Goal: Task Accomplishment & Management: Manage account settings

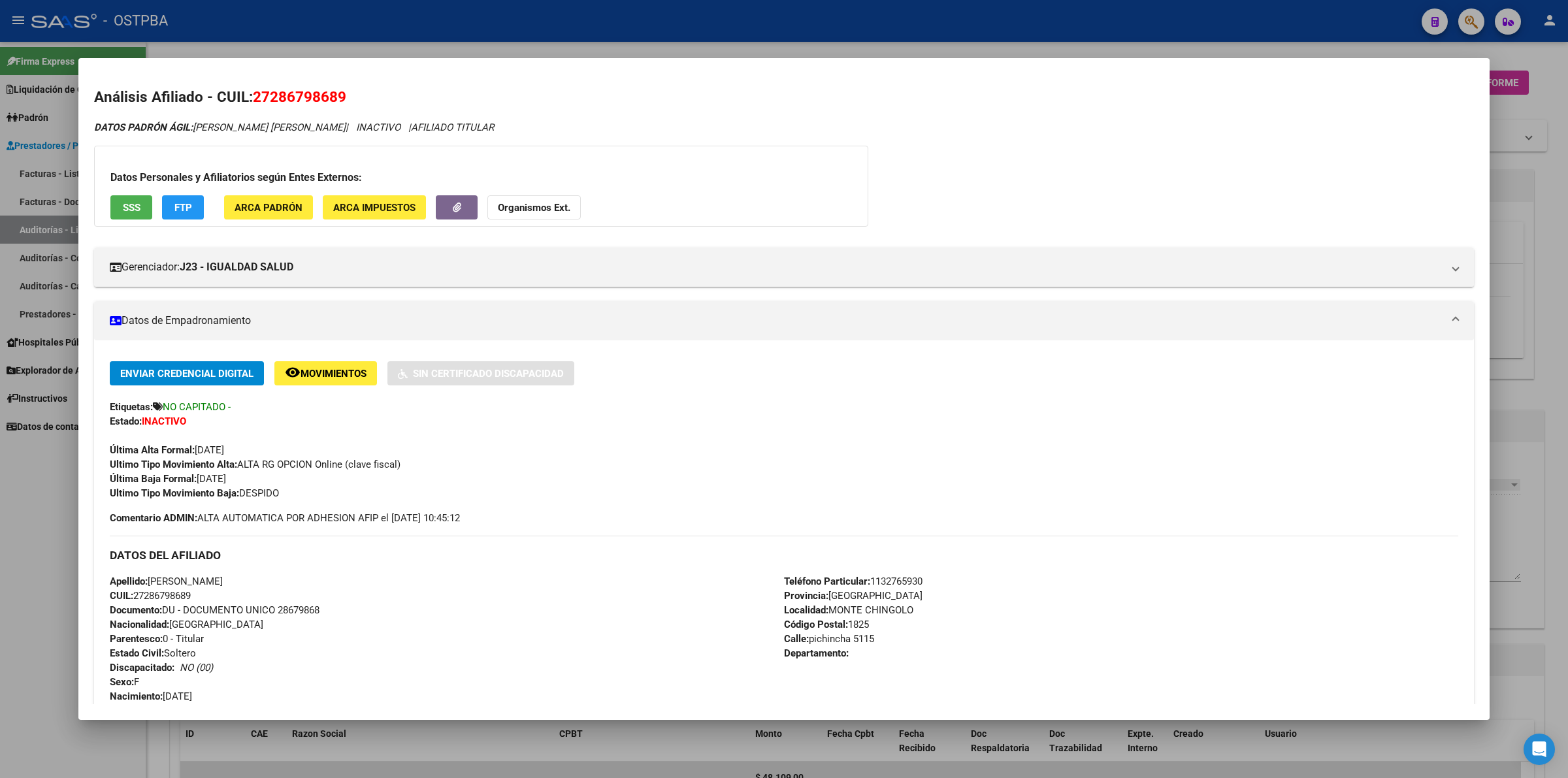
scroll to position [490, 0]
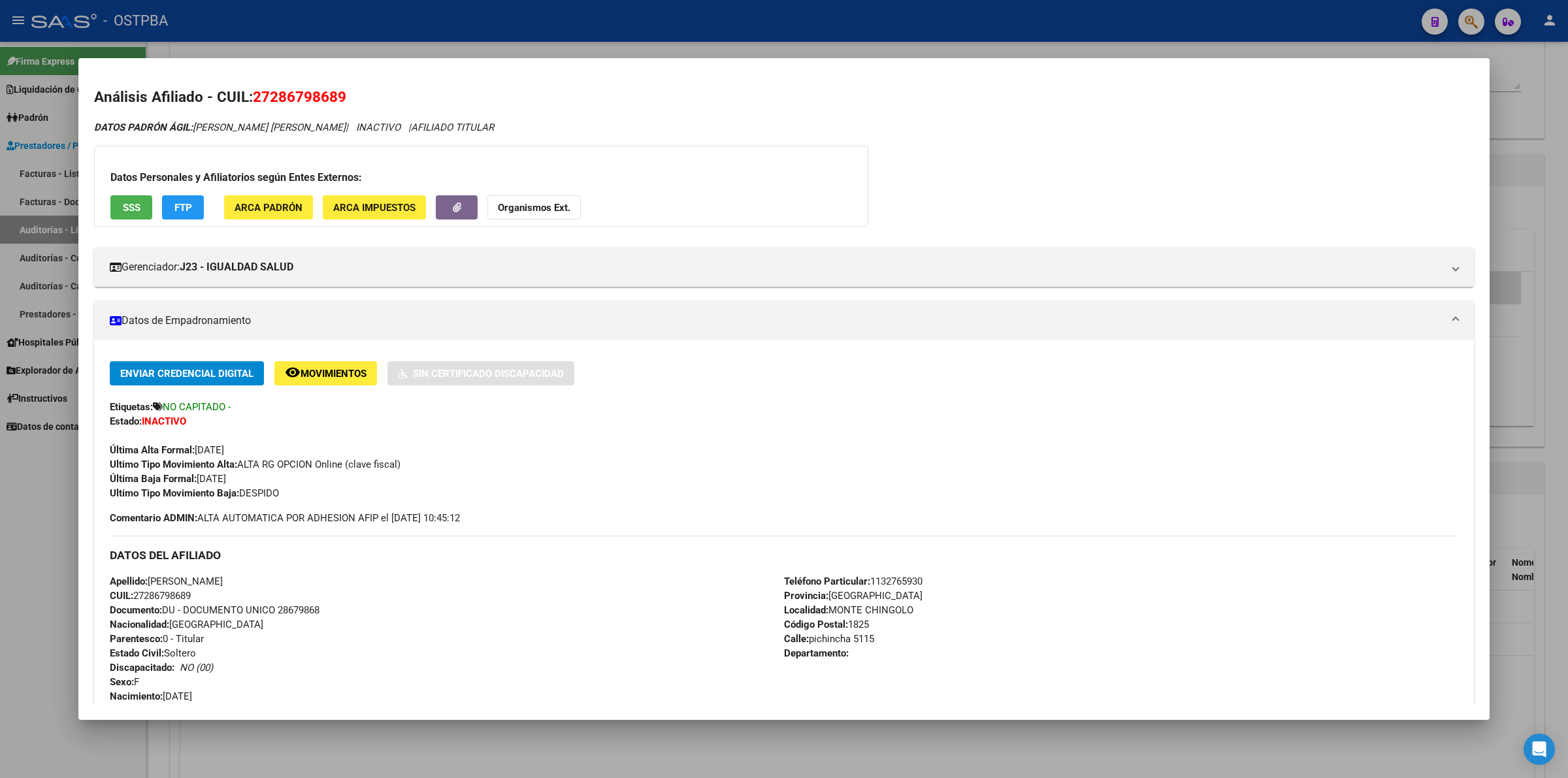
click at [1509, 228] on div at bounding box center [784, 389] width 1568 height 778
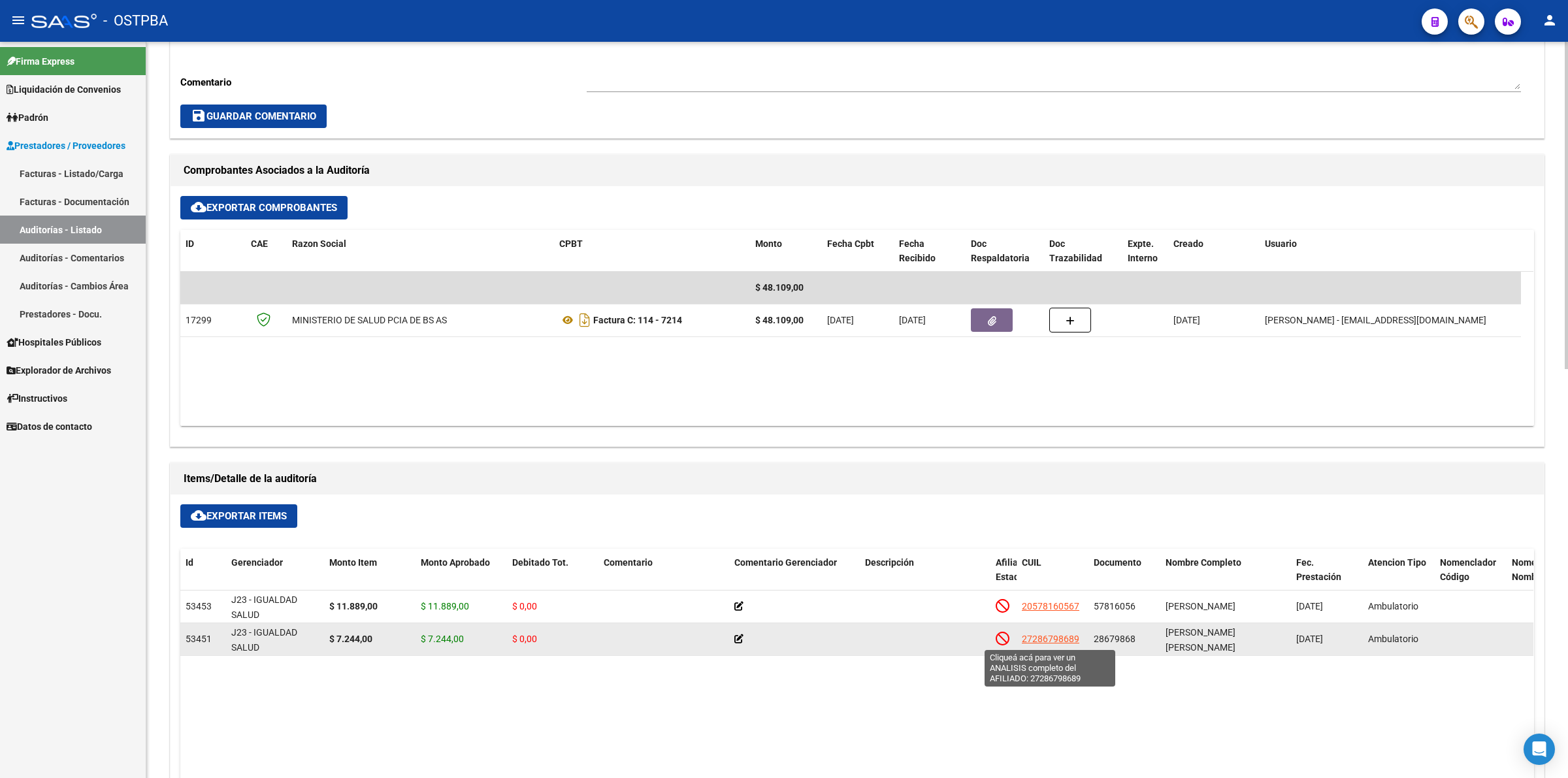
click at [1047, 634] on span "27286798689" at bounding box center [1050, 639] width 57 height 10
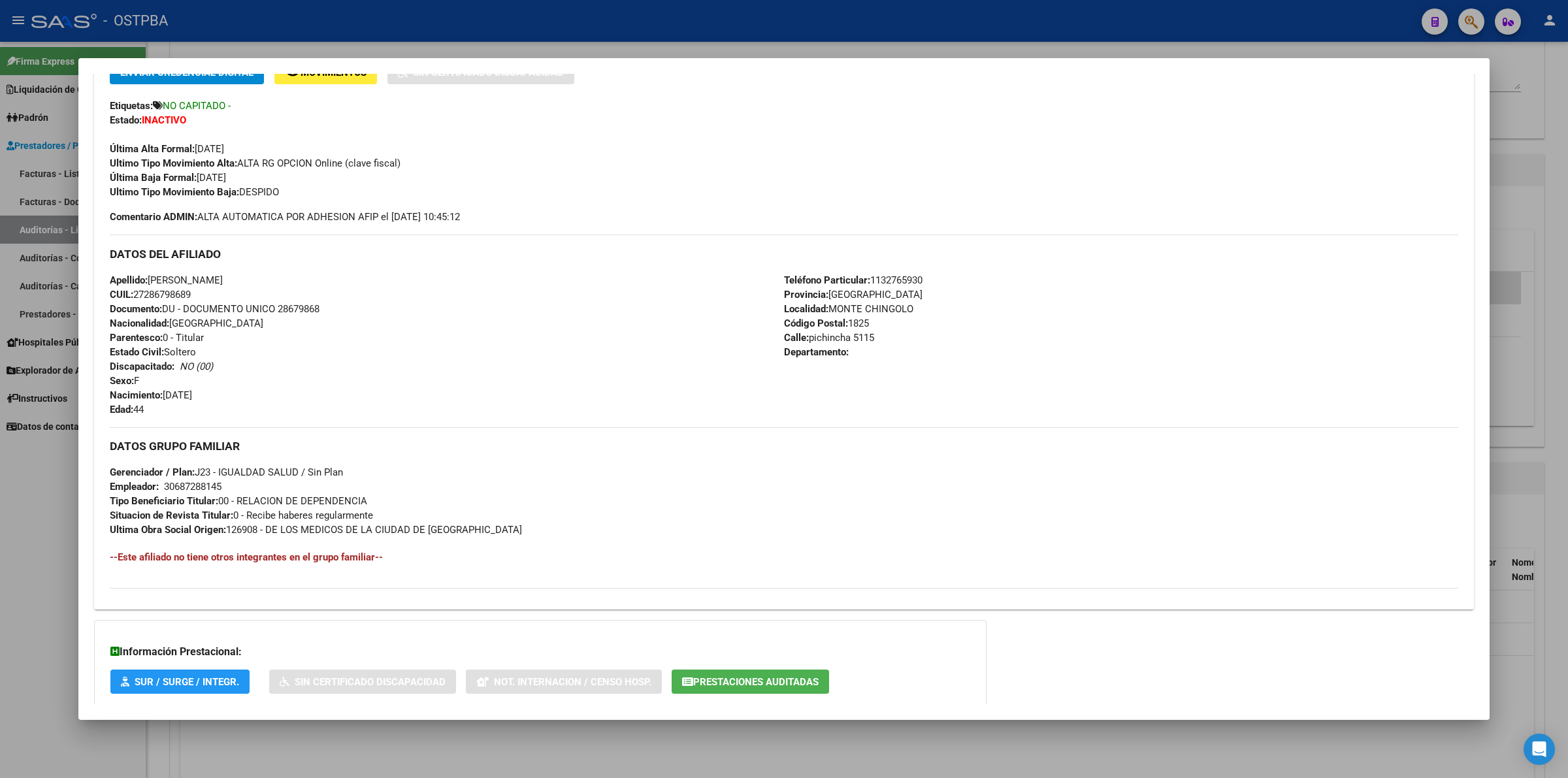
scroll to position [378, 0]
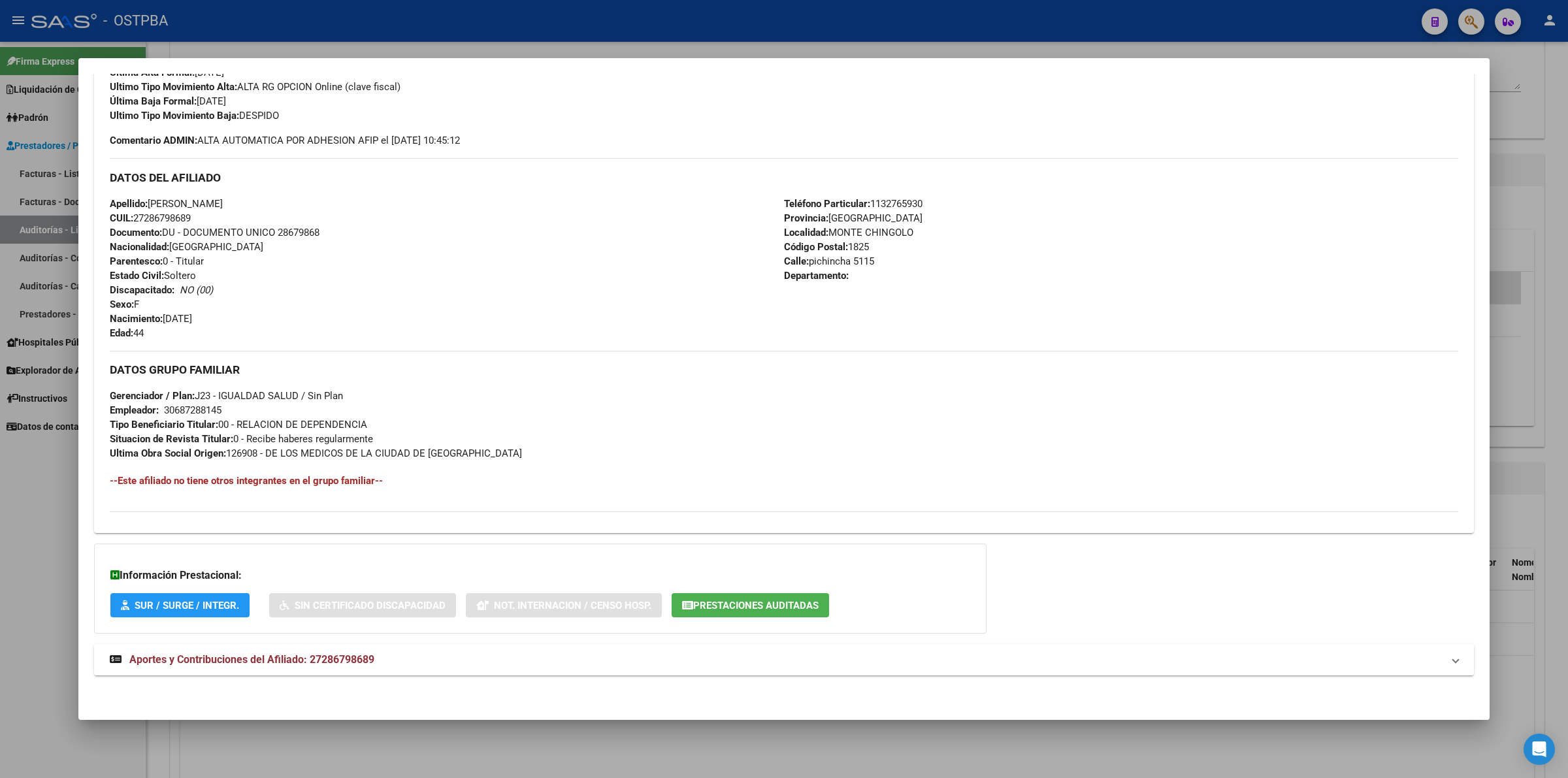
click at [1520, 208] on div at bounding box center [784, 389] width 1568 height 778
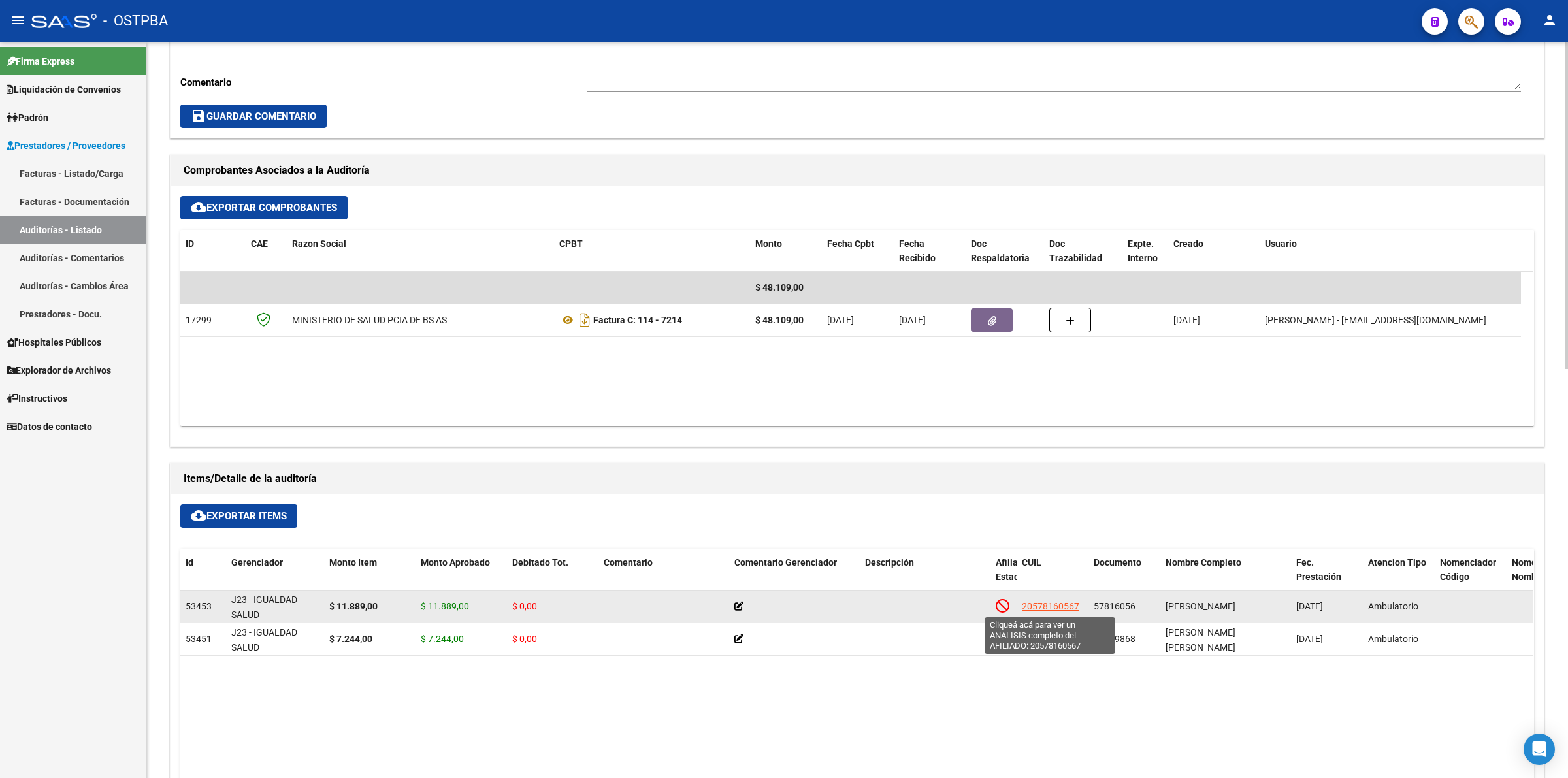
click at [1070, 602] on span "20578160567" at bounding box center [1050, 606] width 57 height 10
type textarea "20578160567"
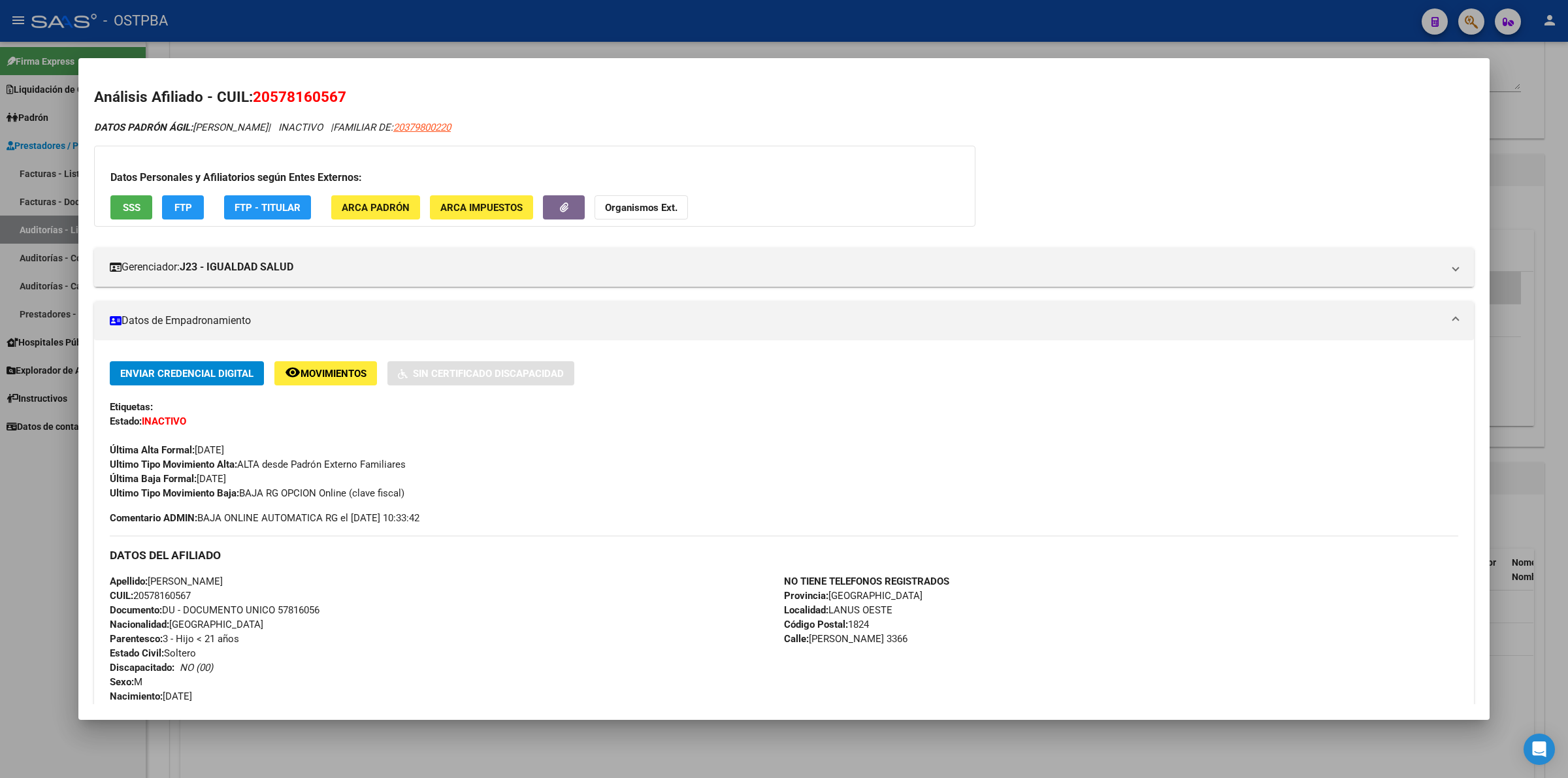
click at [1549, 337] on div at bounding box center [784, 389] width 1568 height 778
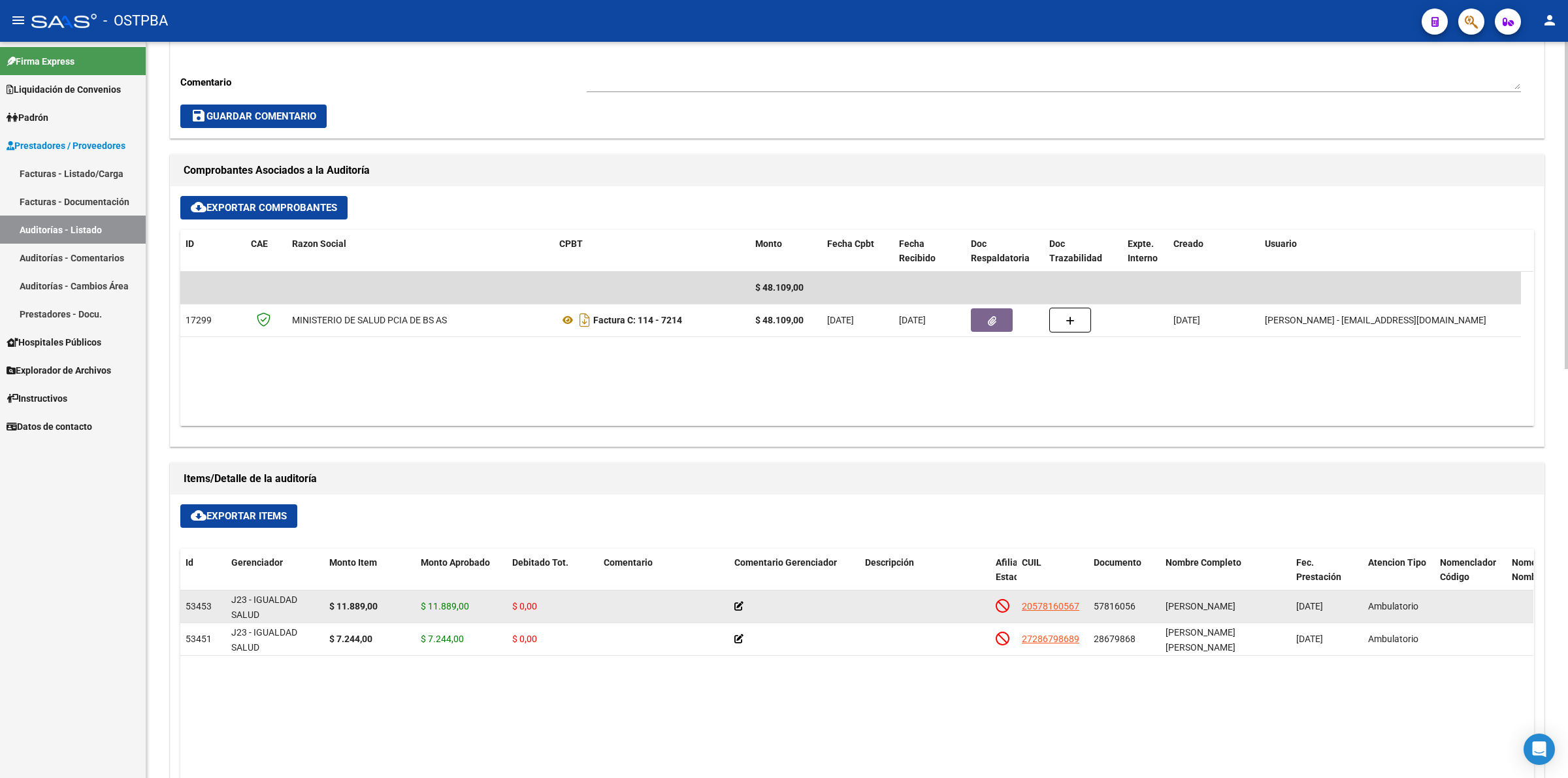
click at [737, 603] on icon at bounding box center [739, 607] width 10 height 10
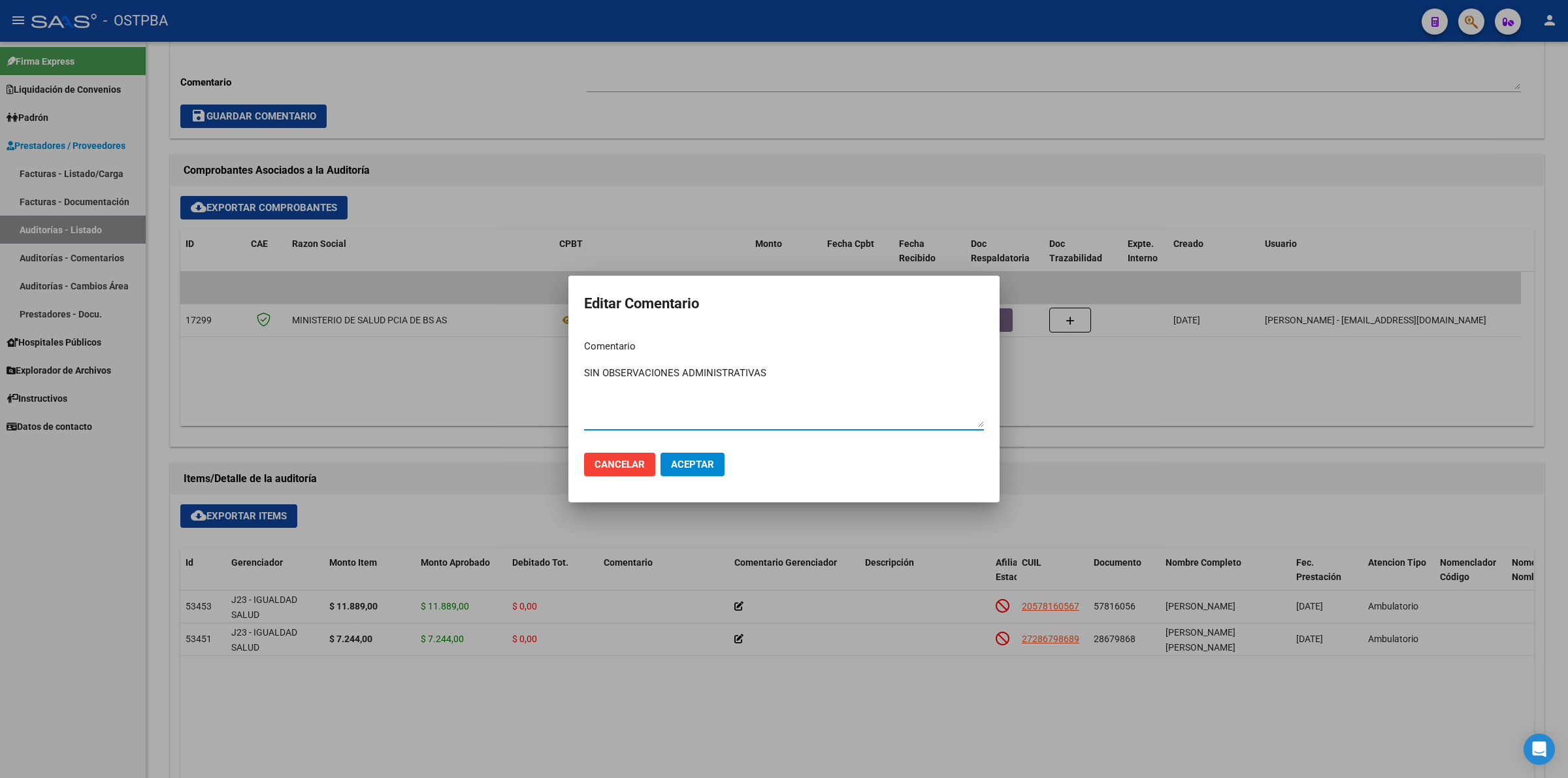
drag, startPoint x: 768, startPoint y: 376, endPoint x: 556, endPoint y: 357, distance: 212.8
click at [556, 357] on div "Editar Comentario Comentario SIN OBSERVACIONES ADMINISTRATIVAS Ingresar el come…" at bounding box center [784, 389] width 1568 height 778
type textarea "SIN OBSERVACIONES ADMINISTRATIVAS"
click at [684, 468] on span "Aceptar" at bounding box center [692, 465] width 43 height 11
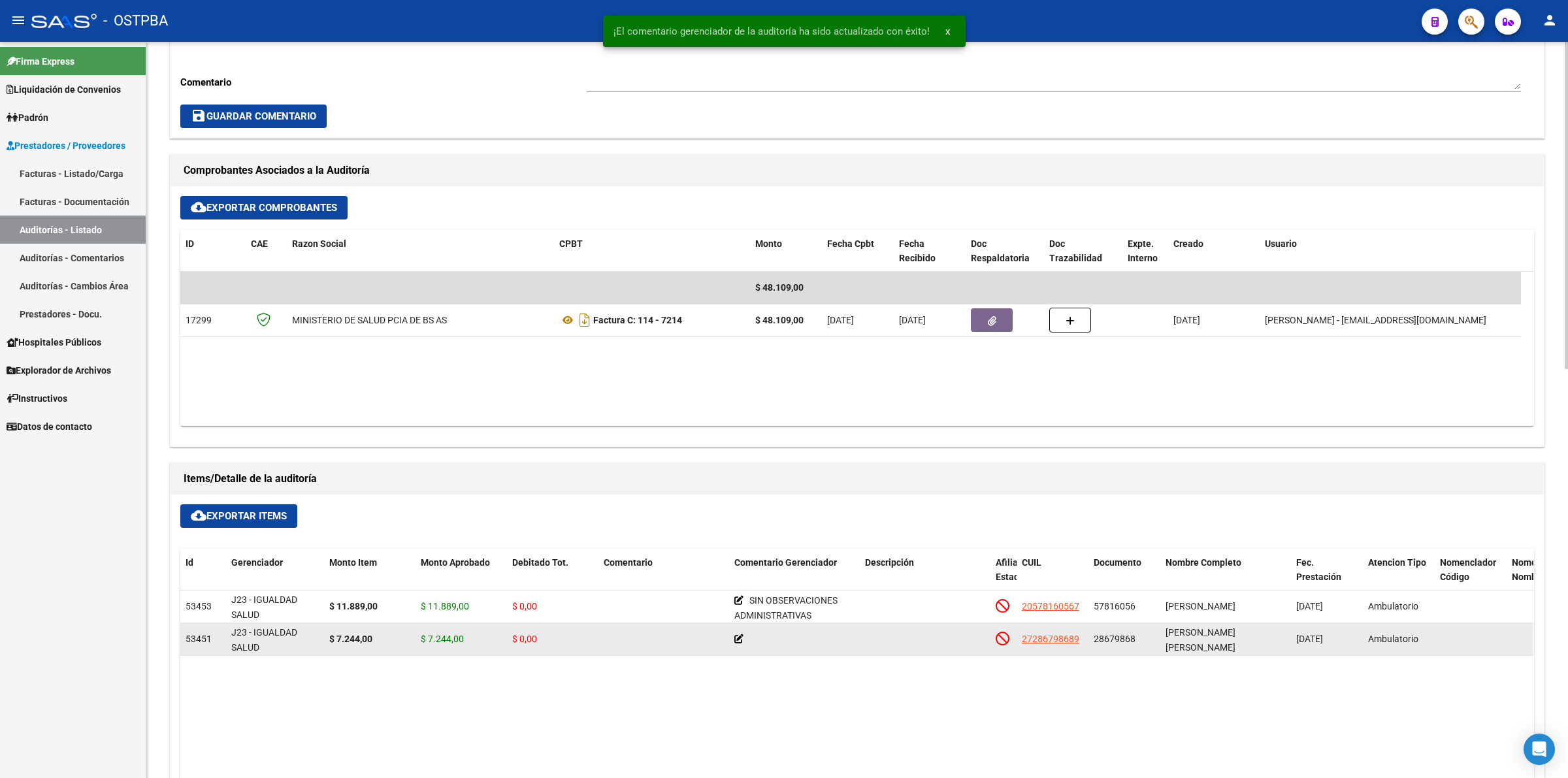
click at [737, 636] on icon at bounding box center [739, 639] width 10 height 10
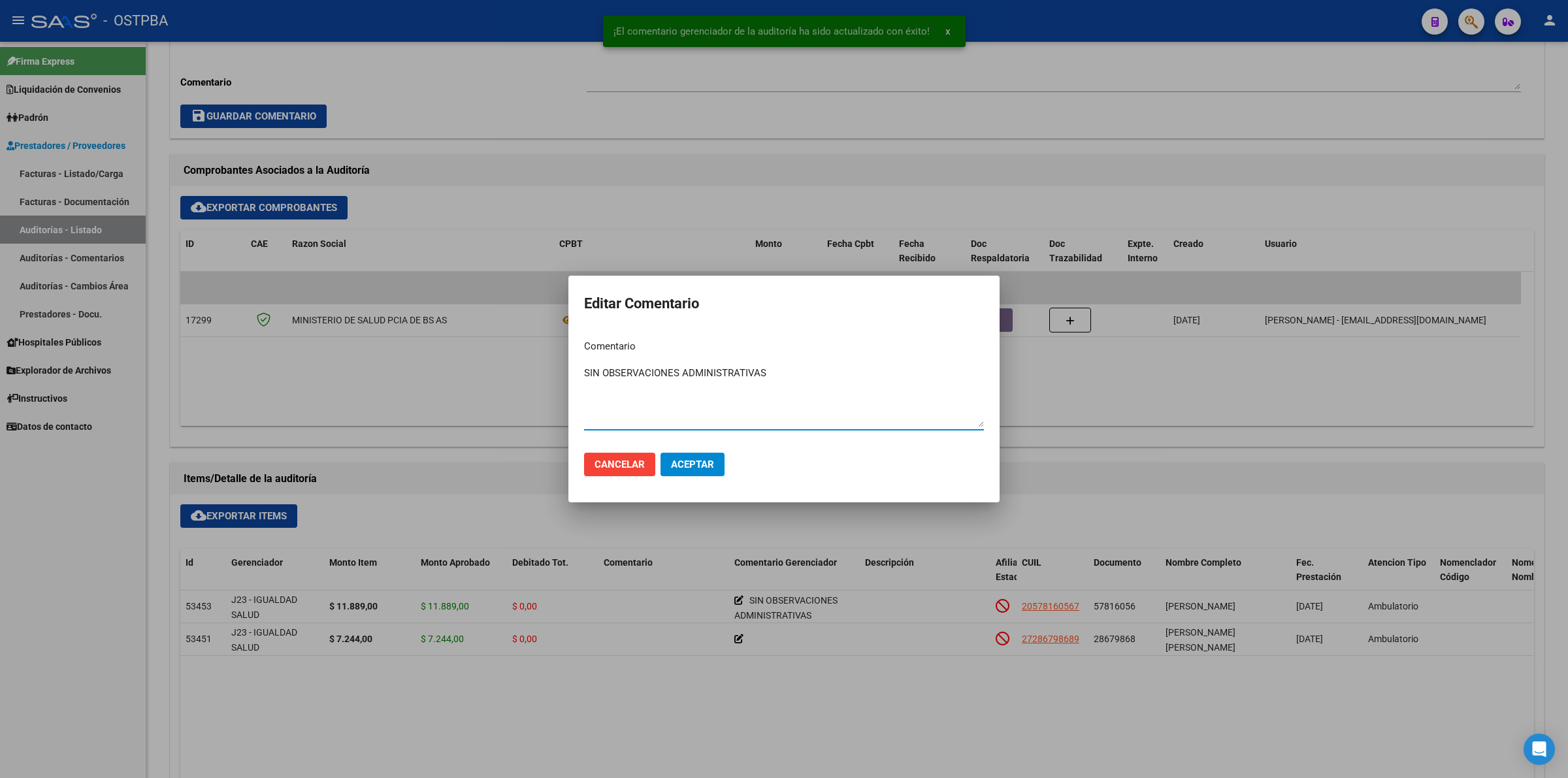
type textarea "SIN OBSERVACIONES ADMINISTRATIVAS"
click at [700, 459] on span "Aceptar" at bounding box center [692, 465] width 43 height 11
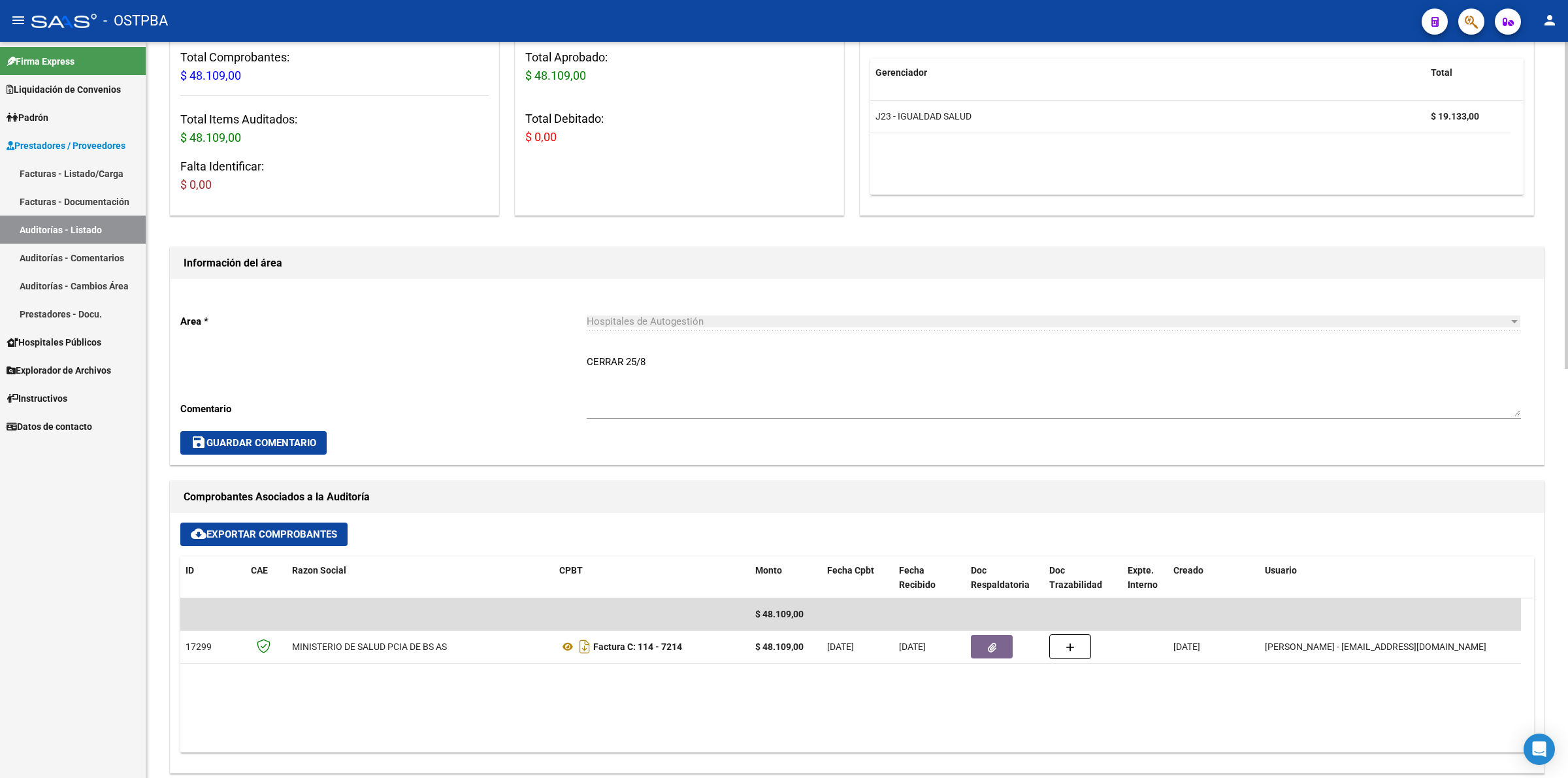
scroll to position [0, 0]
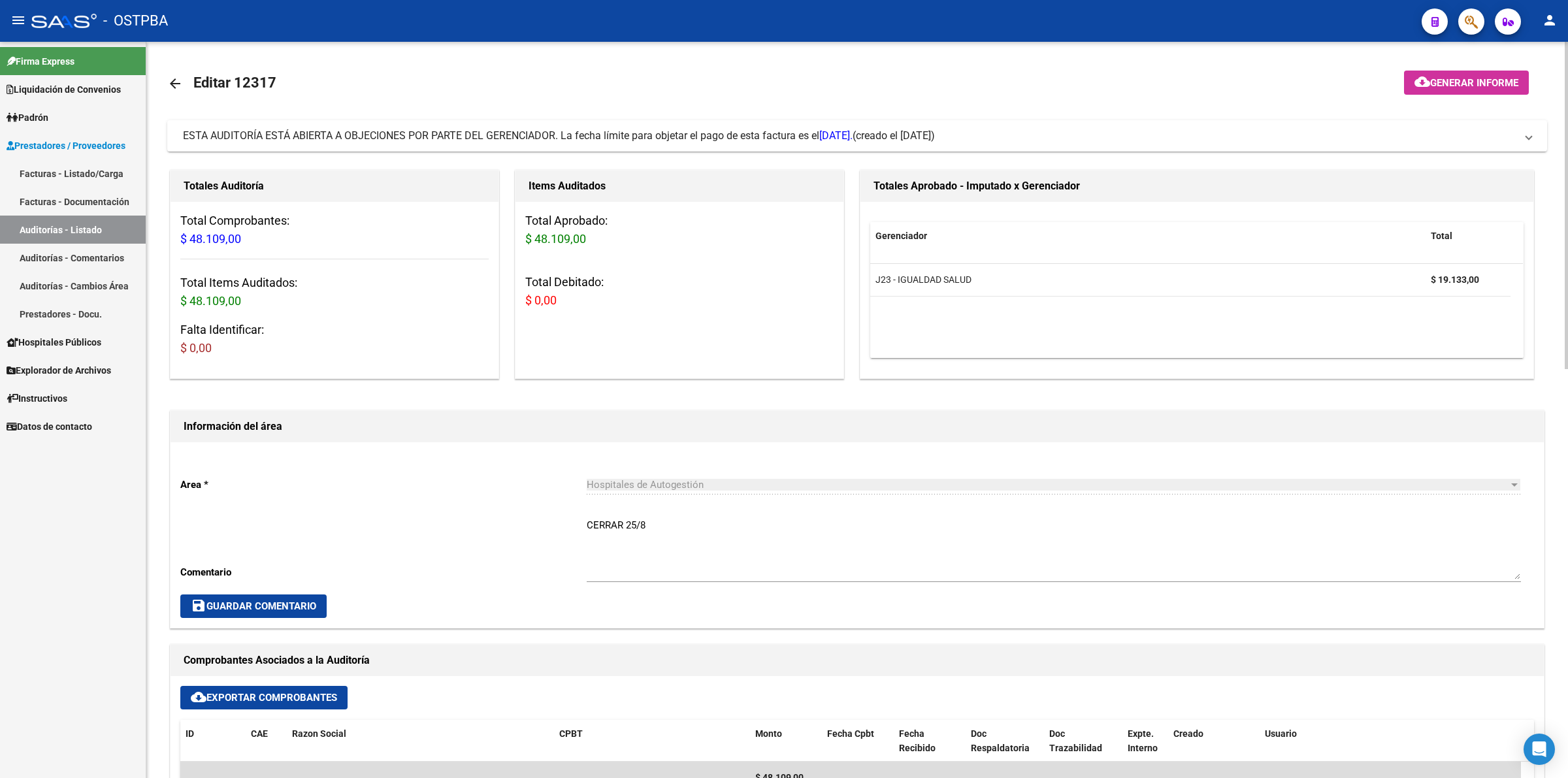
click at [1475, 79] on span "Generar informe" at bounding box center [1474, 83] width 89 height 11
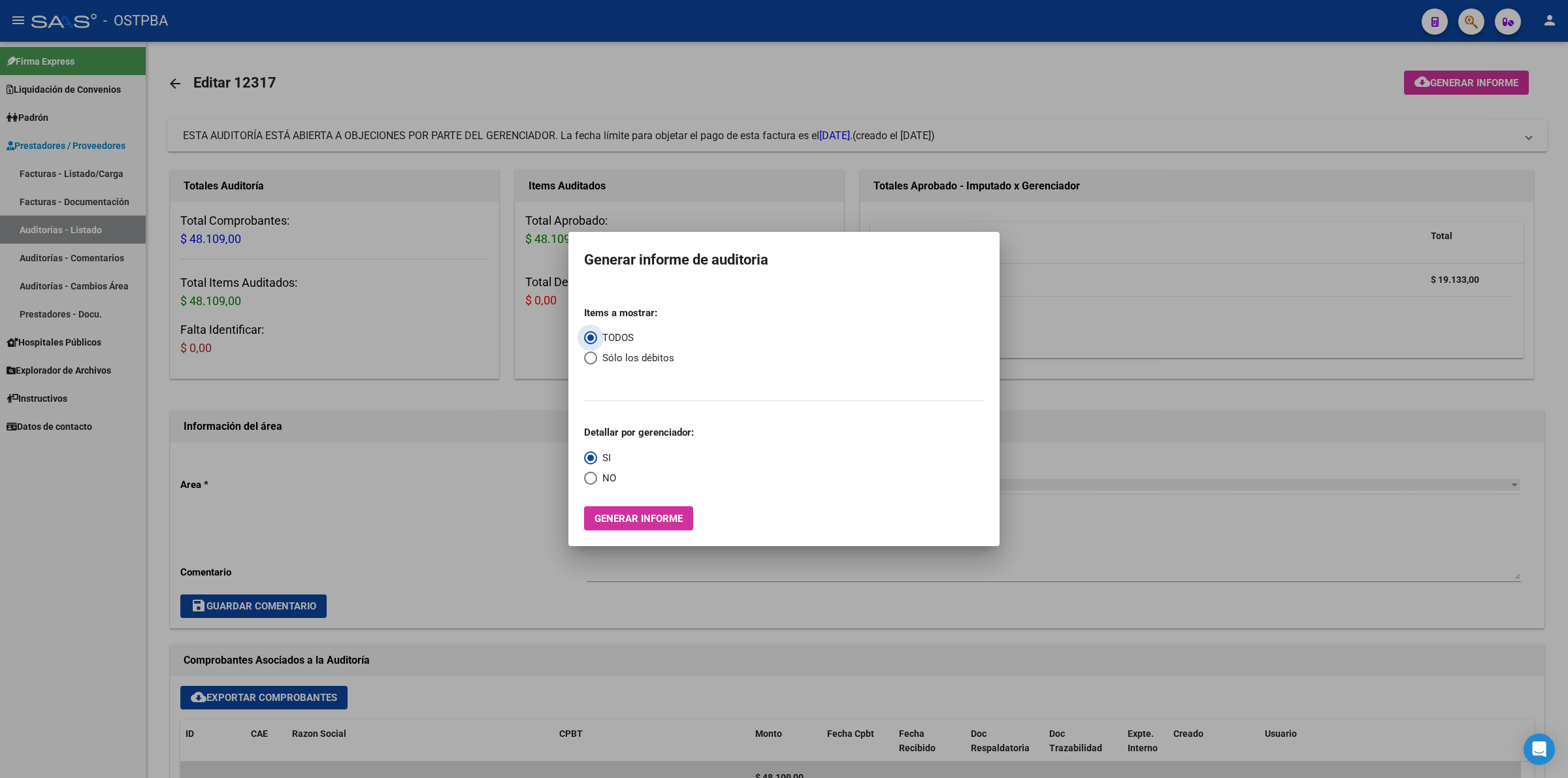
click at [652, 517] on span "Generar informe" at bounding box center [638, 519] width 89 height 11
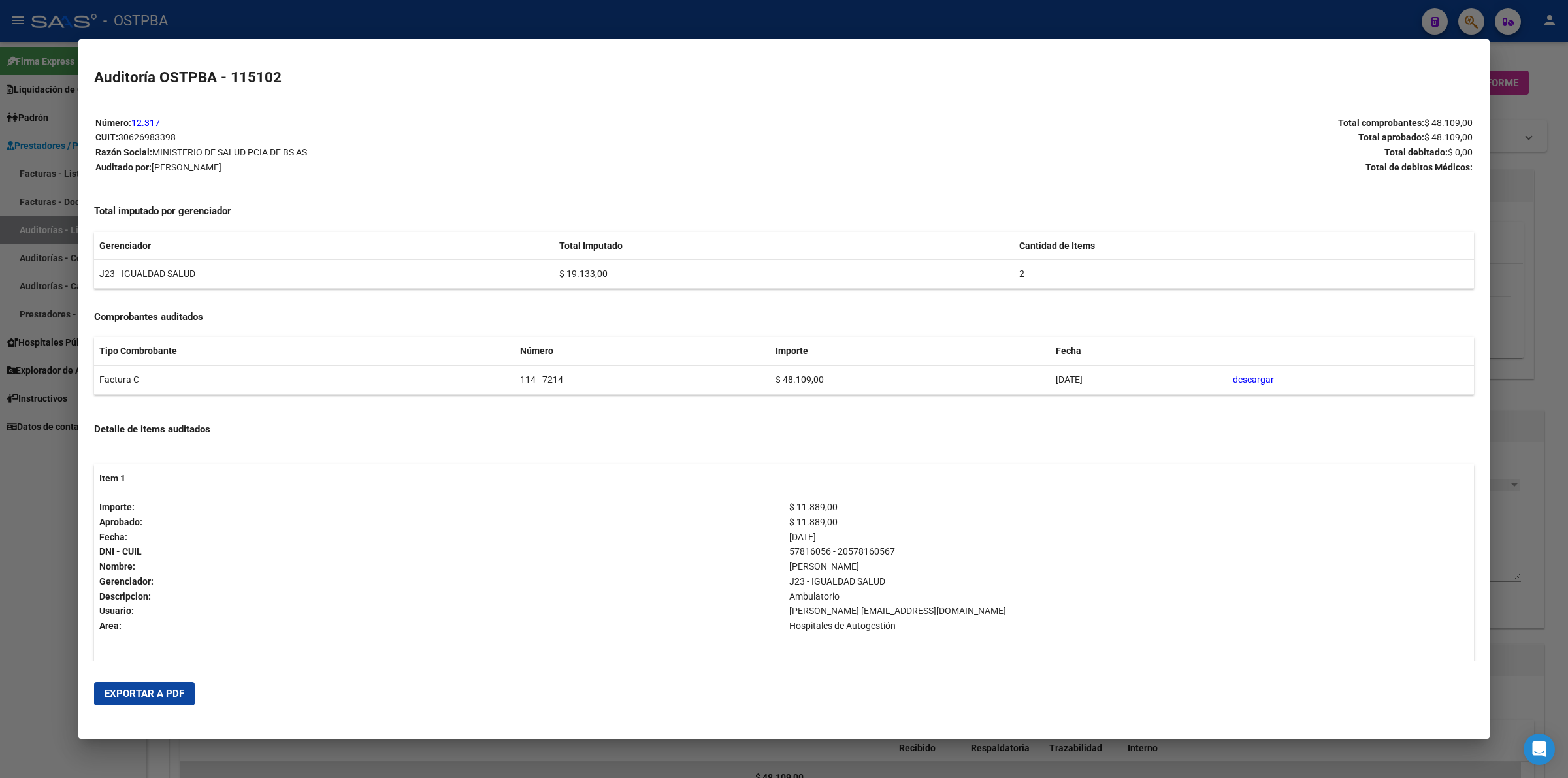
click at [170, 688] on span "Exportar a PDF" at bounding box center [145, 693] width 80 height 11
click at [1545, 305] on div at bounding box center [784, 389] width 1568 height 778
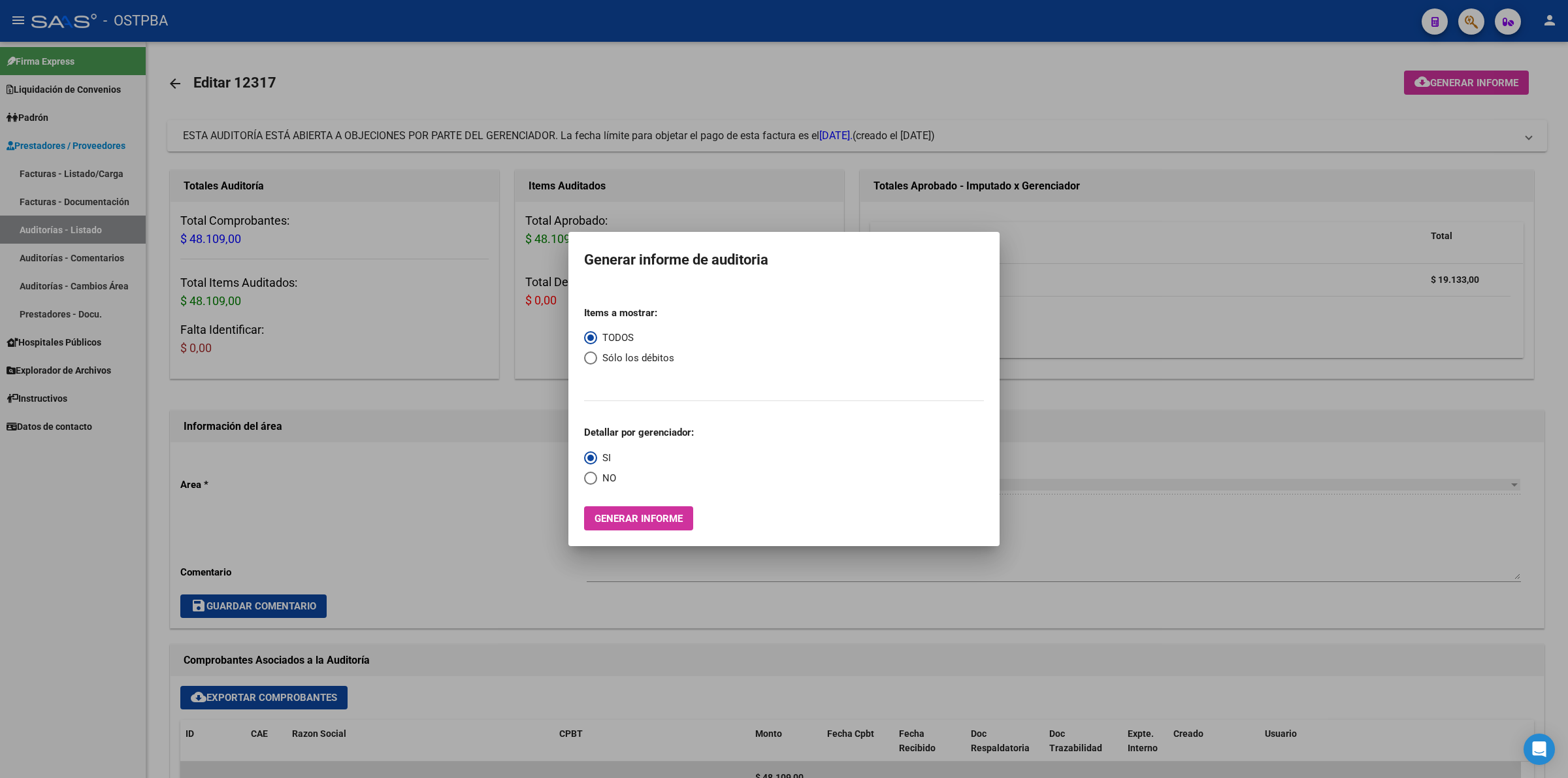
click at [1085, 94] on div at bounding box center [784, 389] width 1568 height 778
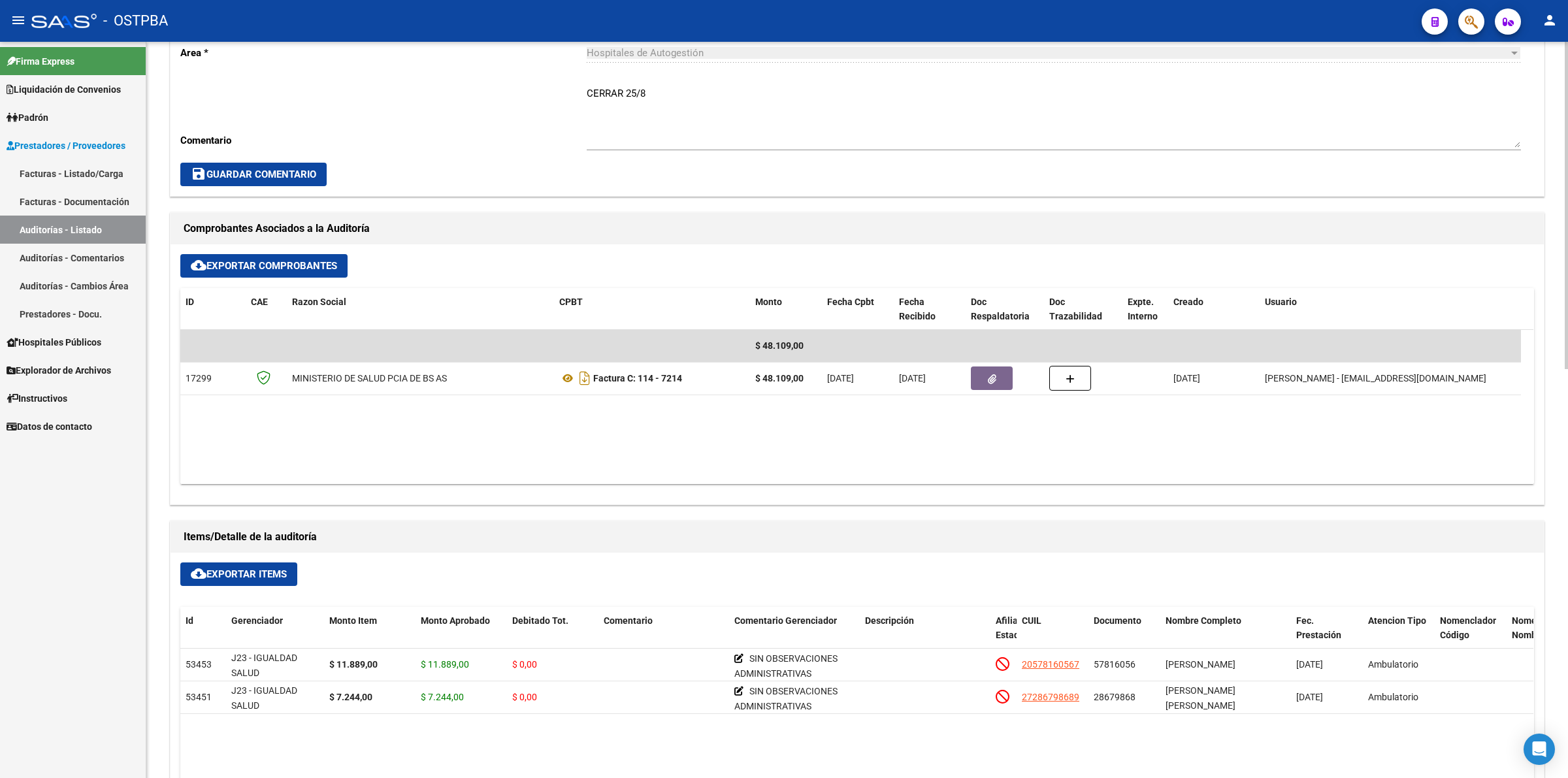
scroll to position [409, 0]
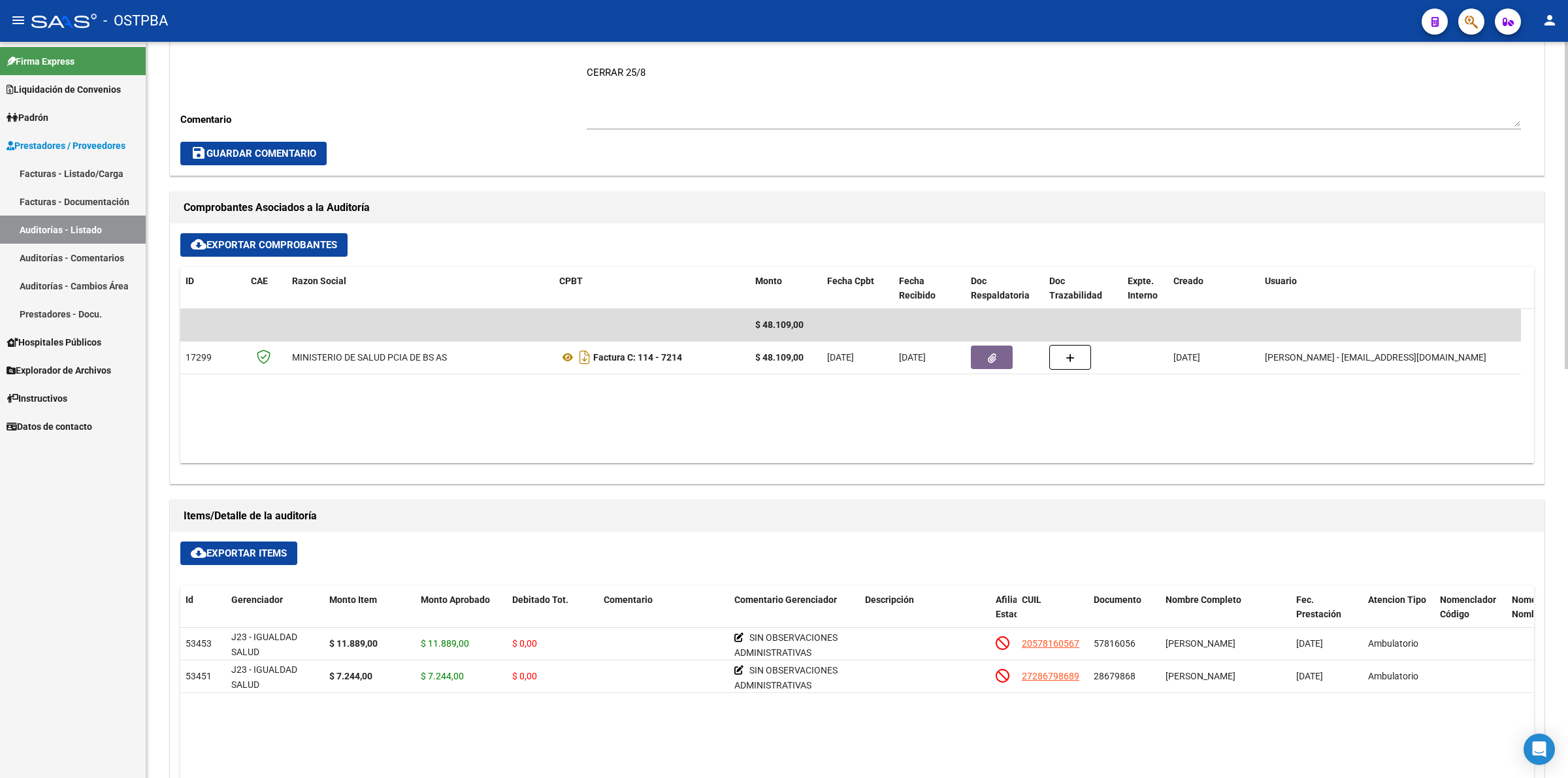
scroll to position [490, 0]
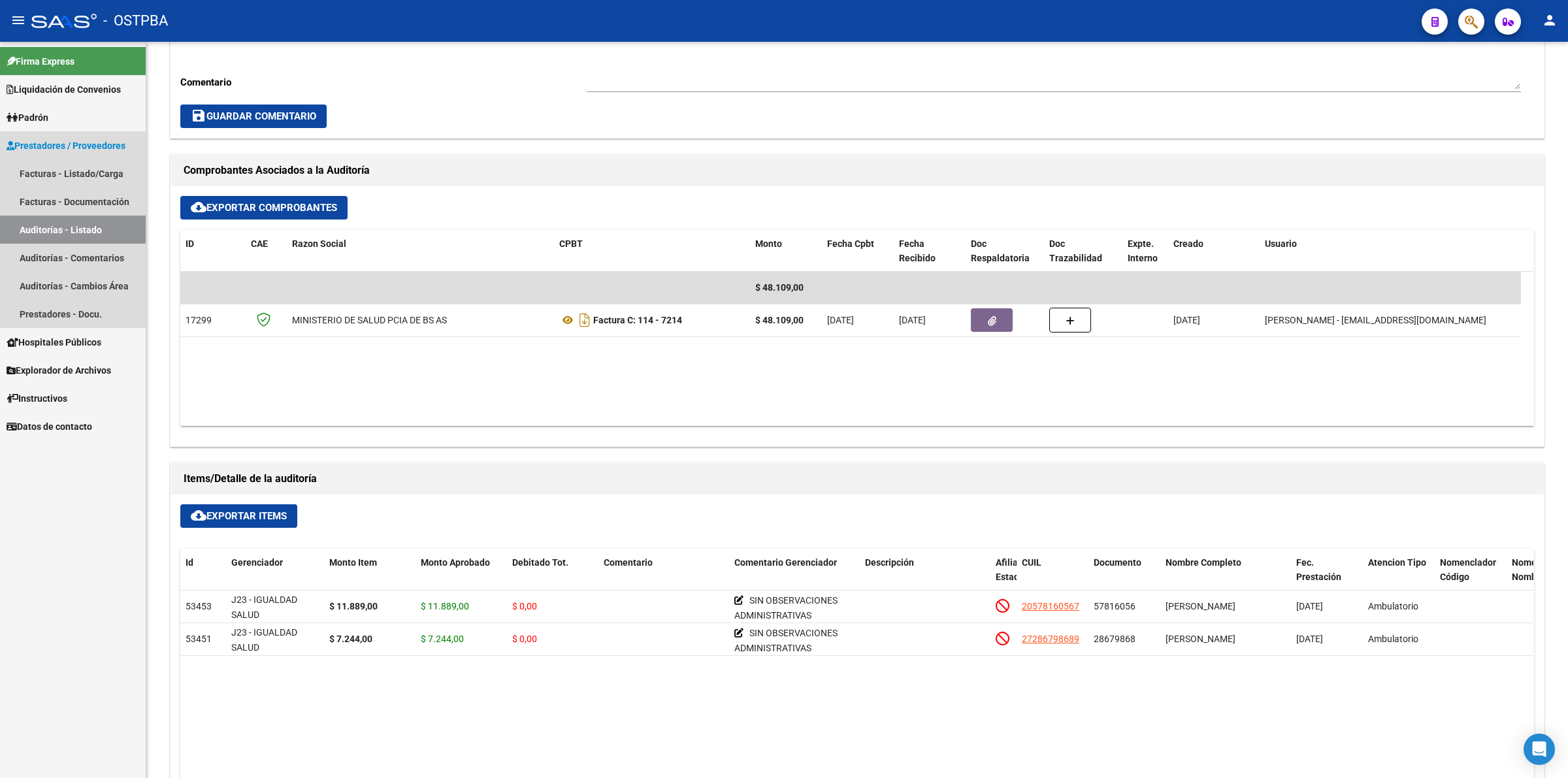
click at [86, 221] on link "Auditorías - Listado" at bounding box center [72, 229] width 146 height 29
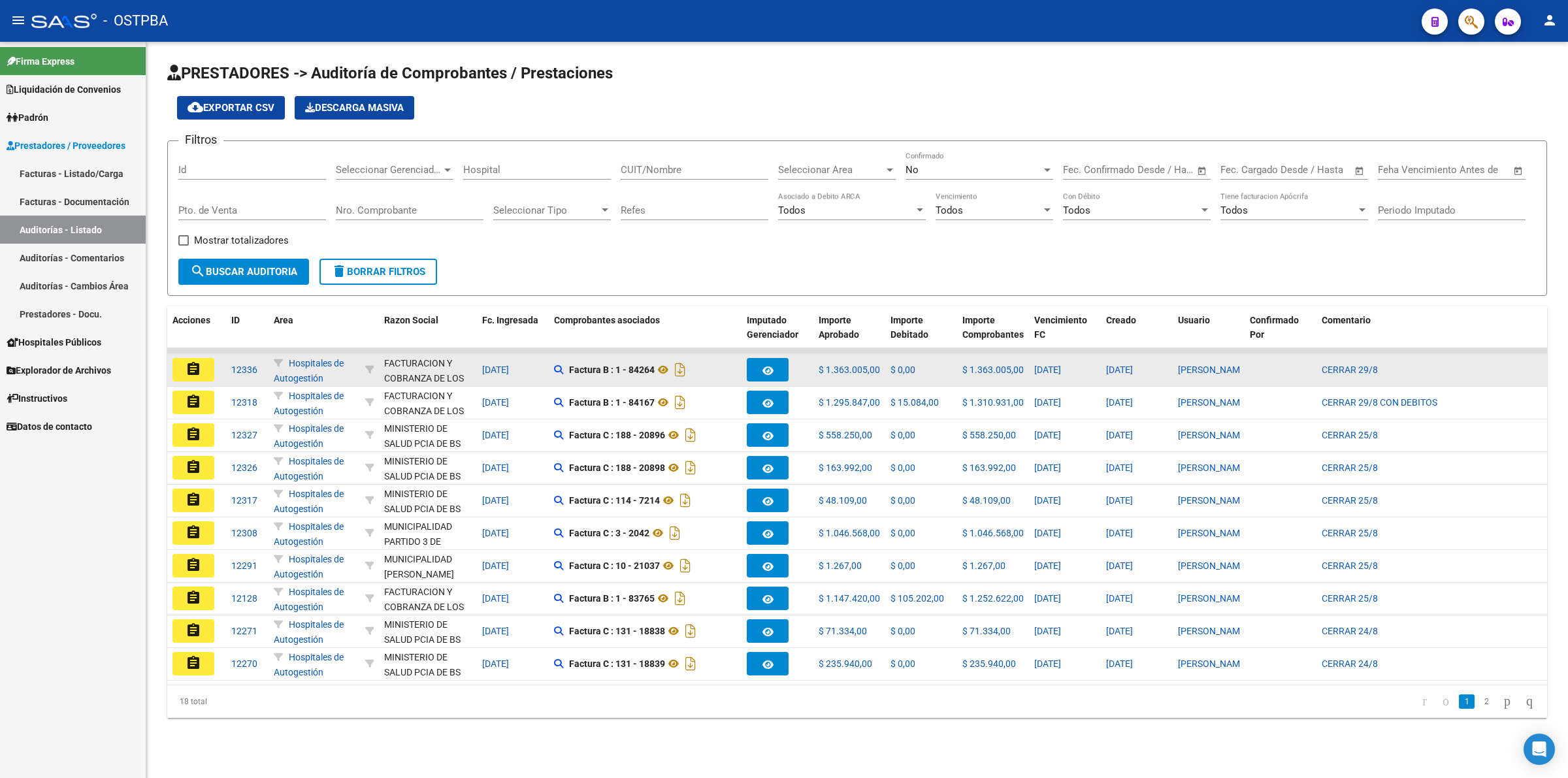
click at [190, 364] on mat-icon "assignment" at bounding box center [193, 369] width 15 height 15
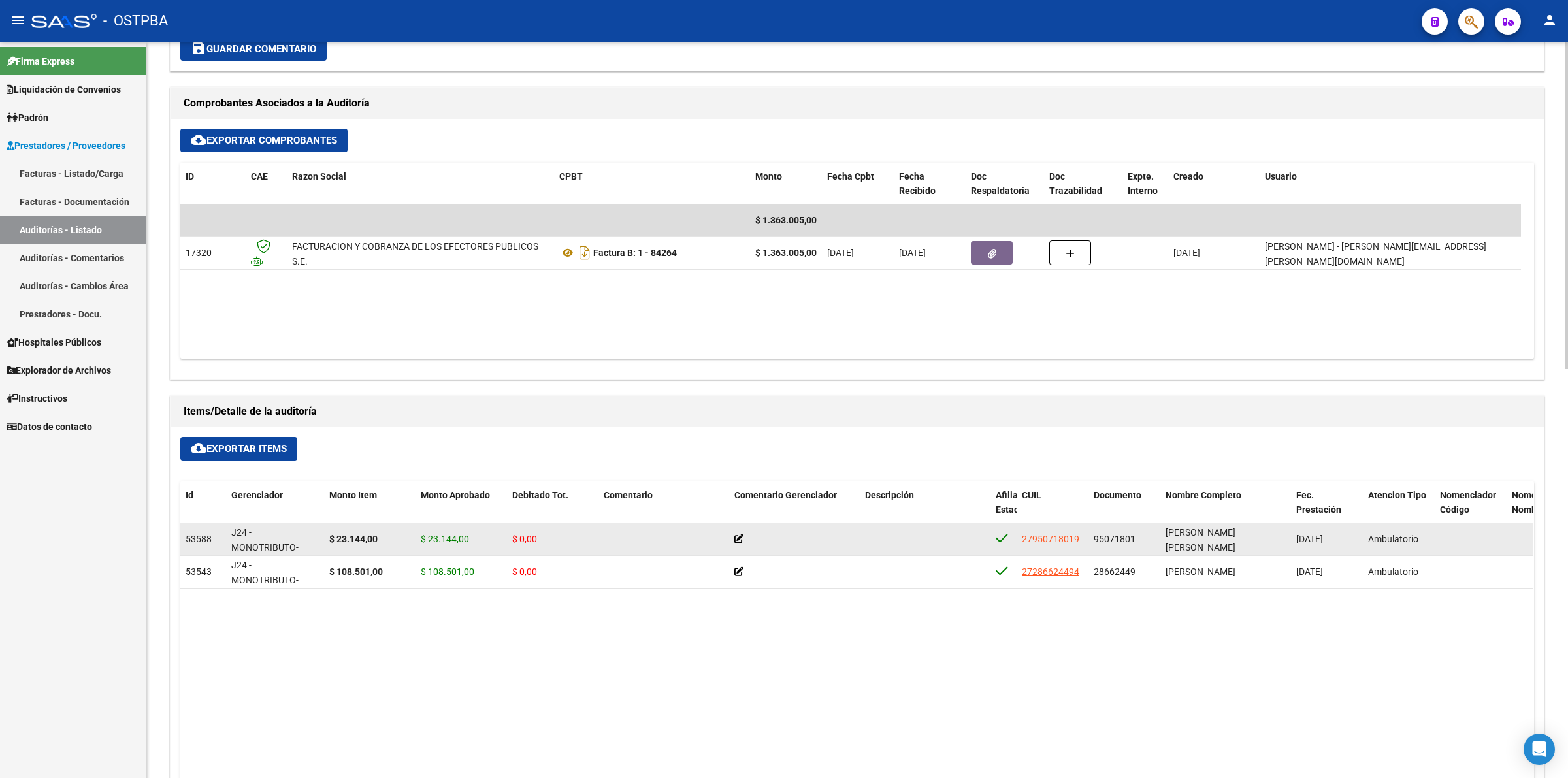
scroll to position [571, 0]
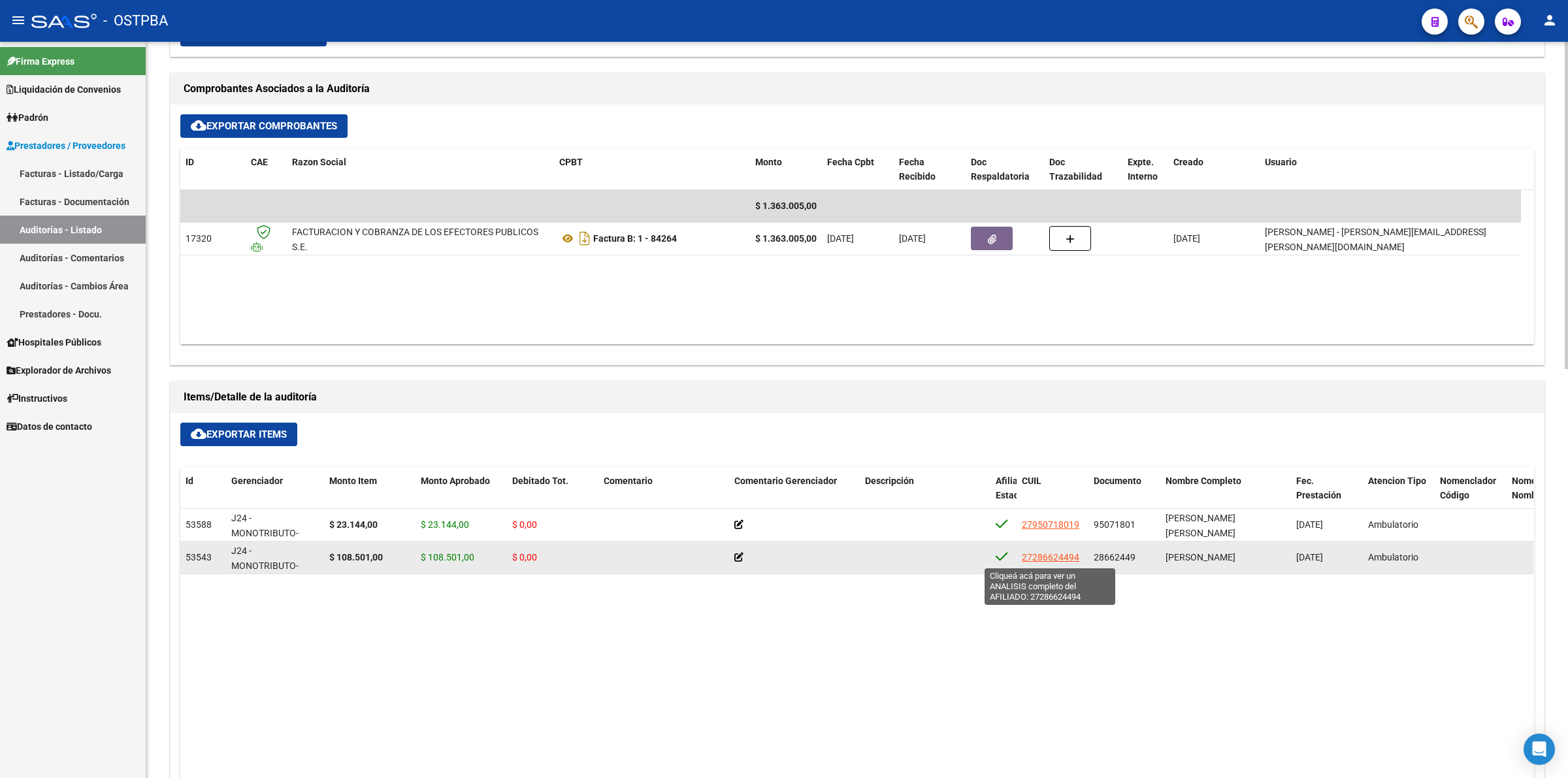
click at [1043, 559] on span "27286624494" at bounding box center [1050, 557] width 57 height 10
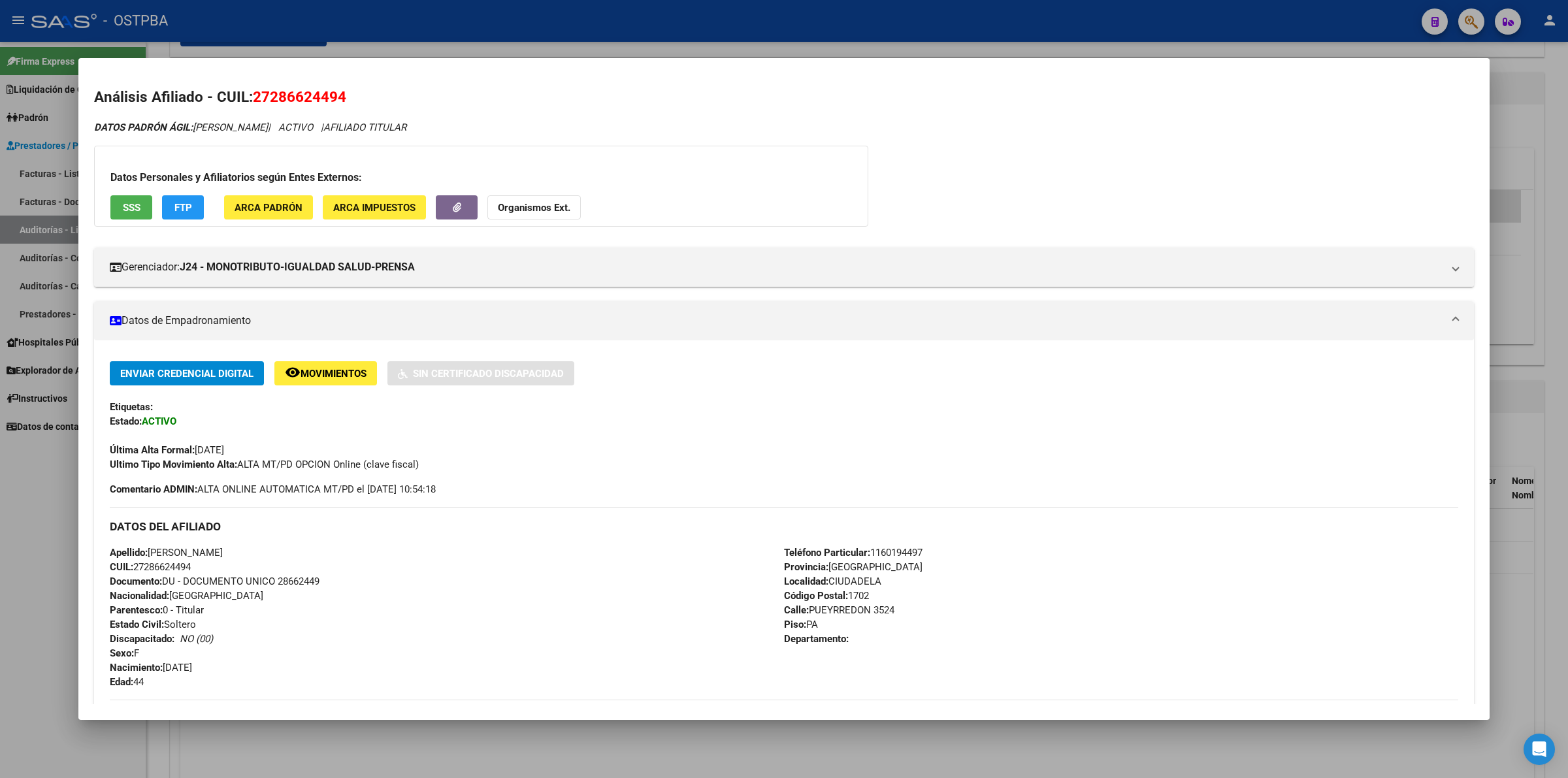
click at [1173, 150] on div "DATOS PADRÓN ÁGIL: [PERSON_NAME] | ACTIVO | AFILIADO TITULAR Datos Personales y…" at bounding box center [784, 596] width 1379 height 952
click at [1556, 213] on div at bounding box center [784, 389] width 1568 height 778
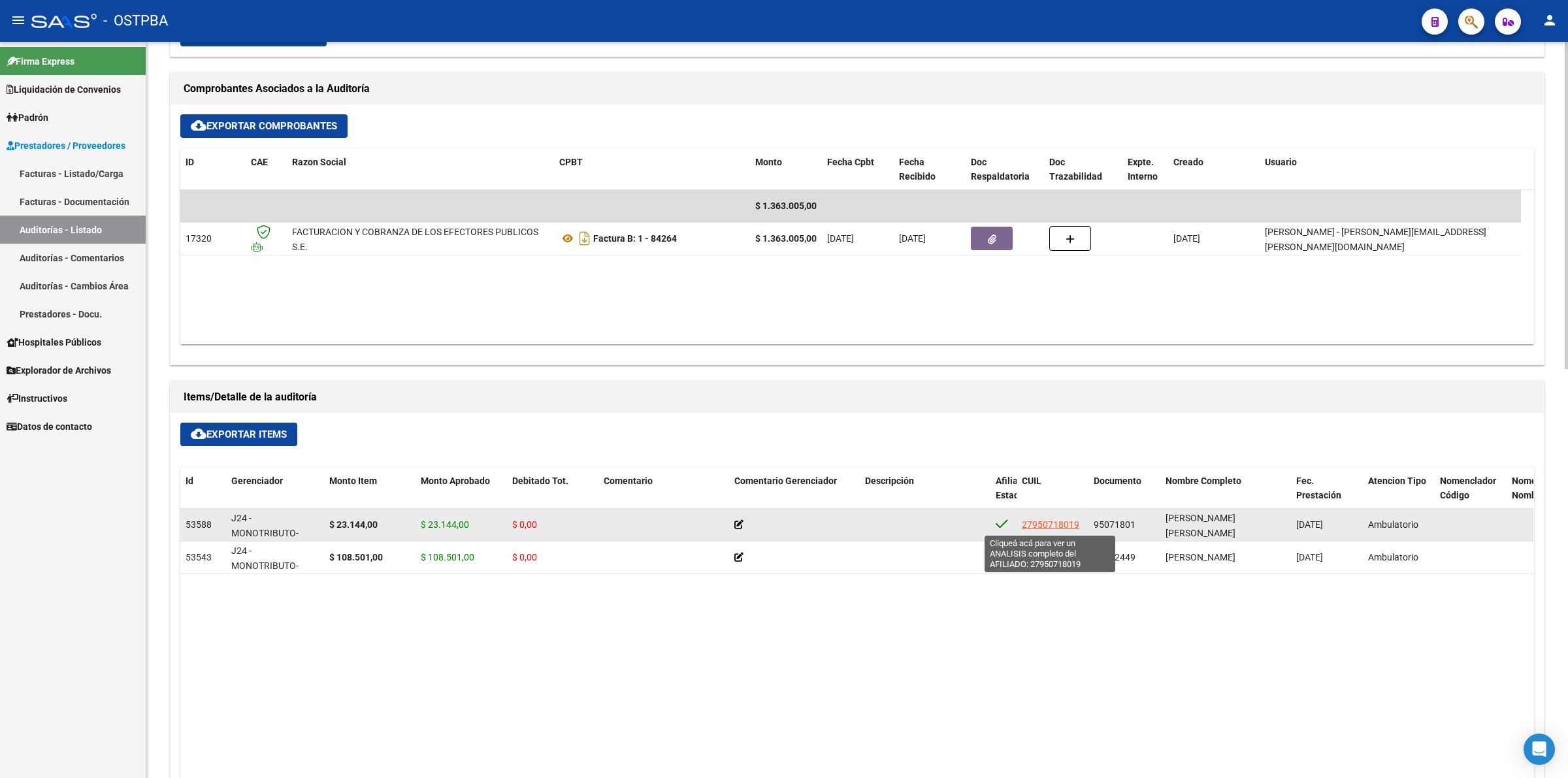
click at [1059, 525] on span "27950718019" at bounding box center [1050, 524] width 57 height 10
type textarea "27950718019"
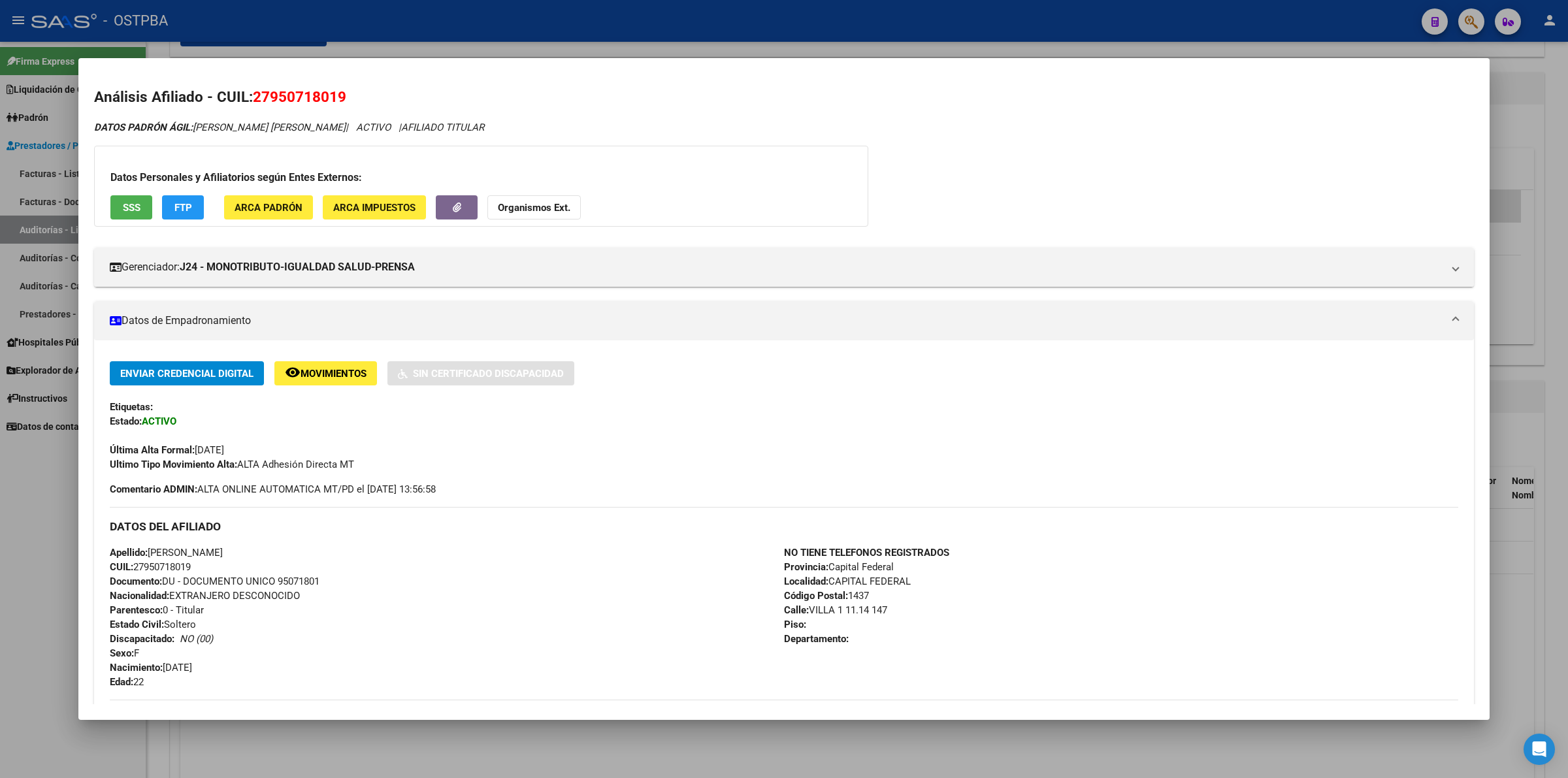
click at [1404, 147] on div "DATOS PADRÓN ÁGIL: [PERSON_NAME] [PERSON_NAME] | ACTIVO | AFILIADO TITULAR Dato…" at bounding box center [784, 572] width 1379 height 905
click at [1532, 292] on div at bounding box center [784, 389] width 1568 height 778
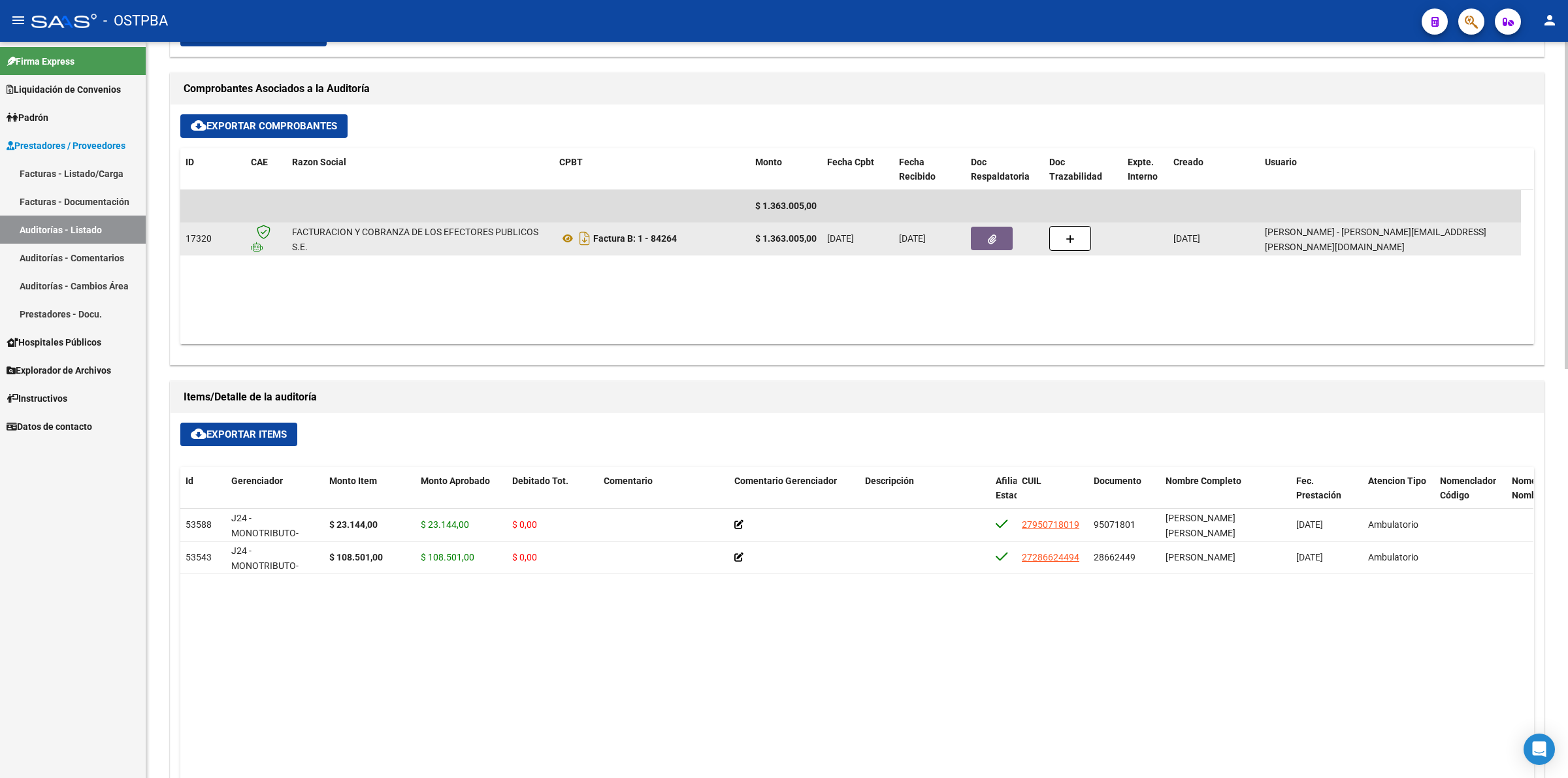
click at [975, 238] on button "button" at bounding box center [992, 238] width 42 height 24
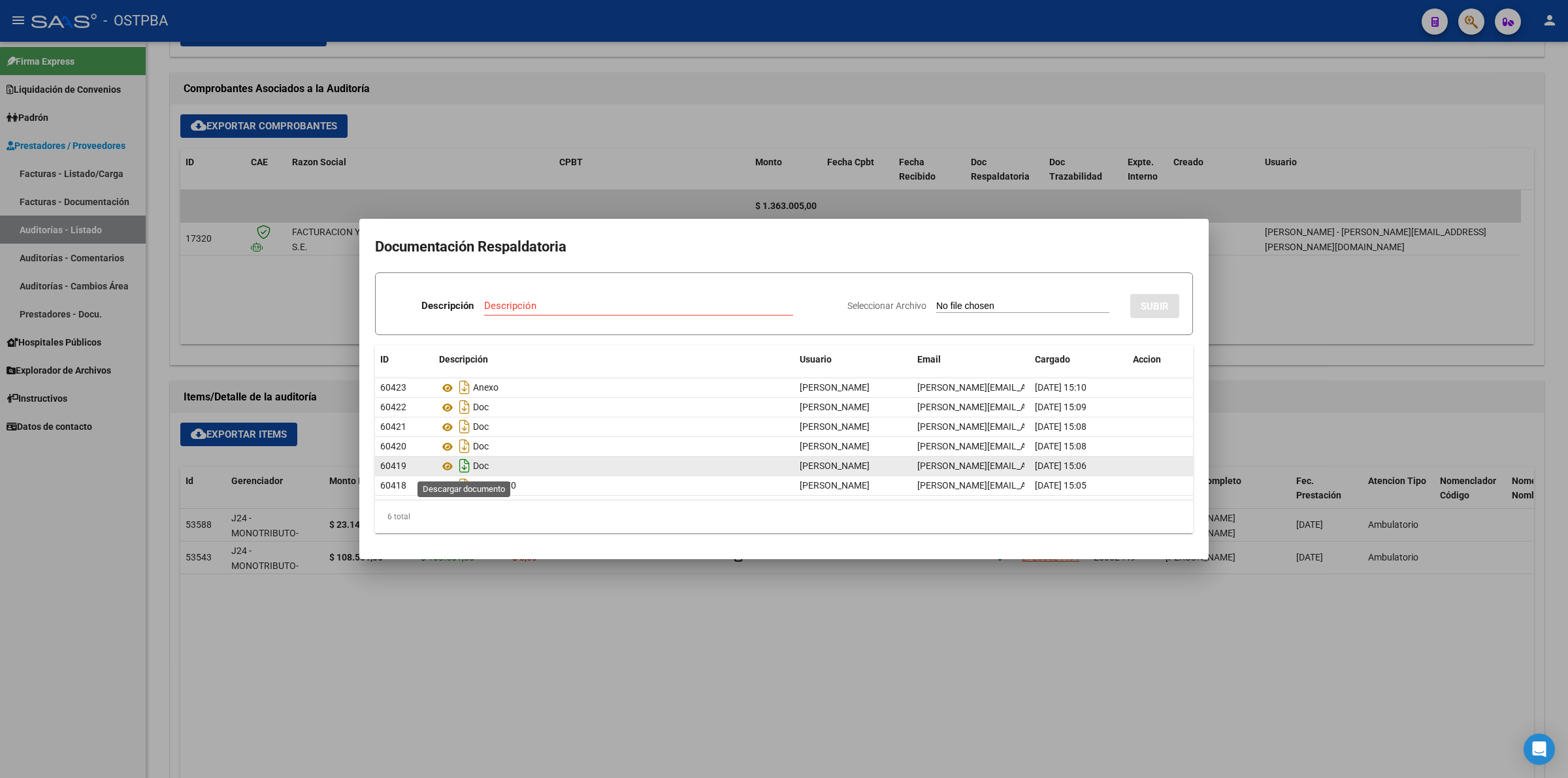
click at [464, 465] on icon "Descargar documento" at bounding box center [465, 466] width 17 height 21
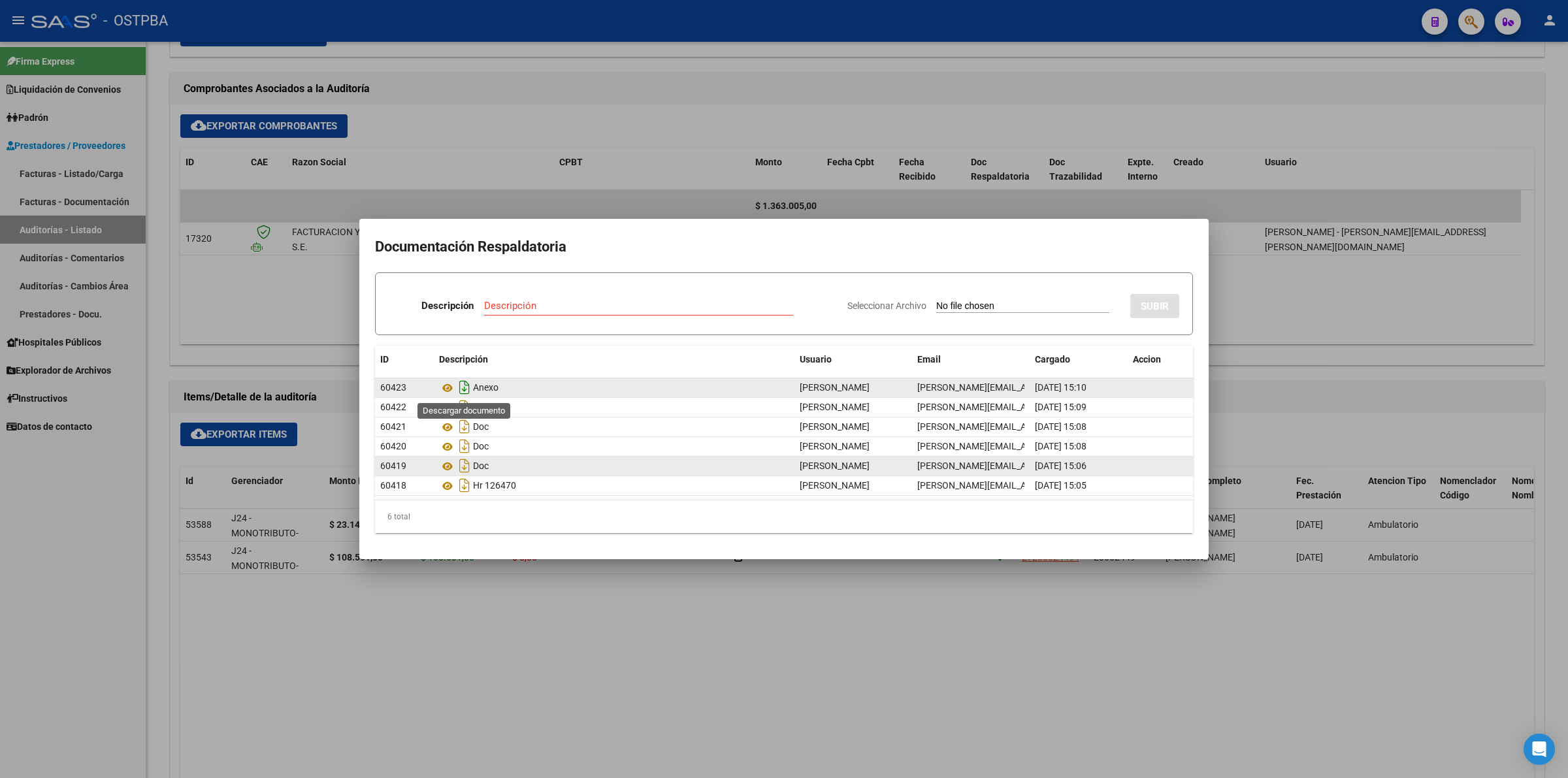
click at [467, 386] on icon "Descargar documento" at bounding box center [465, 388] width 17 height 21
click at [614, 107] on div at bounding box center [784, 389] width 1568 height 778
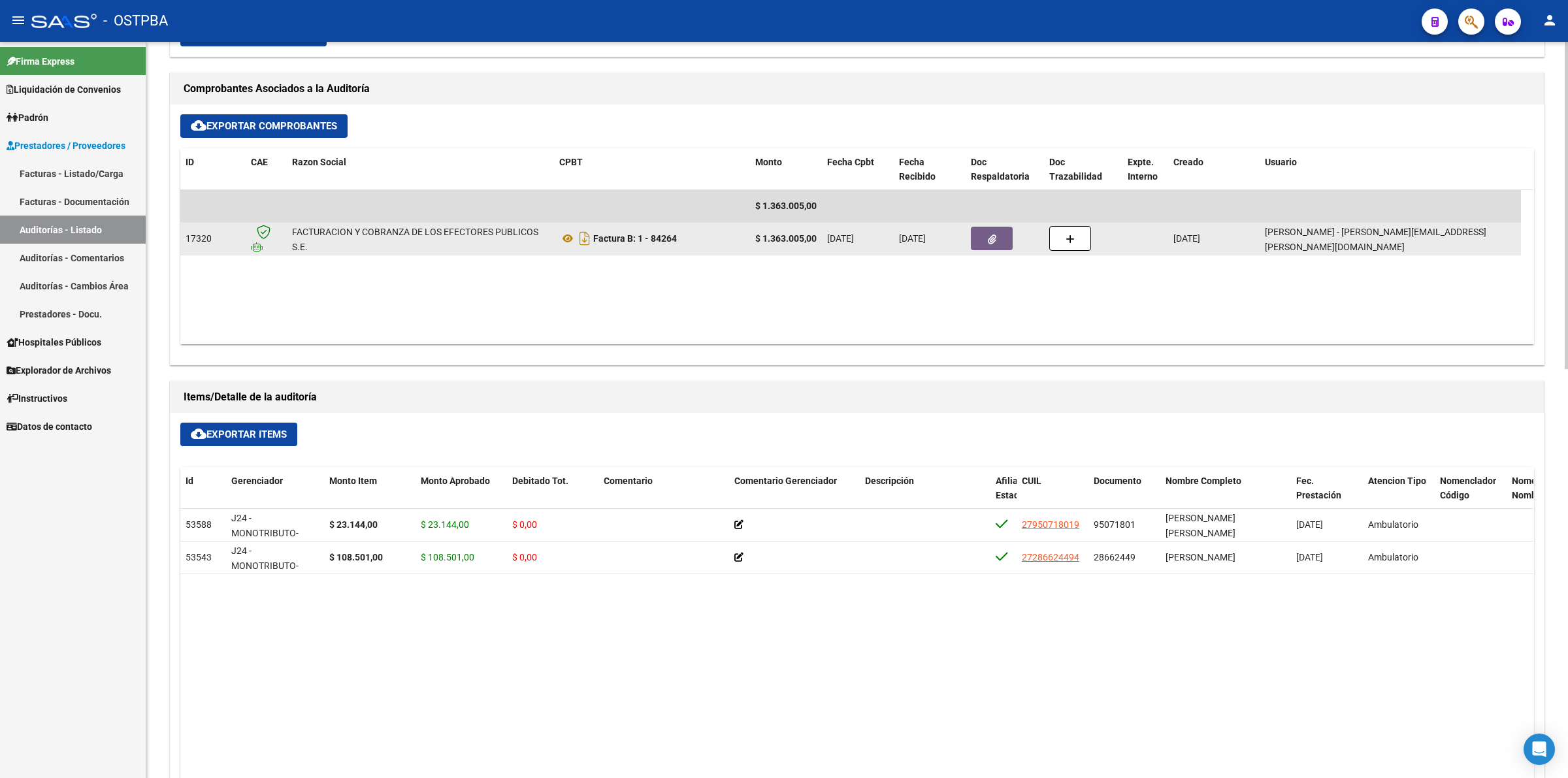
click at [994, 234] on icon "button" at bounding box center [991, 239] width 9 height 10
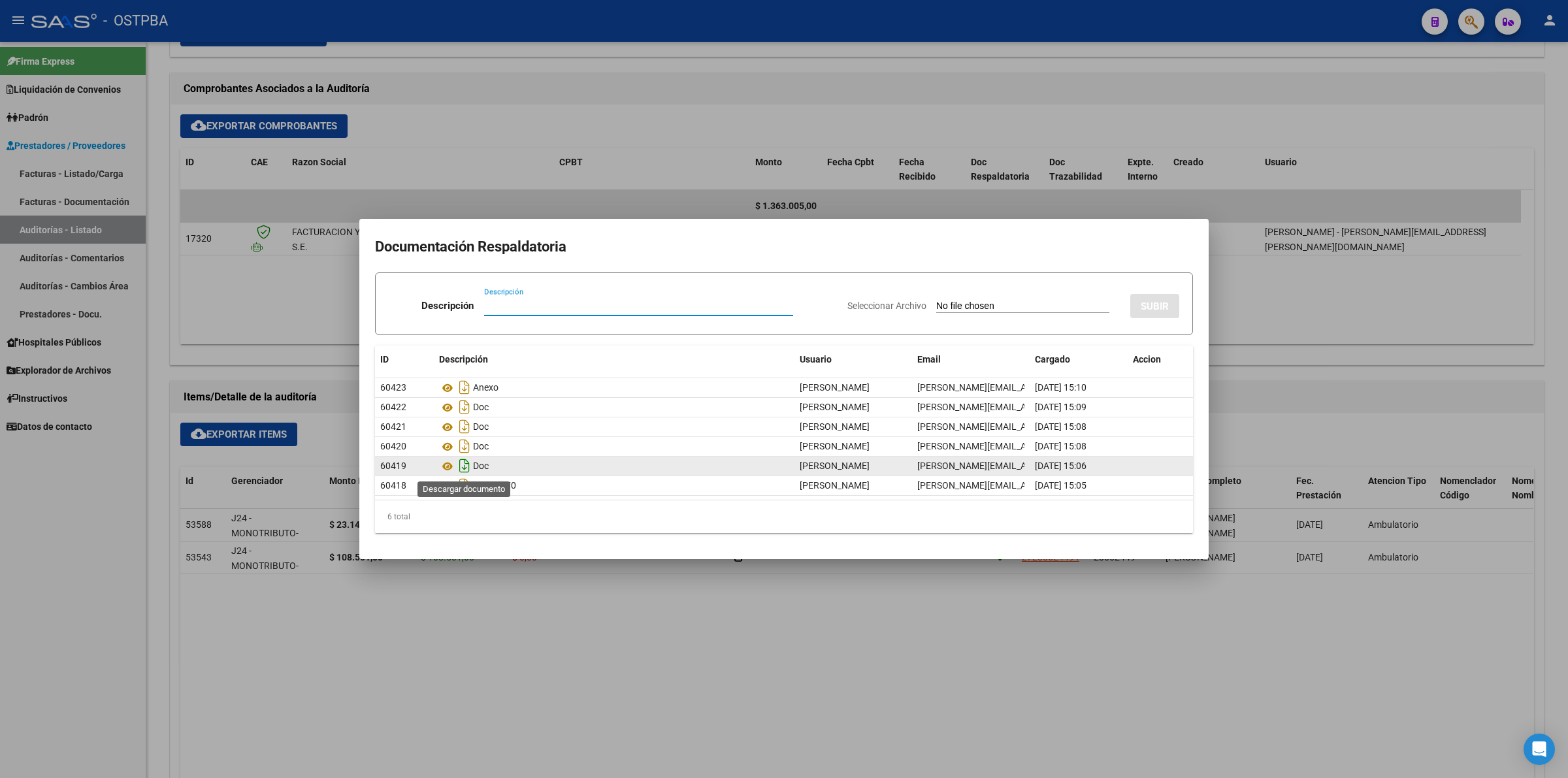
click at [465, 465] on icon "Descargar documento" at bounding box center [465, 466] width 17 height 21
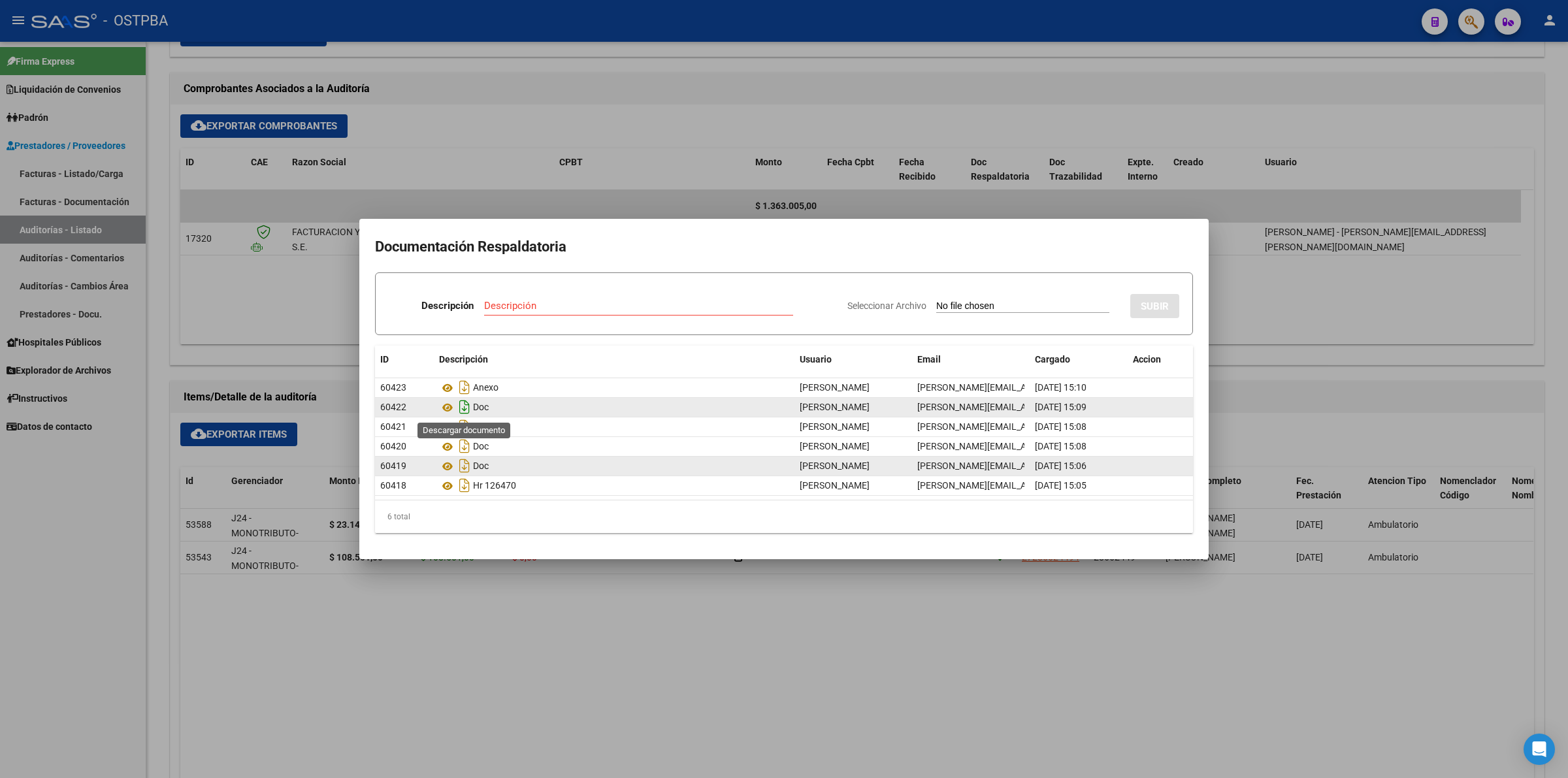
click at [466, 407] on icon "Descargar documento" at bounding box center [465, 407] width 17 height 21
click at [463, 431] on icon "Descargar documento" at bounding box center [465, 427] width 17 height 21
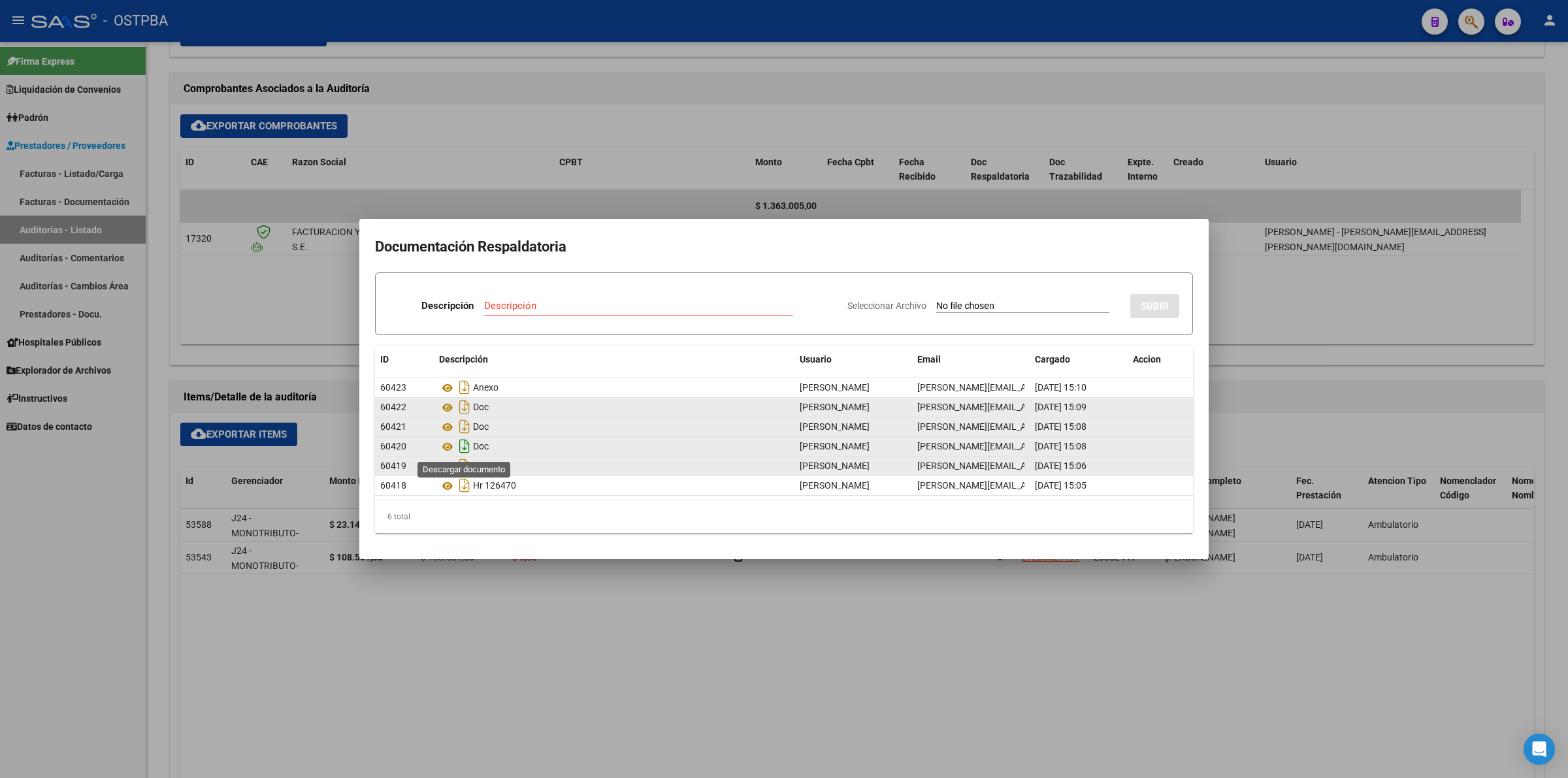
click at [466, 445] on icon "Descargar documento" at bounding box center [465, 447] width 17 height 21
click at [469, 429] on icon "Descargar documento" at bounding box center [465, 427] width 17 height 21
click at [458, 448] on icon "Descargar documento" at bounding box center [465, 447] width 17 height 21
click at [463, 466] on icon "Descargar documento" at bounding box center [465, 466] width 17 height 21
click at [466, 450] on icon "Descargar documento" at bounding box center [465, 447] width 17 height 21
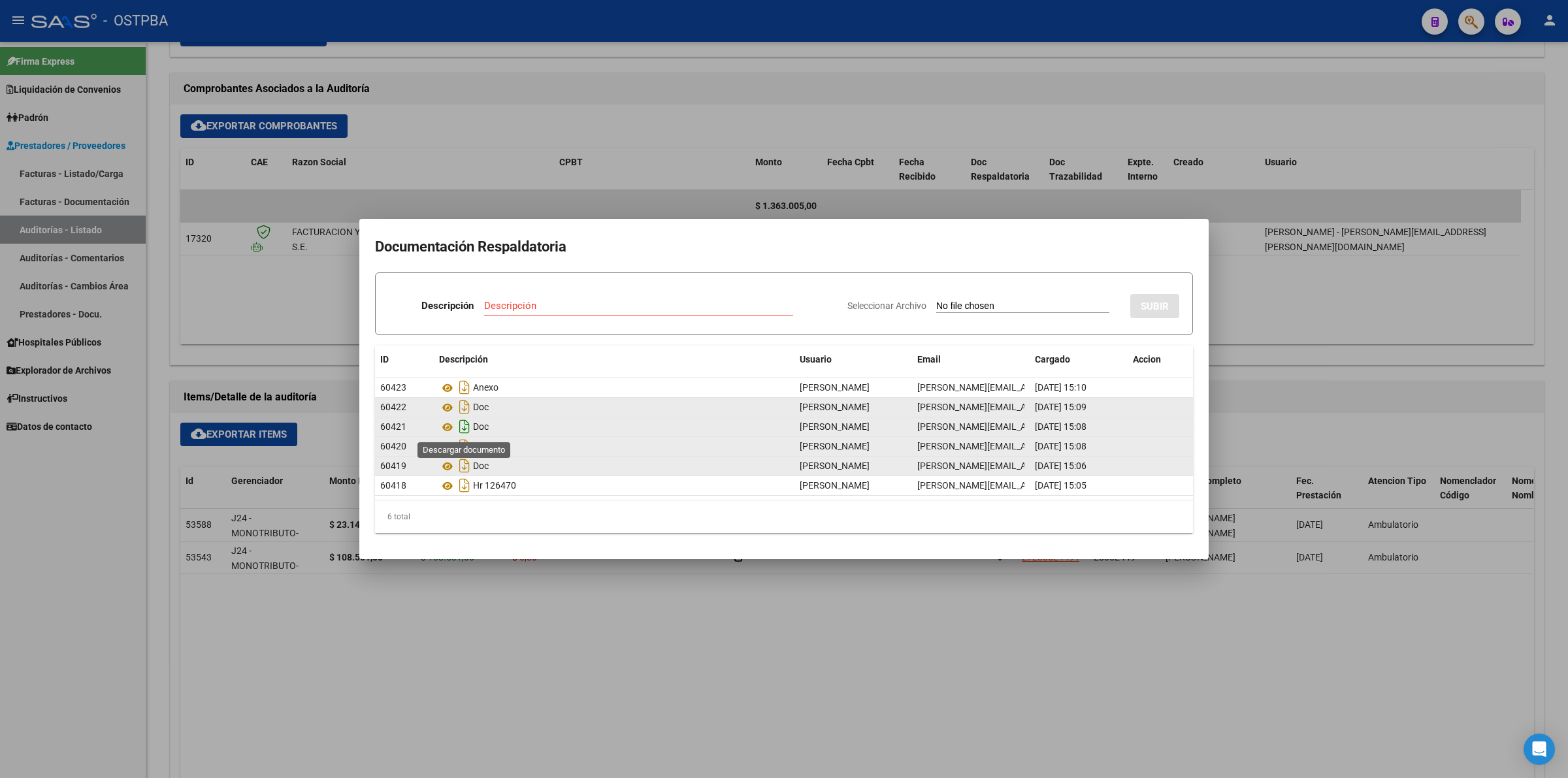
click at [463, 428] on icon "Descargar documento" at bounding box center [465, 427] width 17 height 21
click at [466, 423] on icon "Descargar documento" at bounding box center [465, 427] width 17 height 21
click at [461, 409] on icon "Descargar documento" at bounding box center [465, 407] width 17 height 21
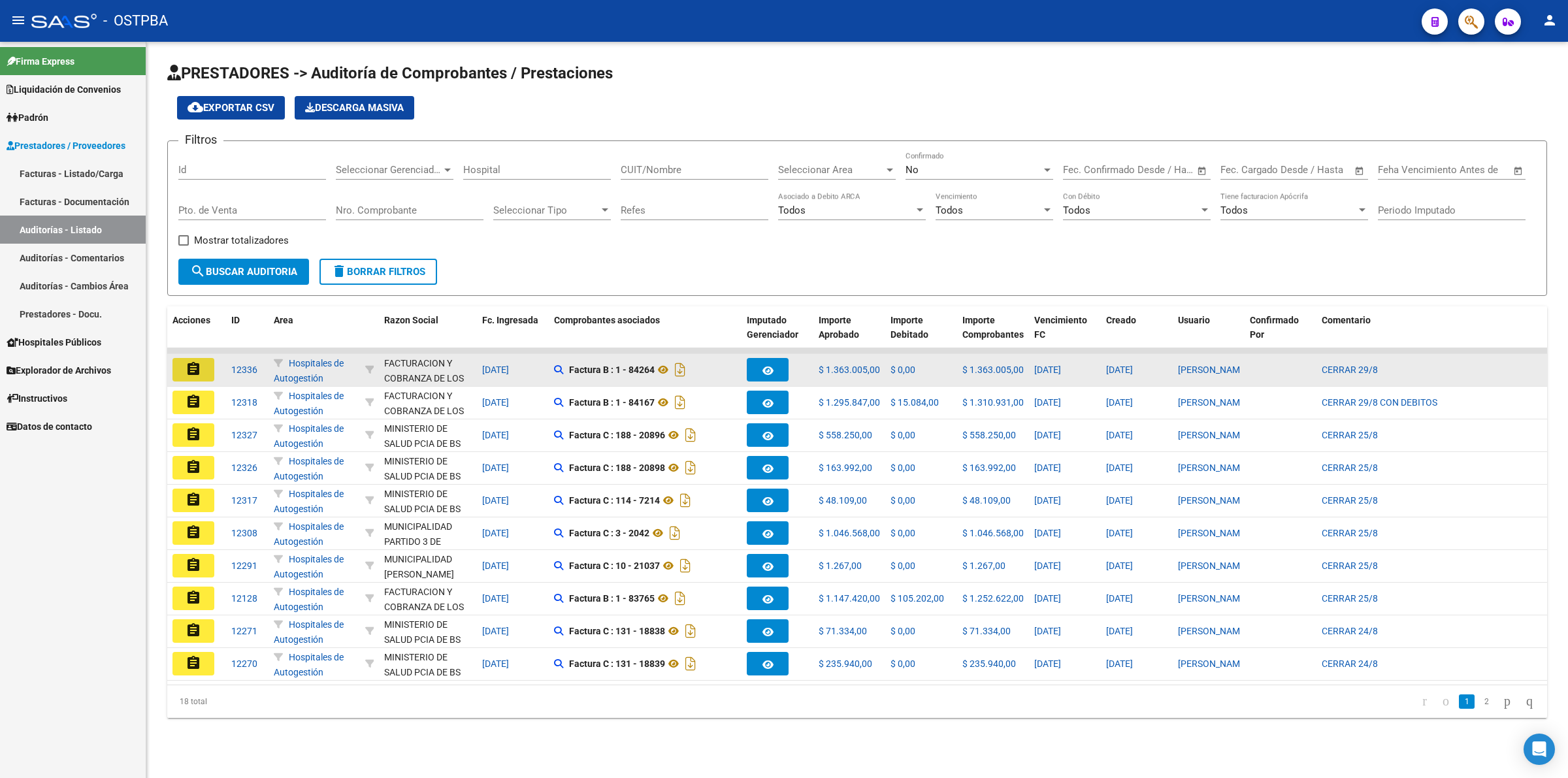
click at [189, 368] on mat-icon "assignment" at bounding box center [193, 369] width 15 height 15
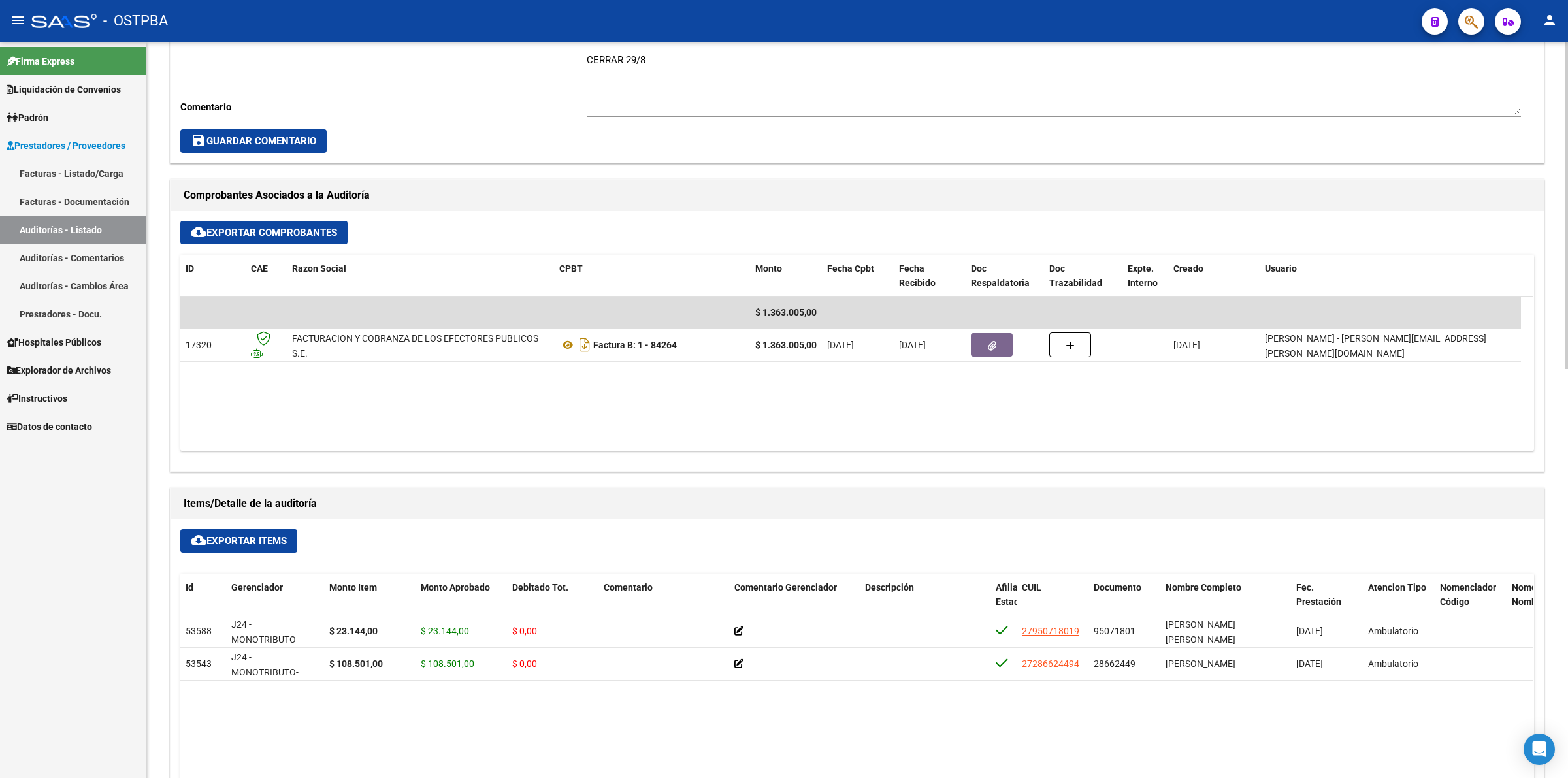
scroll to position [571, 0]
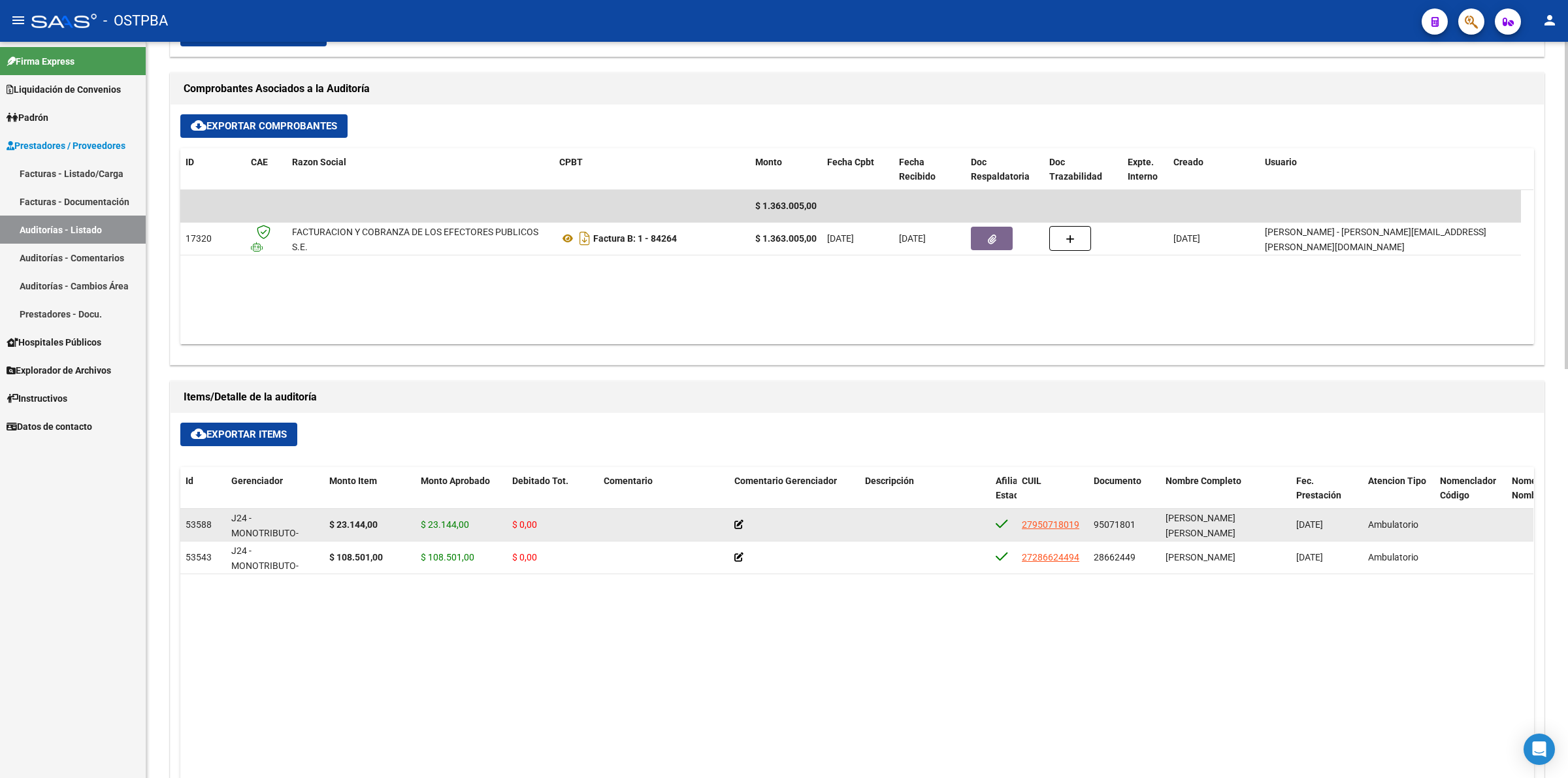
click at [740, 521] on icon at bounding box center [739, 525] width 10 height 10
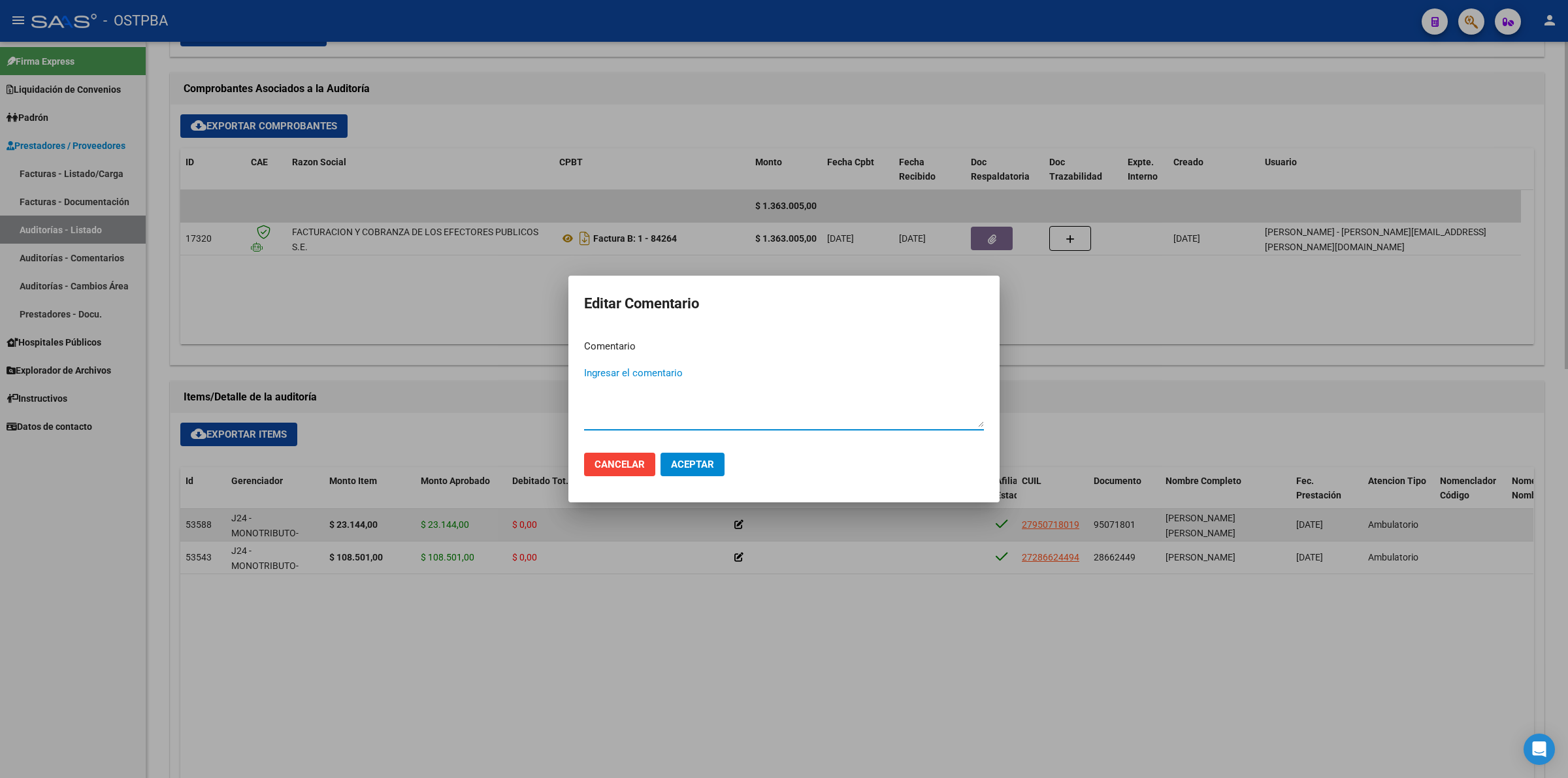
paste textarea "27-95071801-9"
type textarea "2"
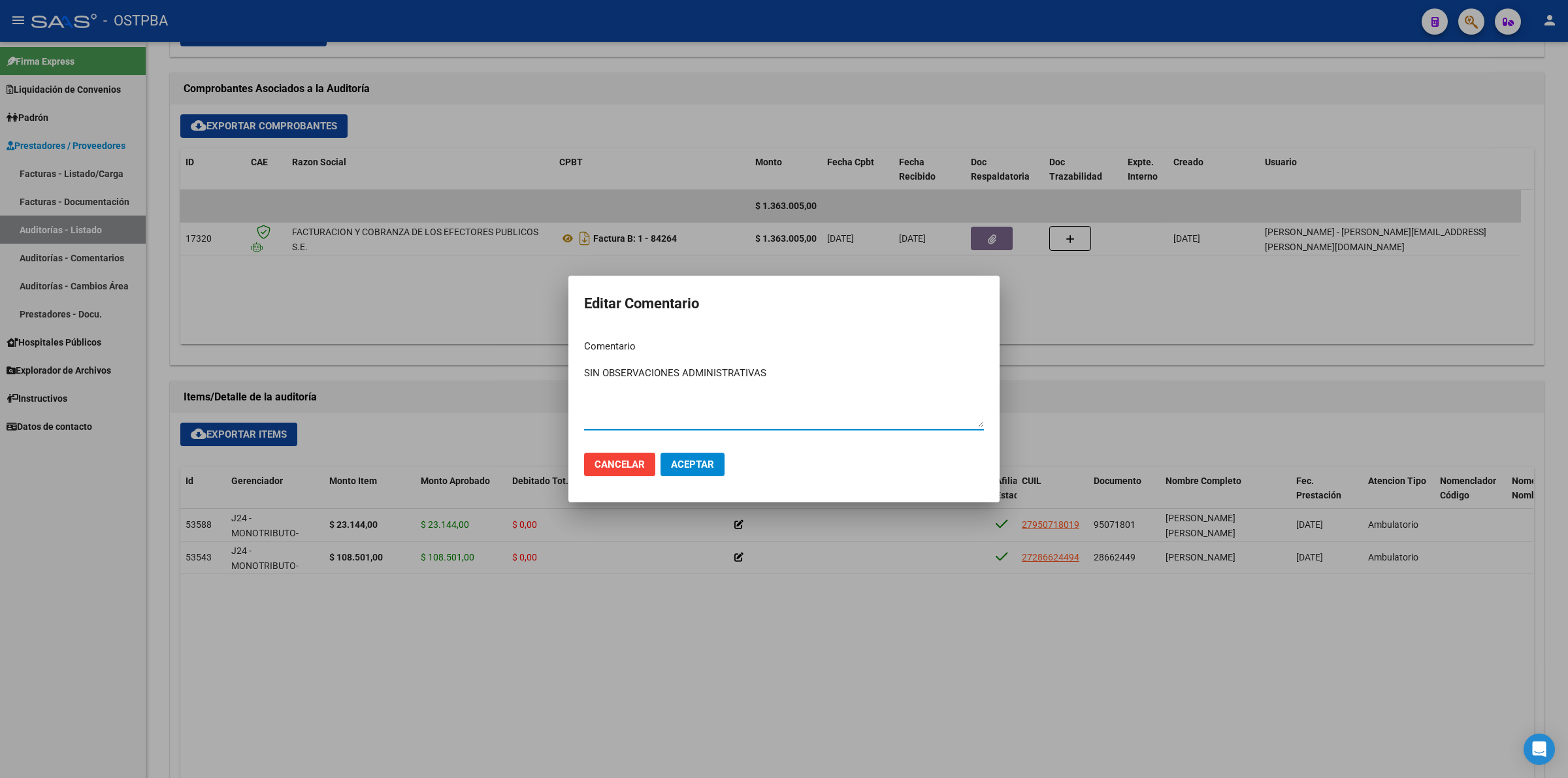
drag, startPoint x: 804, startPoint y: 374, endPoint x: 537, endPoint y: 376, distance: 267.0
click at [537, 376] on div "Editar Comentario Comentario SIN OBSERVACIONES ADMINISTRATIVAS Ingresar el come…" at bounding box center [784, 389] width 1568 height 778
type textarea "SIN OBSERVACIONES ADMINISTRATIVAS"
click at [703, 461] on span "Aceptar" at bounding box center [692, 465] width 43 height 11
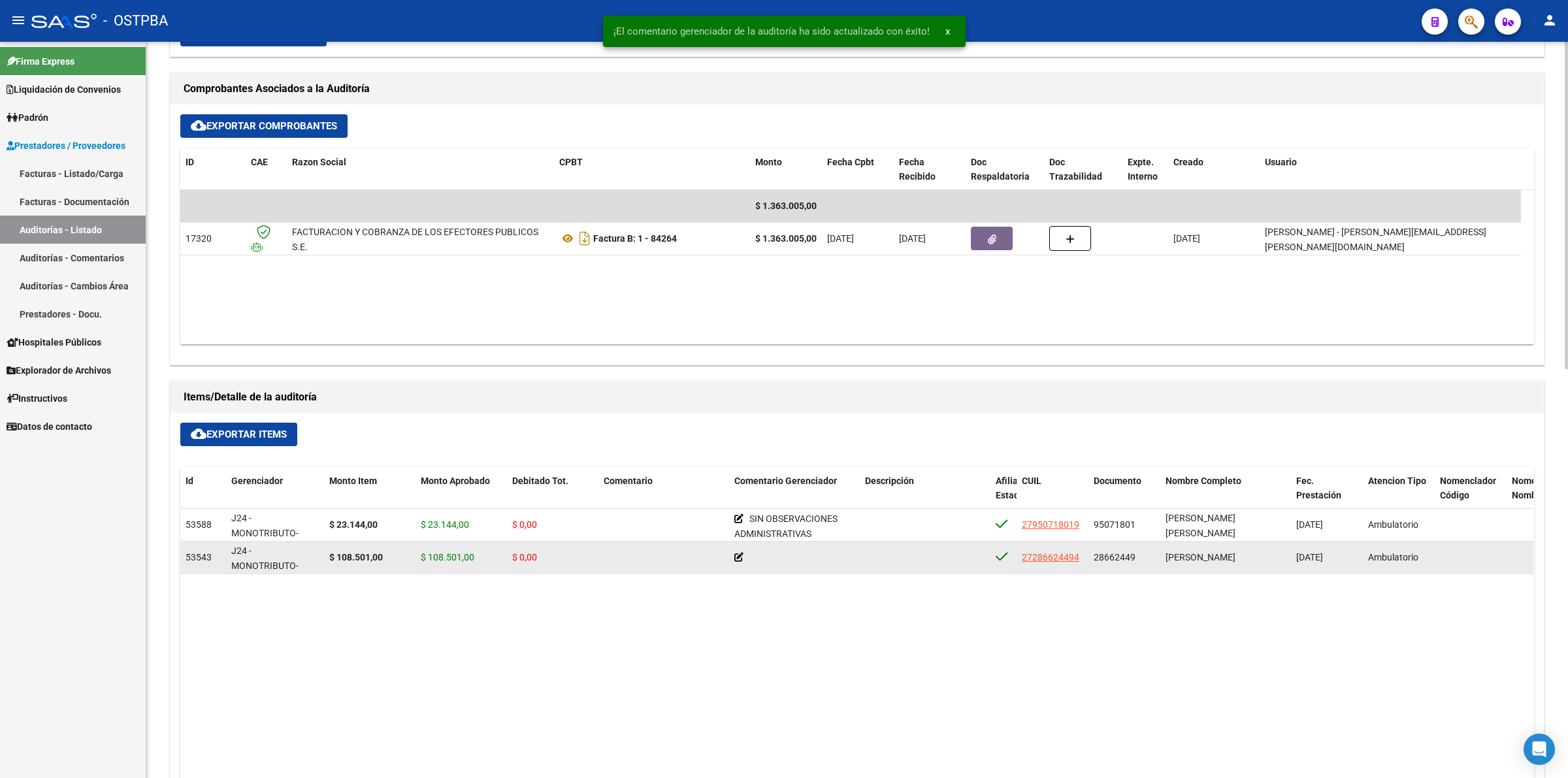
click at [742, 555] on icon at bounding box center [739, 557] width 10 height 10
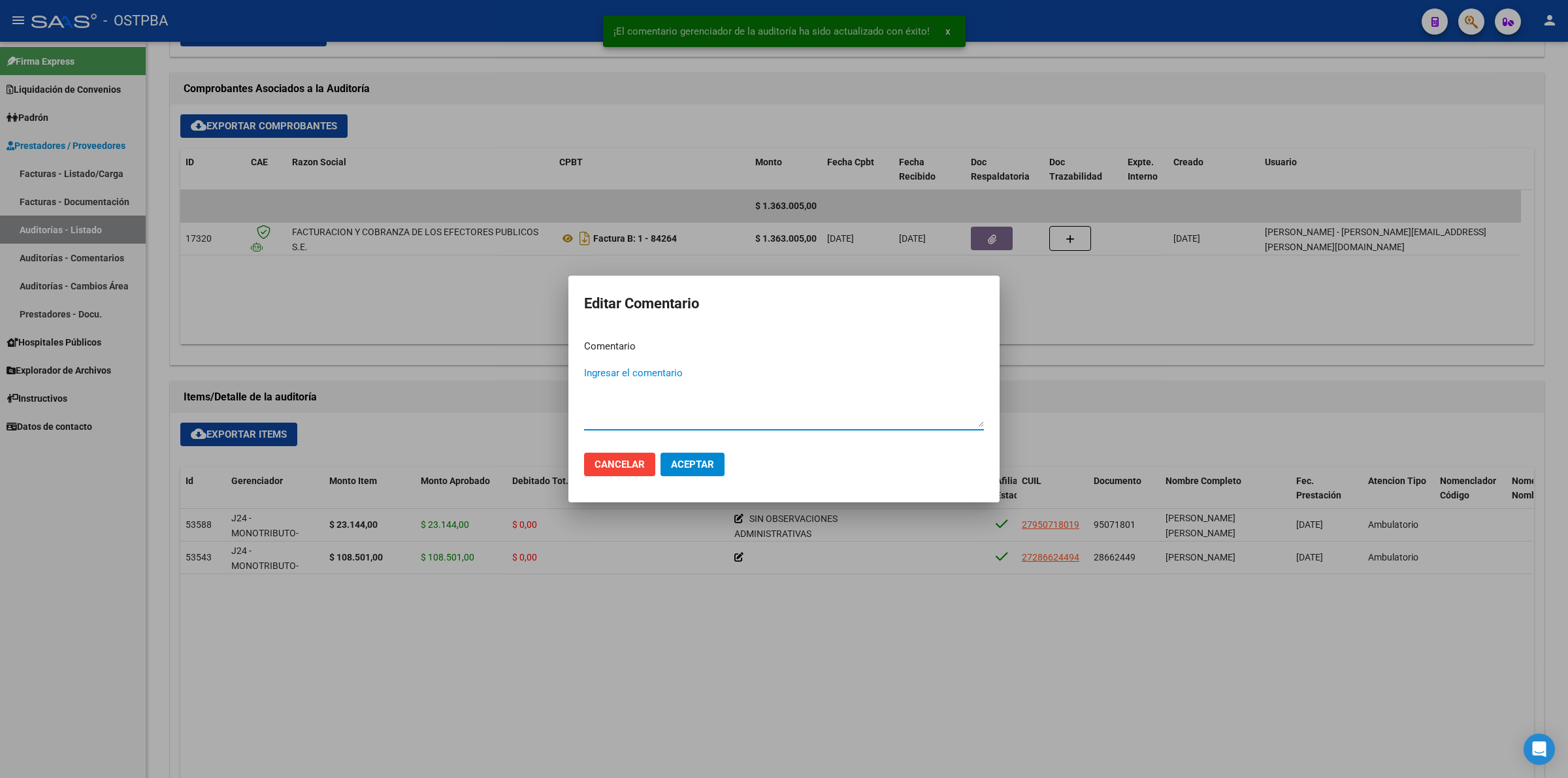
paste textarea "SIN OBSERVACIONES ADMINISTRATIVAS"
type textarea "SIN OBSERVACIONES ADMINISTRATIVAS"
click at [687, 475] on button "Aceptar" at bounding box center [692, 464] width 64 height 24
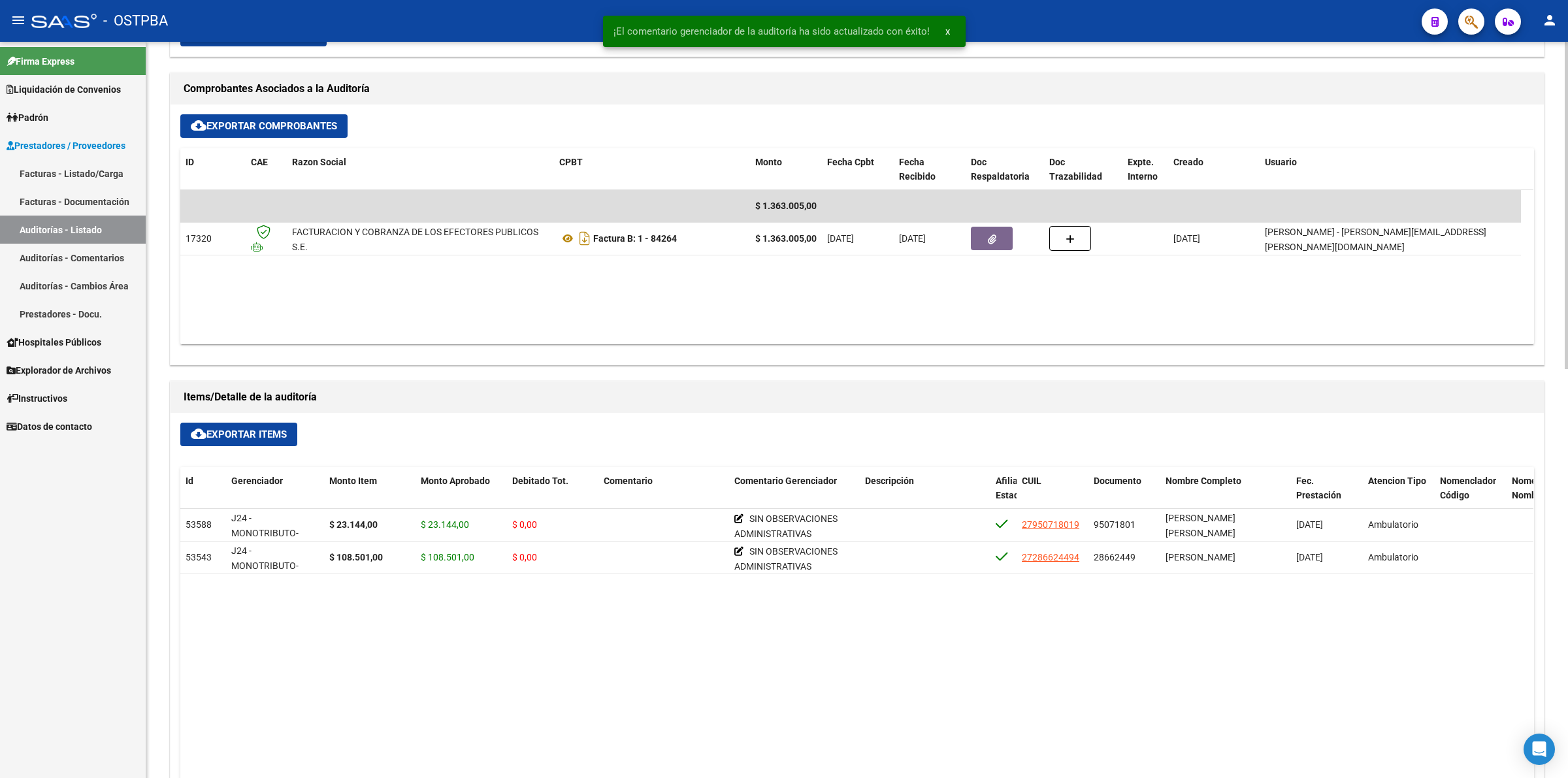
click at [750, 618] on datatable-body "53588 J24 - MONOTRIBUTO-IGUALDAD SALUD-PRENSA $ 23.144,00 $ 23.144,00 $ 0,00 SI…" at bounding box center [856, 744] width 1353 height 470
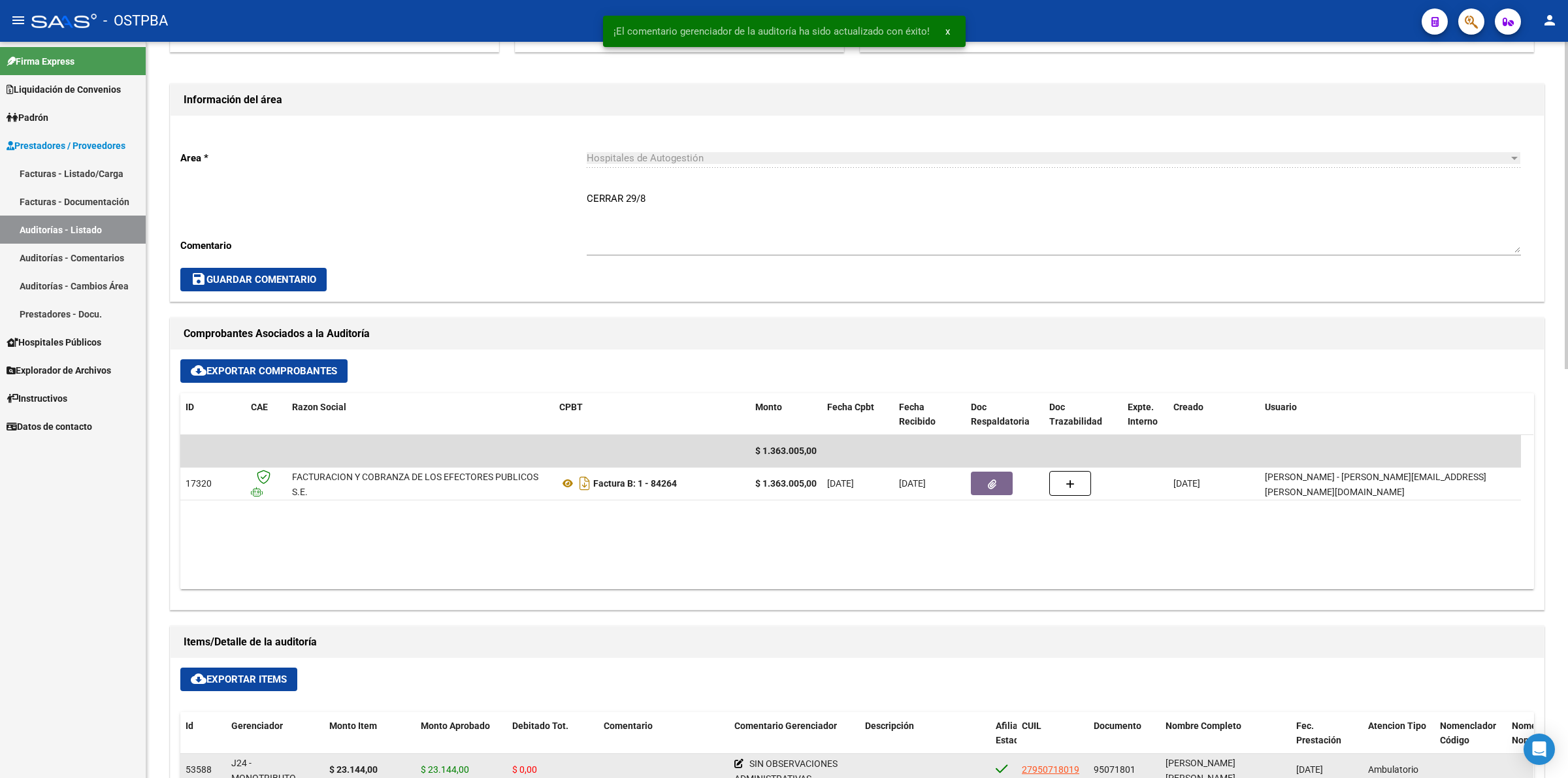
scroll to position [0, 0]
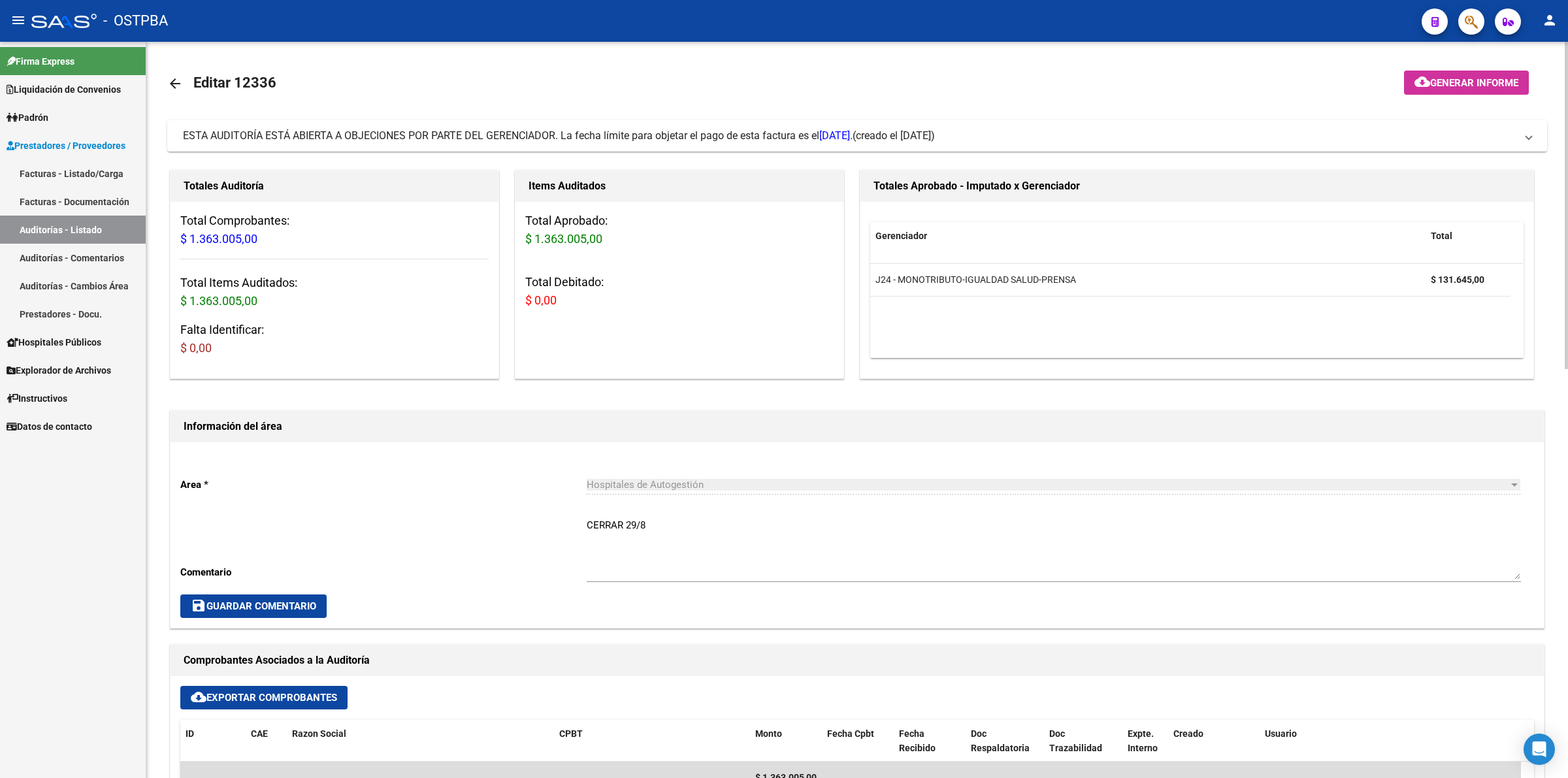
click at [1482, 80] on span "Generar informe" at bounding box center [1474, 83] width 89 height 11
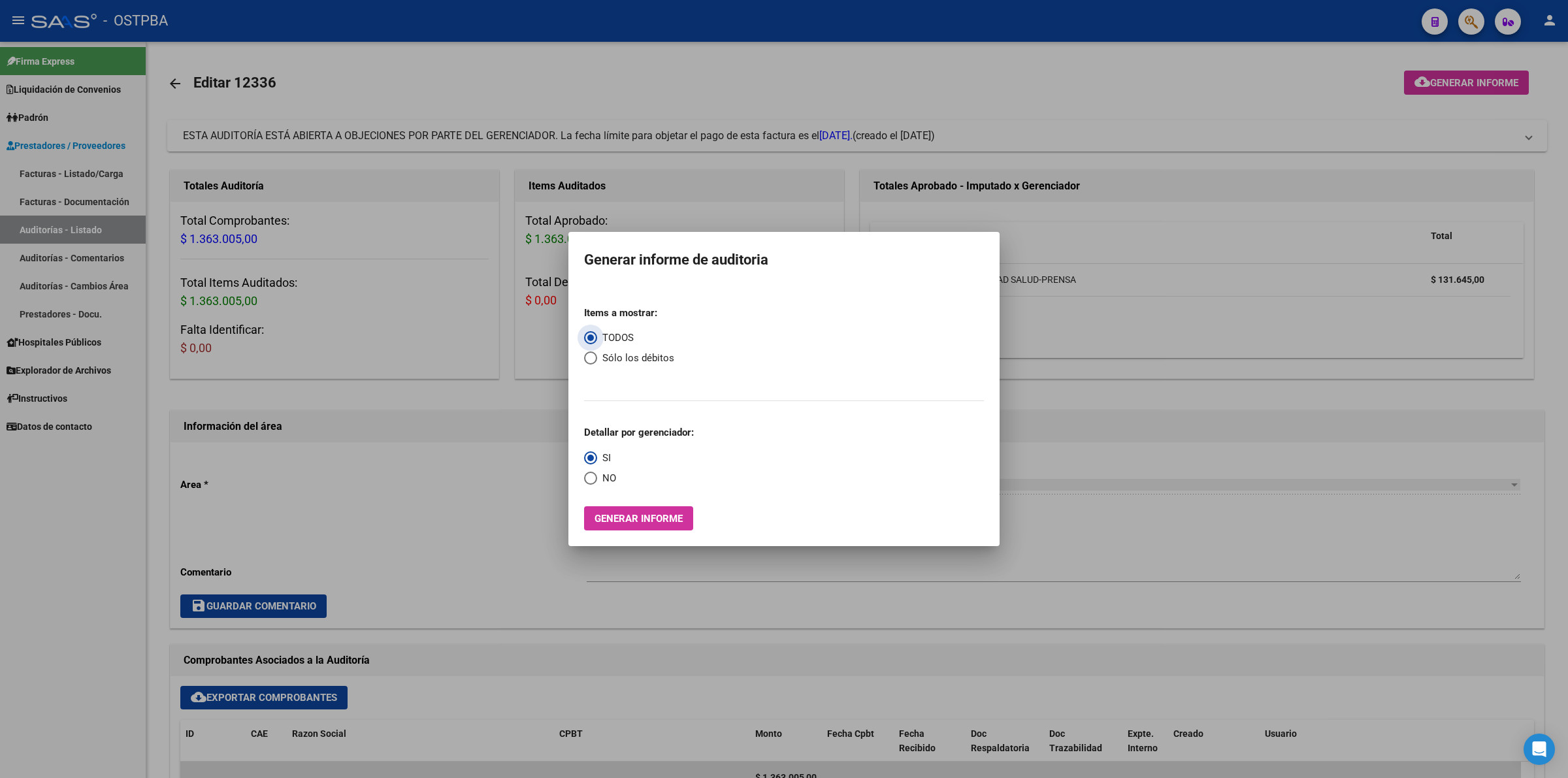
click at [664, 505] on div "Items a mostrar: TODOS Sólo los débitos Detallar por gerenciador: SI NO Generar…" at bounding box center [784, 413] width 400 height 235
click at [660, 517] on span "Generar informe" at bounding box center [638, 519] width 89 height 11
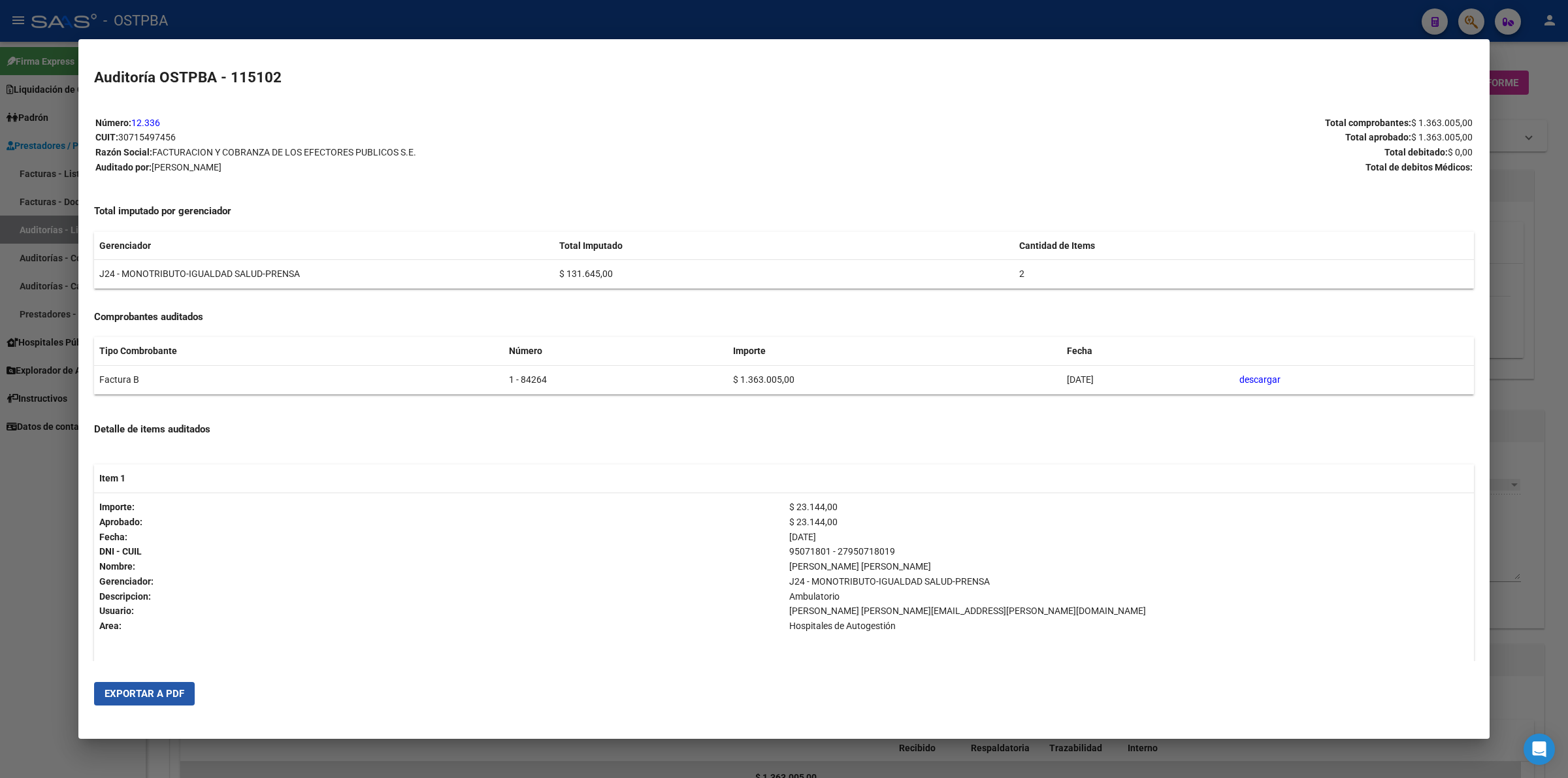
click at [154, 687] on button "Exportar a PDF" at bounding box center [145, 693] width 101 height 24
click at [1566, 305] on div at bounding box center [784, 389] width 1568 height 778
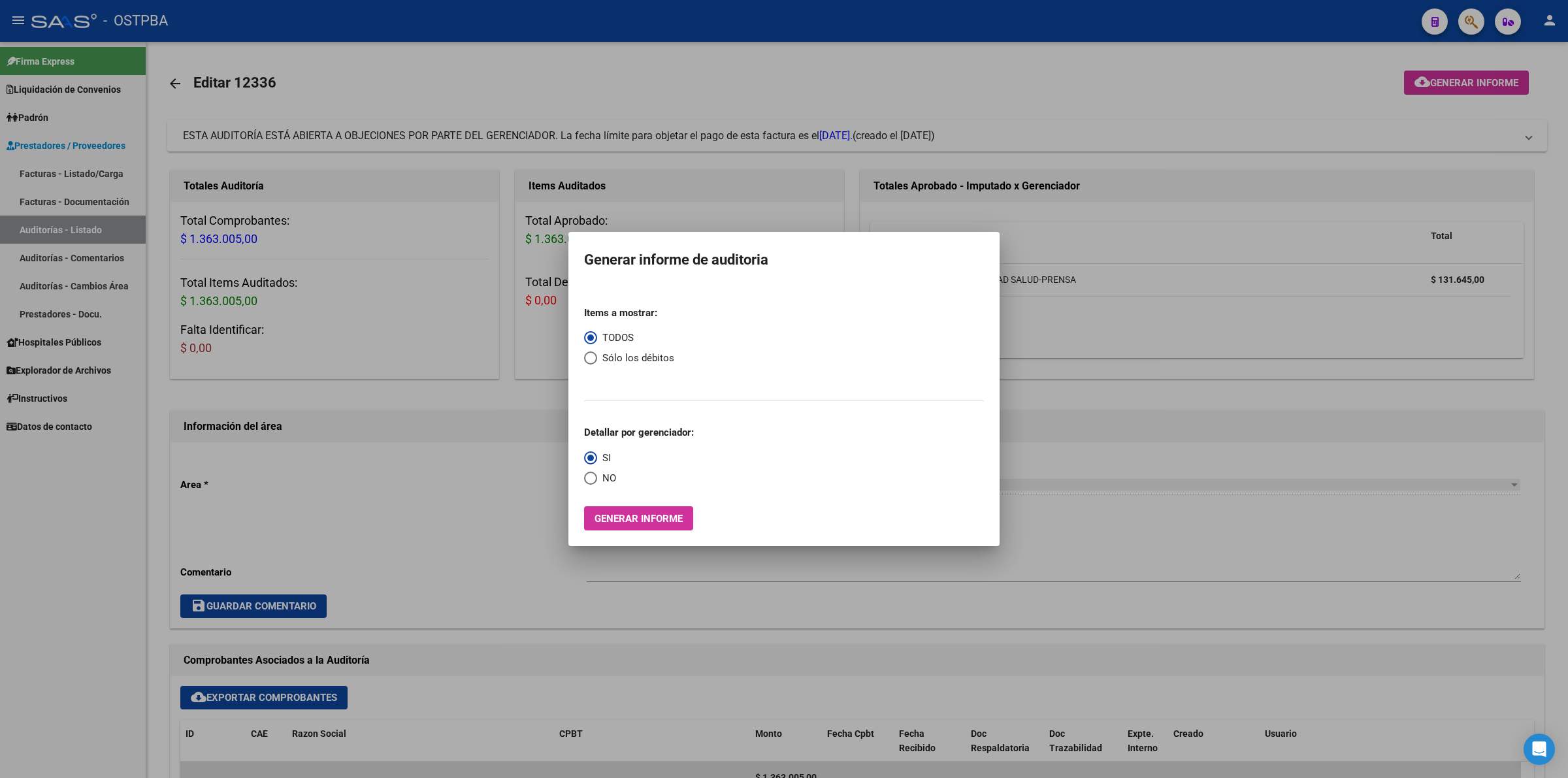
click at [1177, 245] on div at bounding box center [784, 389] width 1568 height 778
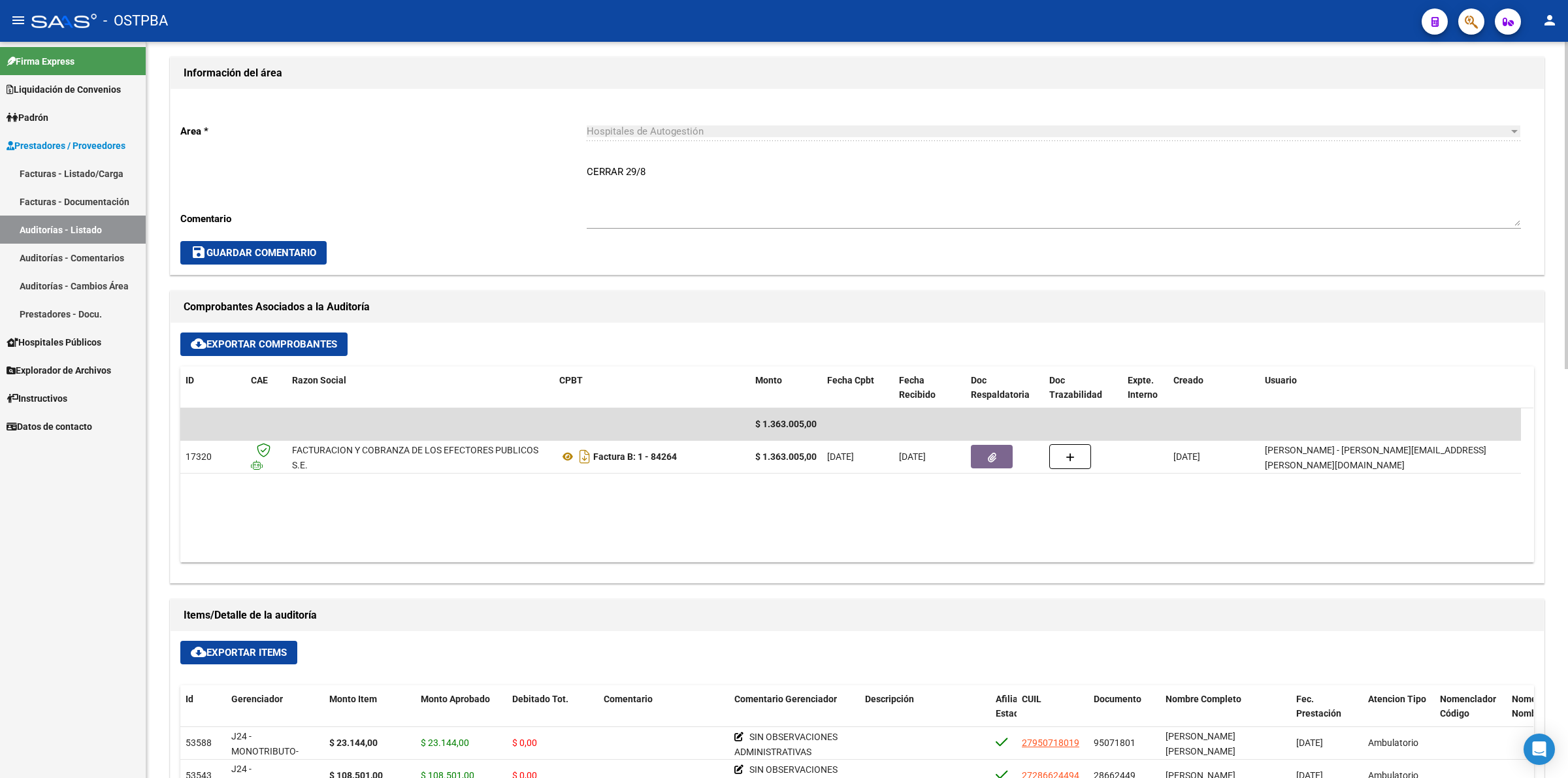
scroll to position [327, 0]
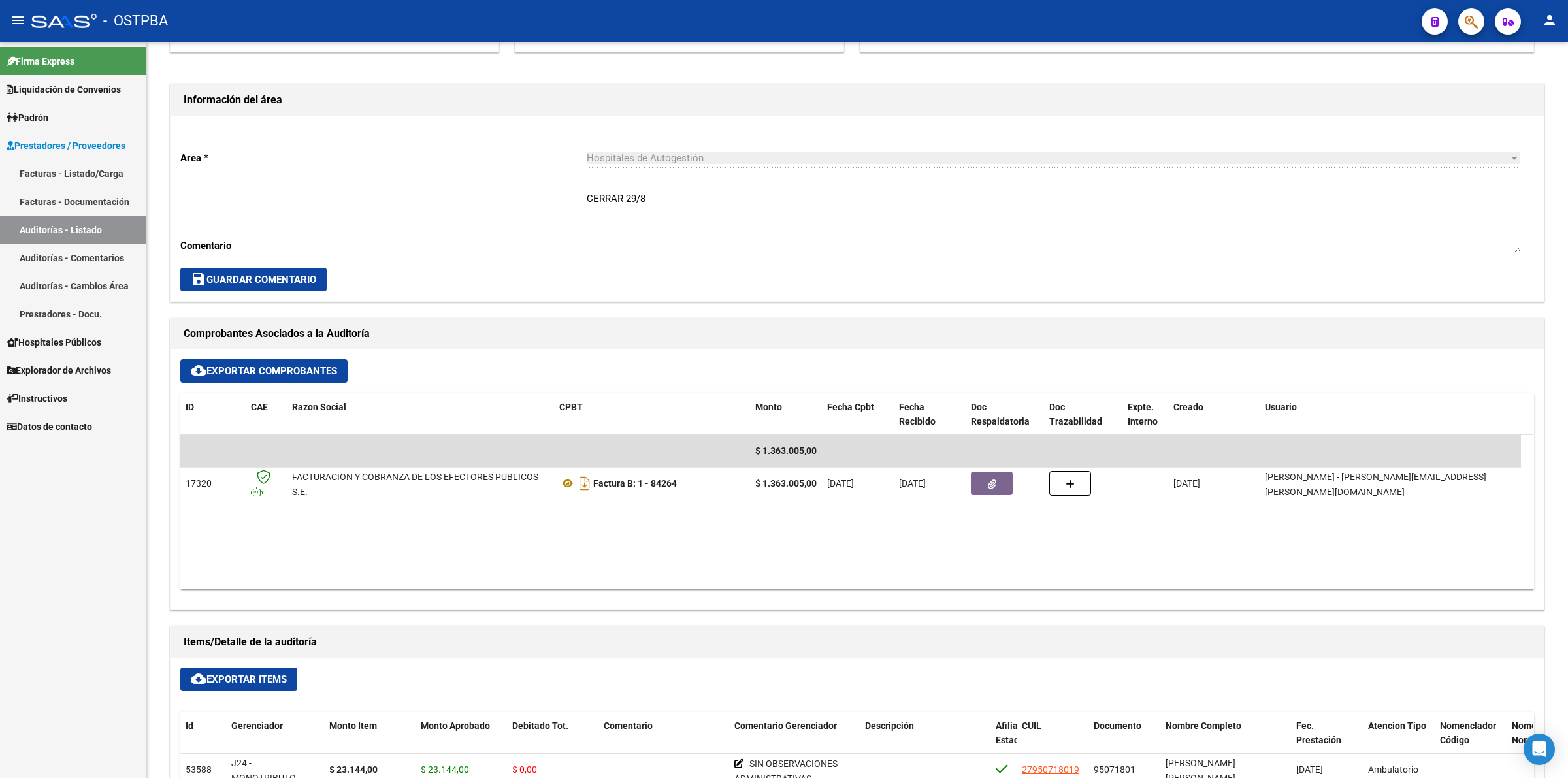
click at [108, 233] on link "Auditorías - Listado" at bounding box center [72, 229] width 146 height 29
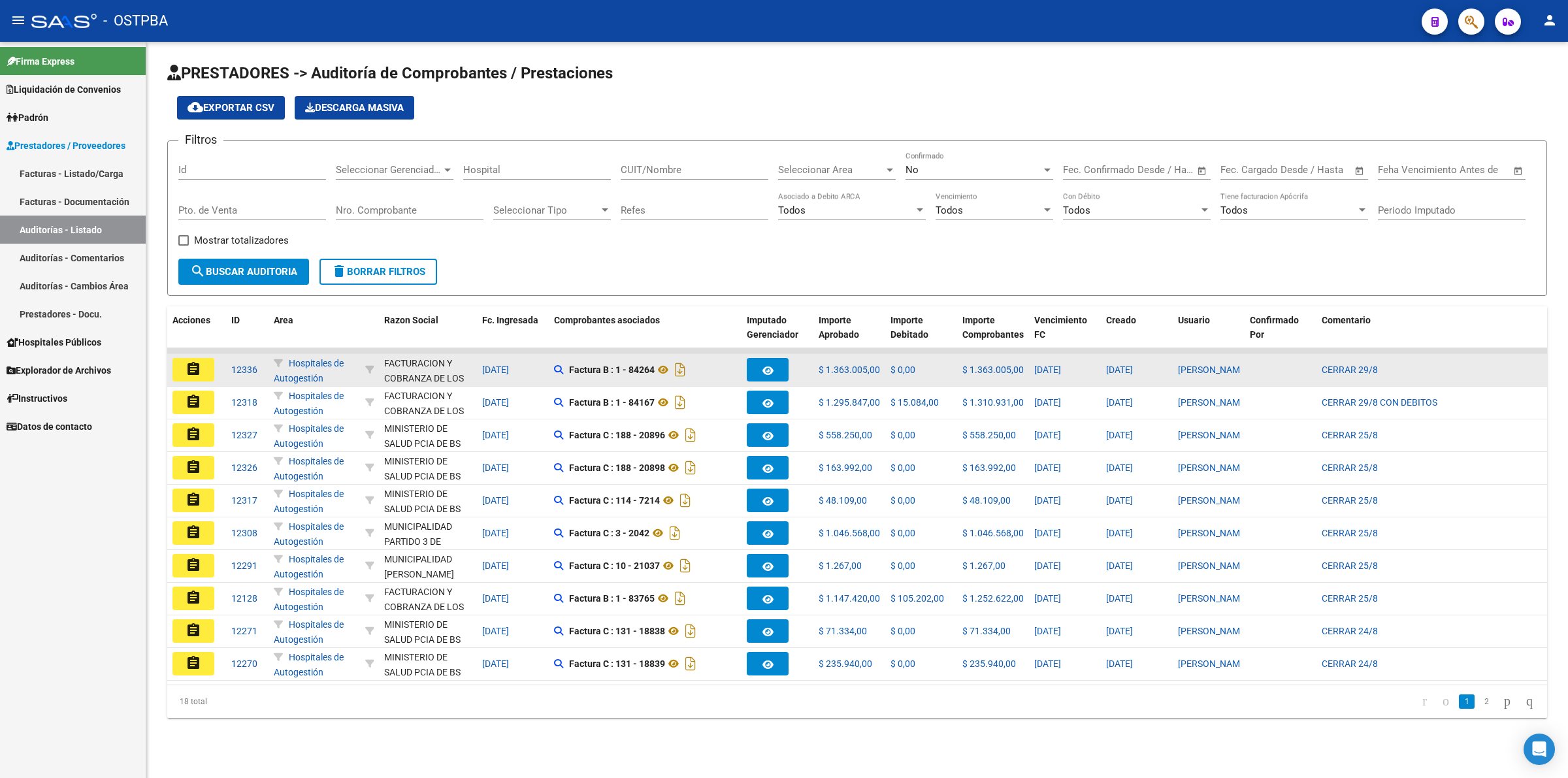
click at [207, 361] on button "assignment" at bounding box center [193, 369] width 42 height 24
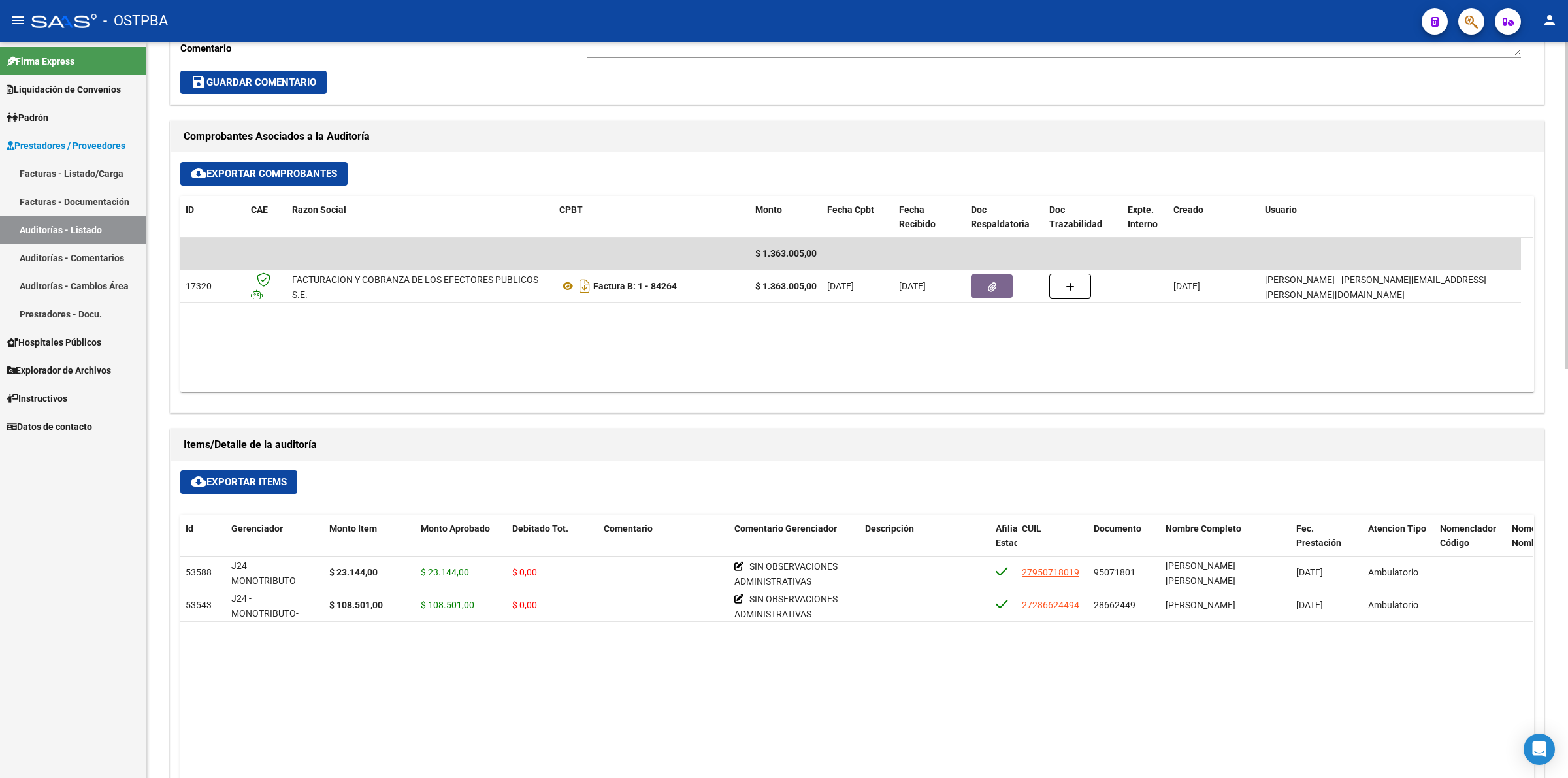
scroll to position [571, 0]
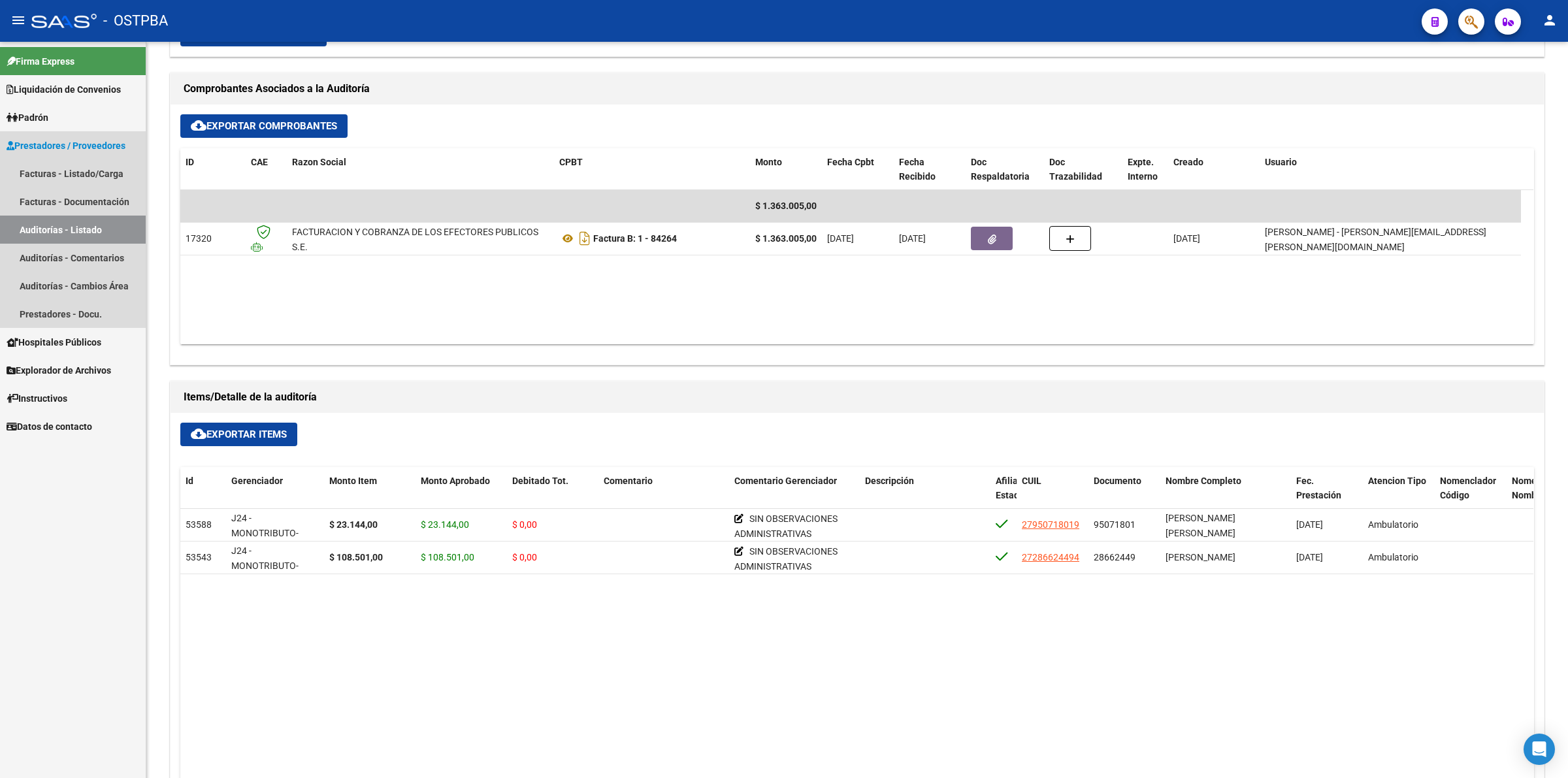
click at [63, 226] on link "Auditorías - Listado" at bounding box center [72, 229] width 146 height 29
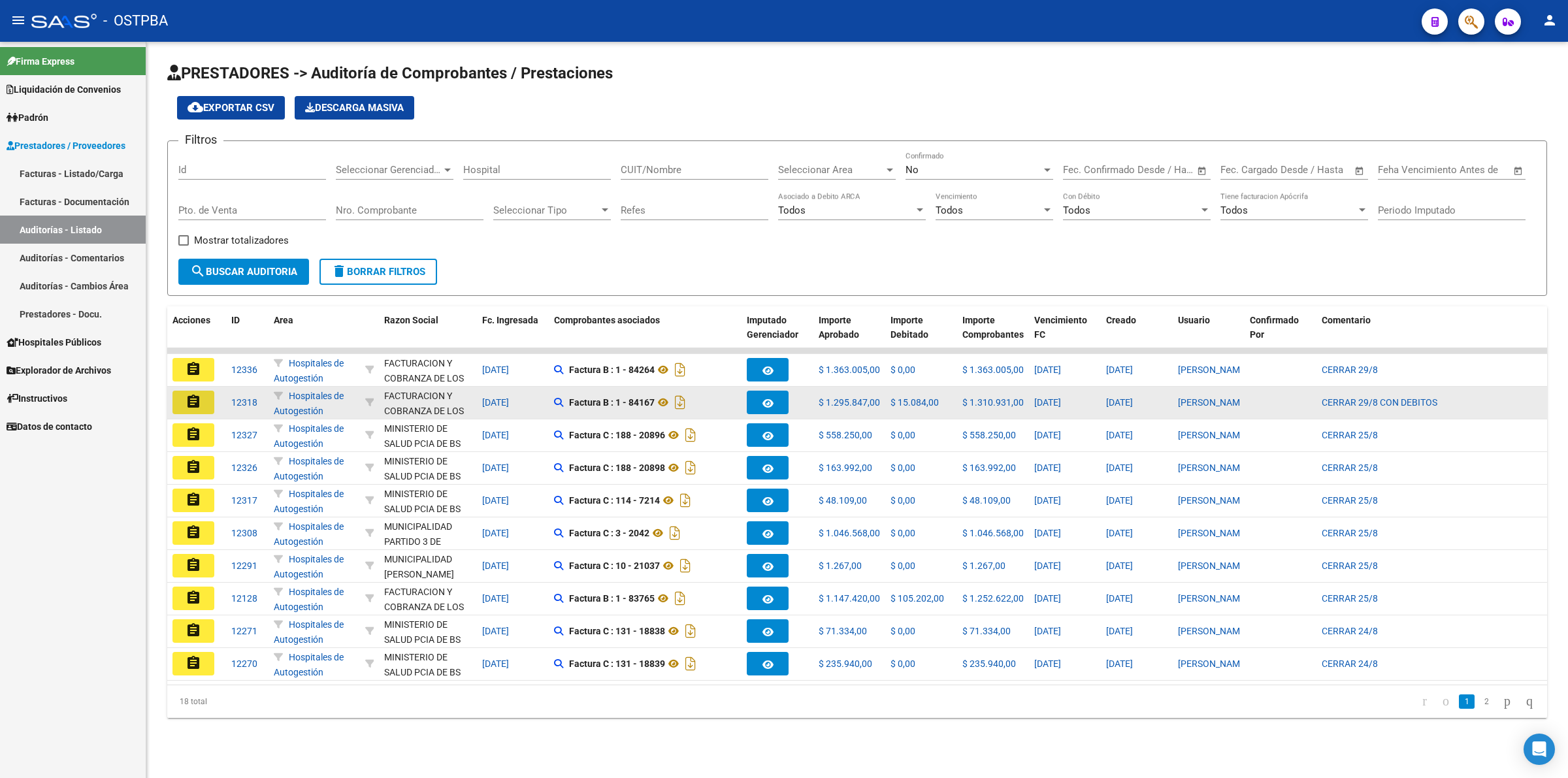
click at [199, 394] on mat-icon "assignment" at bounding box center [193, 402] width 15 height 15
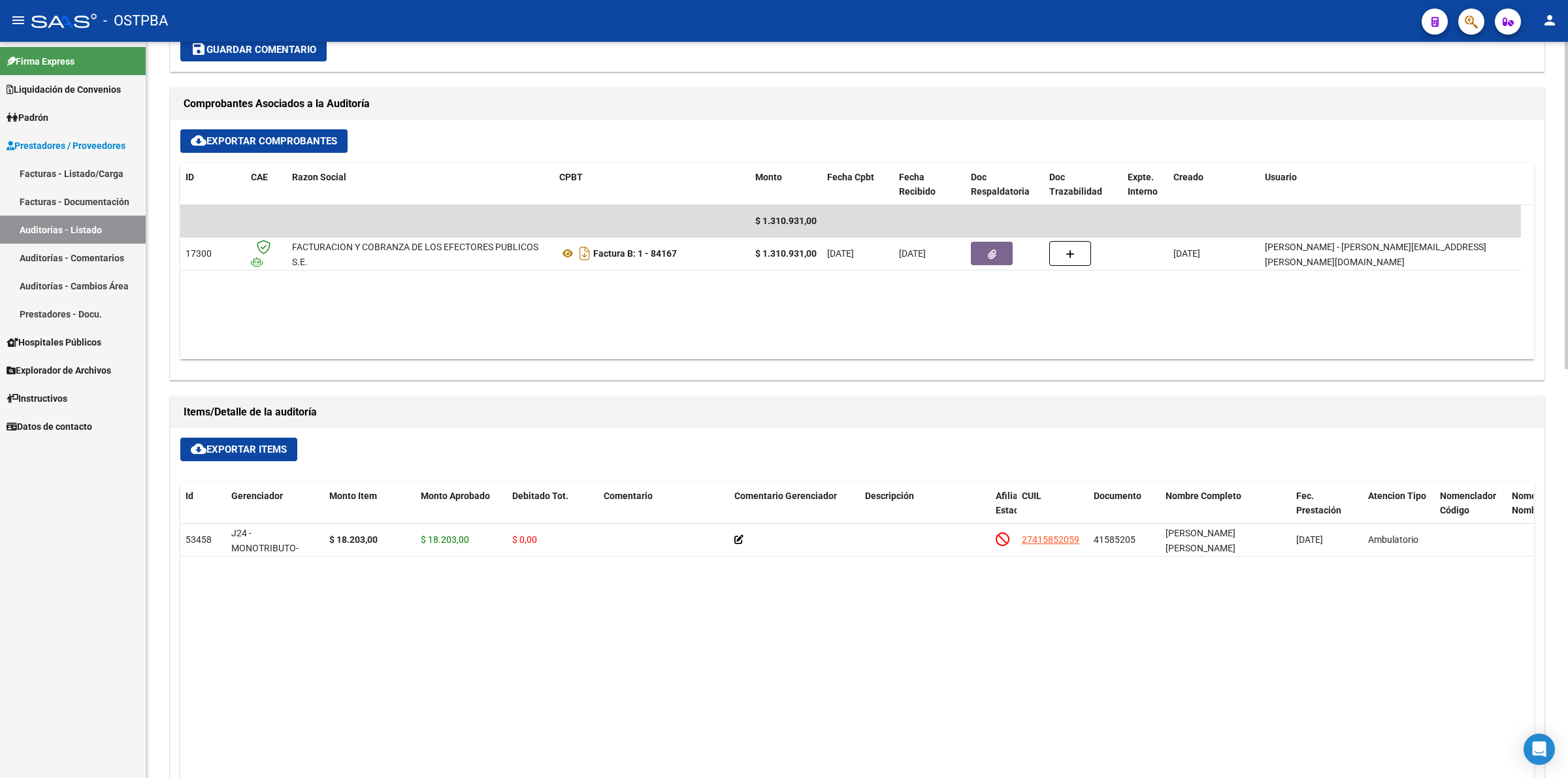
scroll to position [571, 0]
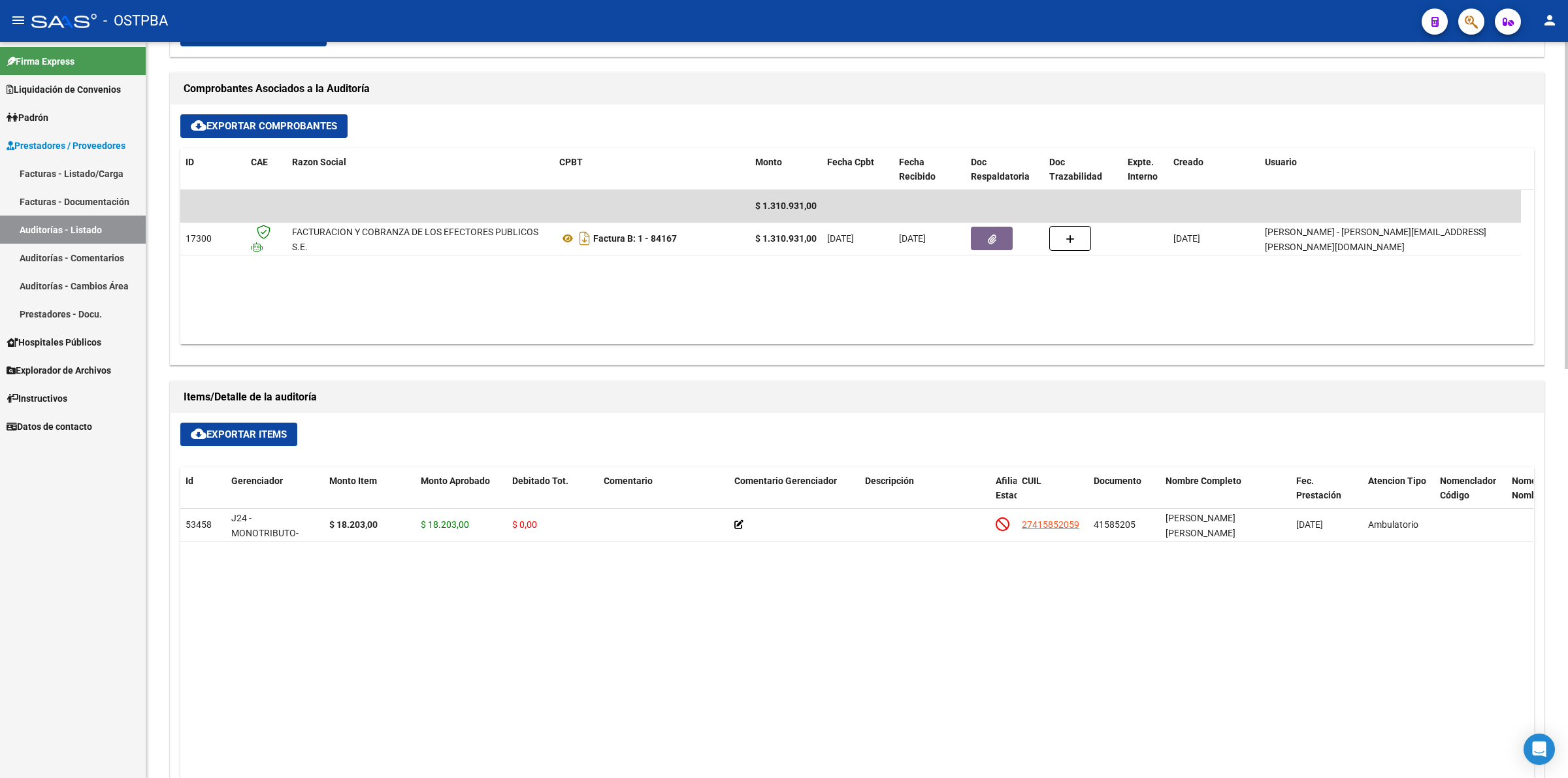
click at [89, 220] on link "Auditorías - Listado" at bounding box center [72, 229] width 146 height 29
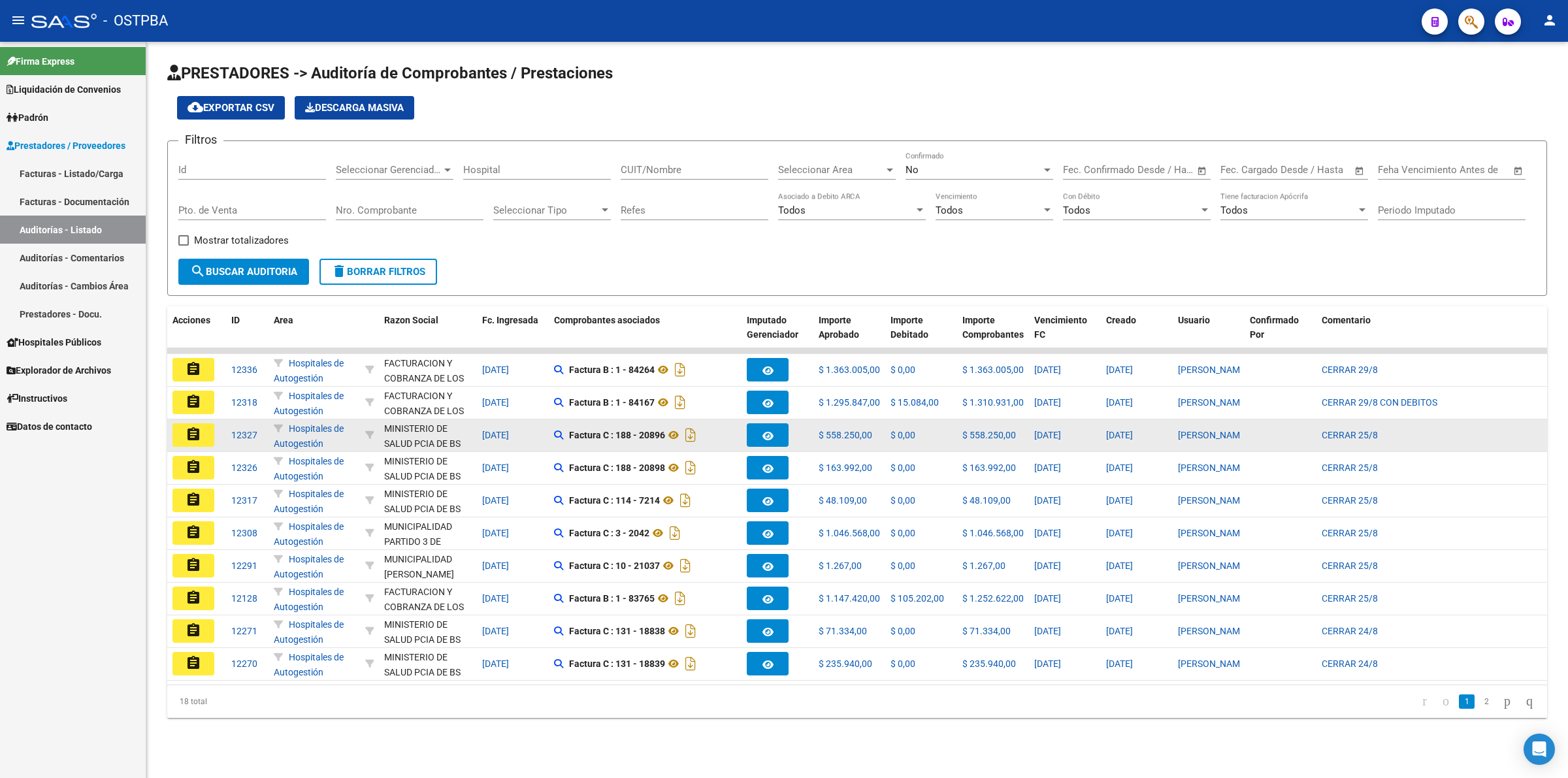
click at [189, 432] on mat-icon "assignment" at bounding box center [193, 434] width 15 height 15
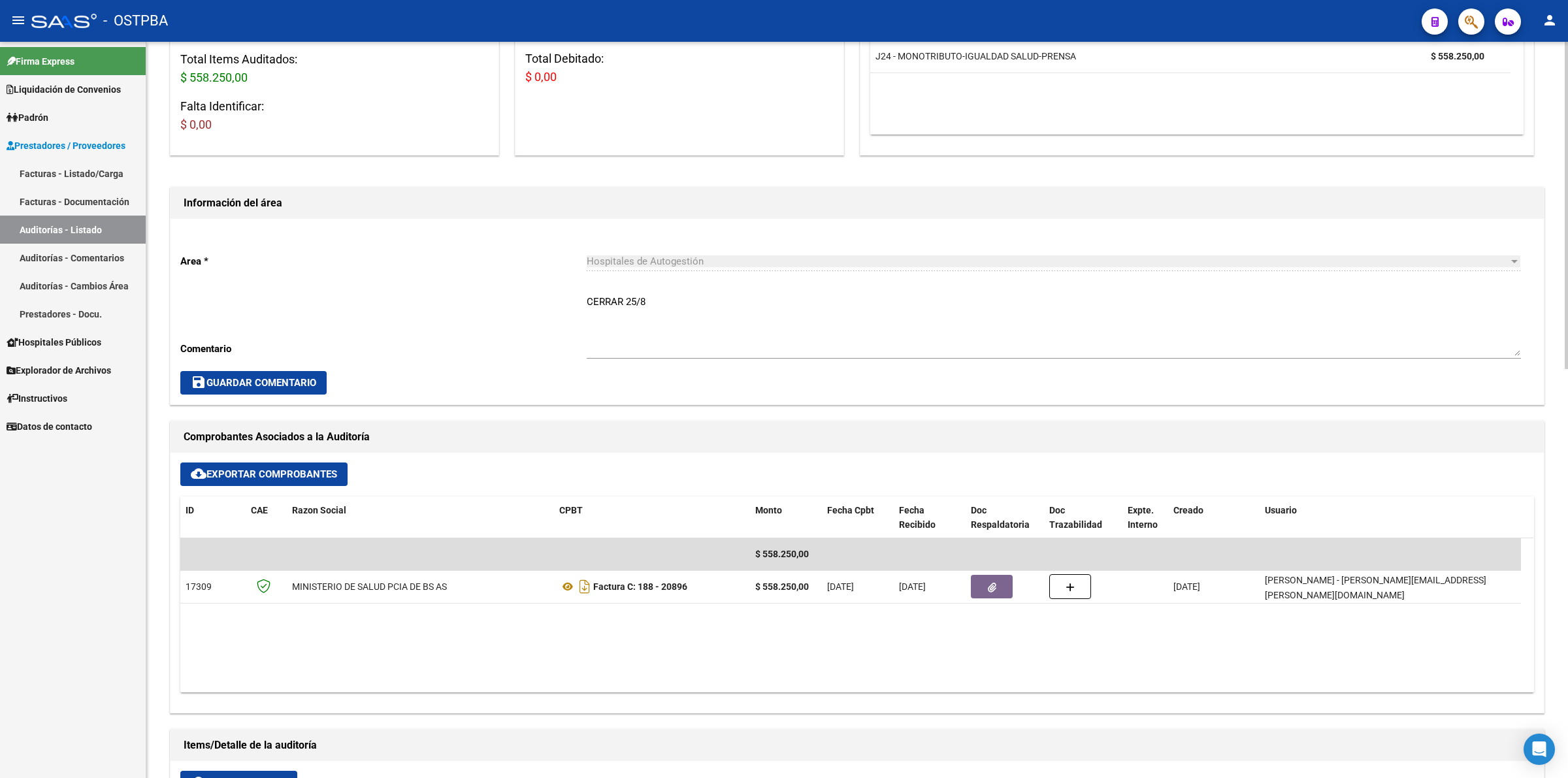
scroll to position [327, 0]
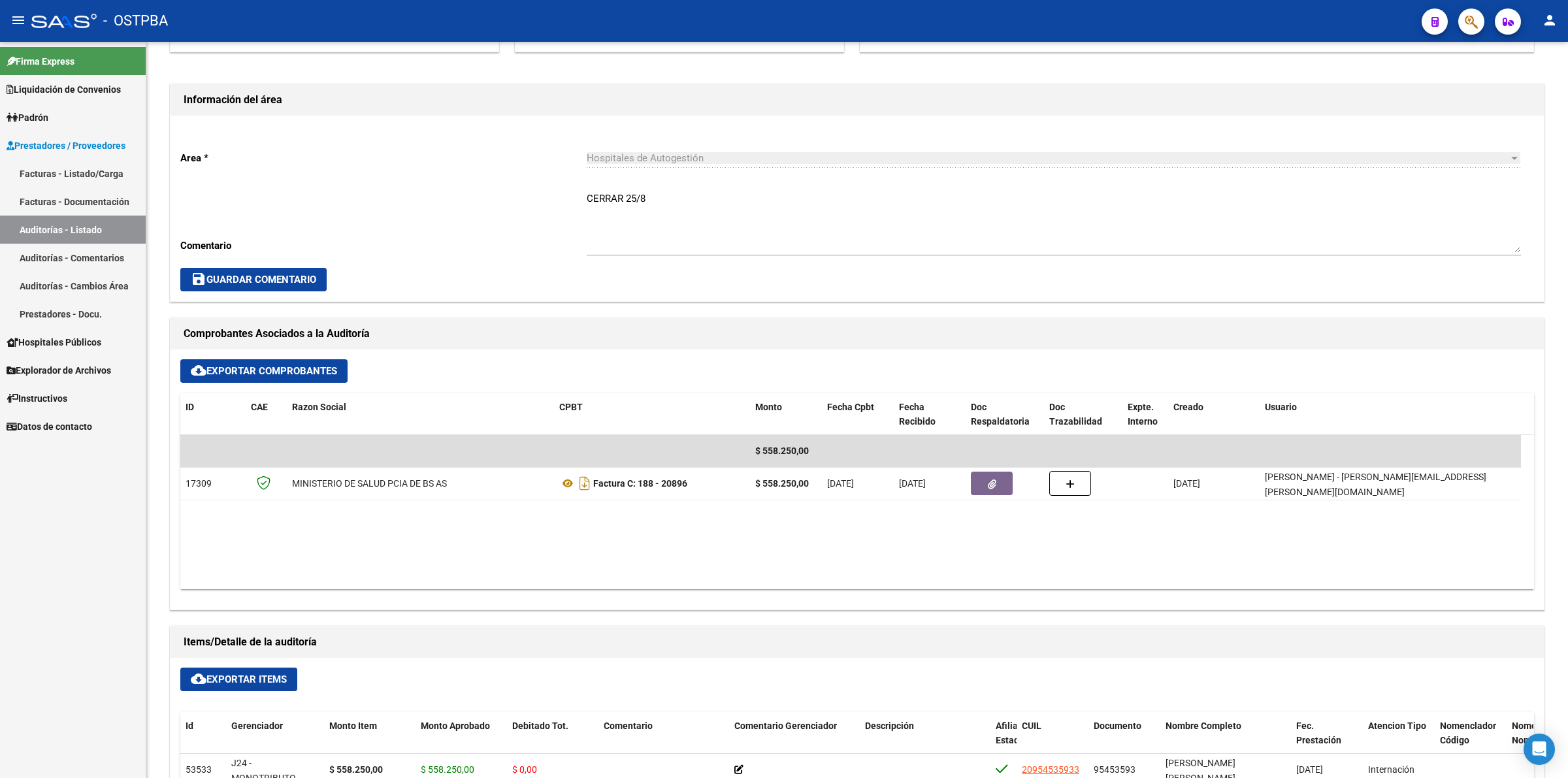
click at [130, 229] on link "Auditorías - Listado" at bounding box center [72, 229] width 146 height 29
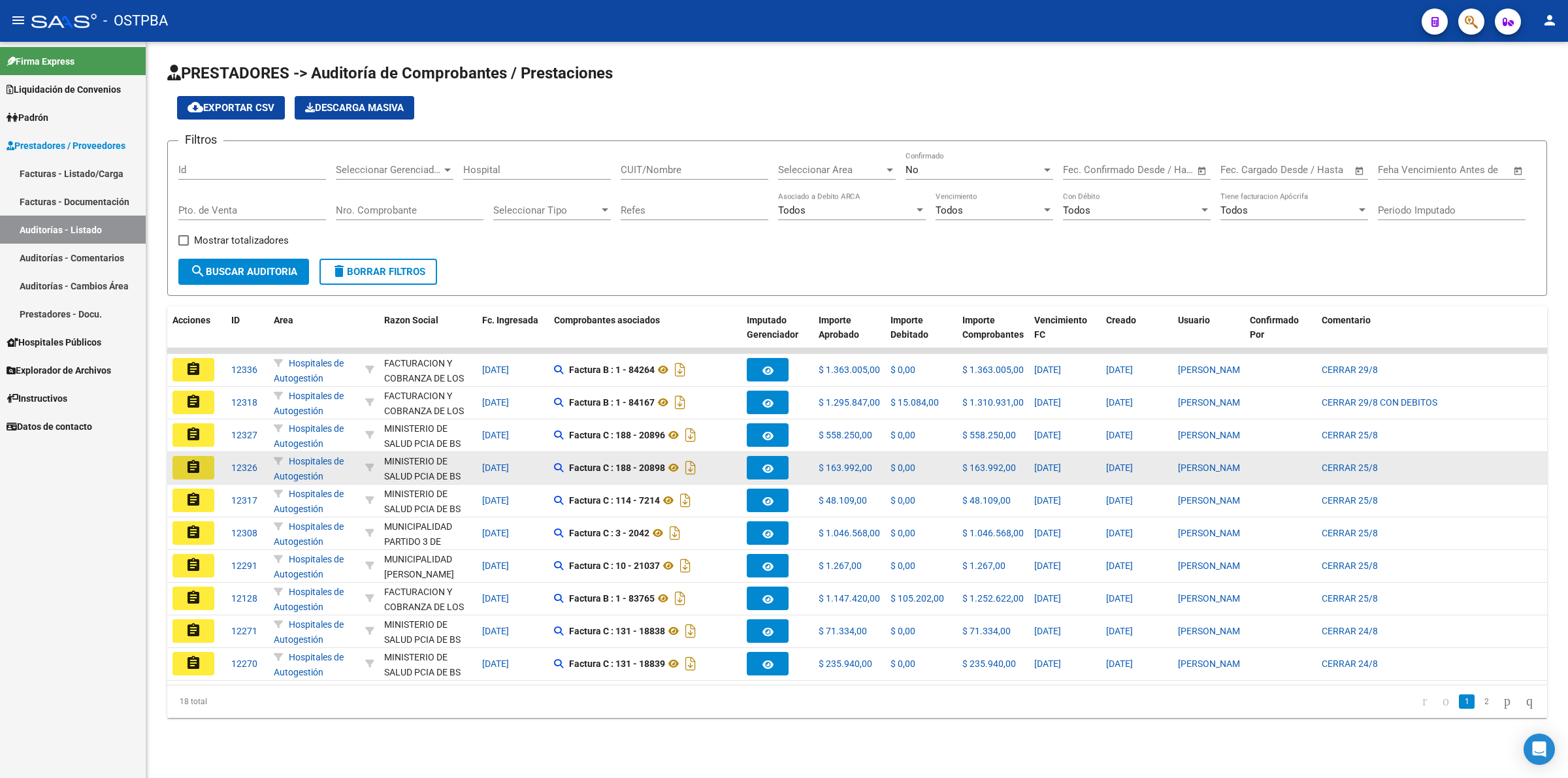
click at [192, 463] on mat-icon "assignment" at bounding box center [193, 467] width 15 height 15
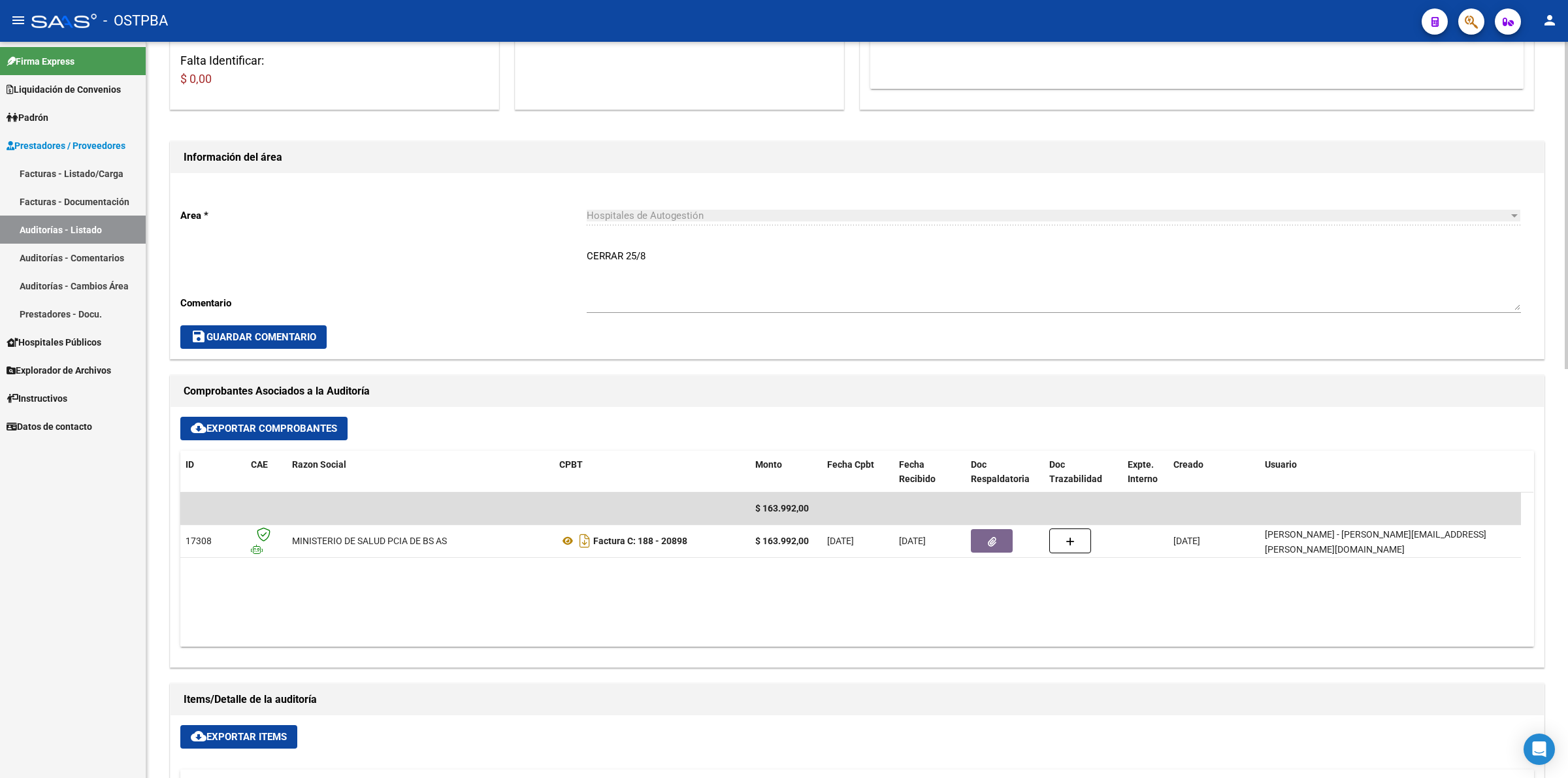
scroll to position [327, 0]
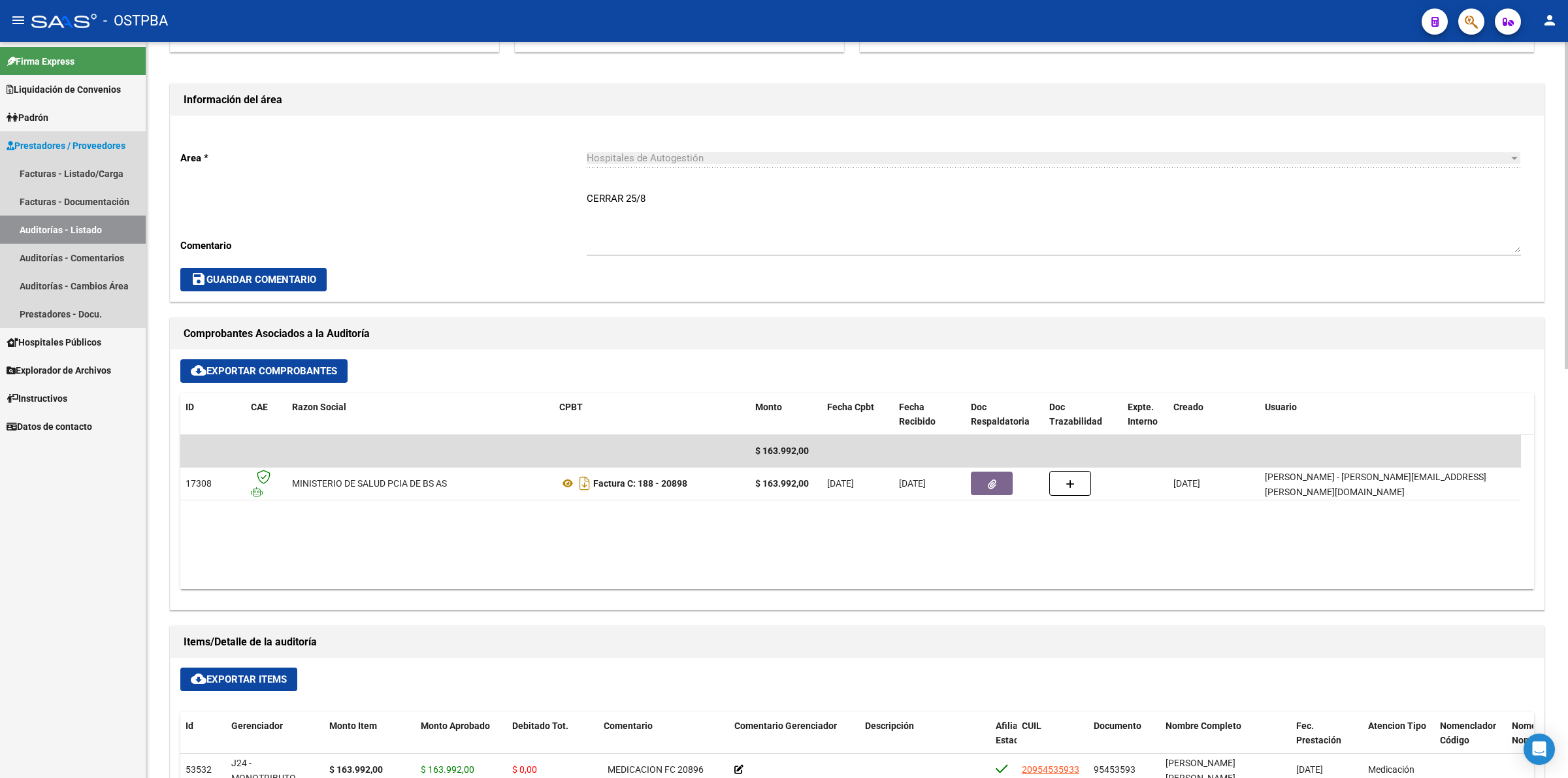
click at [77, 220] on link "Auditorías - Listado" at bounding box center [72, 229] width 146 height 29
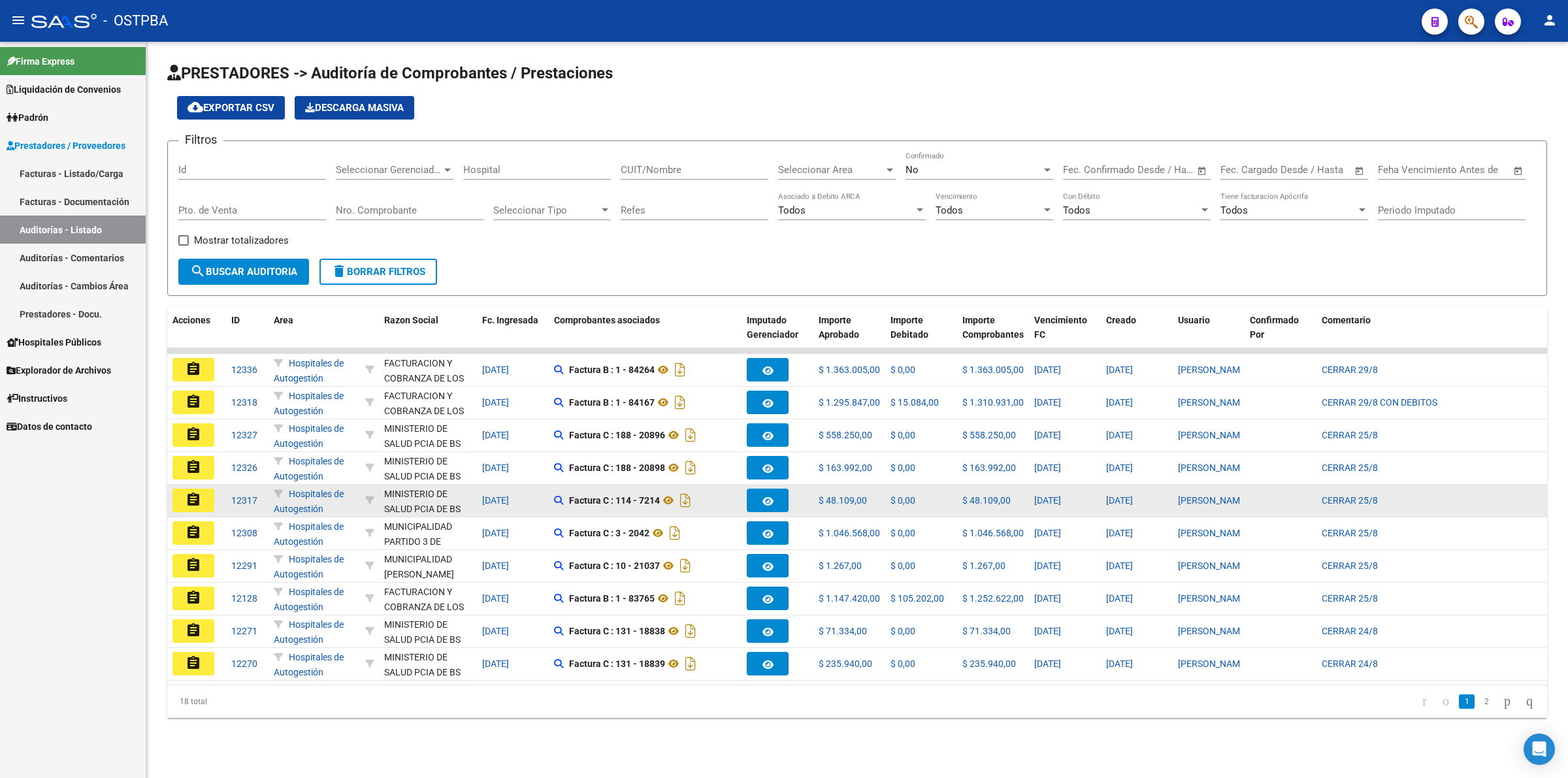
click at [203, 500] on button "assignment" at bounding box center [193, 500] width 42 height 24
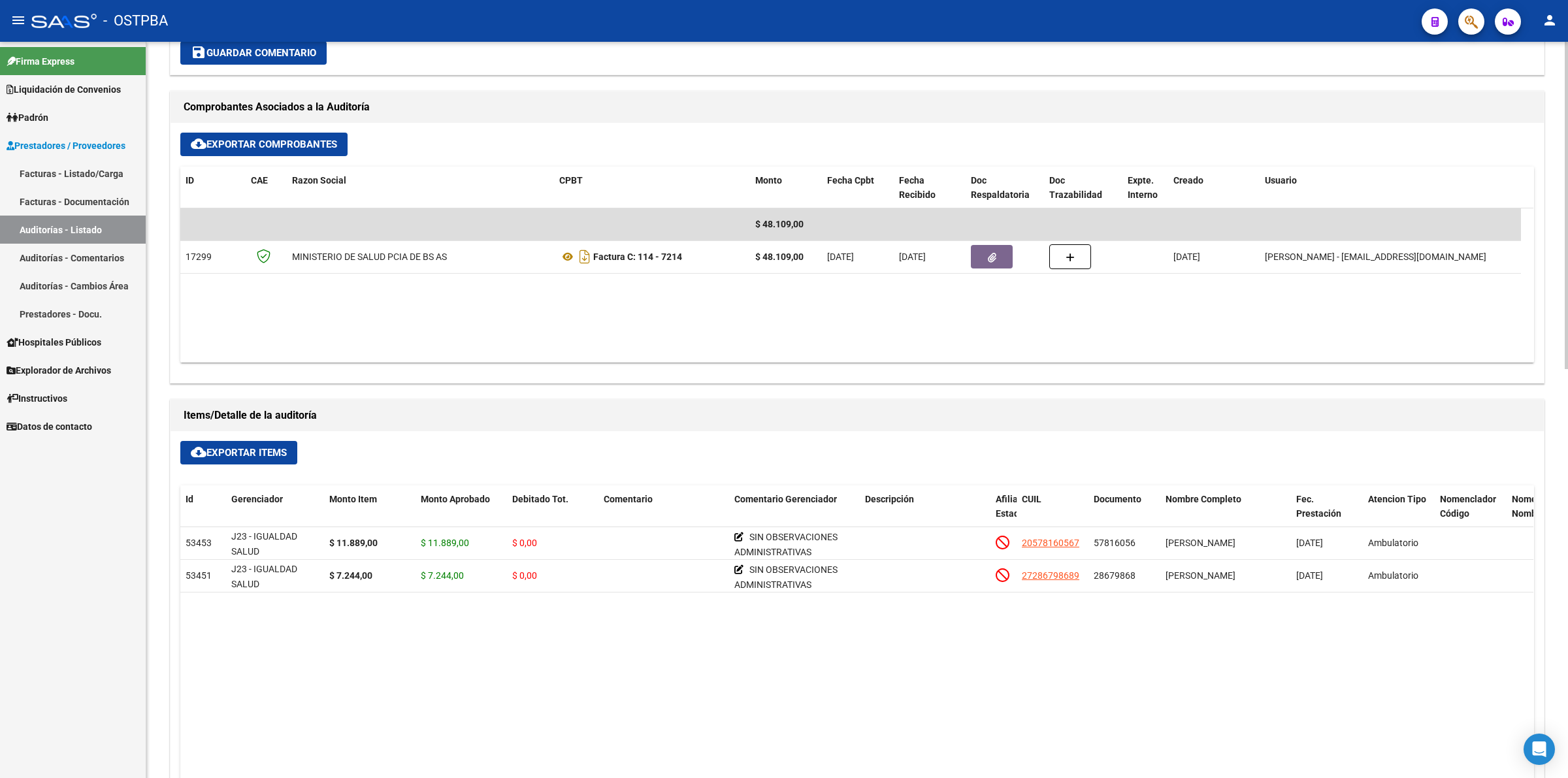
scroll to position [571, 0]
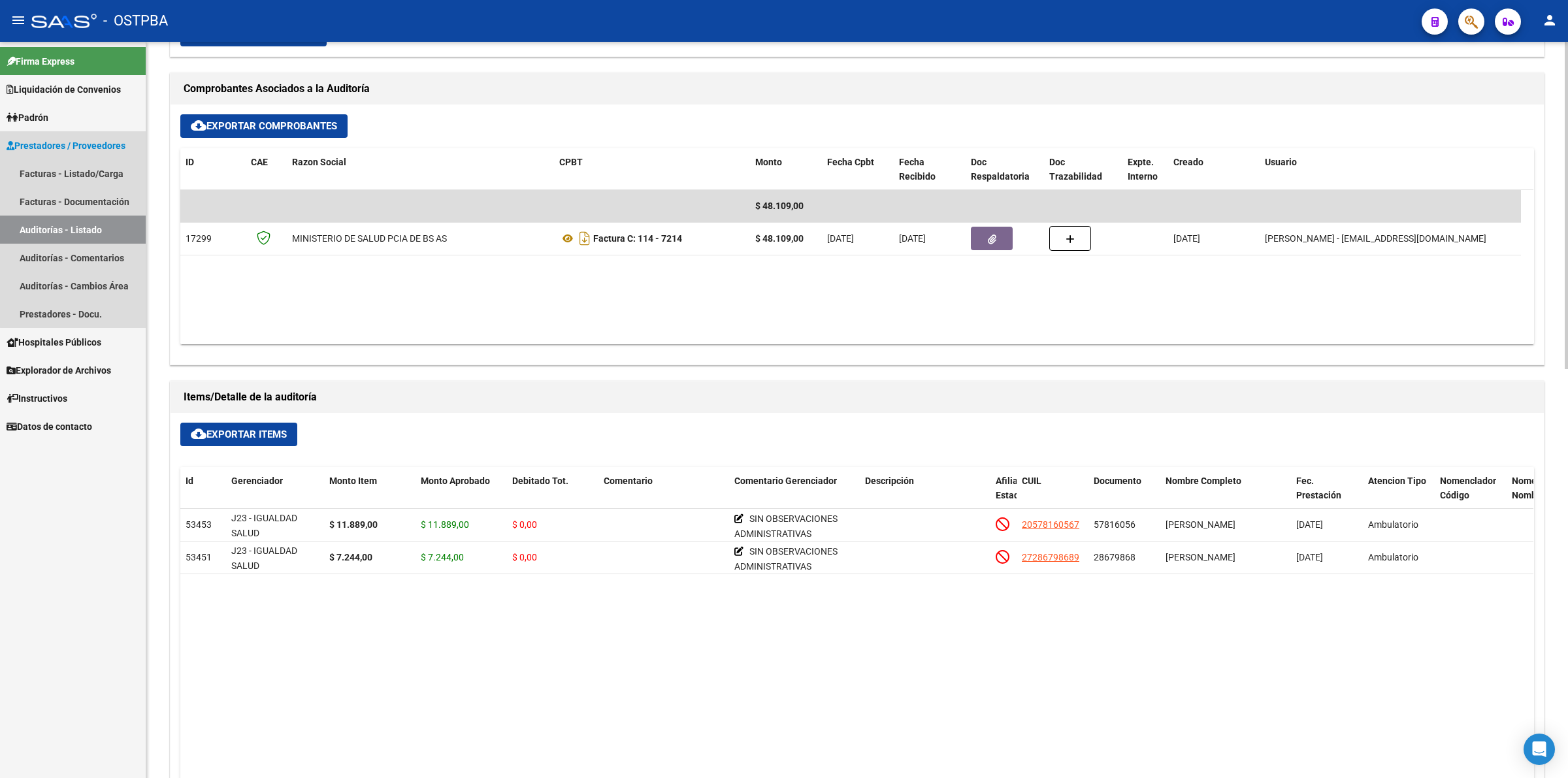
click at [85, 229] on link "Auditorías - Listado" at bounding box center [72, 229] width 146 height 29
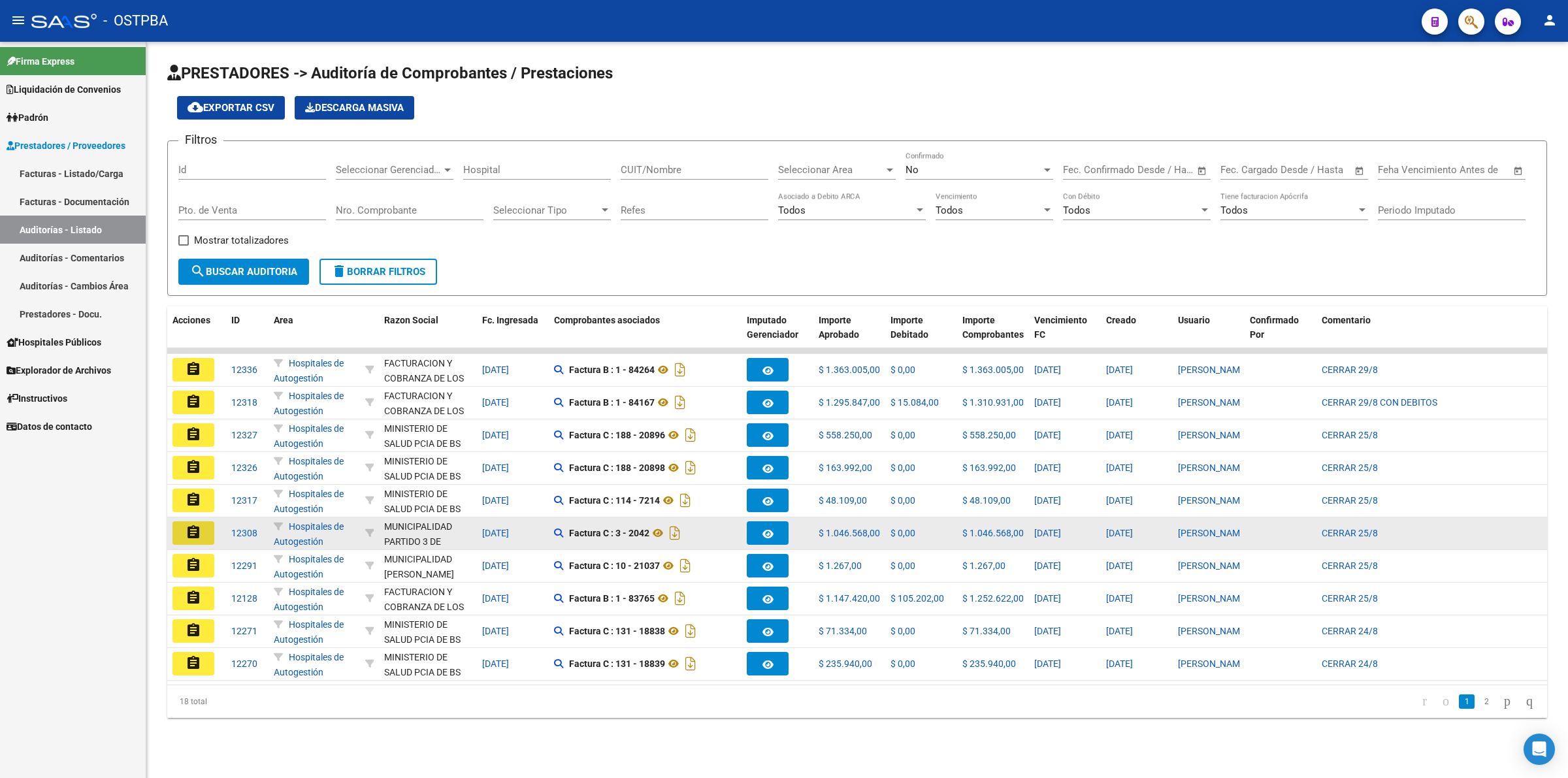
click at [187, 525] on mat-icon "assignment" at bounding box center [193, 532] width 15 height 15
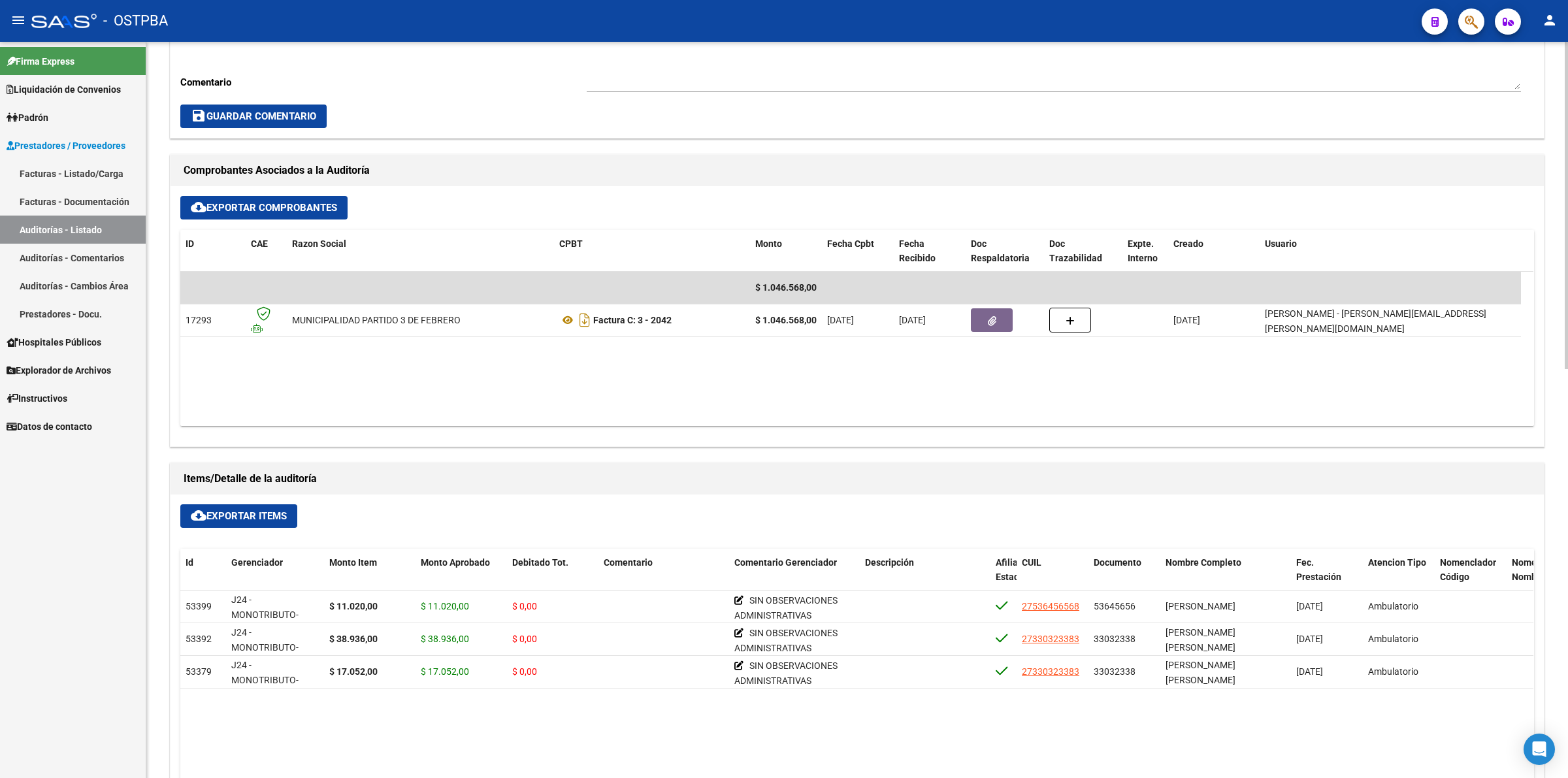
scroll to position [571, 0]
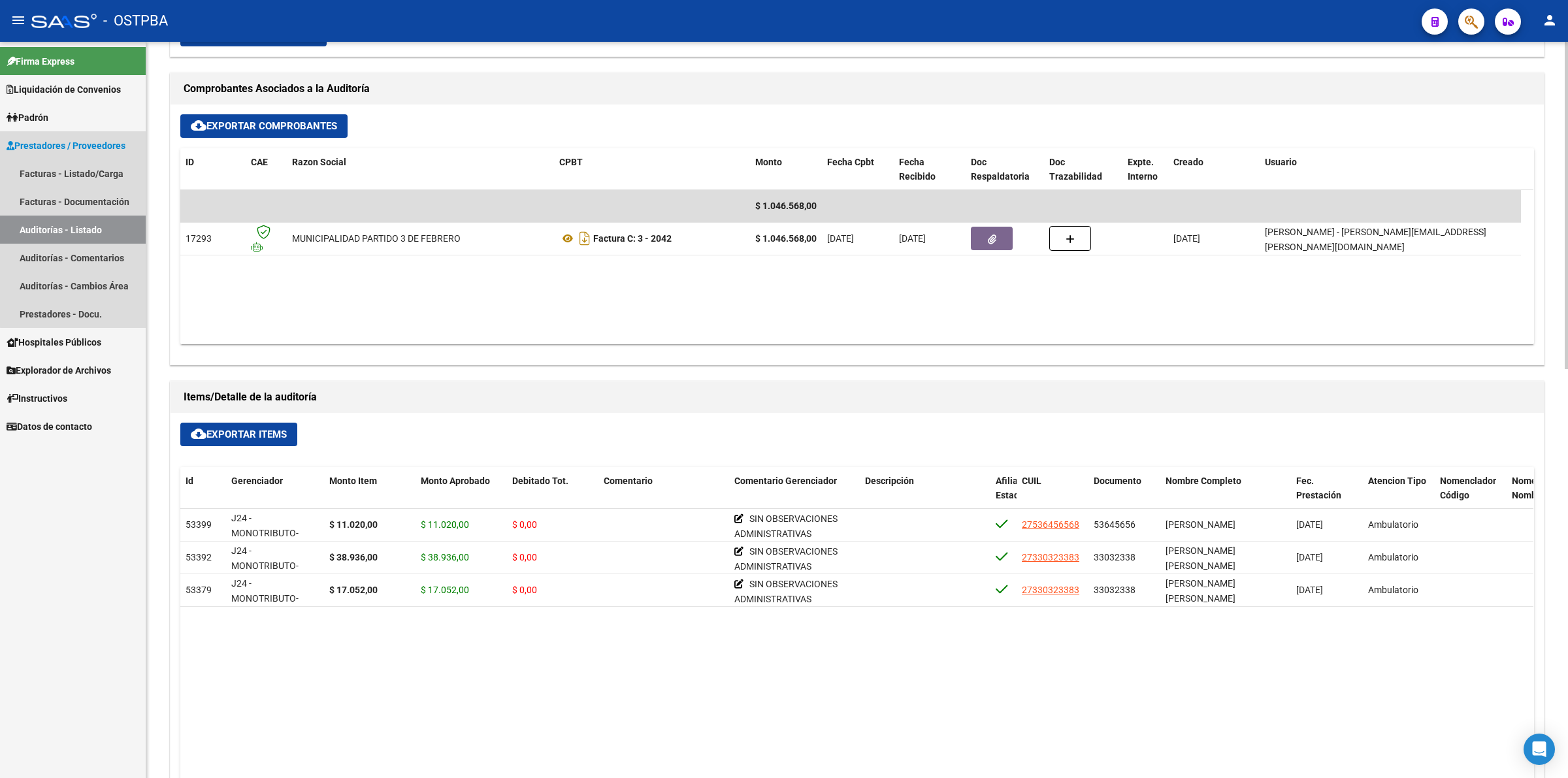
click at [125, 222] on link "Auditorías - Listado" at bounding box center [72, 229] width 146 height 29
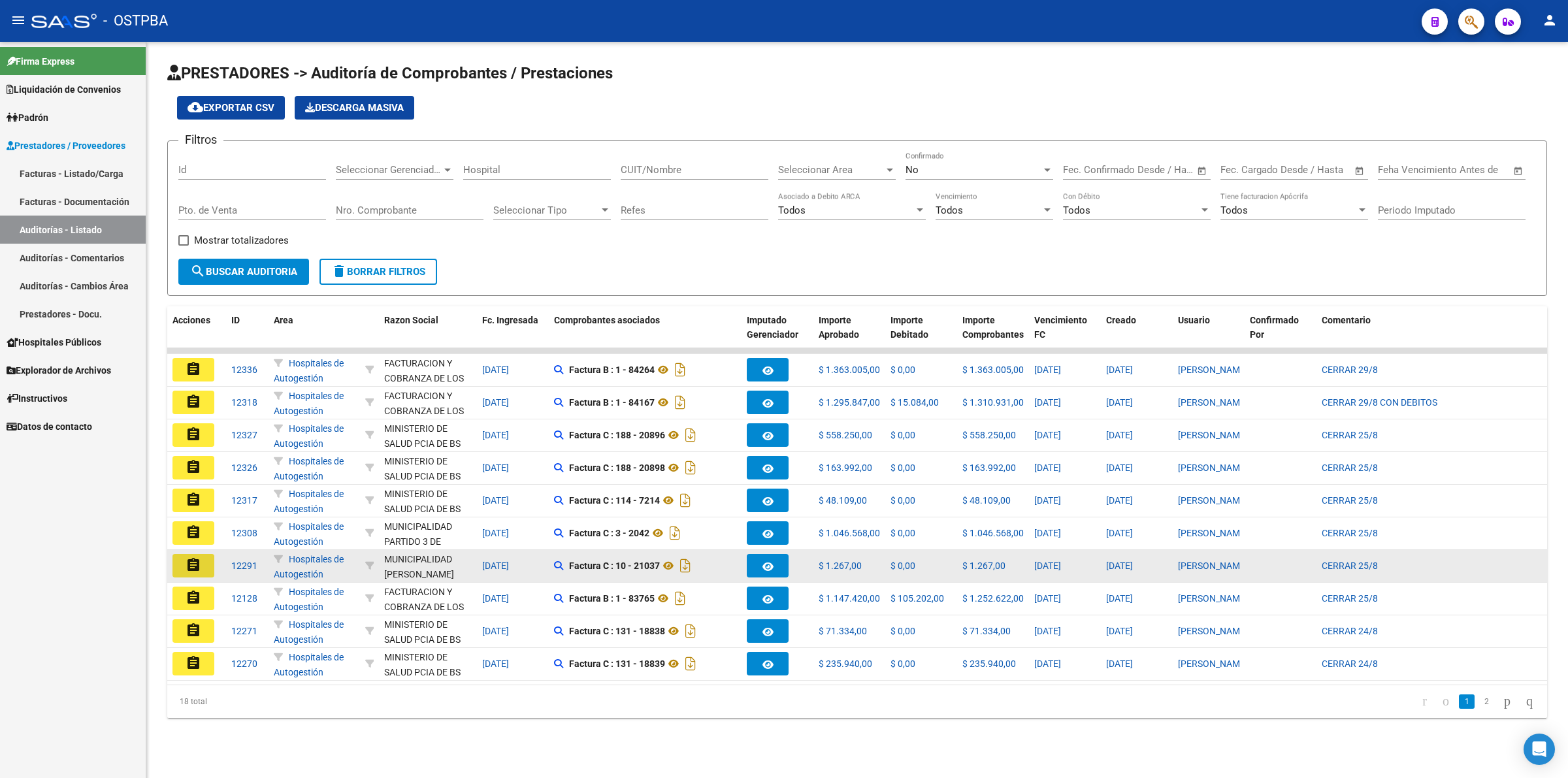
click at [194, 566] on mat-icon "assignment" at bounding box center [193, 565] width 15 height 15
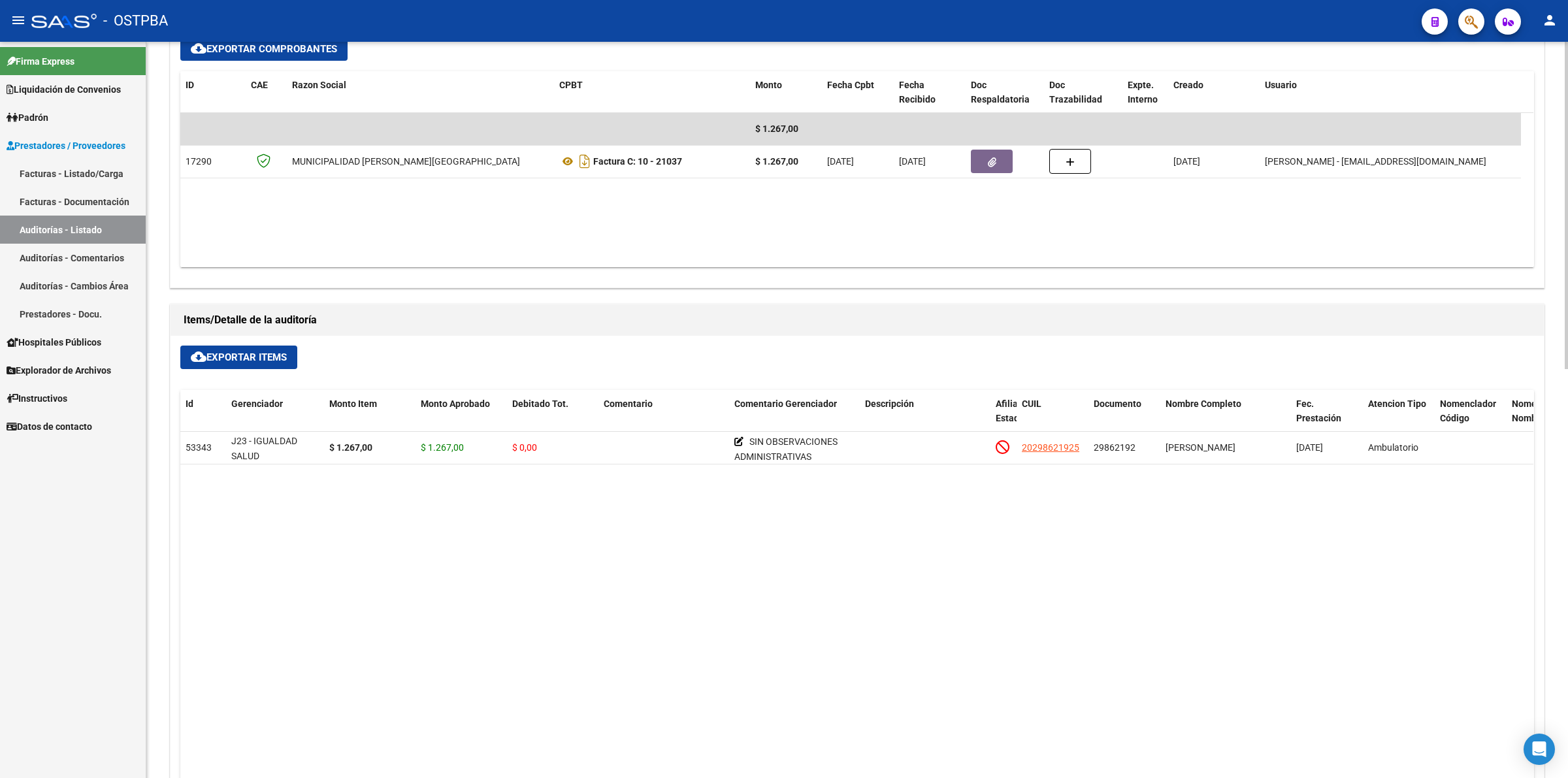
scroll to position [653, 0]
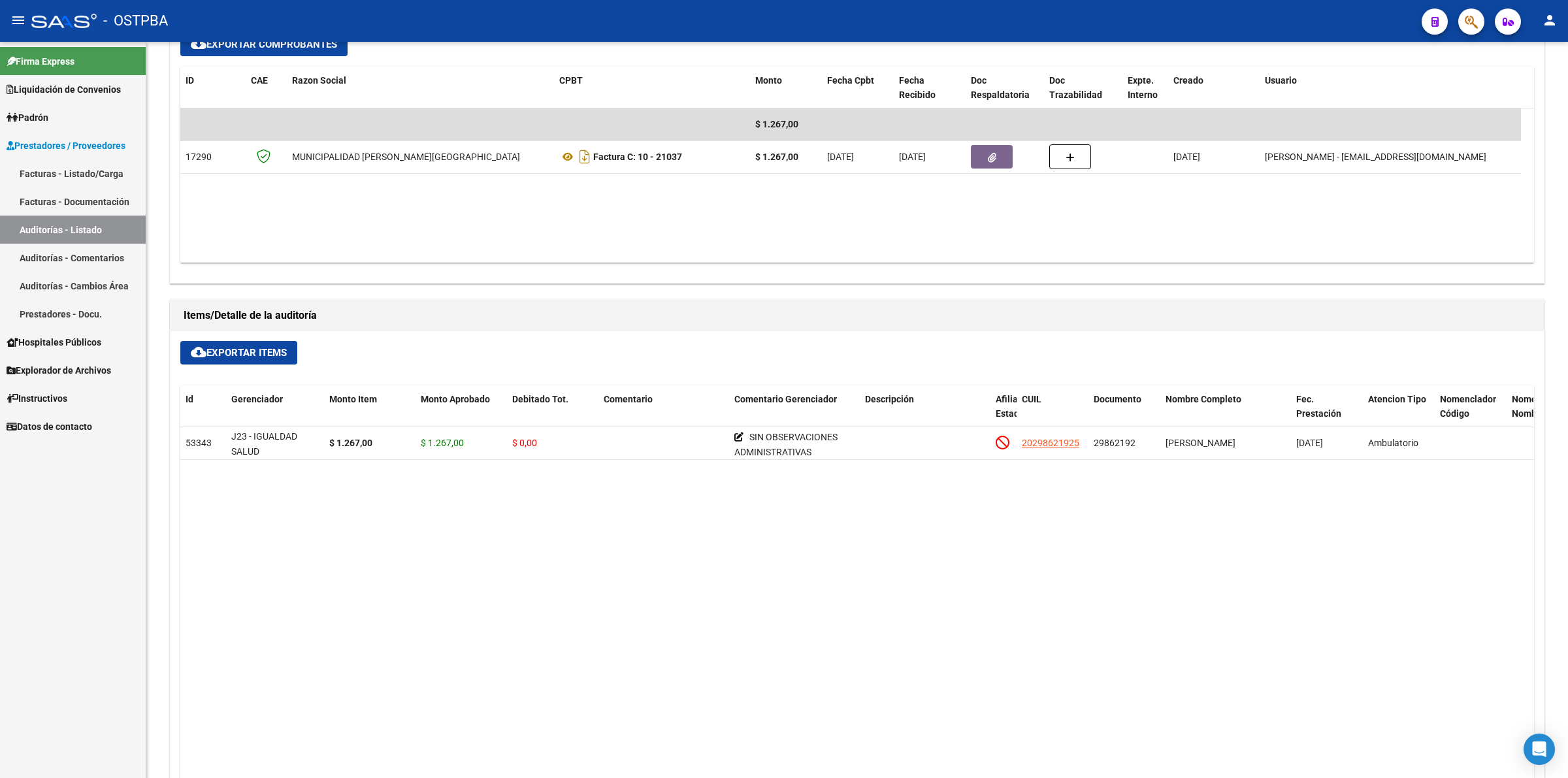
click at [86, 224] on link "Auditorías - Listado" at bounding box center [72, 229] width 146 height 29
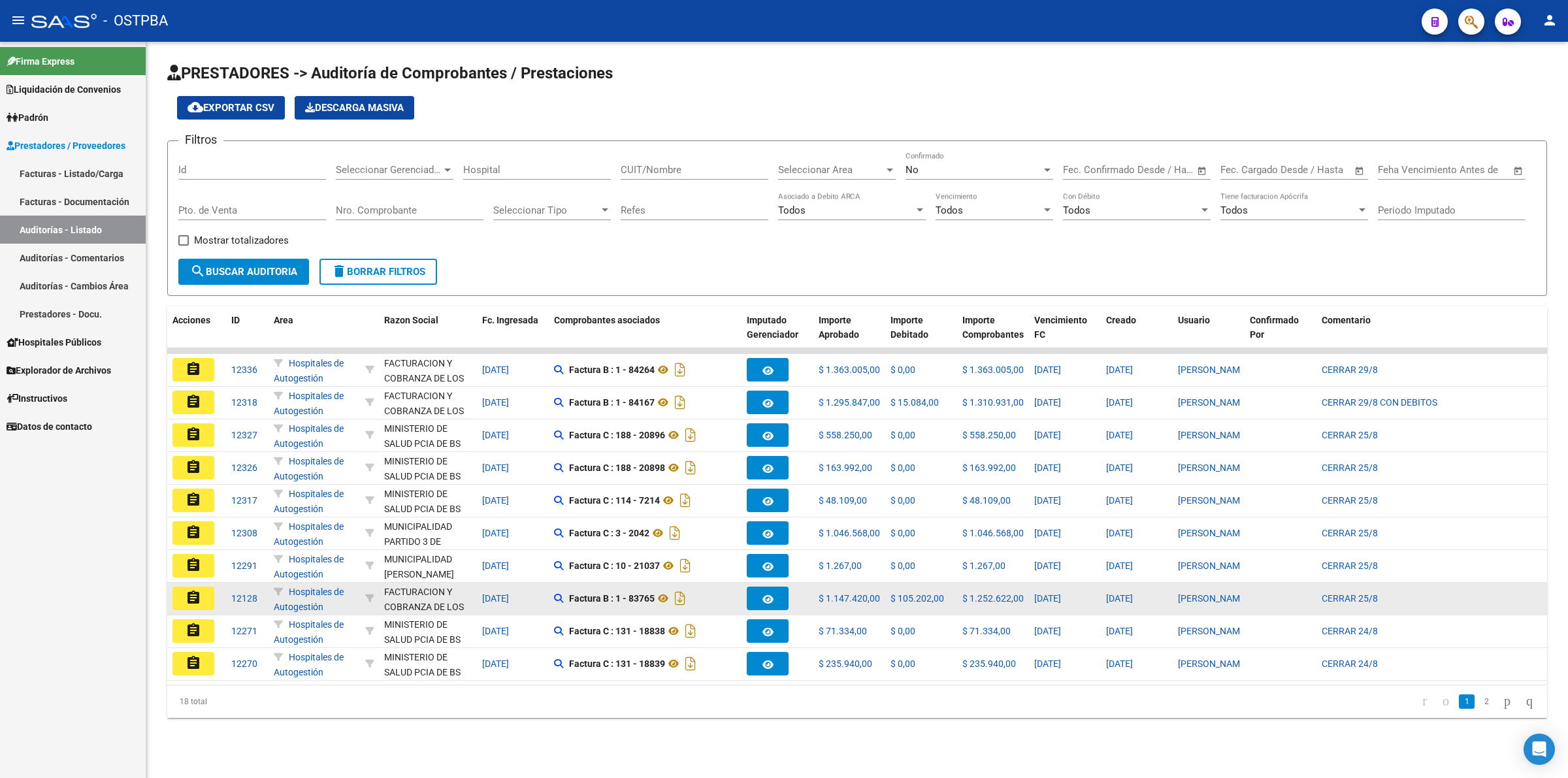
click at [203, 596] on button "assignment" at bounding box center [193, 598] width 42 height 24
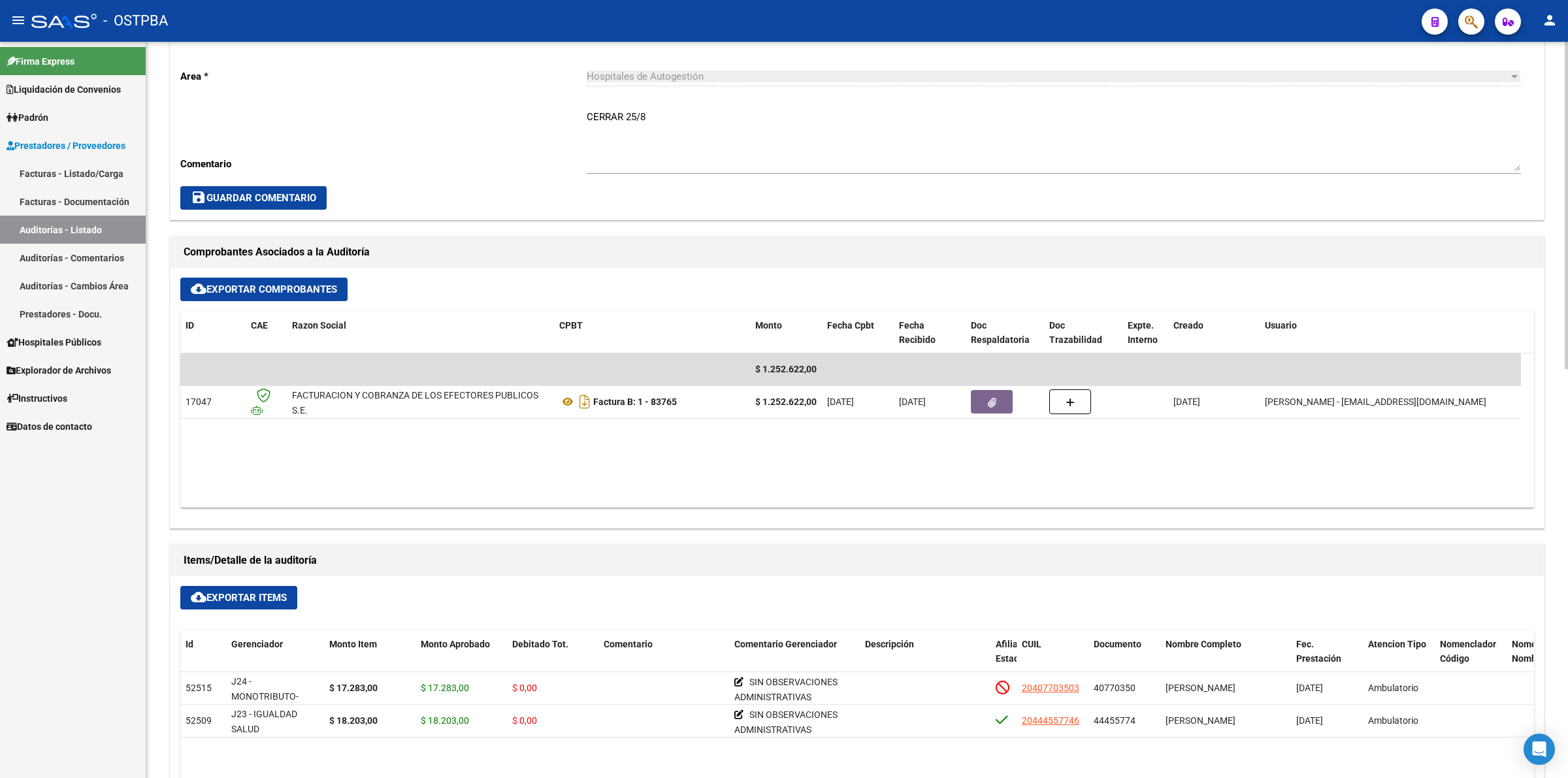
scroll to position [490, 0]
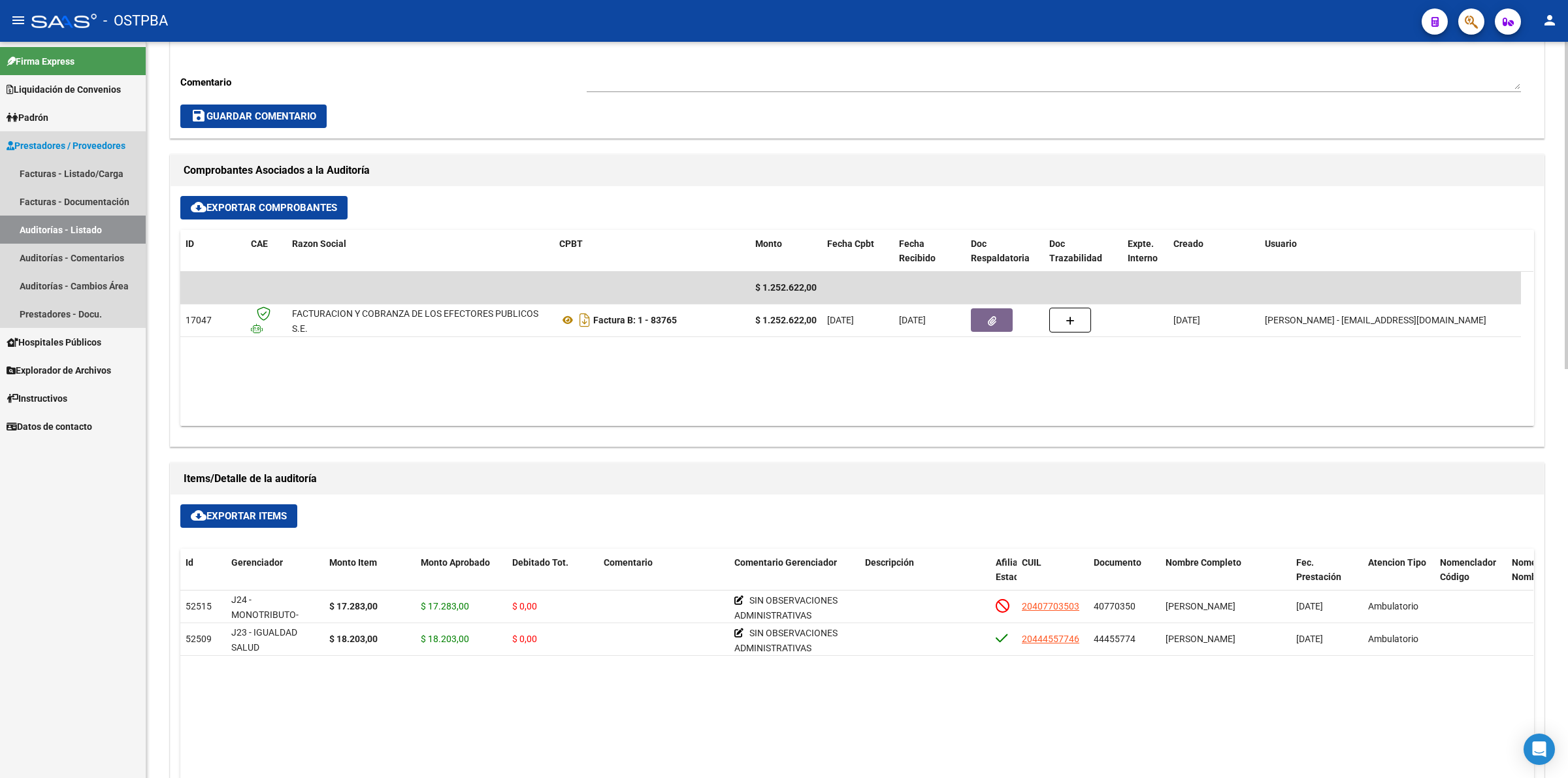
click at [62, 232] on link "Auditorías - Listado" at bounding box center [72, 229] width 146 height 29
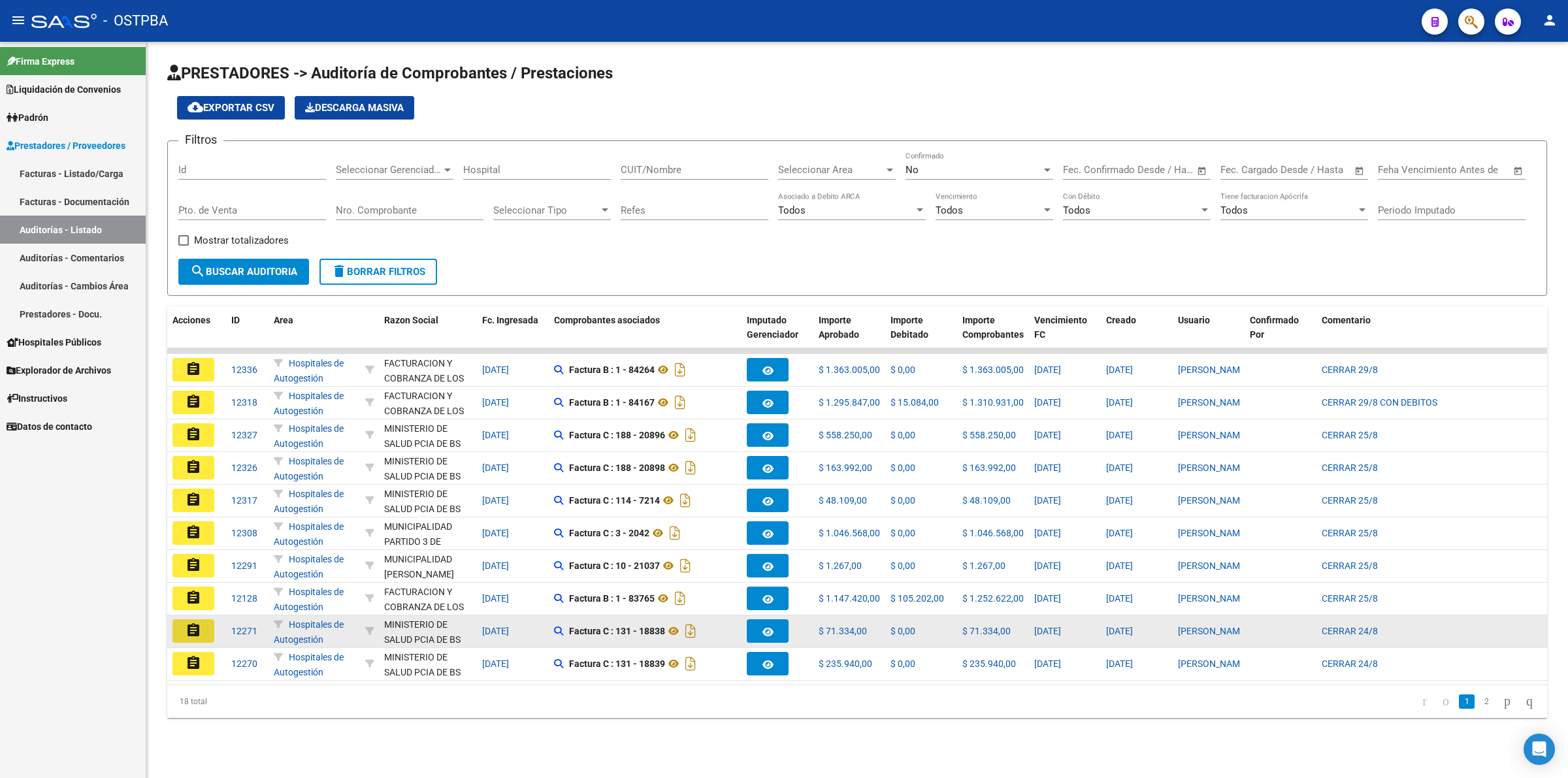
click at [201, 626] on button "assignment" at bounding box center [193, 630] width 42 height 24
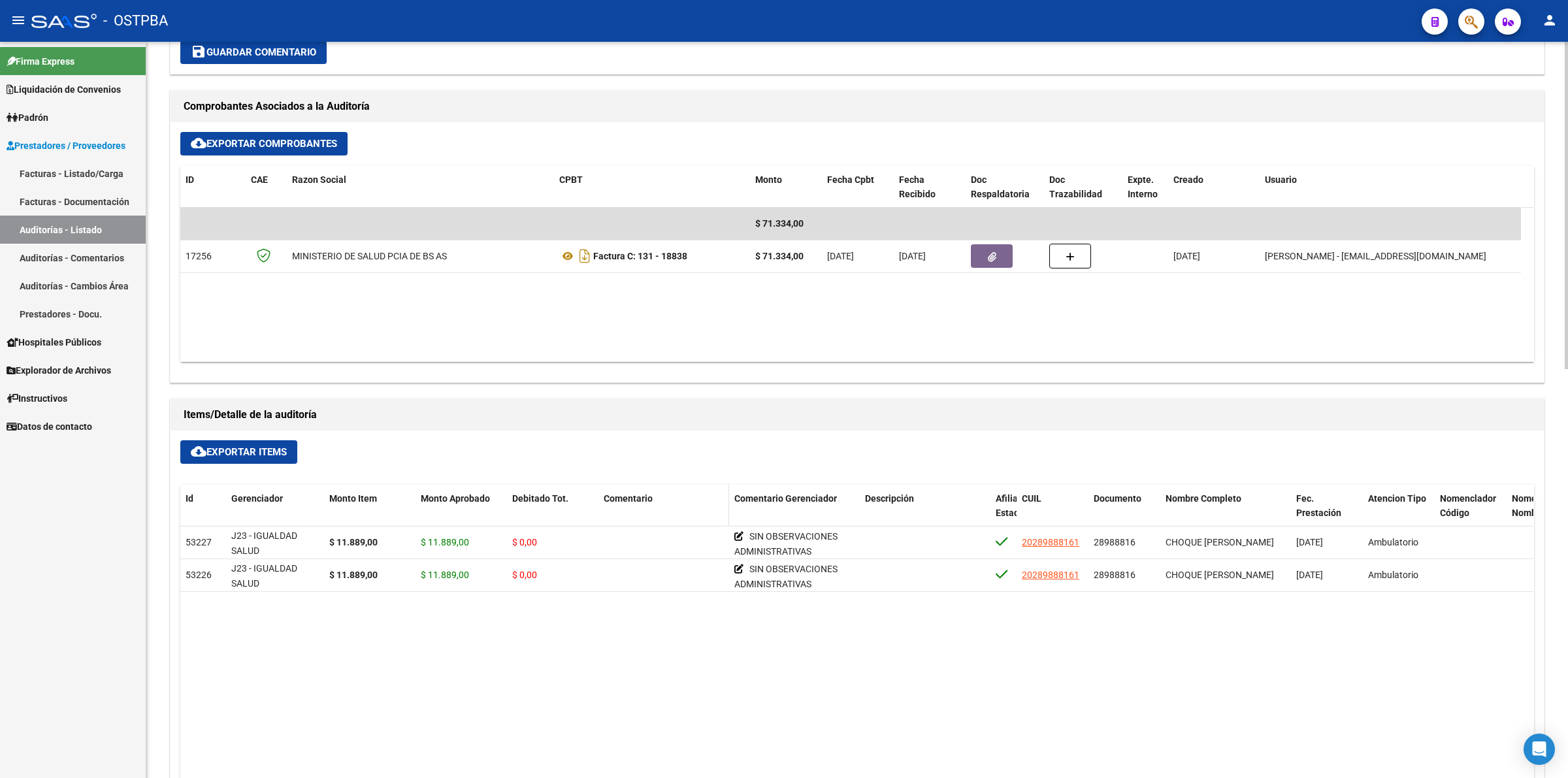
scroll to position [571, 0]
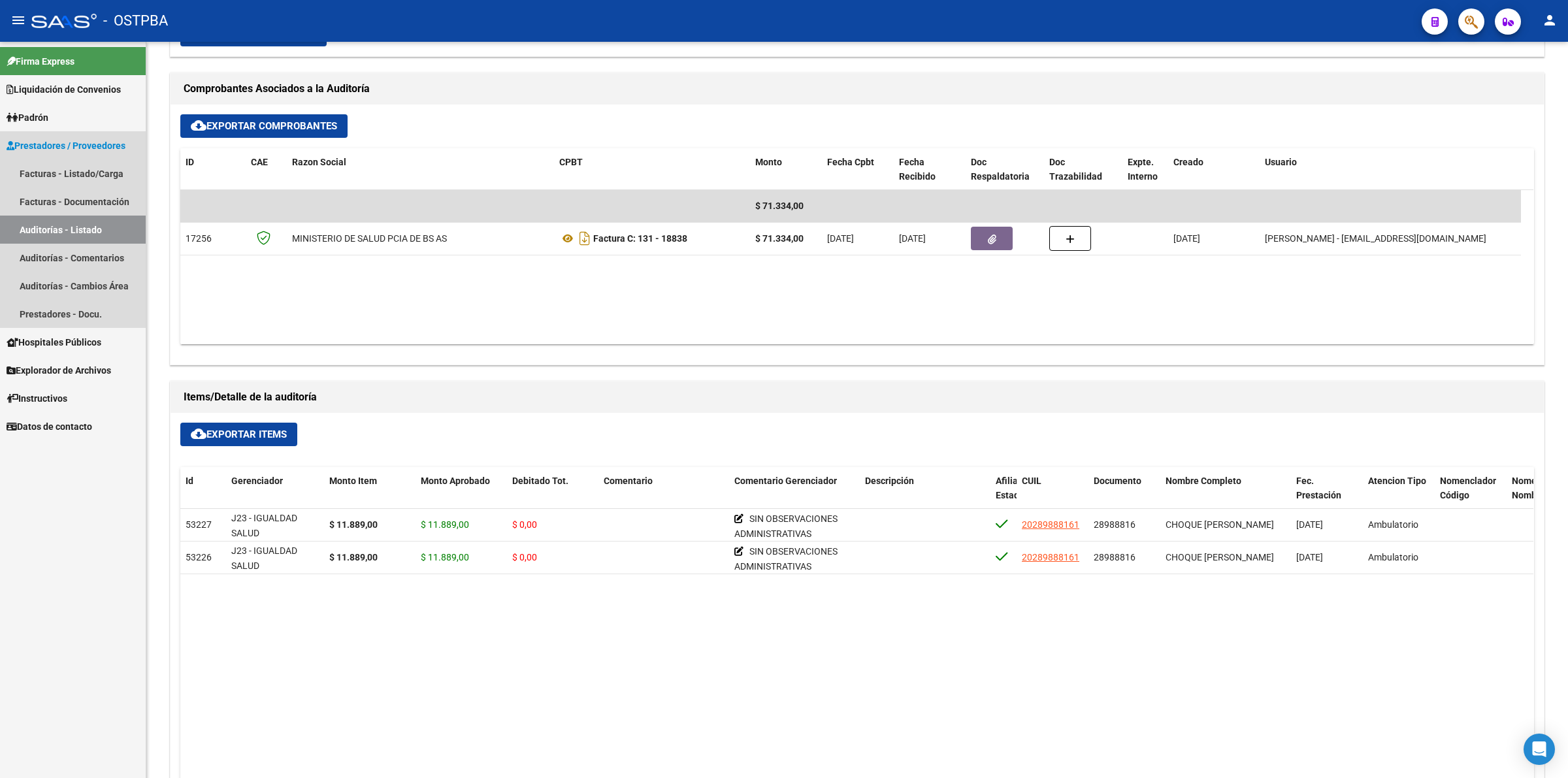
click at [121, 226] on link "Auditorías - Listado" at bounding box center [72, 229] width 146 height 29
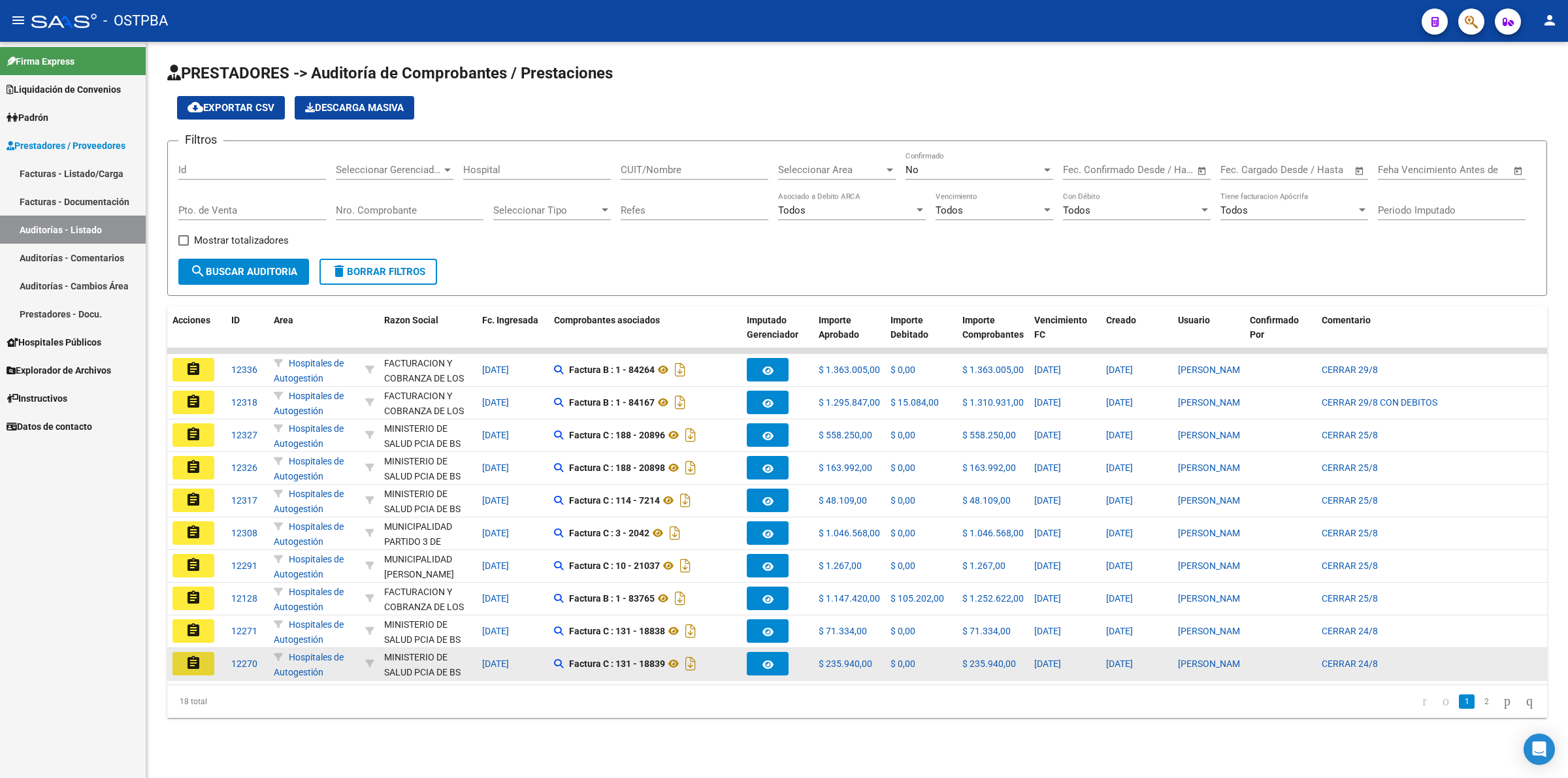
click at [177, 665] on button "assignment" at bounding box center [193, 664] width 42 height 24
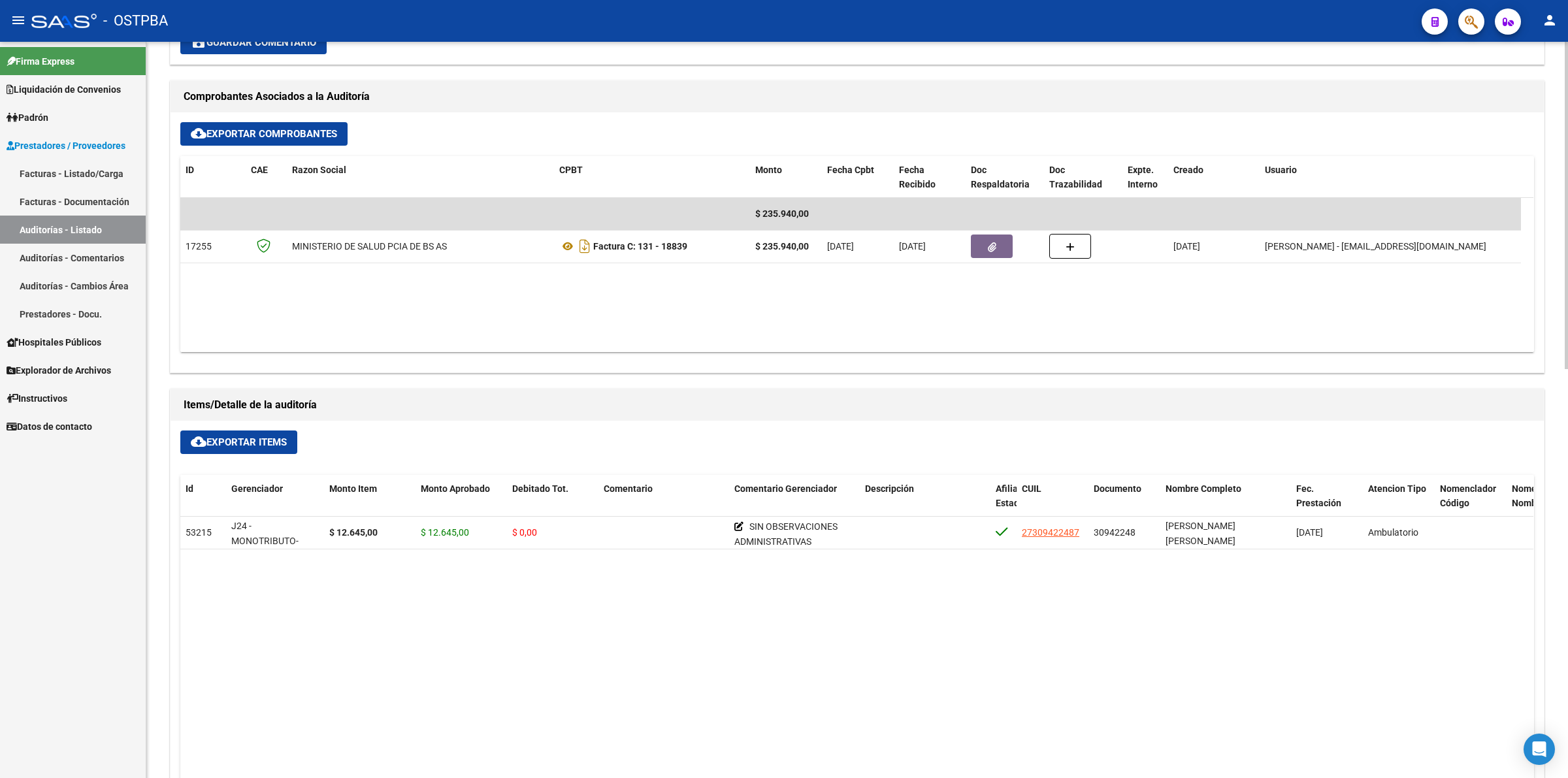
scroll to position [571, 0]
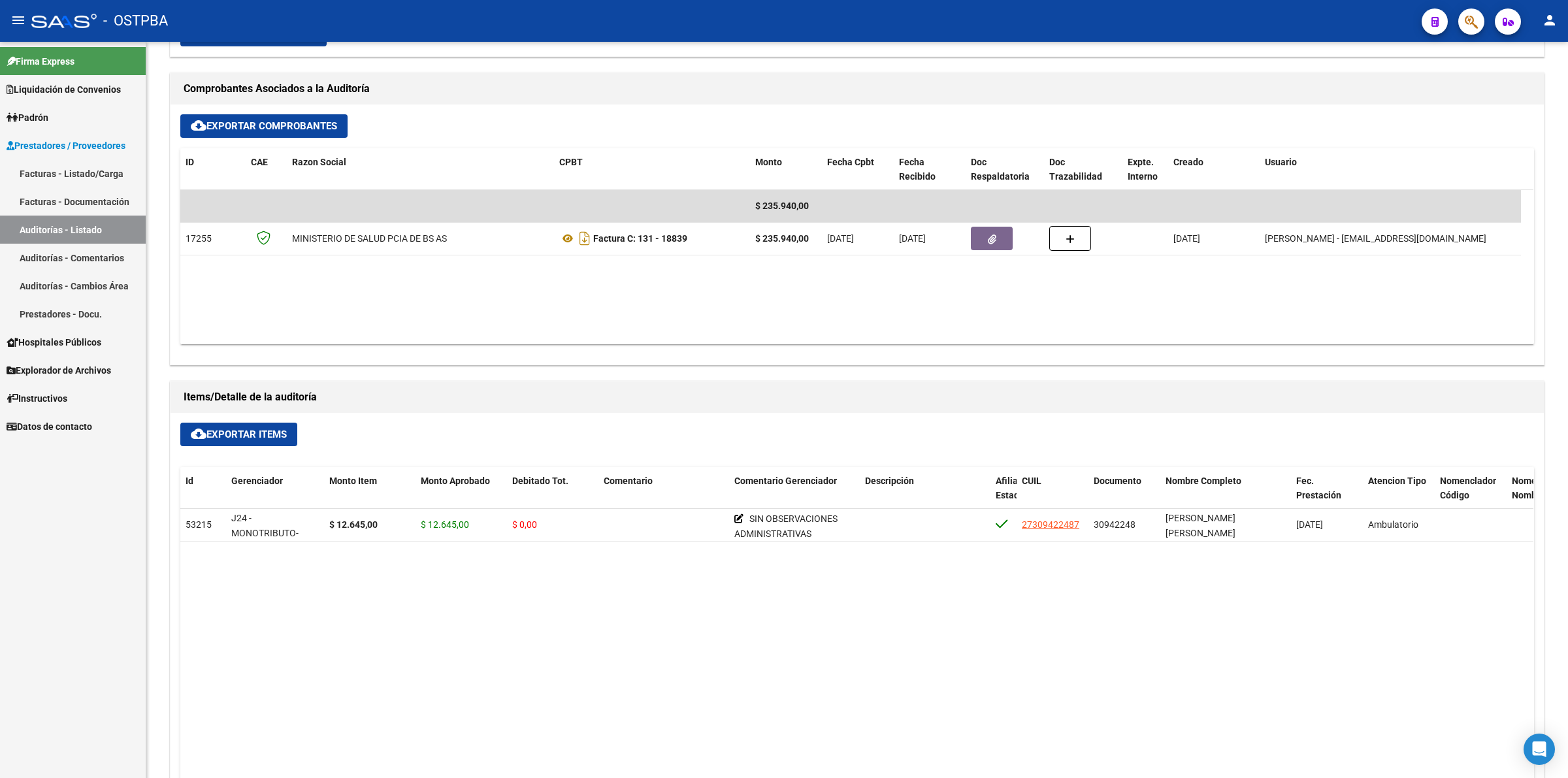
click at [92, 233] on link "Auditorías - Listado" at bounding box center [72, 229] width 146 height 29
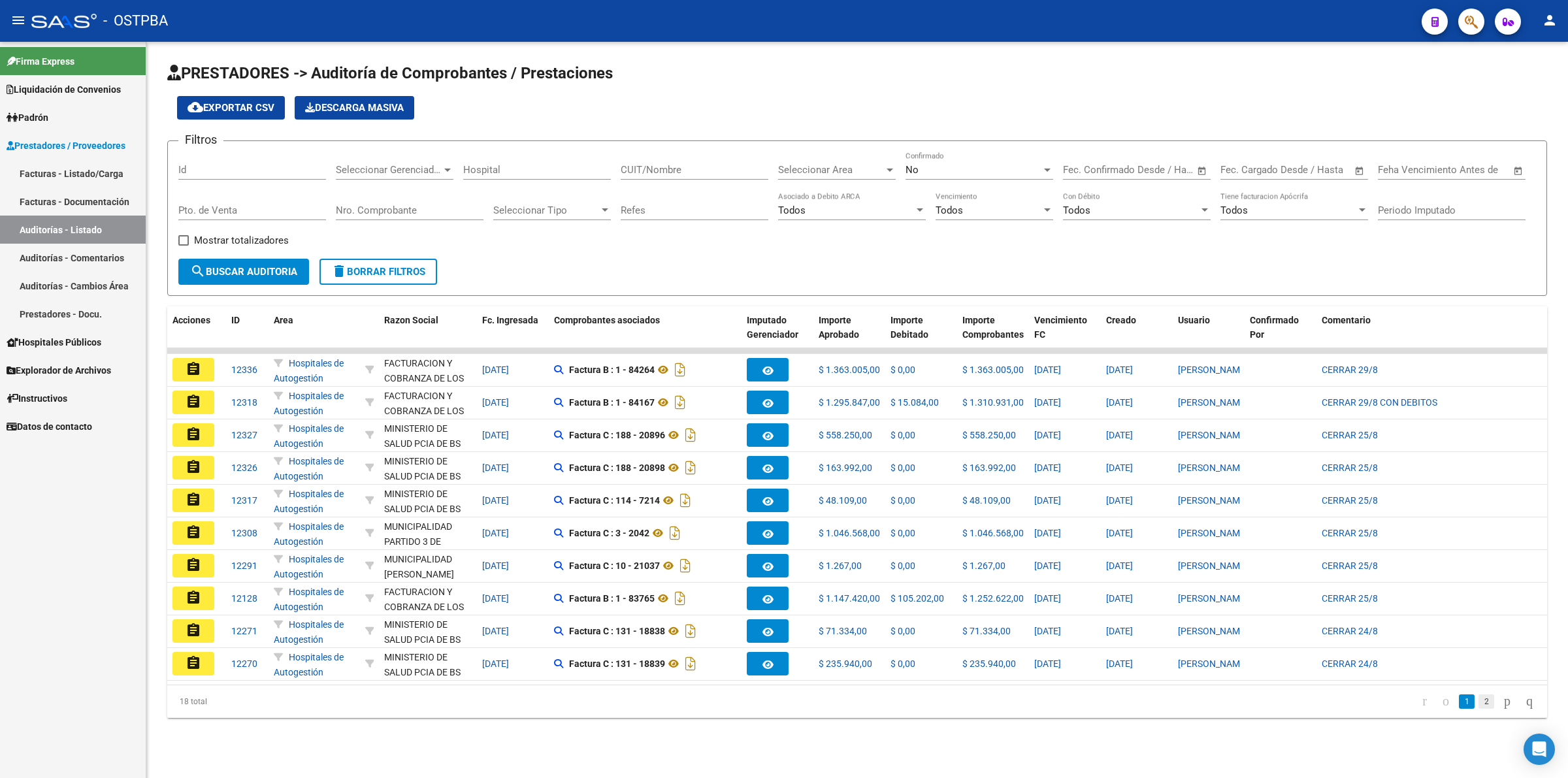
click at [1479, 708] on link "2" at bounding box center [1486, 701] width 15 height 14
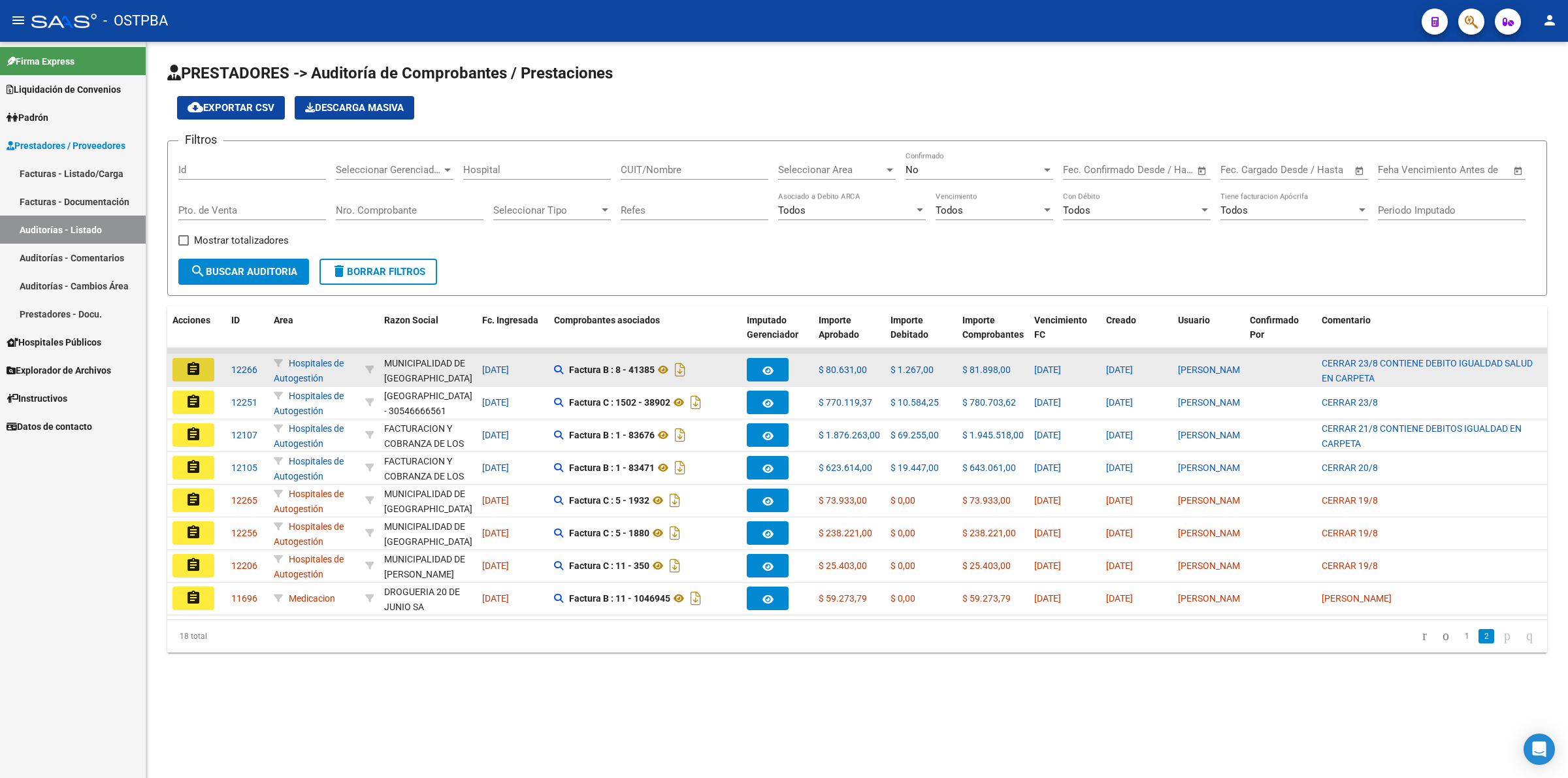
click at [191, 371] on mat-icon "assignment" at bounding box center [193, 369] width 15 height 15
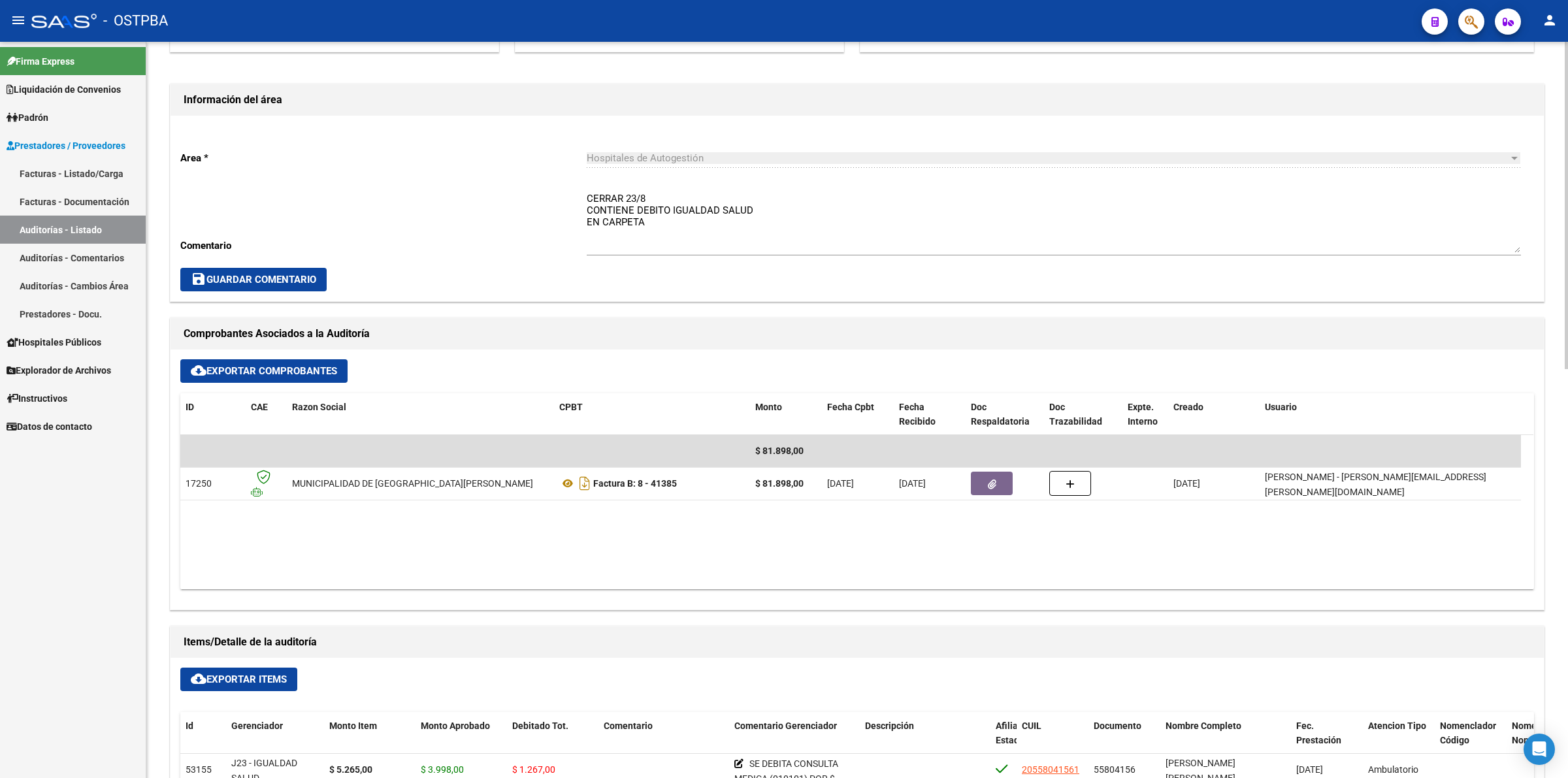
scroll to position [490, 0]
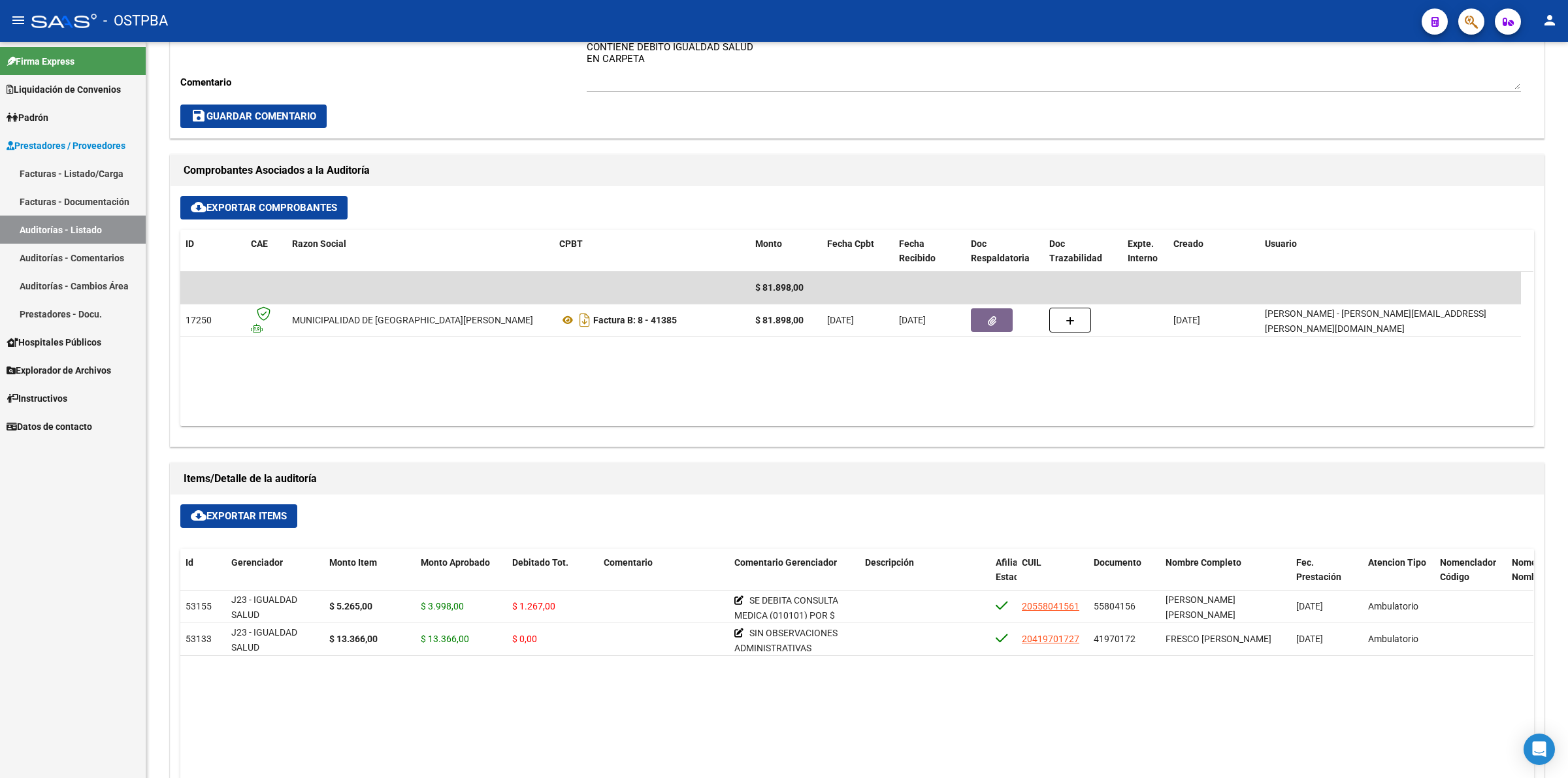
click at [134, 227] on link "Auditorías - Listado" at bounding box center [72, 229] width 146 height 29
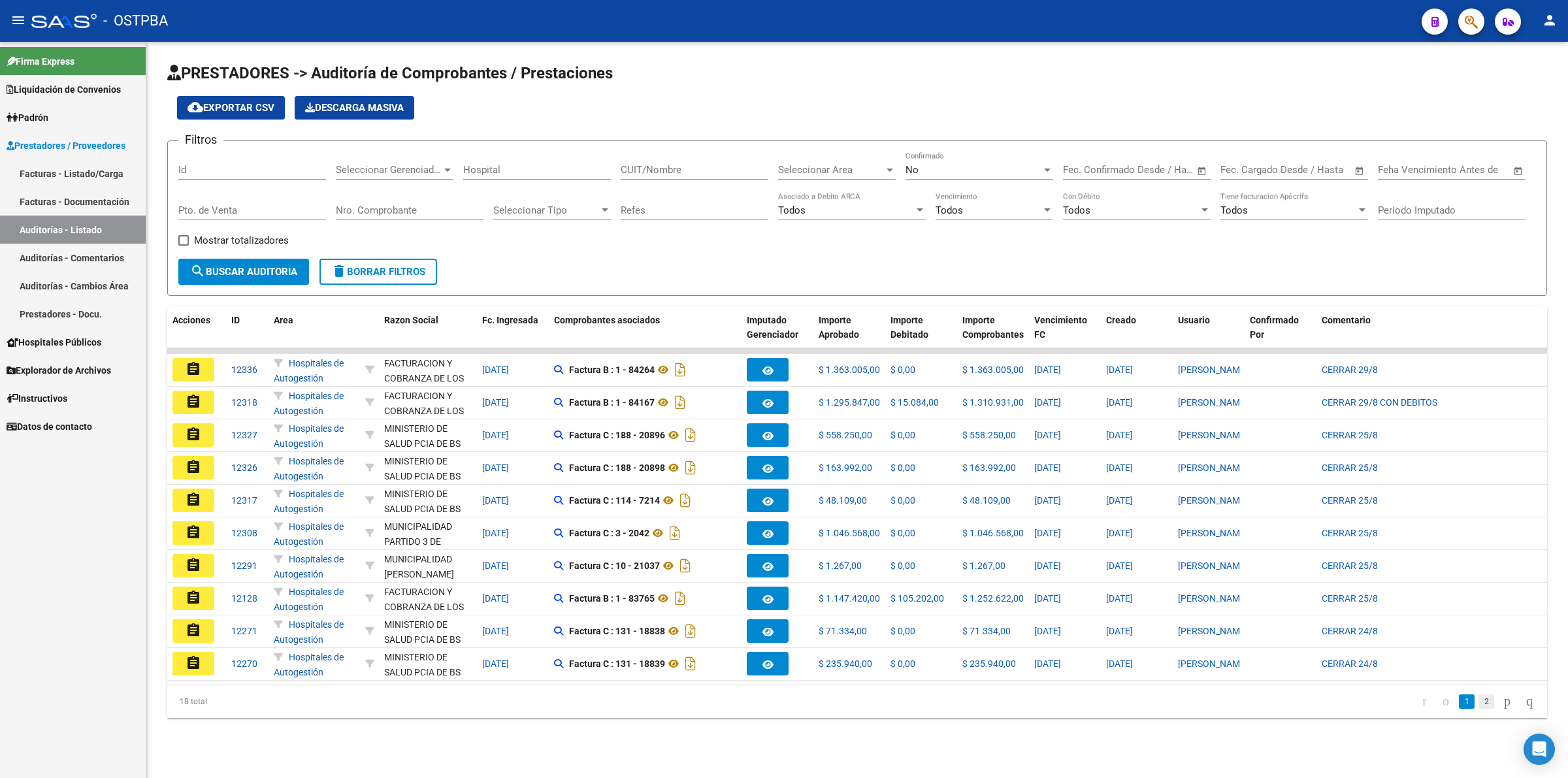
click at [1479, 708] on link "2" at bounding box center [1486, 701] width 15 height 14
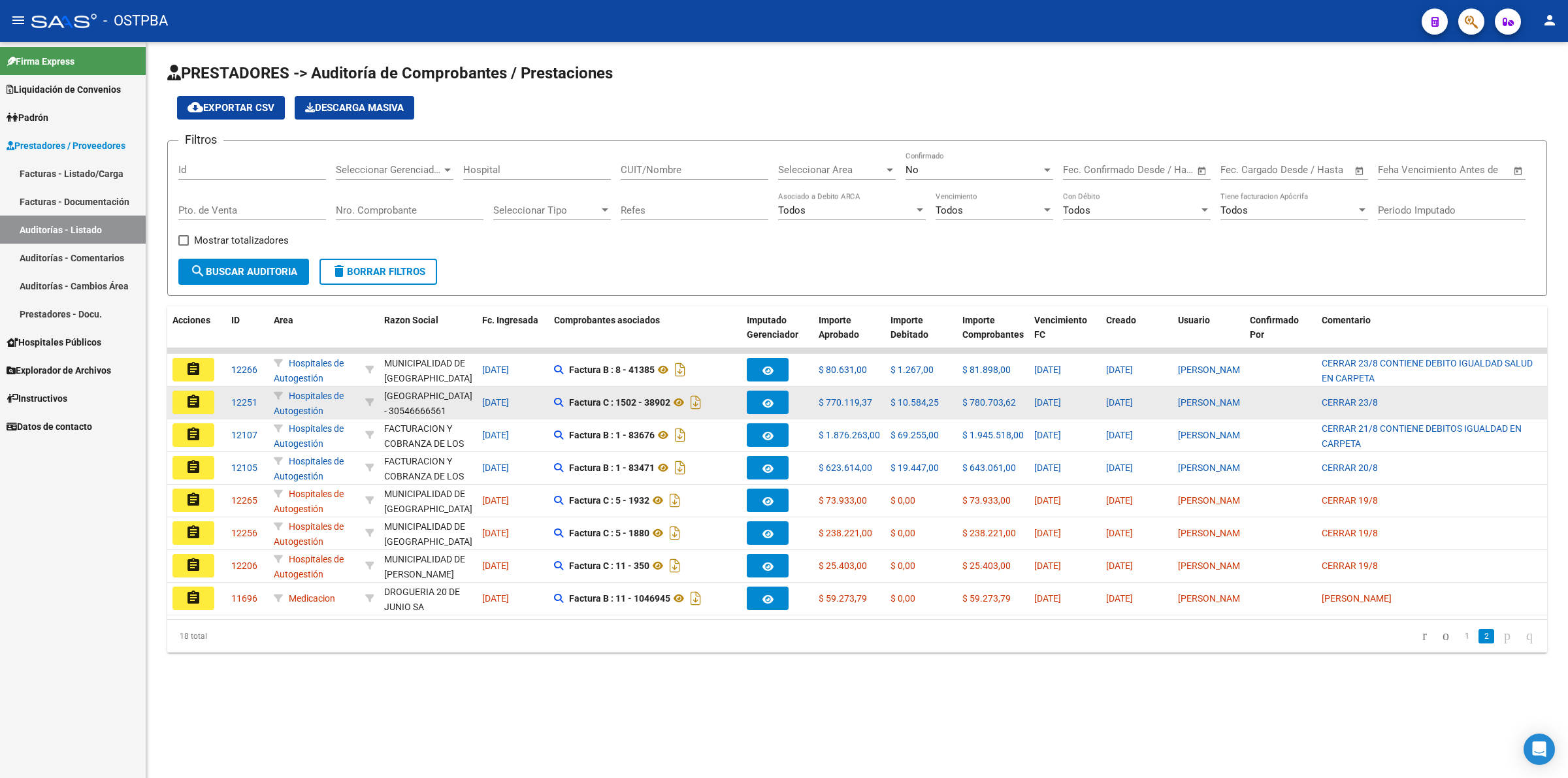
click at [203, 392] on button "assignment" at bounding box center [193, 402] width 42 height 24
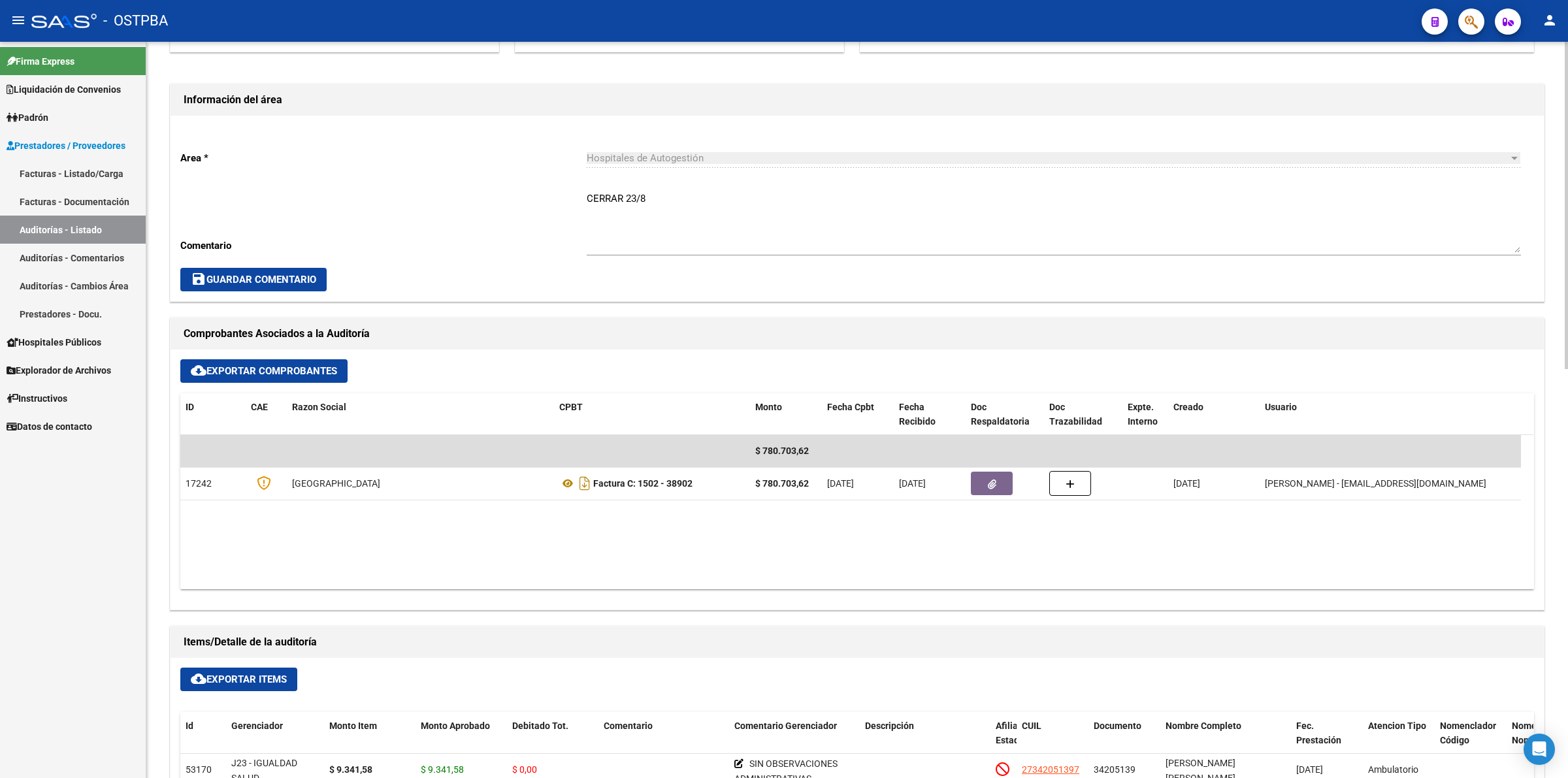
scroll to position [653, 0]
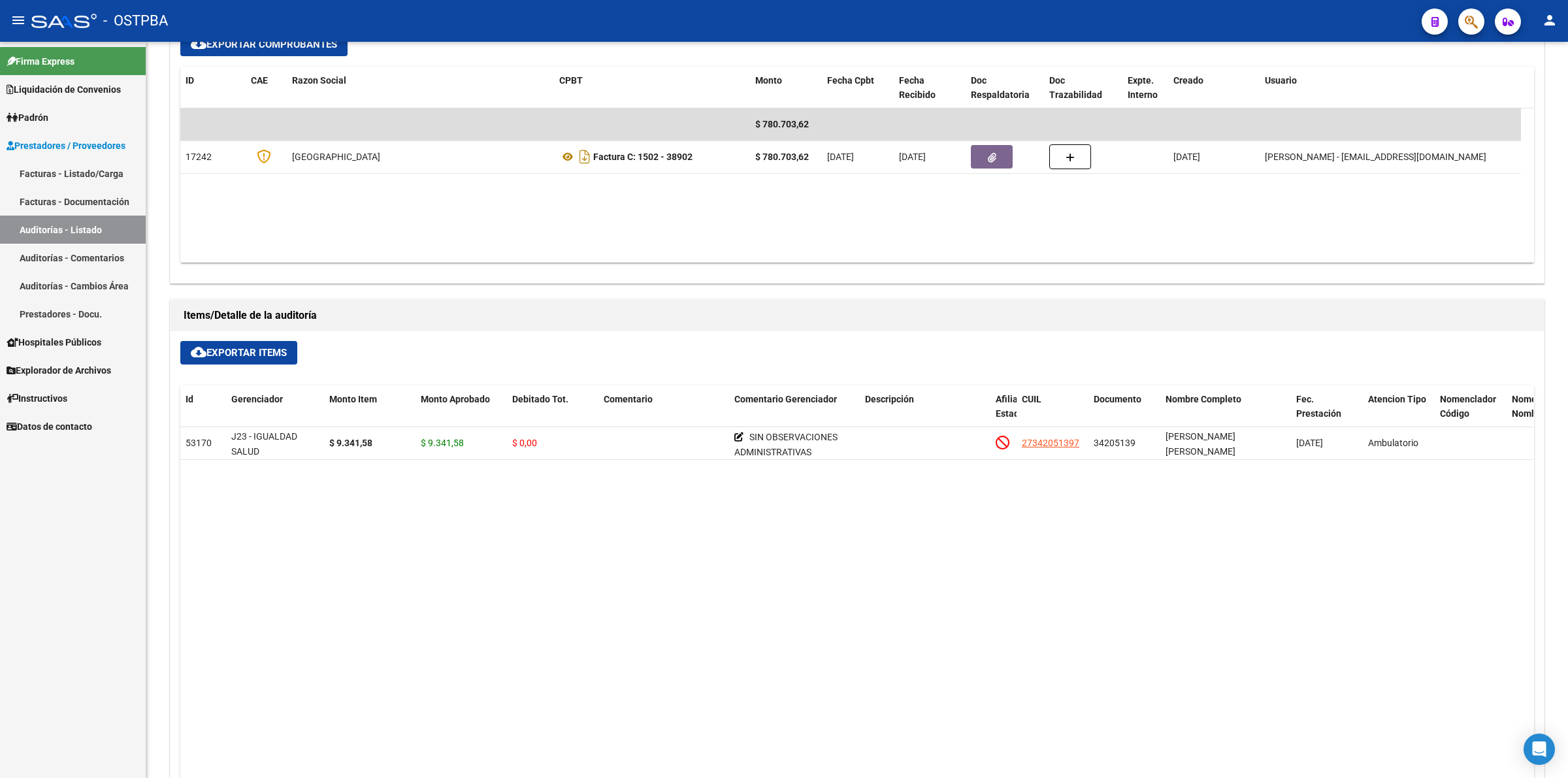
click at [105, 220] on link "Auditorías - Listado" at bounding box center [72, 229] width 146 height 29
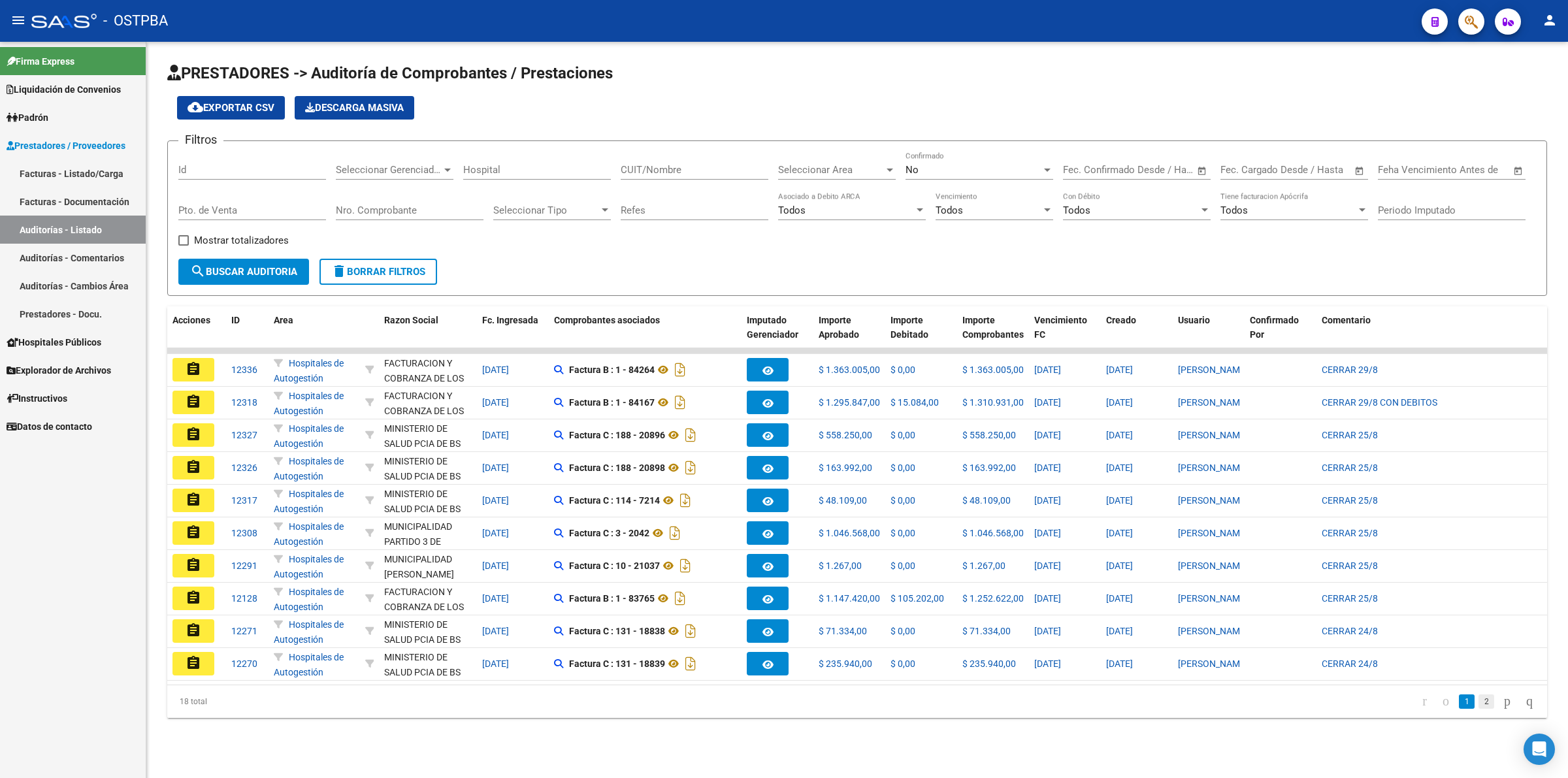
click at [1479, 708] on link "2" at bounding box center [1486, 701] width 15 height 14
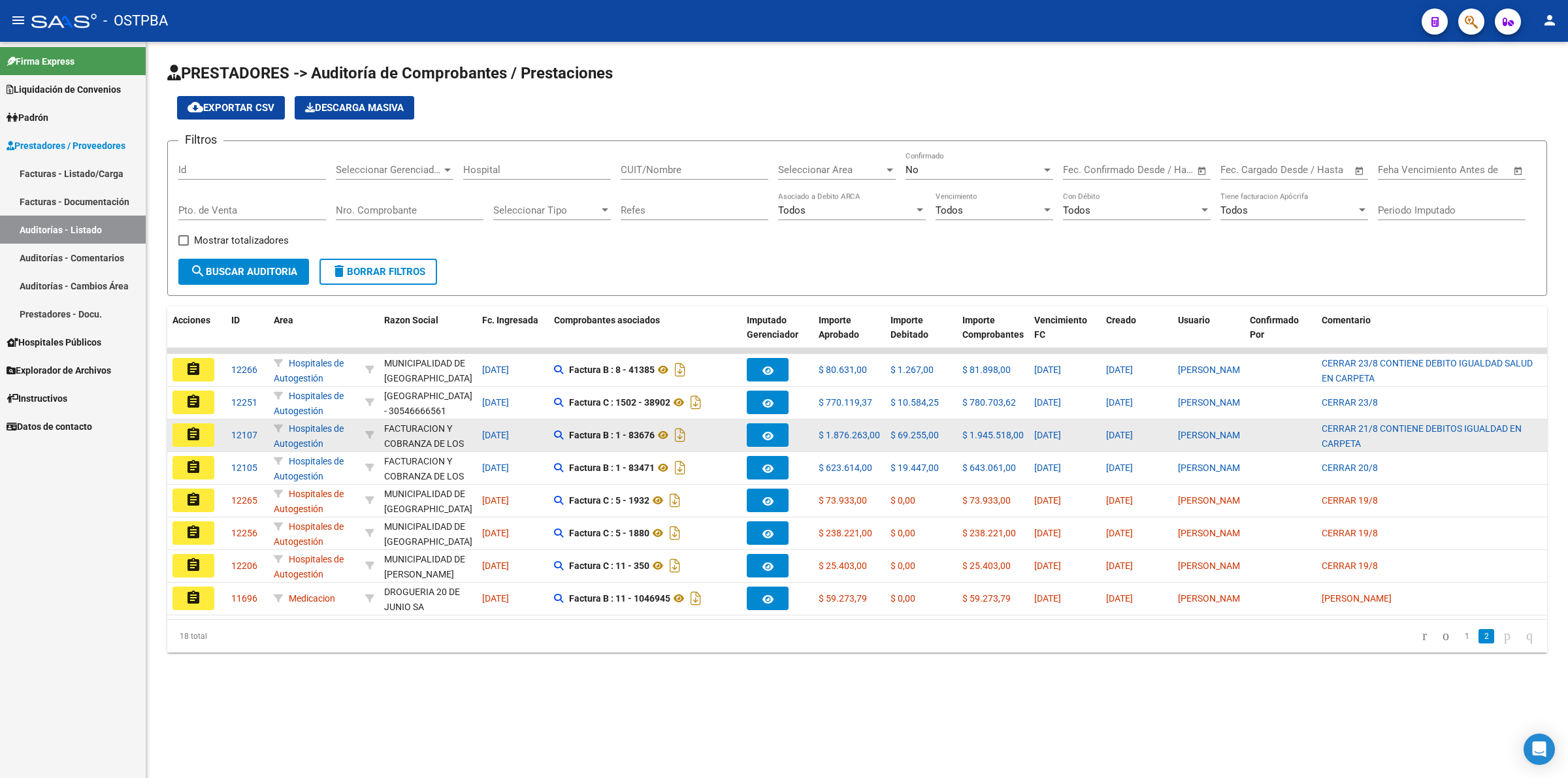
click at [193, 432] on mat-icon "assignment" at bounding box center [193, 434] width 15 height 15
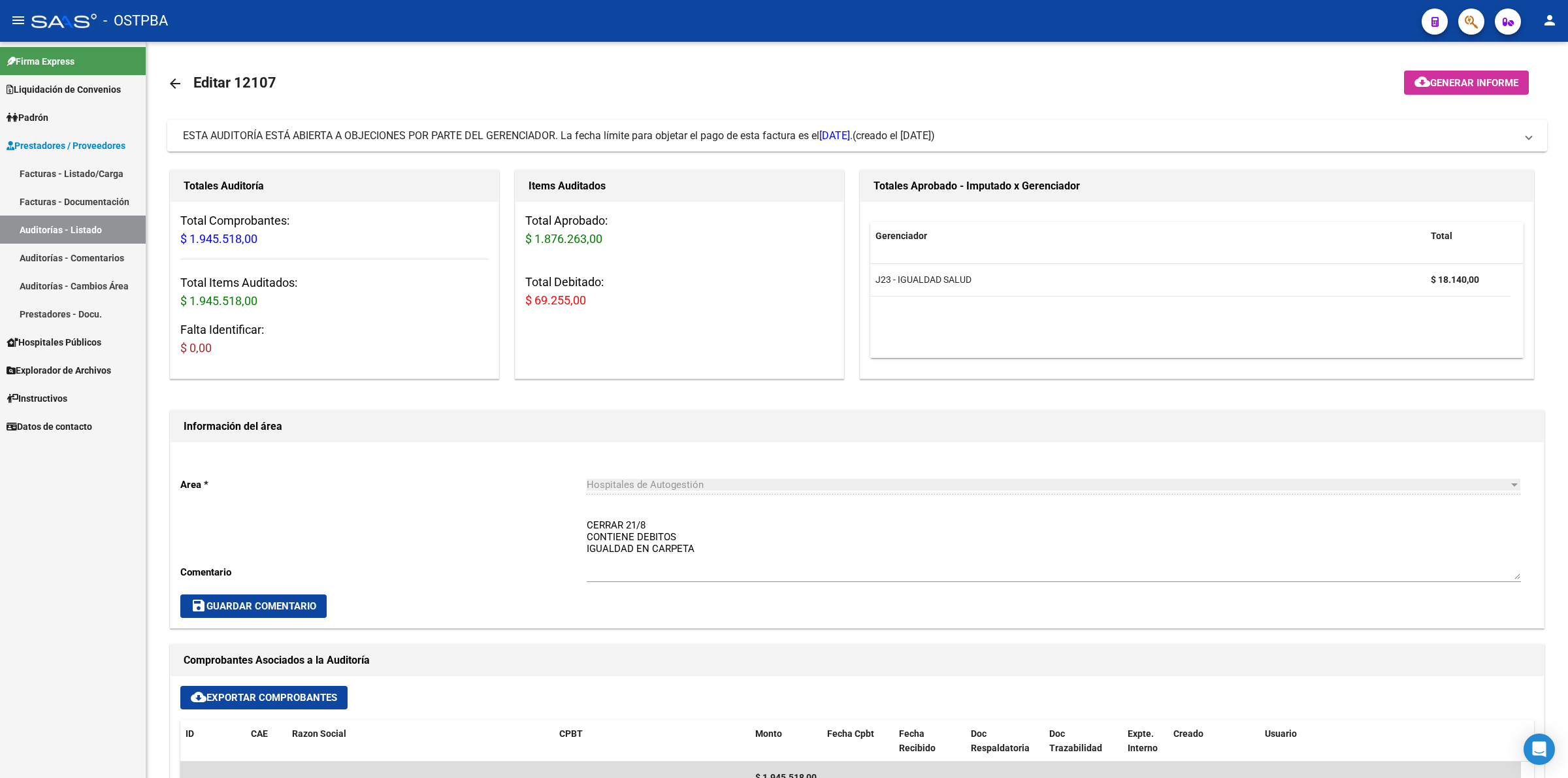
click at [107, 230] on link "Auditorías - Listado" at bounding box center [72, 229] width 146 height 29
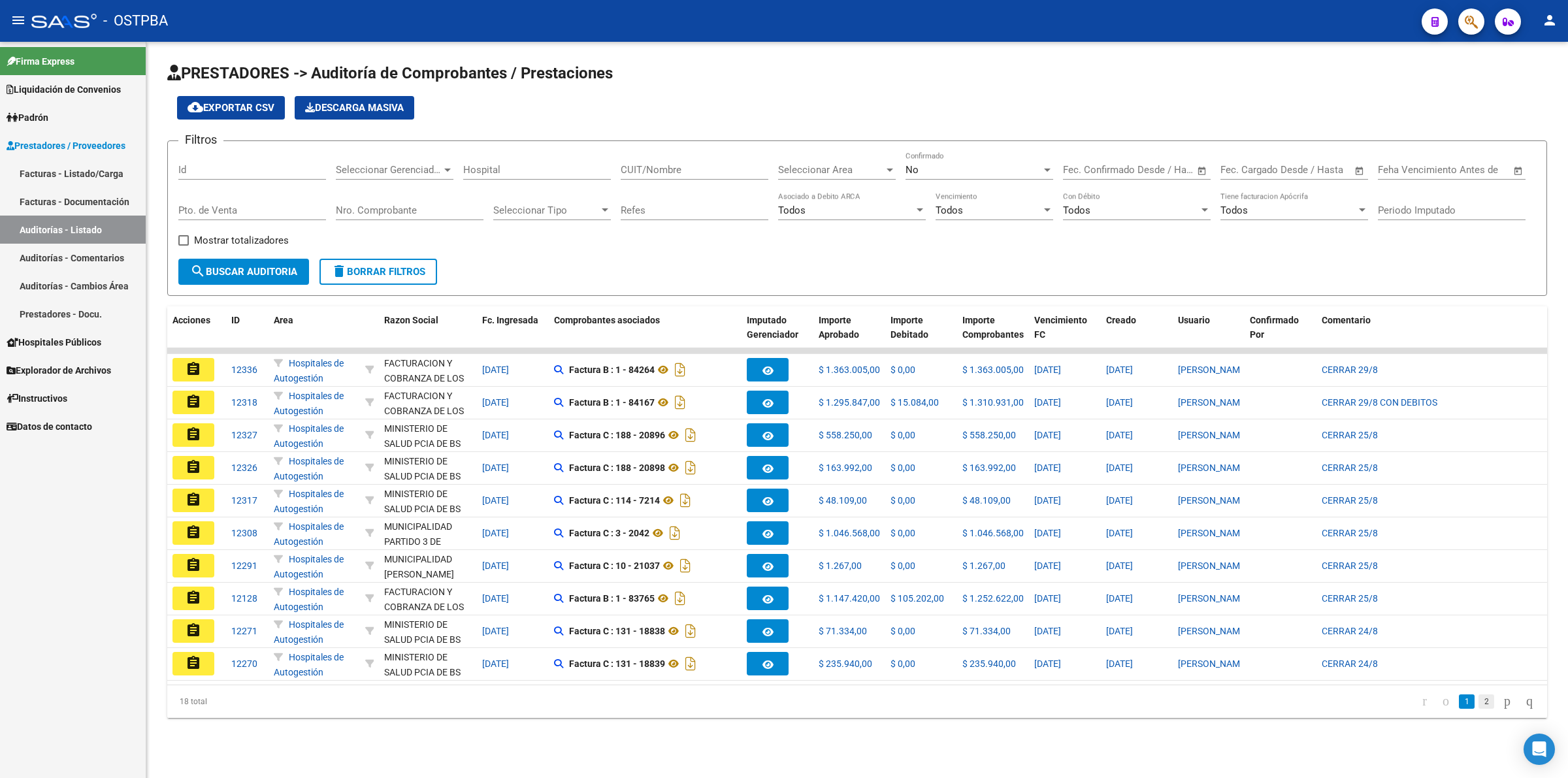
click at [1479, 708] on link "2" at bounding box center [1486, 701] width 15 height 14
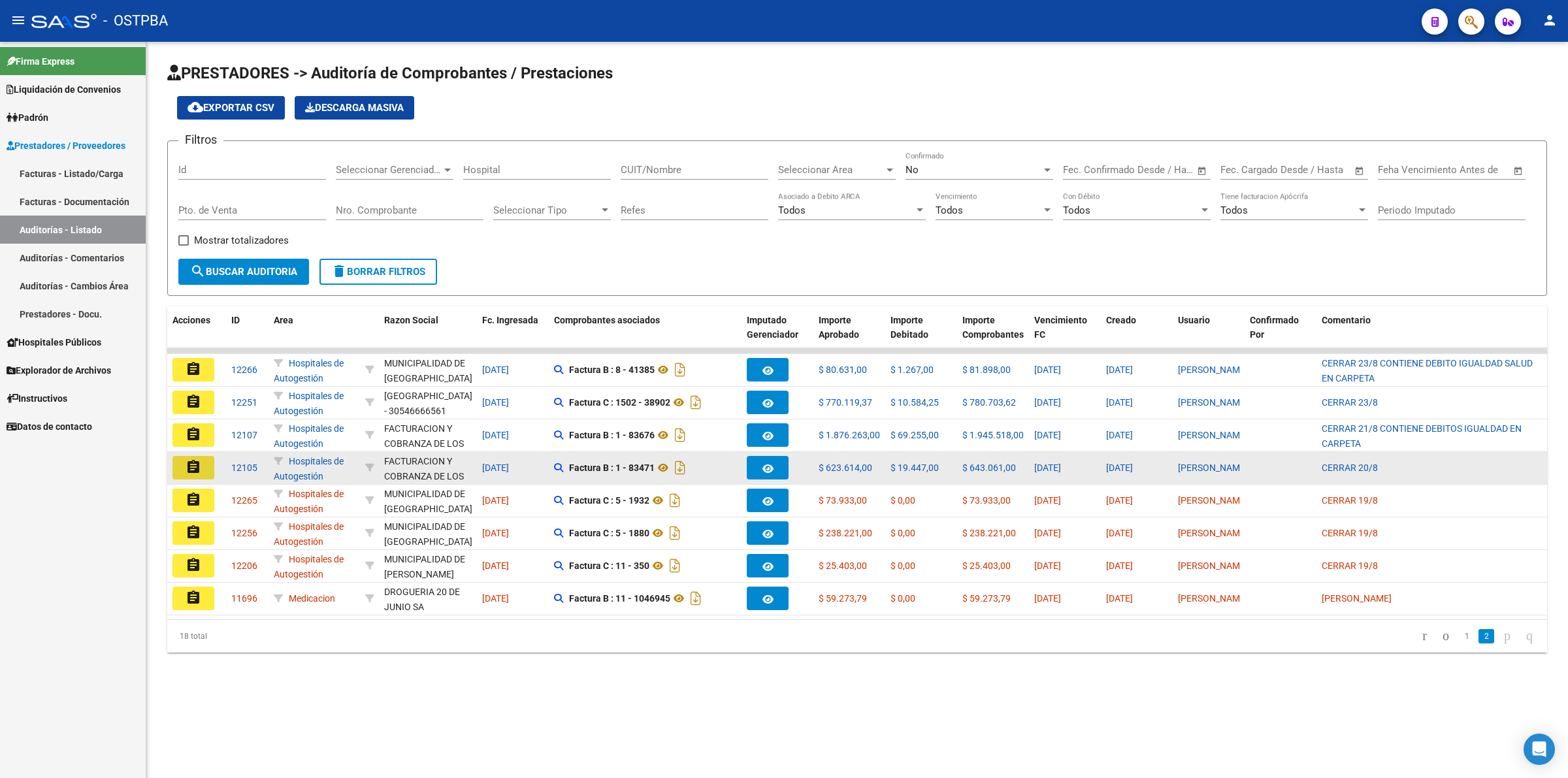
click at [194, 465] on mat-icon "assignment" at bounding box center [193, 467] width 15 height 15
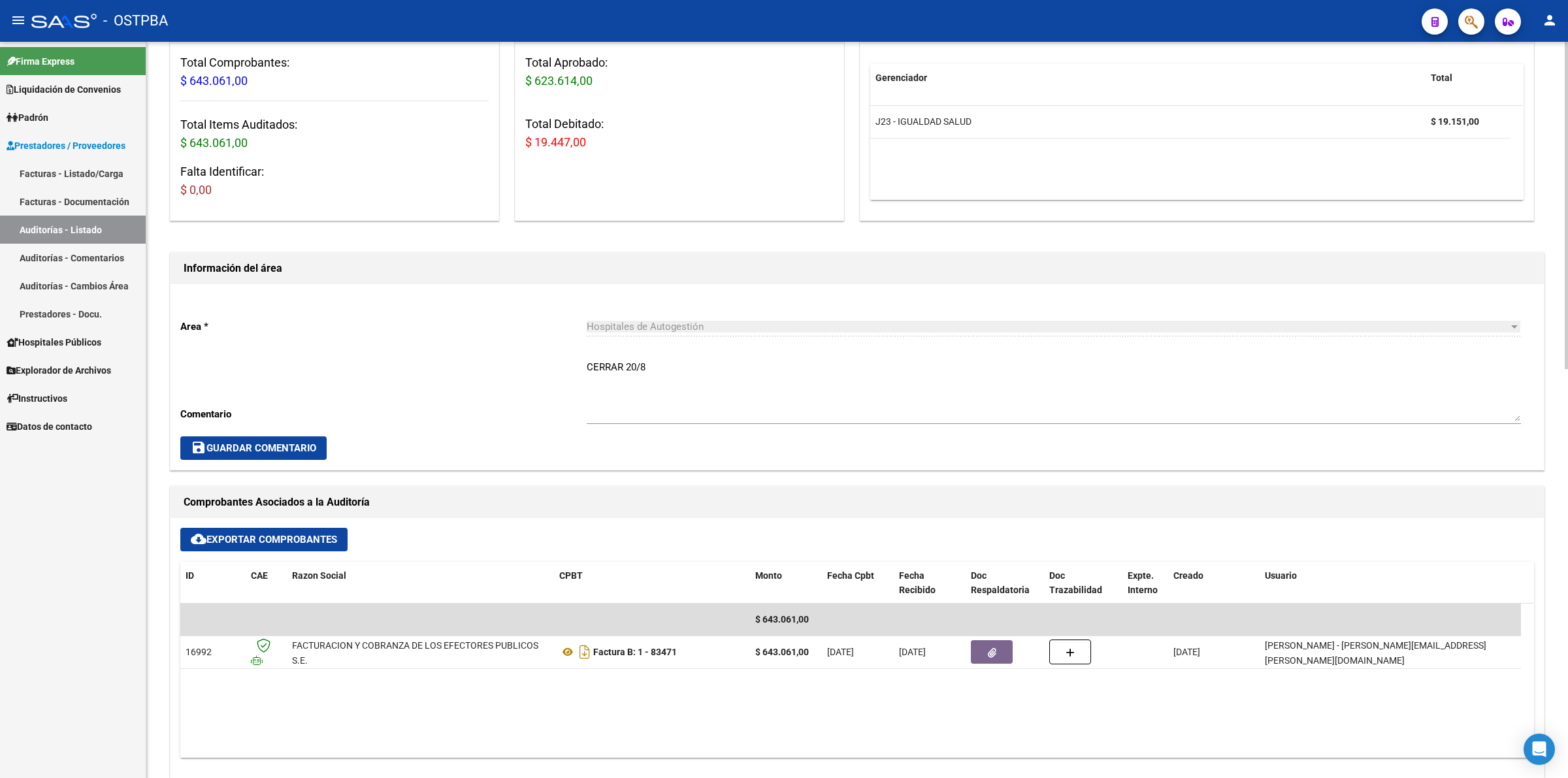
scroll to position [409, 0]
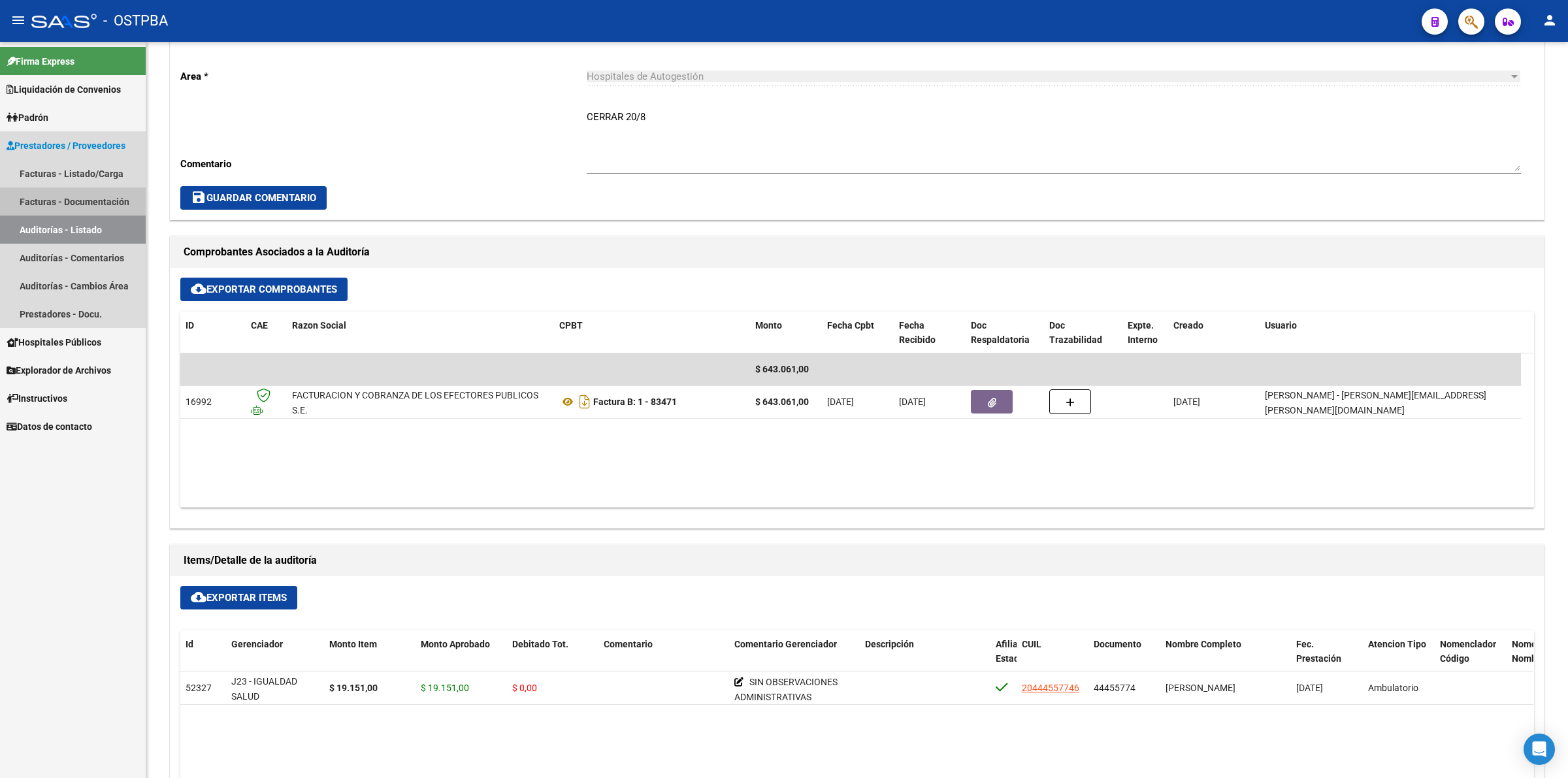
click at [108, 207] on link "Facturas - Documentación" at bounding box center [72, 202] width 146 height 29
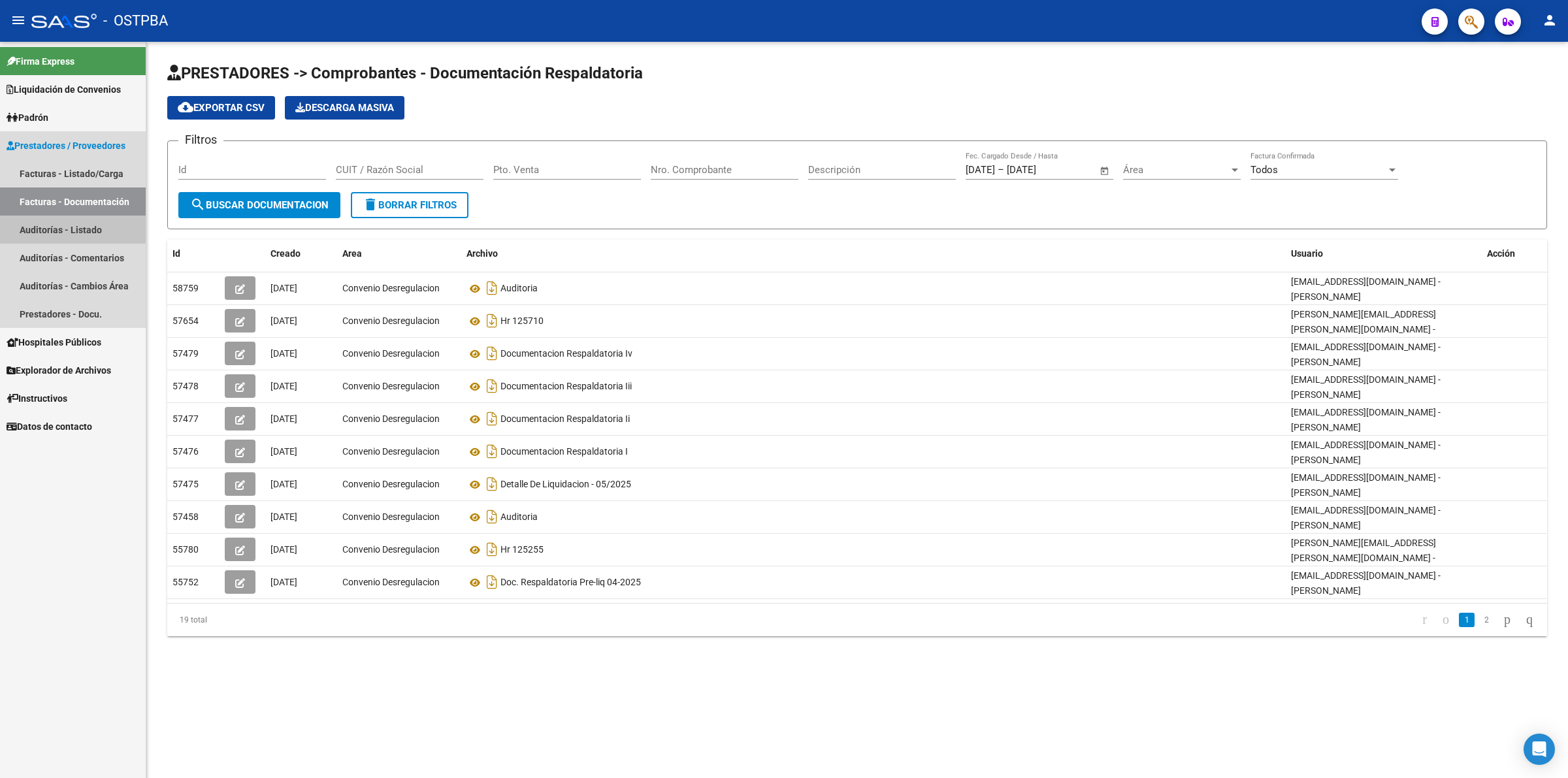
click at [109, 223] on link "Auditorías - Listado" at bounding box center [72, 229] width 146 height 29
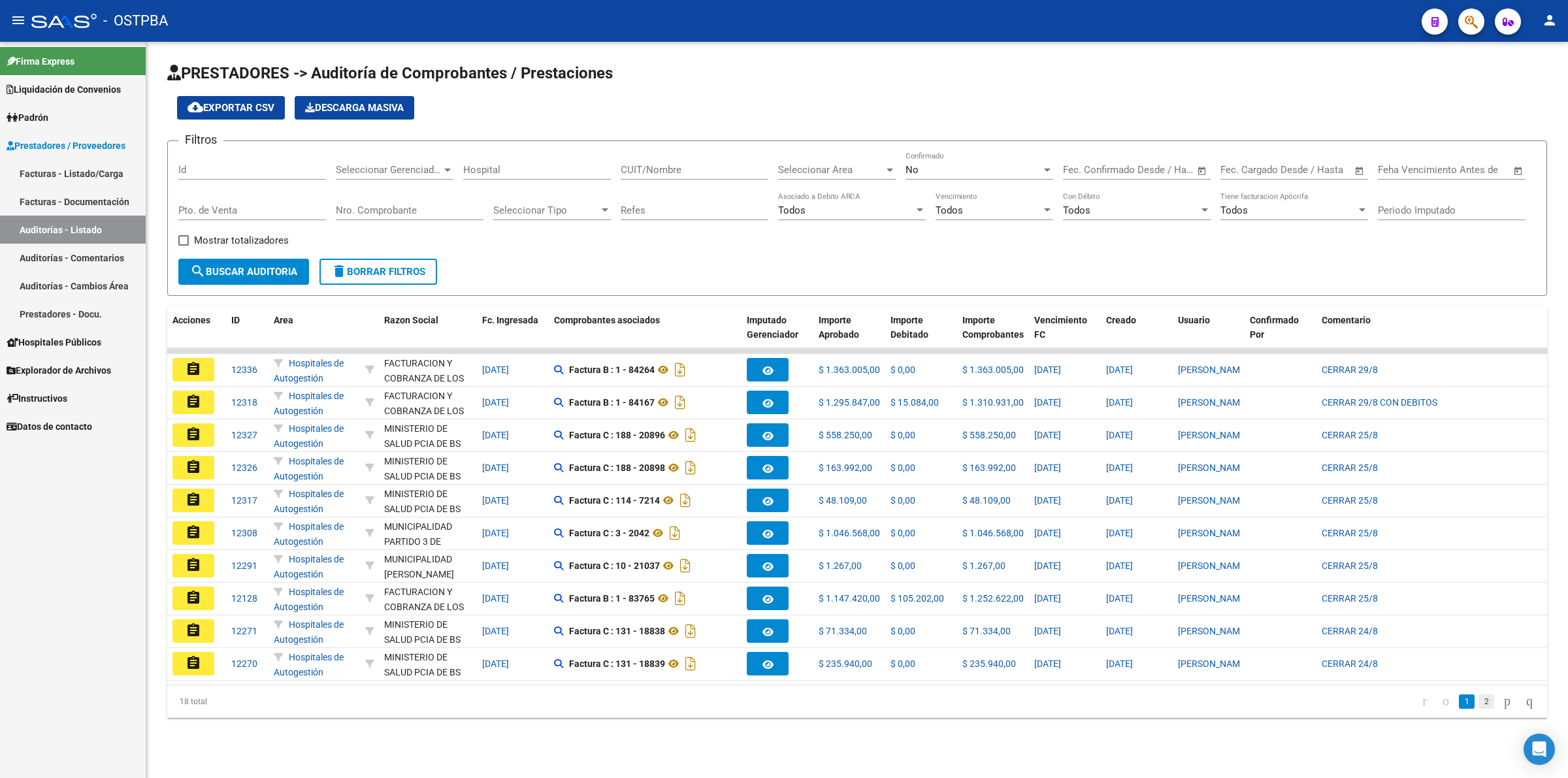
click at [1479, 708] on link "2" at bounding box center [1486, 701] width 15 height 14
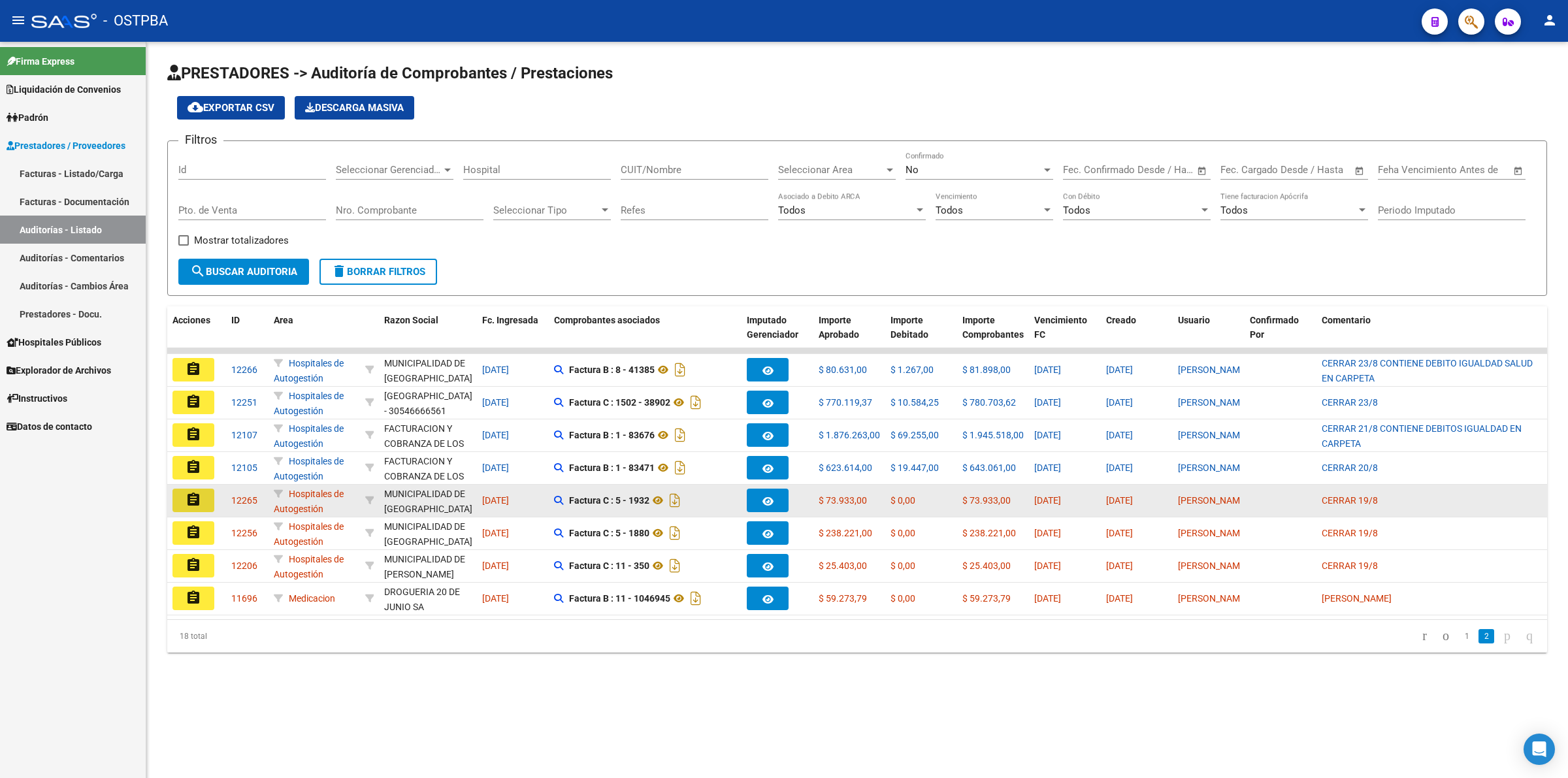
click at [188, 499] on mat-icon "assignment" at bounding box center [193, 500] width 15 height 15
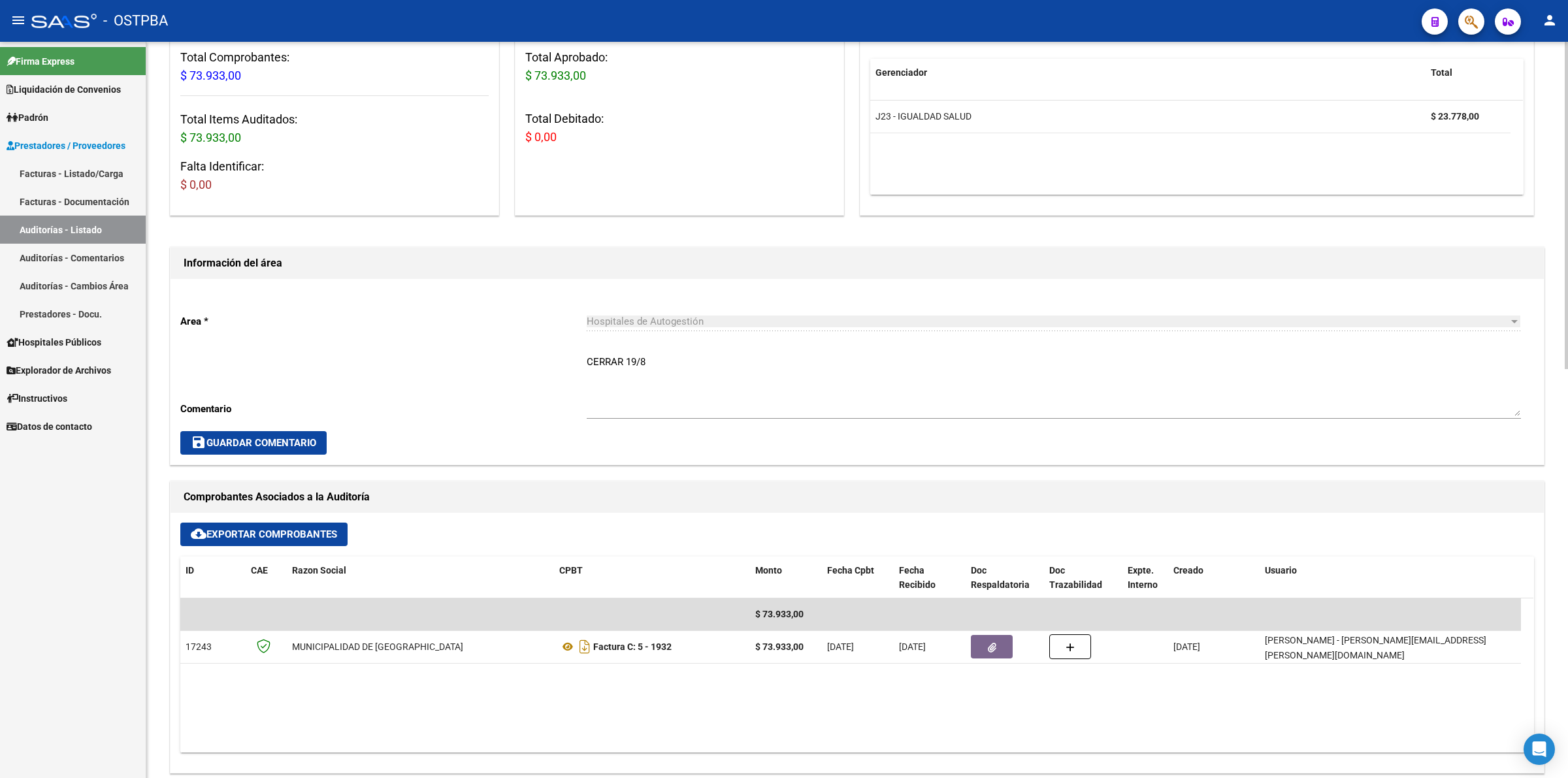
scroll to position [245, 0]
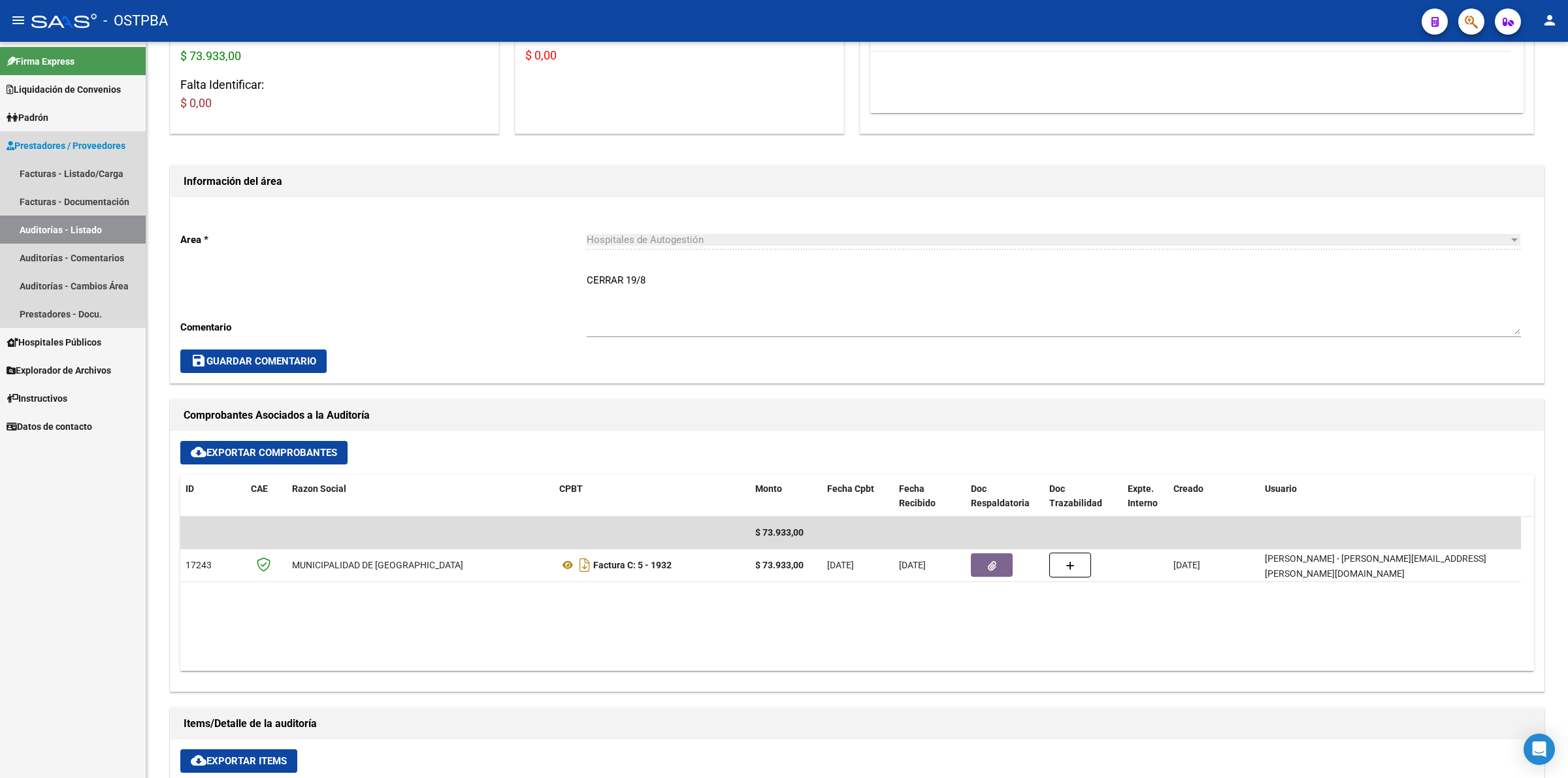
click at [111, 219] on link "Auditorías - Listado" at bounding box center [72, 229] width 146 height 29
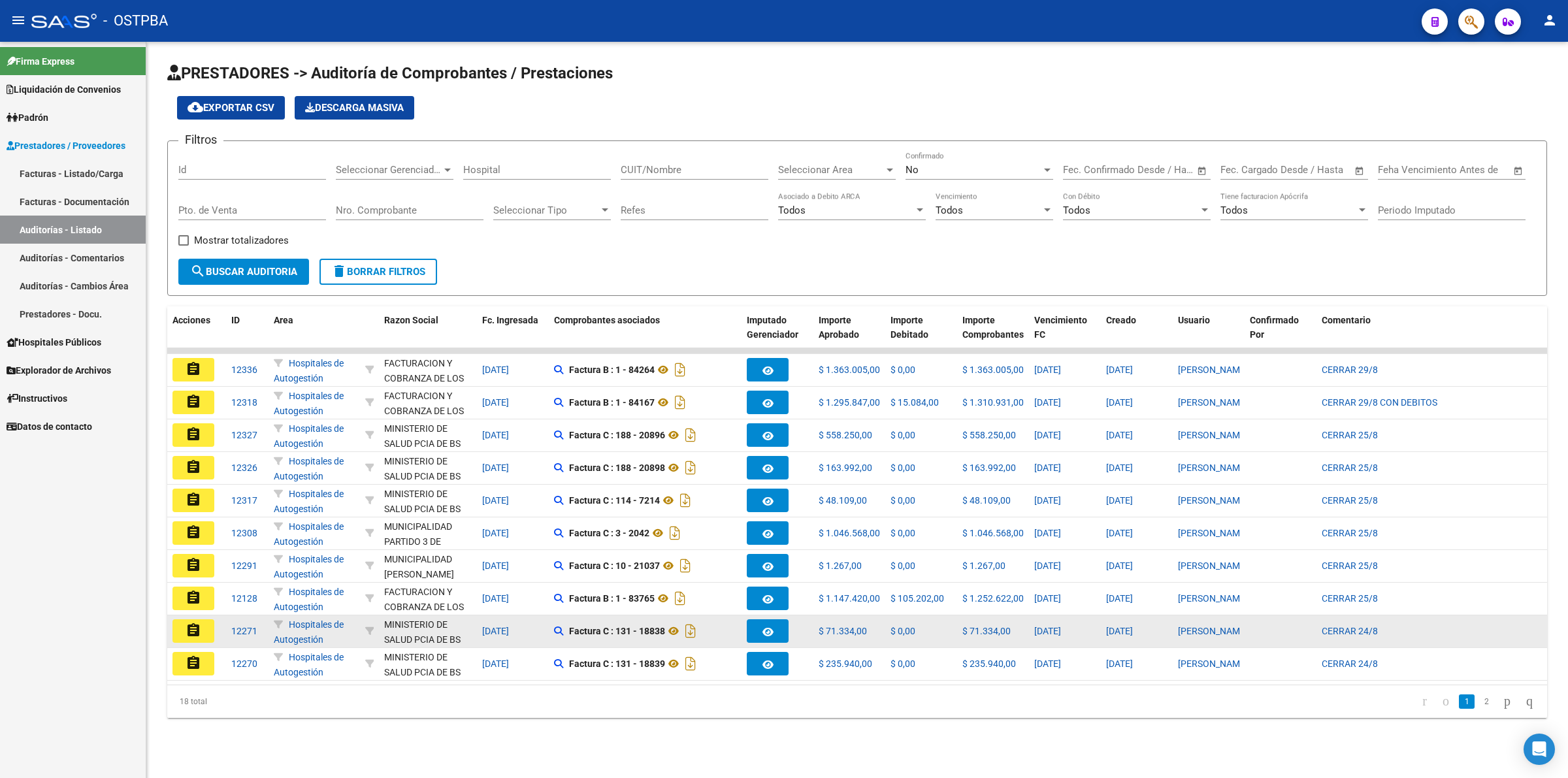
click at [1465, 636] on div "CERRAR 24/8" at bounding box center [1430, 631] width 218 height 15
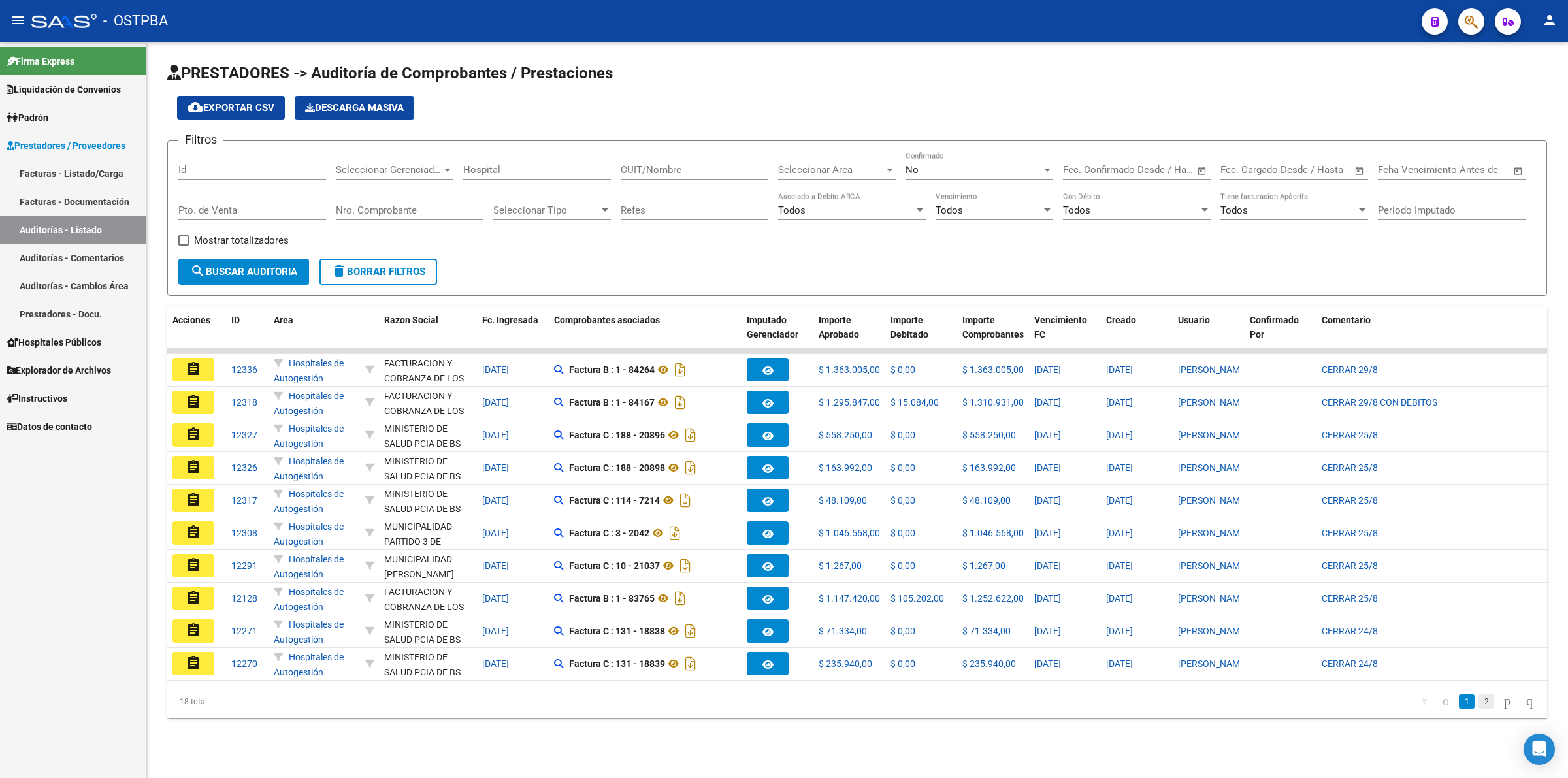
click at [1479, 708] on link "2" at bounding box center [1486, 701] width 15 height 14
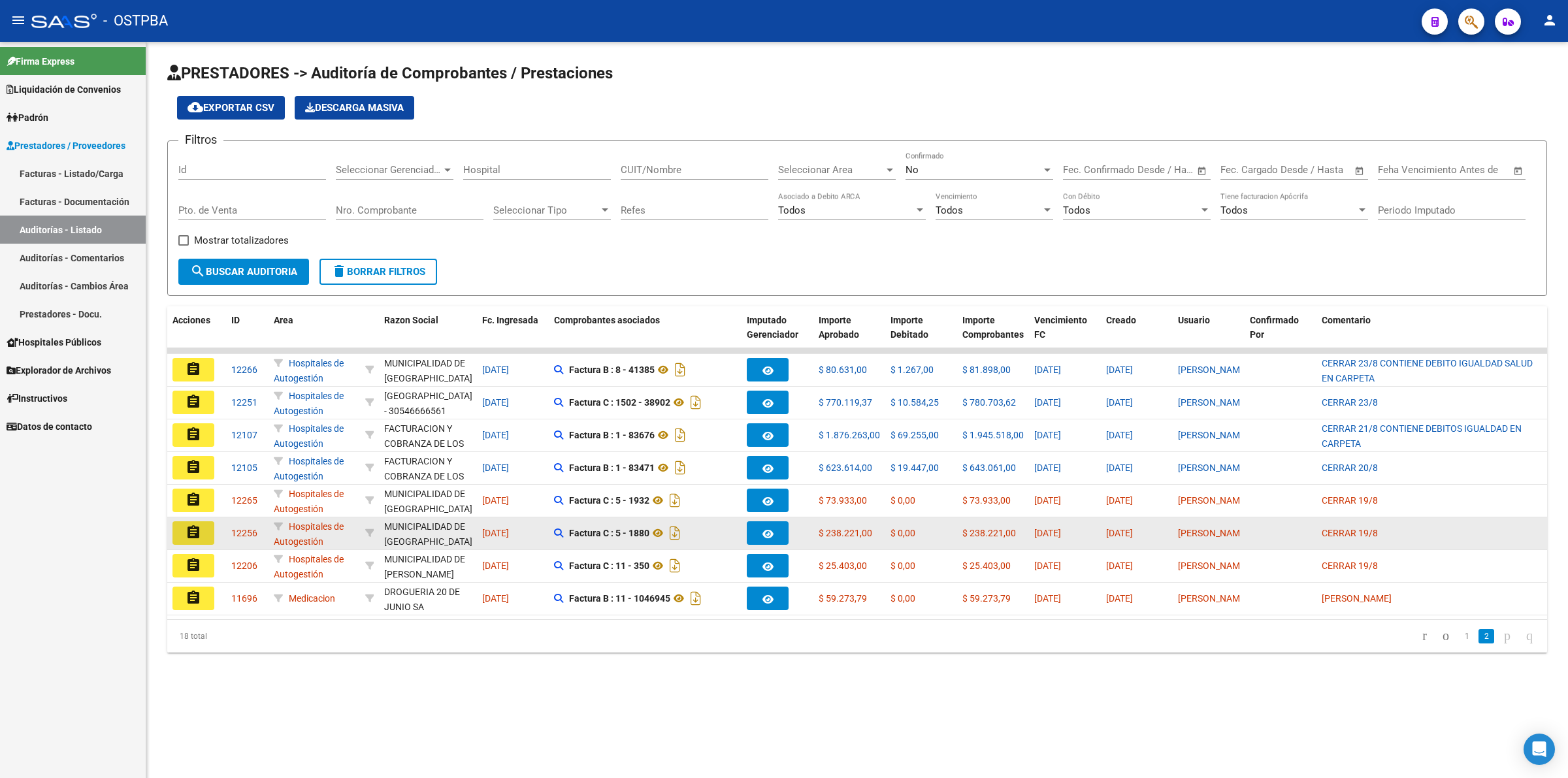
click at [196, 534] on mat-icon "assignment" at bounding box center [193, 532] width 15 height 15
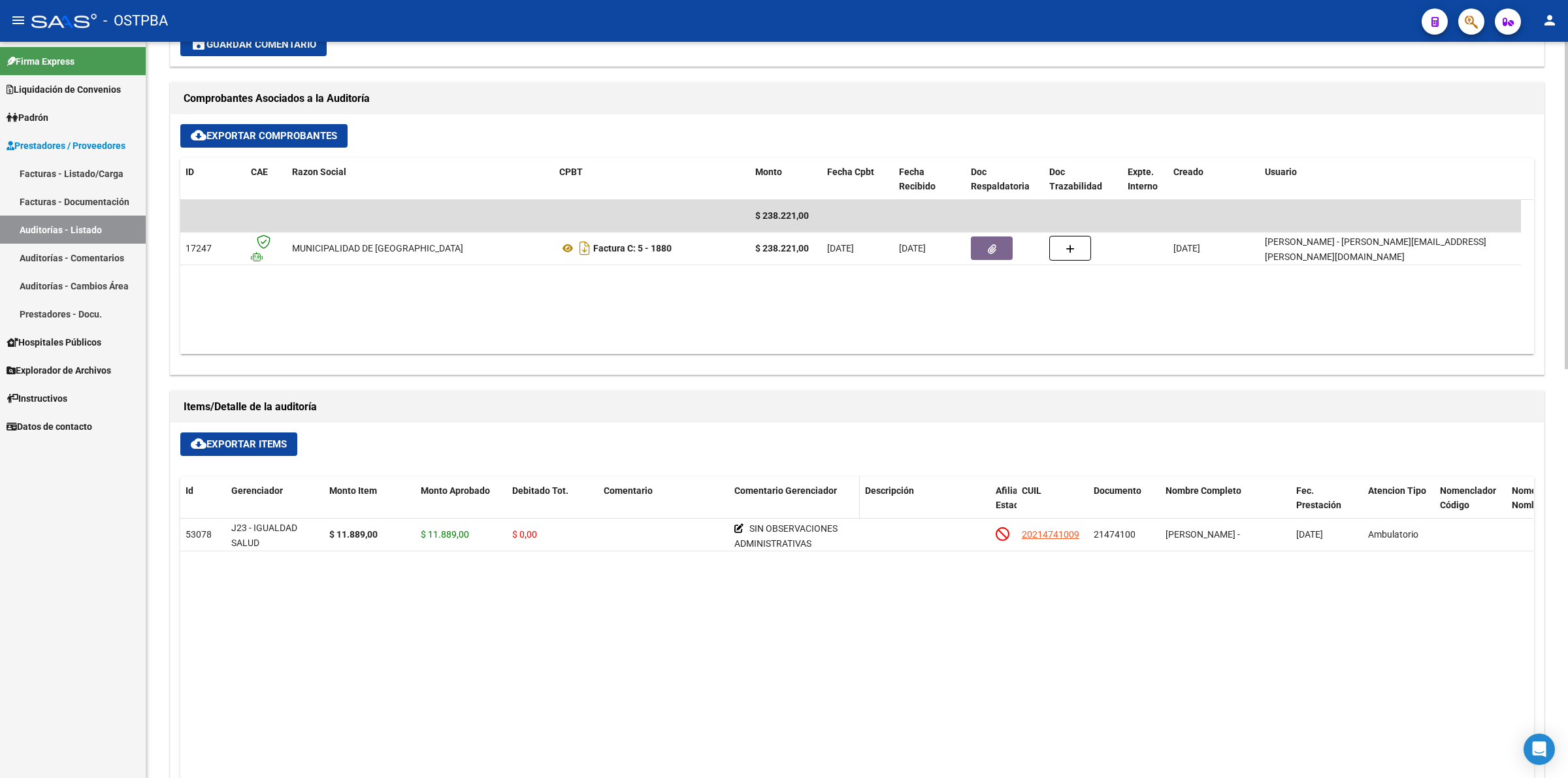
scroll to position [653, 0]
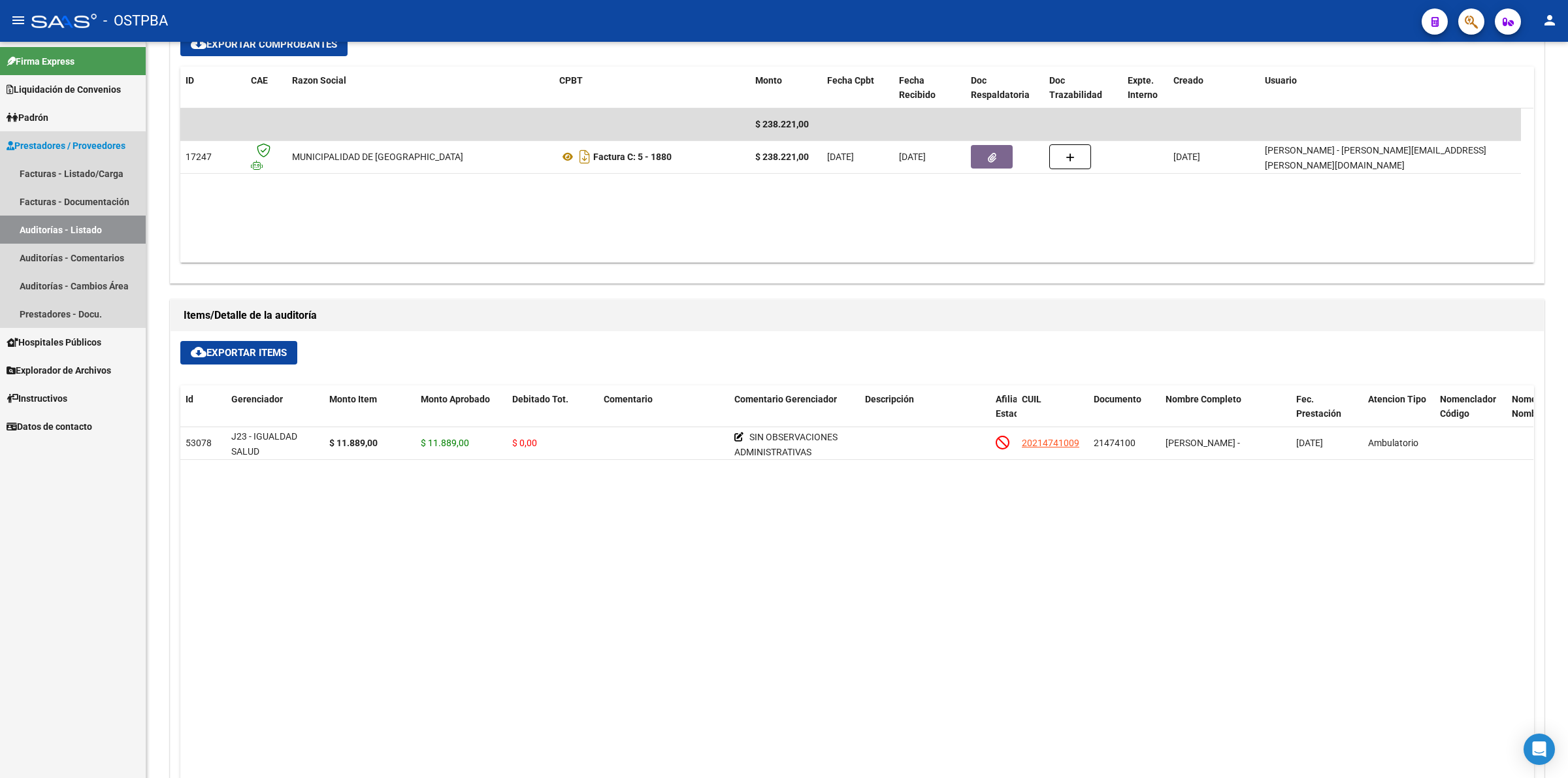
click at [69, 230] on link "Auditorías - Listado" at bounding box center [72, 229] width 146 height 29
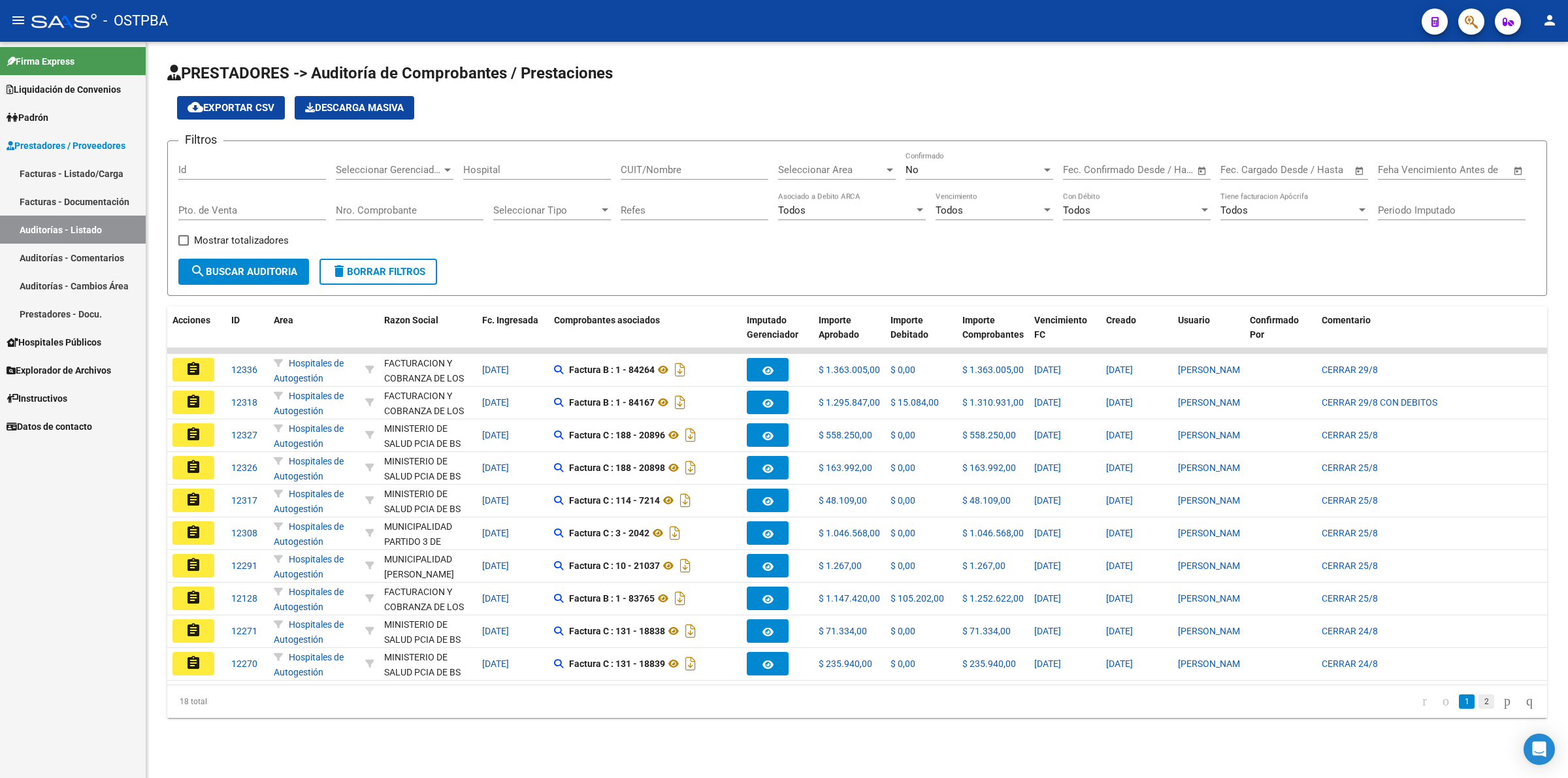
click at [1479, 708] on link "2" at bounding box center [1486, 701] width 15 height 14
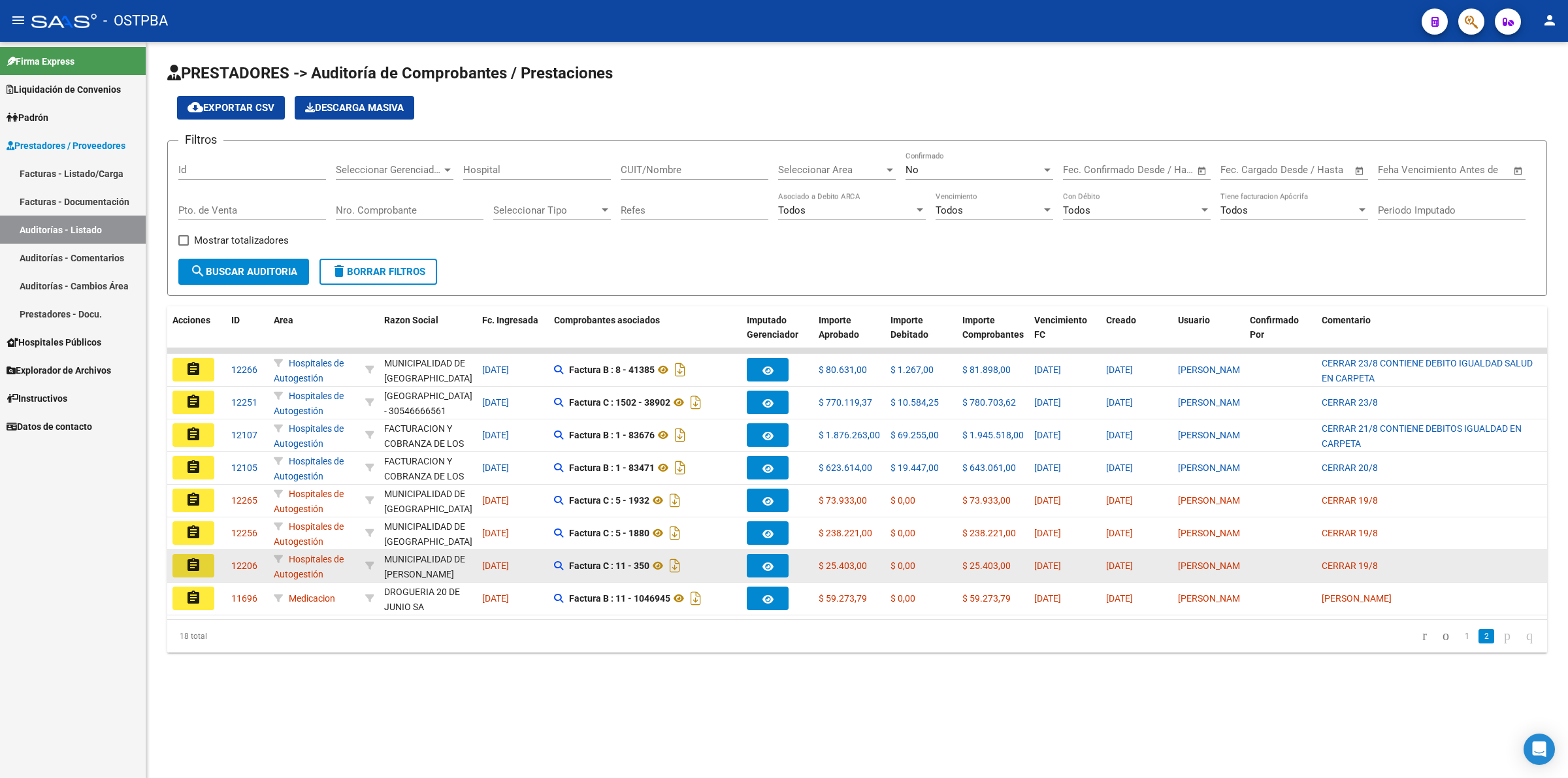
click at [197, 557] on mat-icon "assignment" at bounding box center [193, 565] width 15 height 15
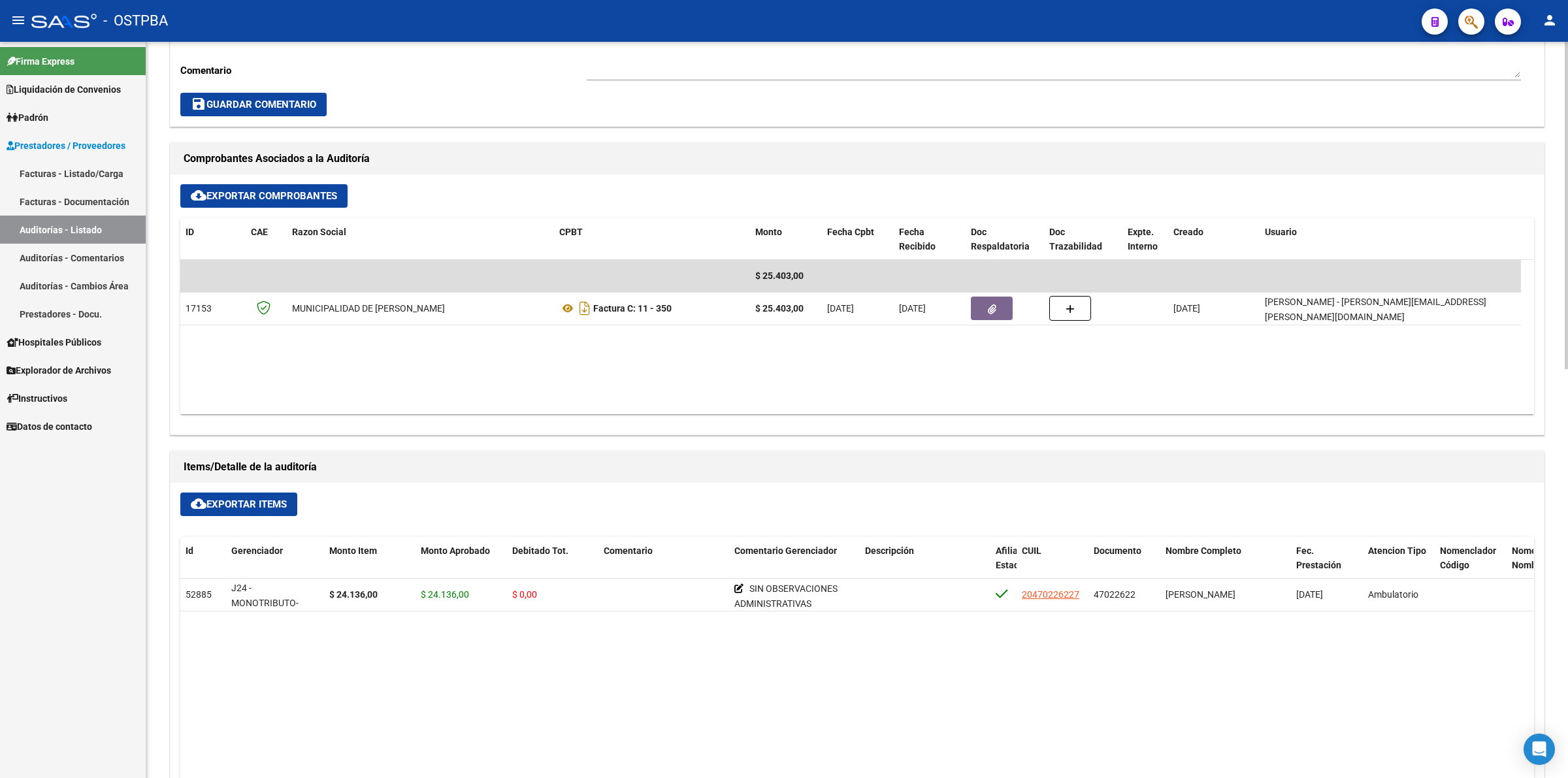
scroll to position [571, 0]
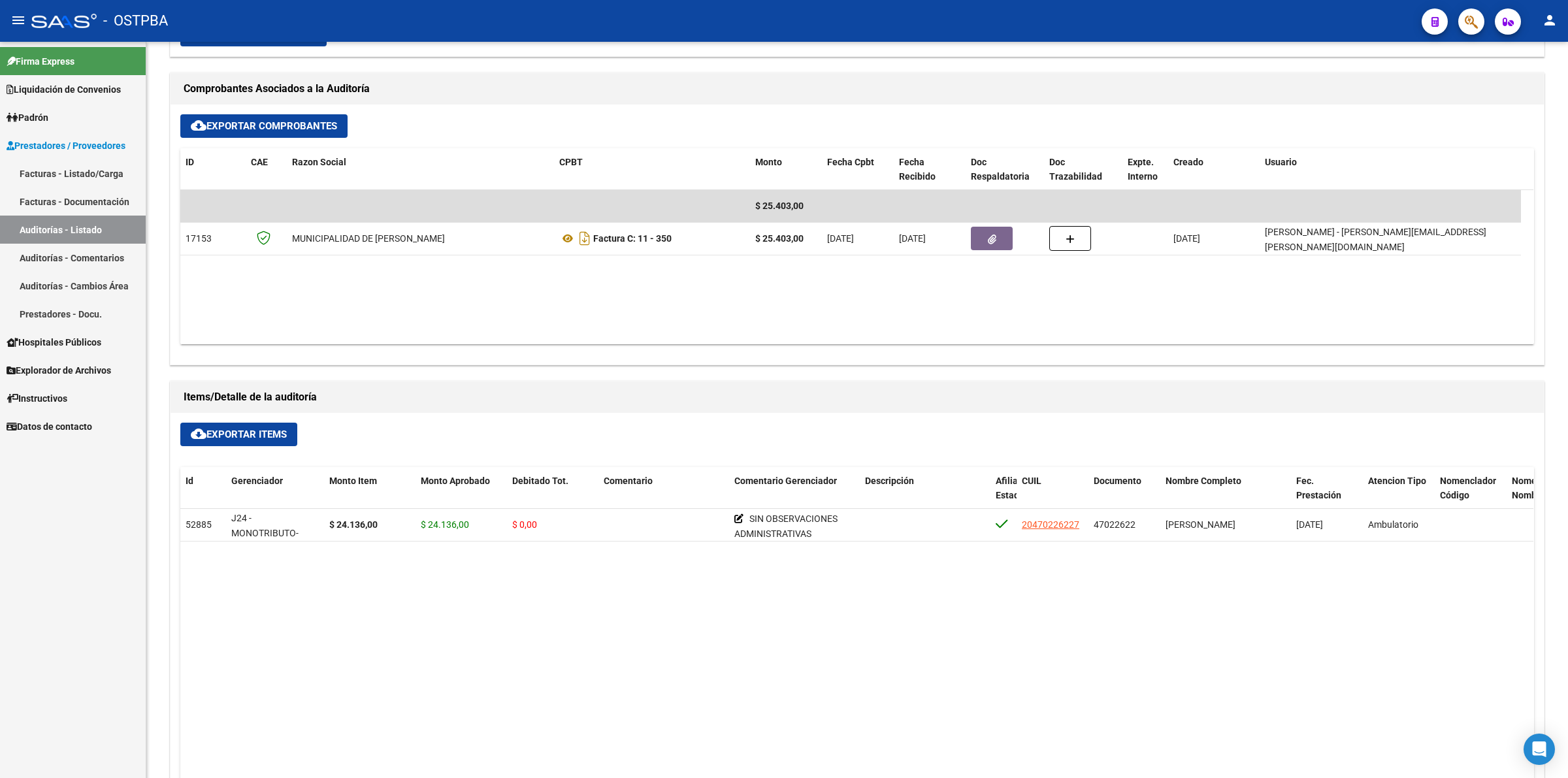
click at [103, 229] on link "Auditorías - Listado" at bounding box center [72, 229] width 146 height 29
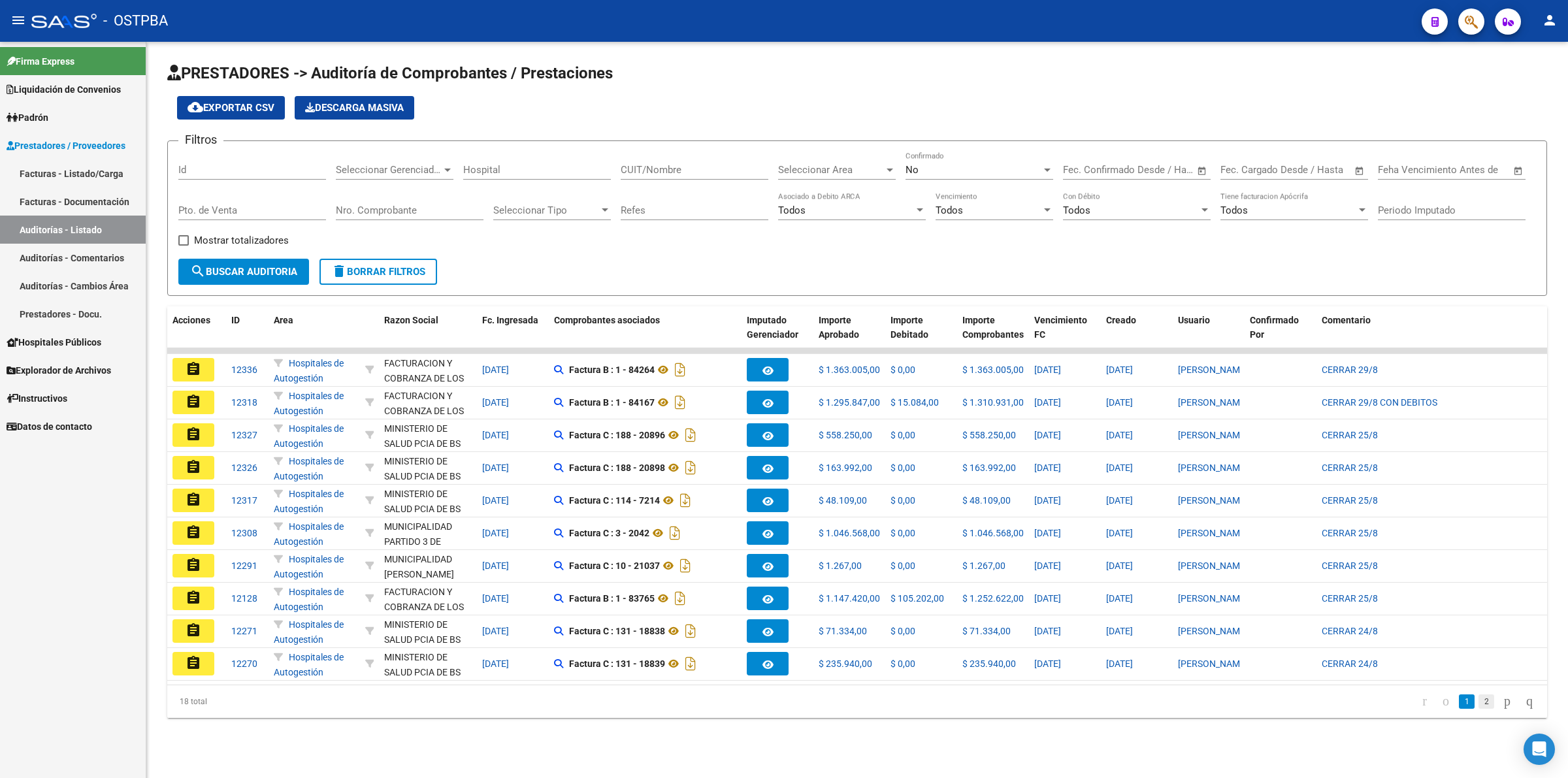
click at [1479, 708] on link "2" at bounding box center [1486, 701] width 15 height 14
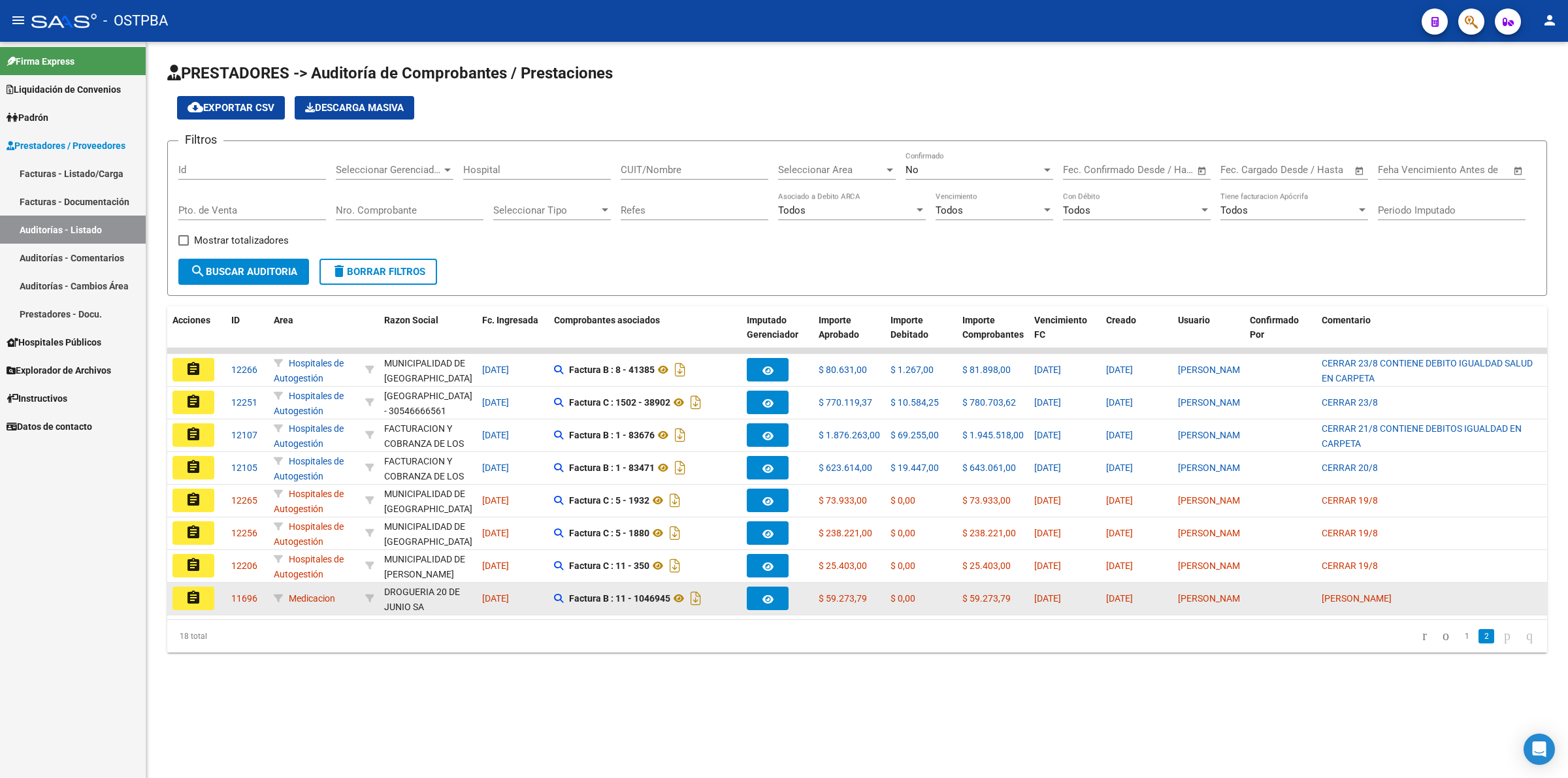
click at [192, 600] on mat-icon "assignment" at bounding box center [193, 598] width 15 height 15
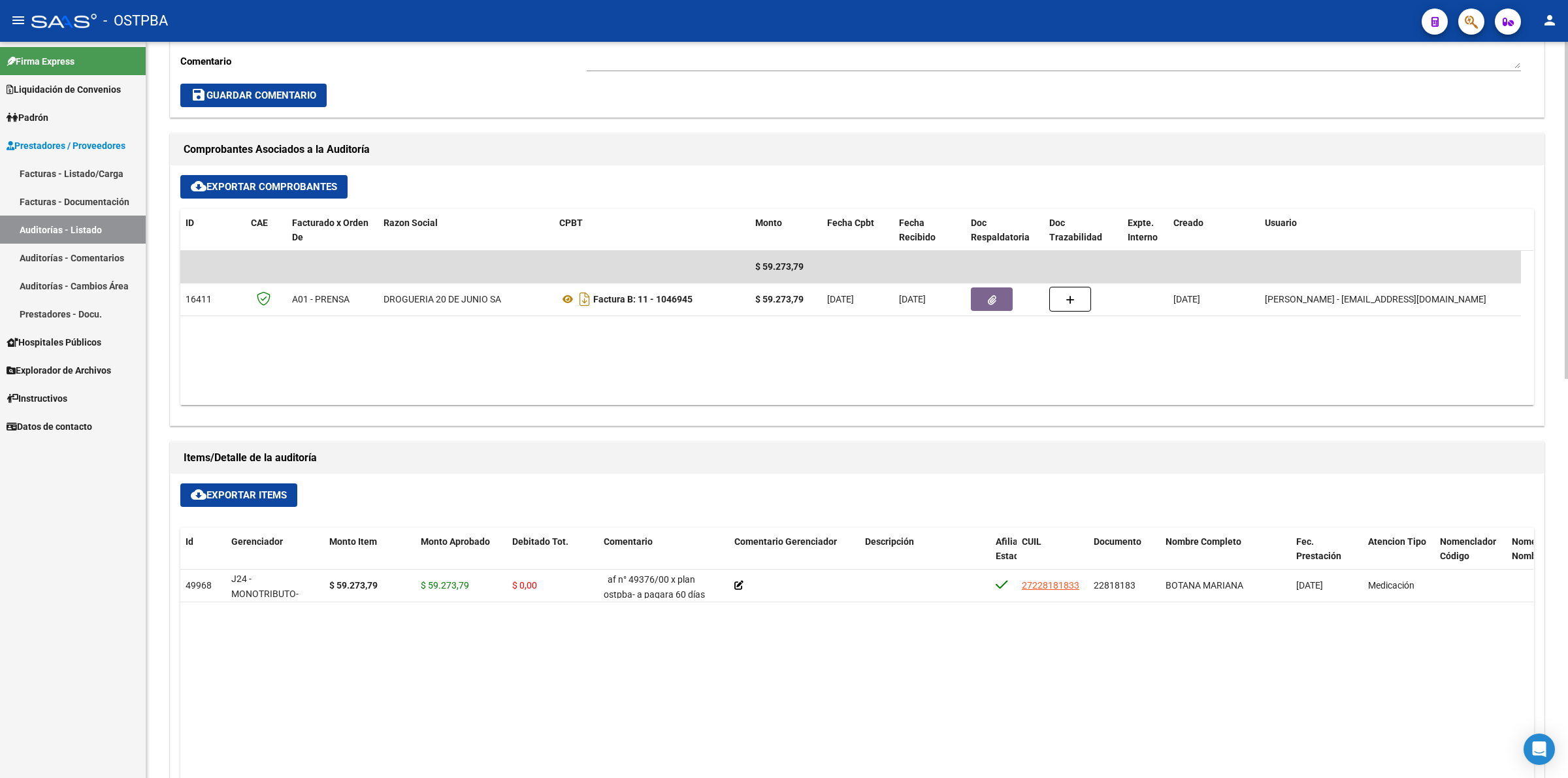
scroll to position [137, 0]
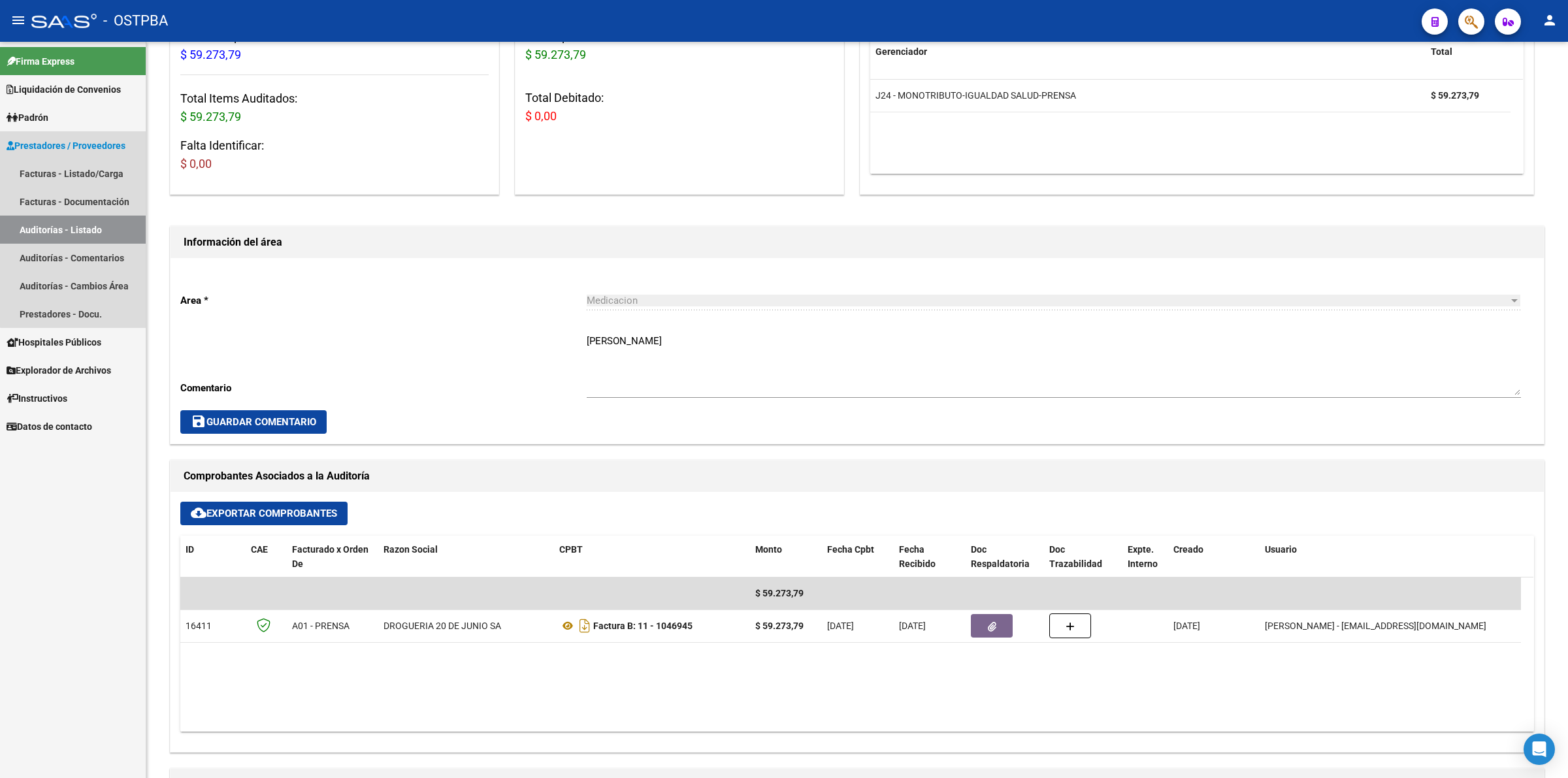
click at [92, 222] on link "Auditorías - Listado" at bounding box center [72, 229] width 146 height 29
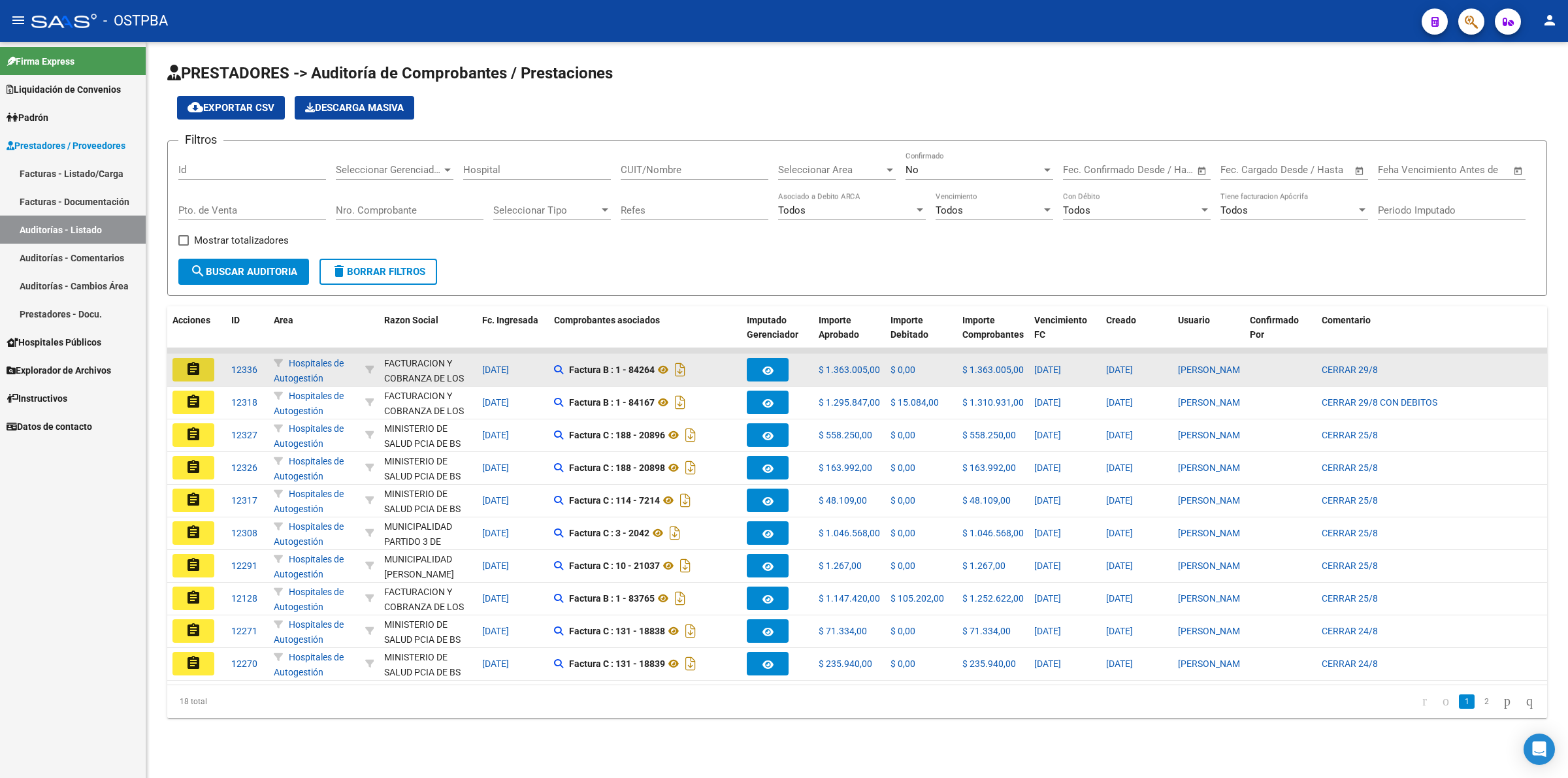
click at [206, 368] on button "assignment" at bounding box center [193, 369] width 42 height 24
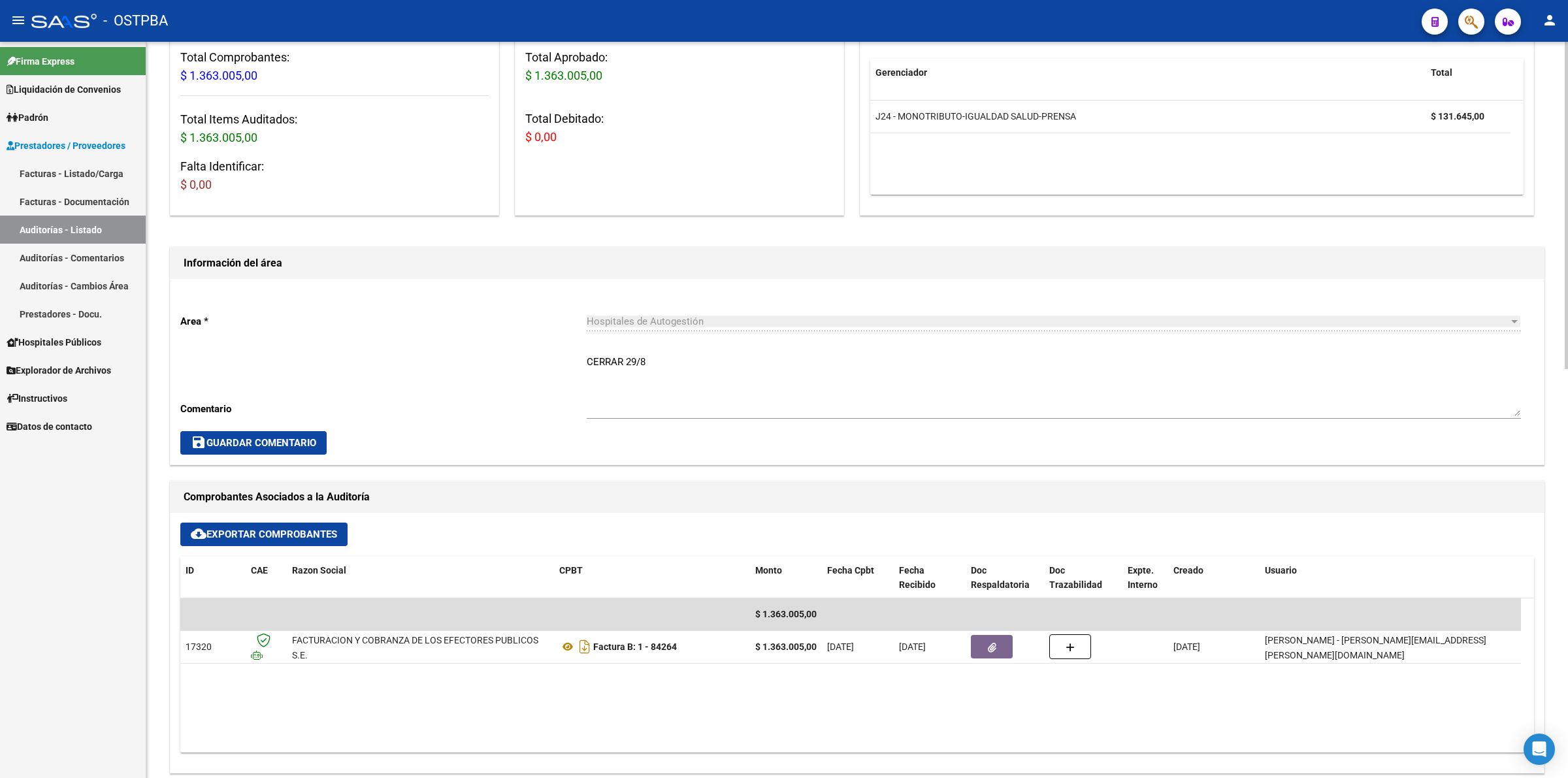
scroll to position [245, 0]
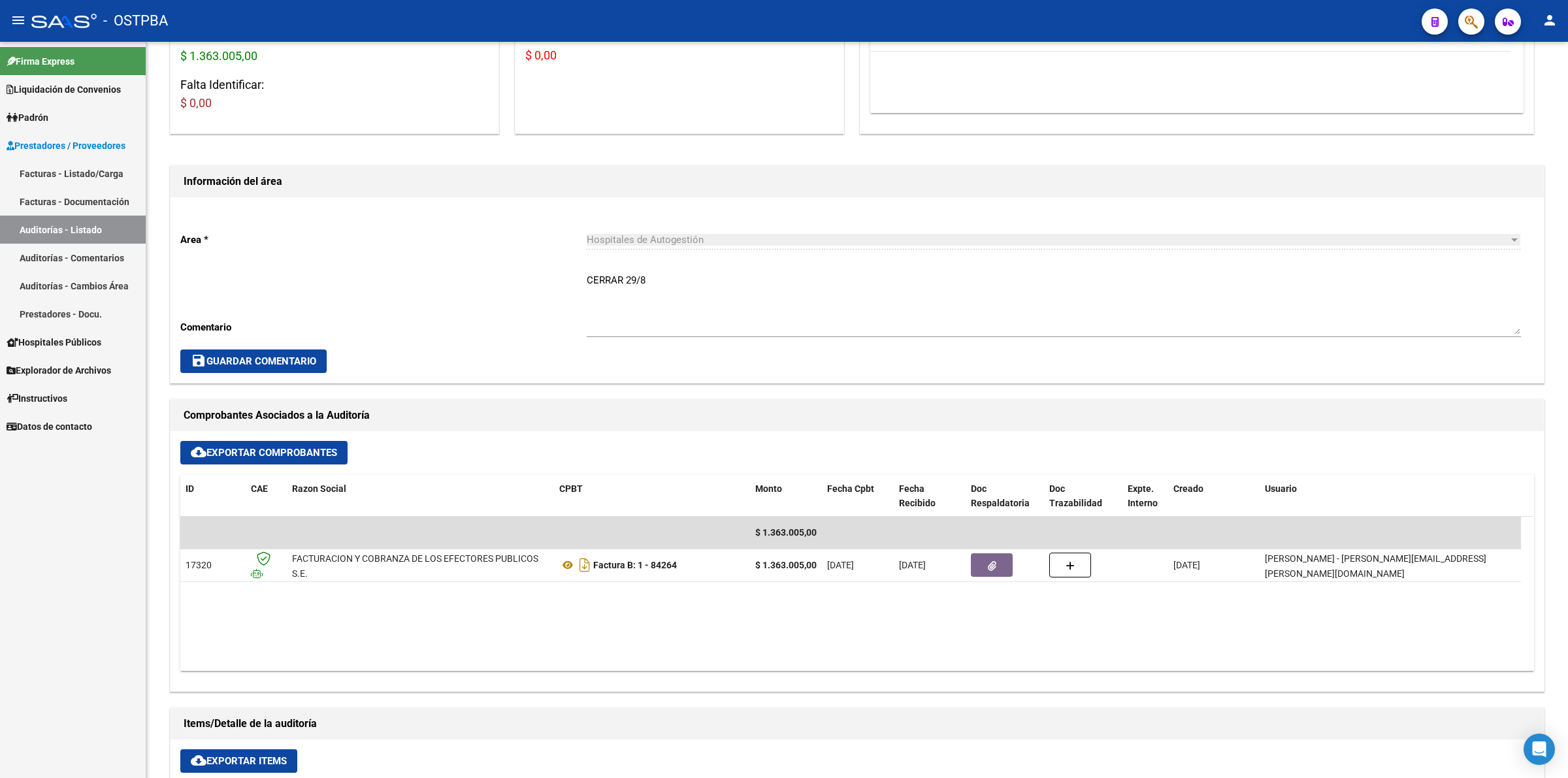
click at [99, 230] on link "Auditorías - Listado" at bounding box center [72, 229] width 146 height 29
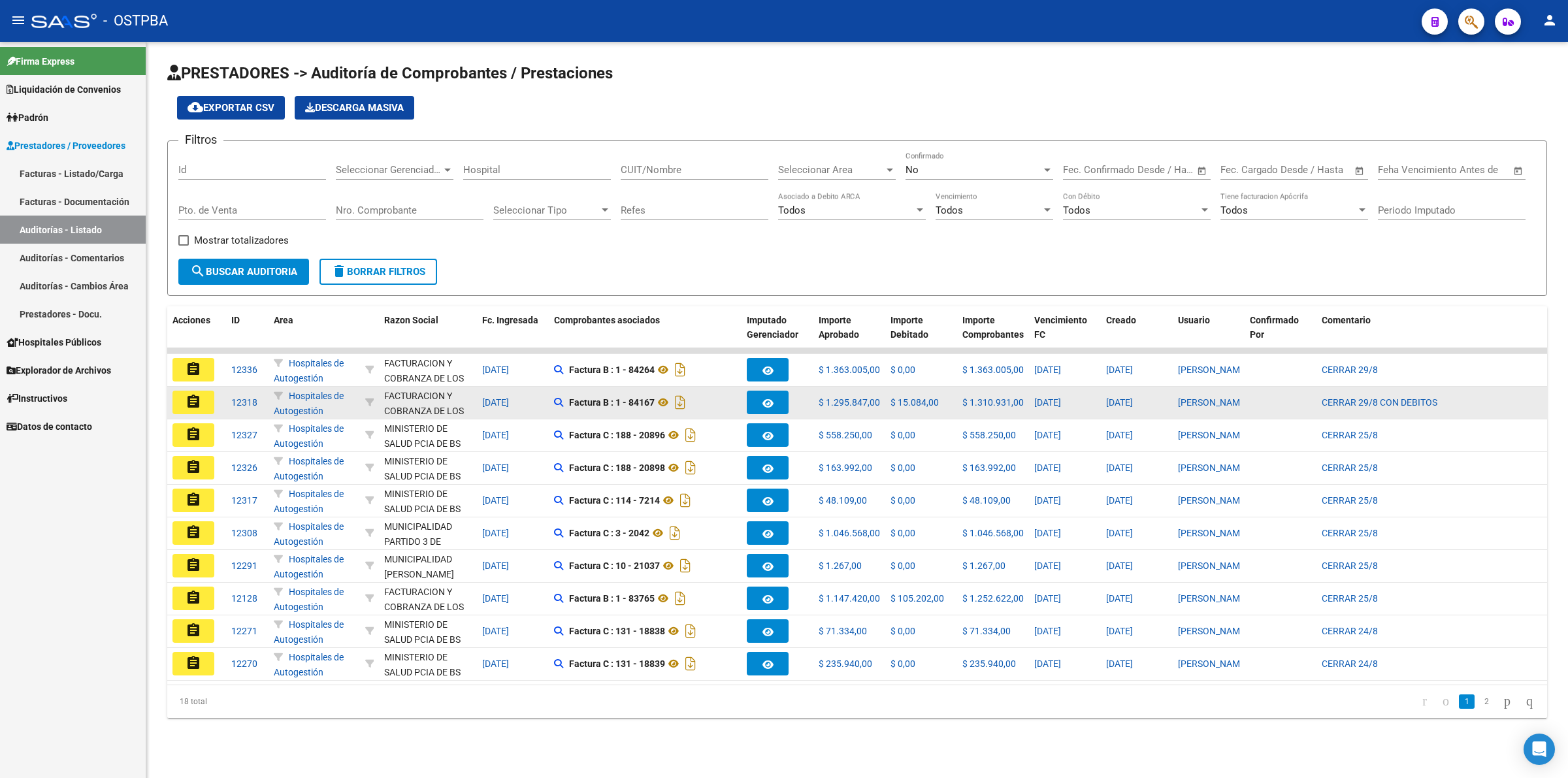
click at [203, 403] on button "assignment" at bounding box center [193, 402] width 42 height 24
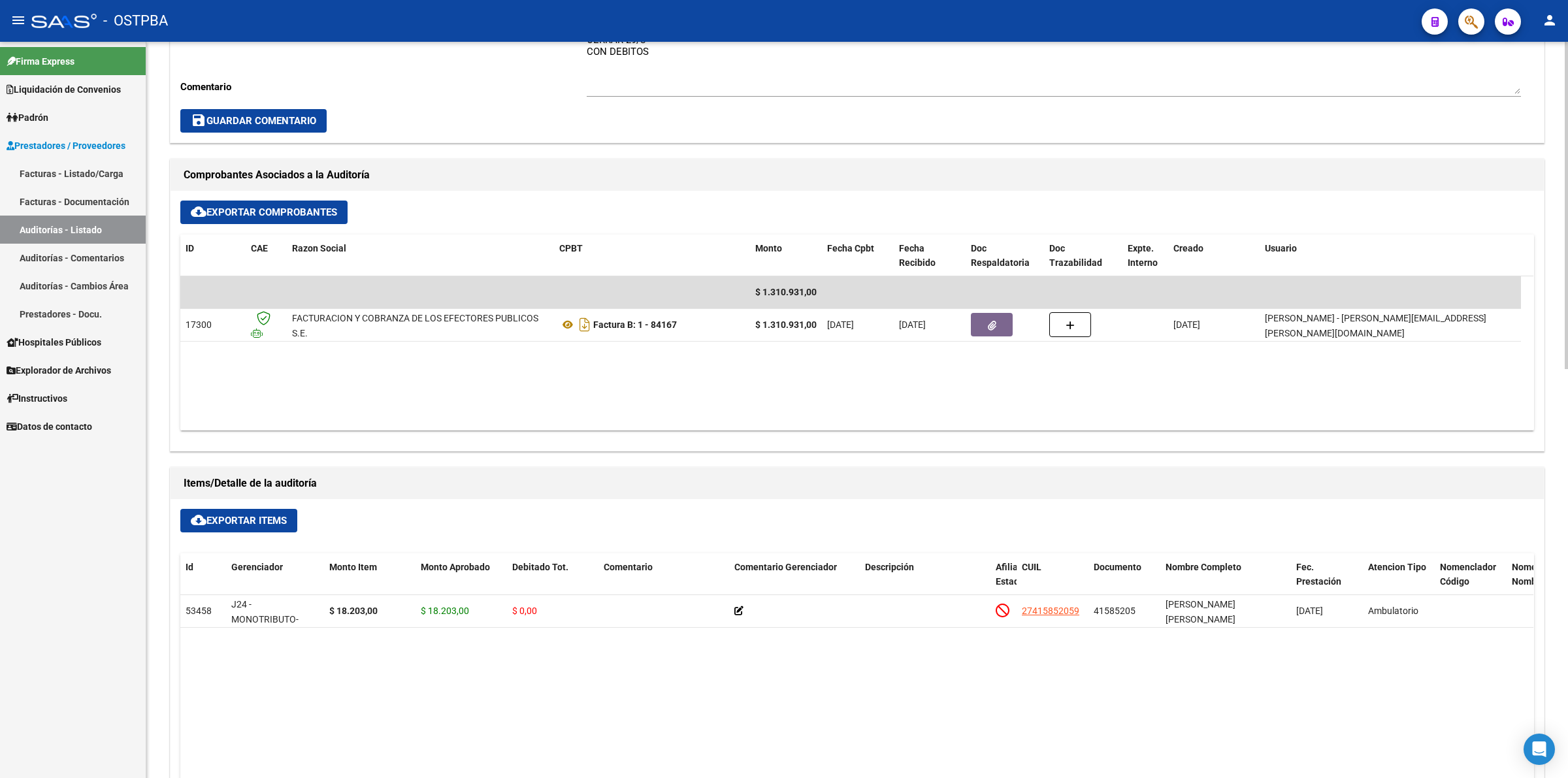
scroll to position [490, 0]
